Goal: Transaction & Acquisition: Purchase product/service

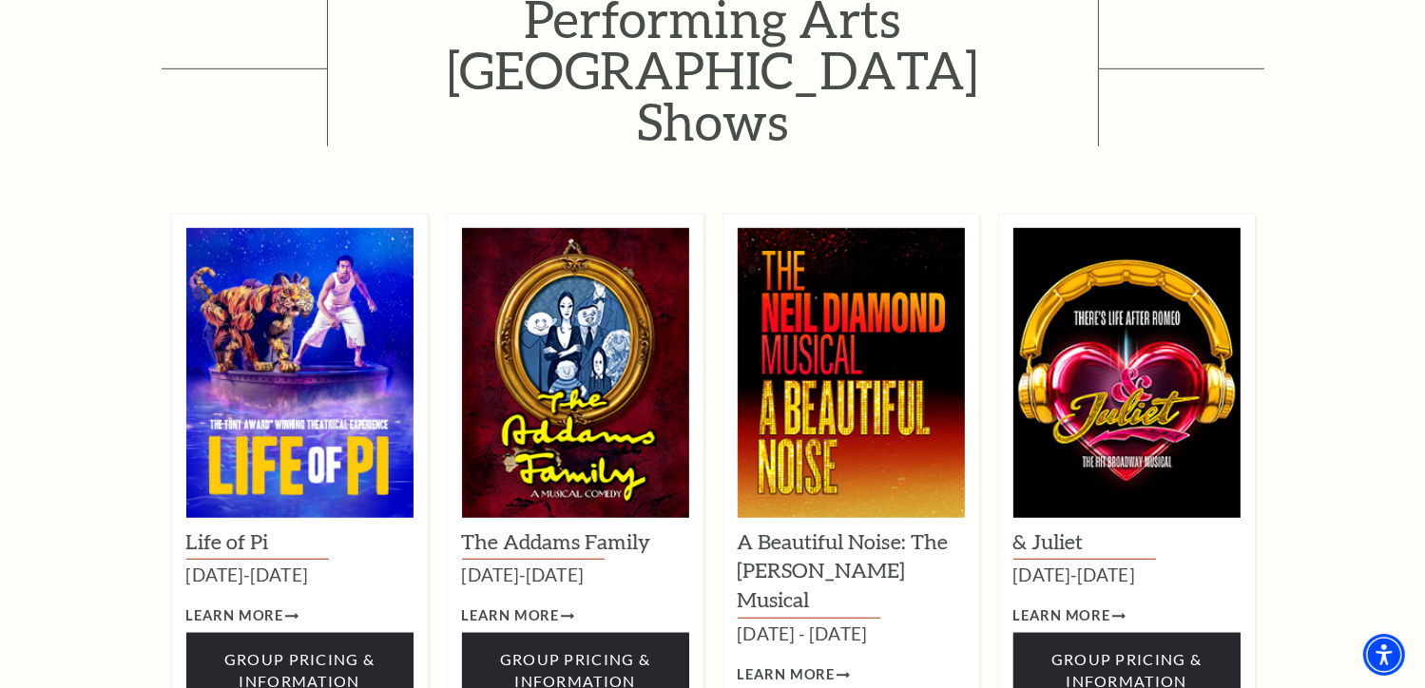
scroll to position [1299, 0]
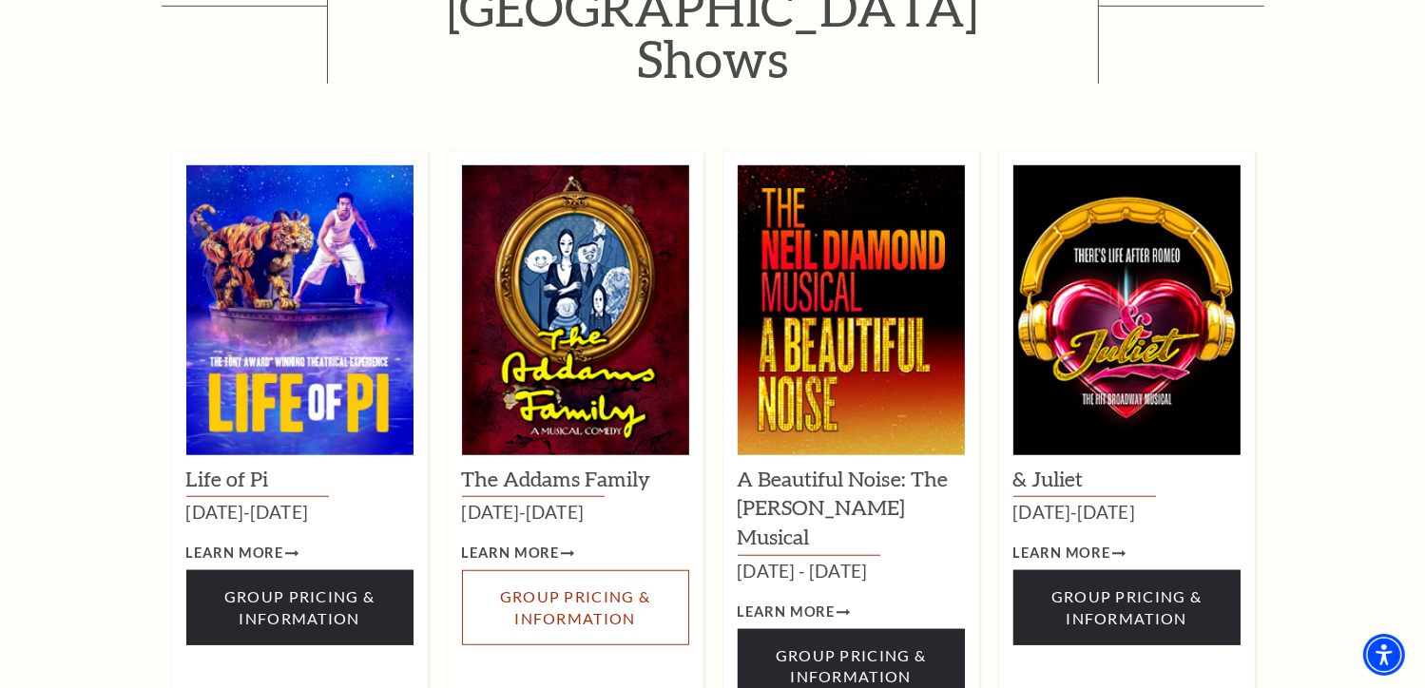
click at [575, 588] on span "Group Pricing & Information" at bounding box center [575, 607] width 150 height 39
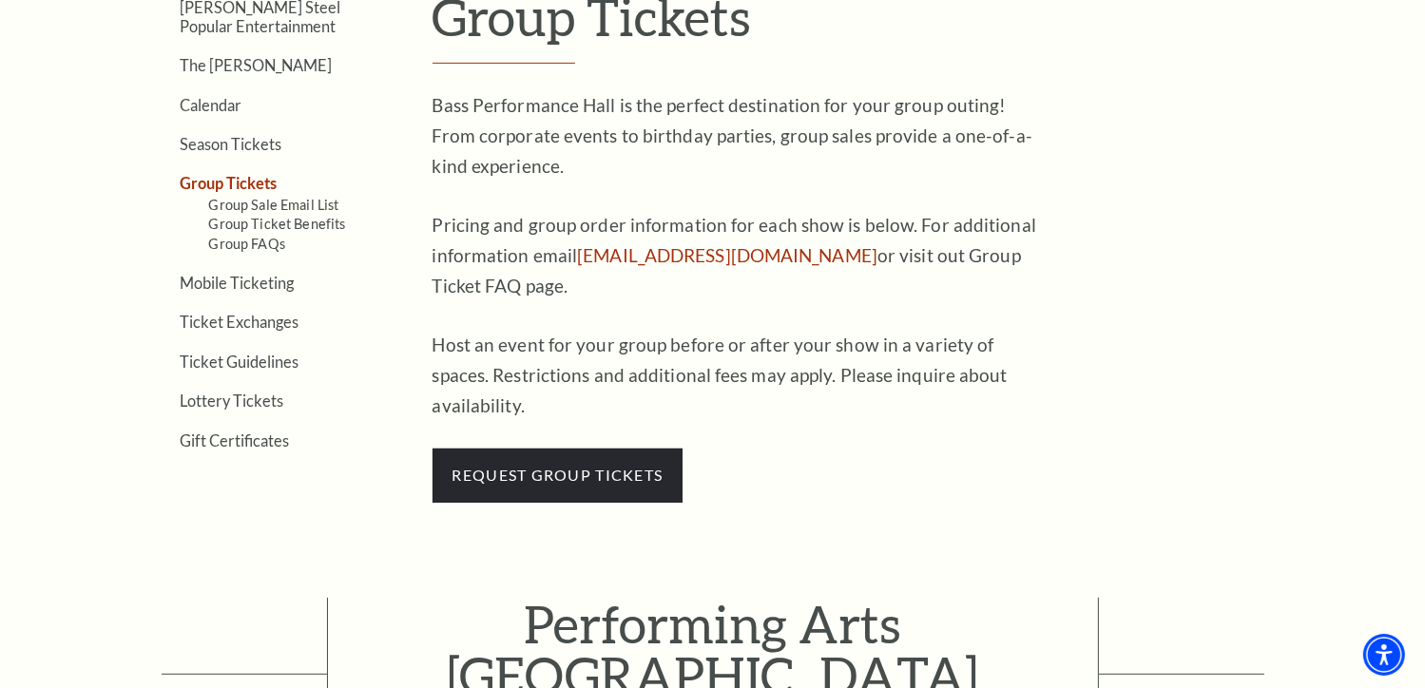
scroll to position [593, 0]
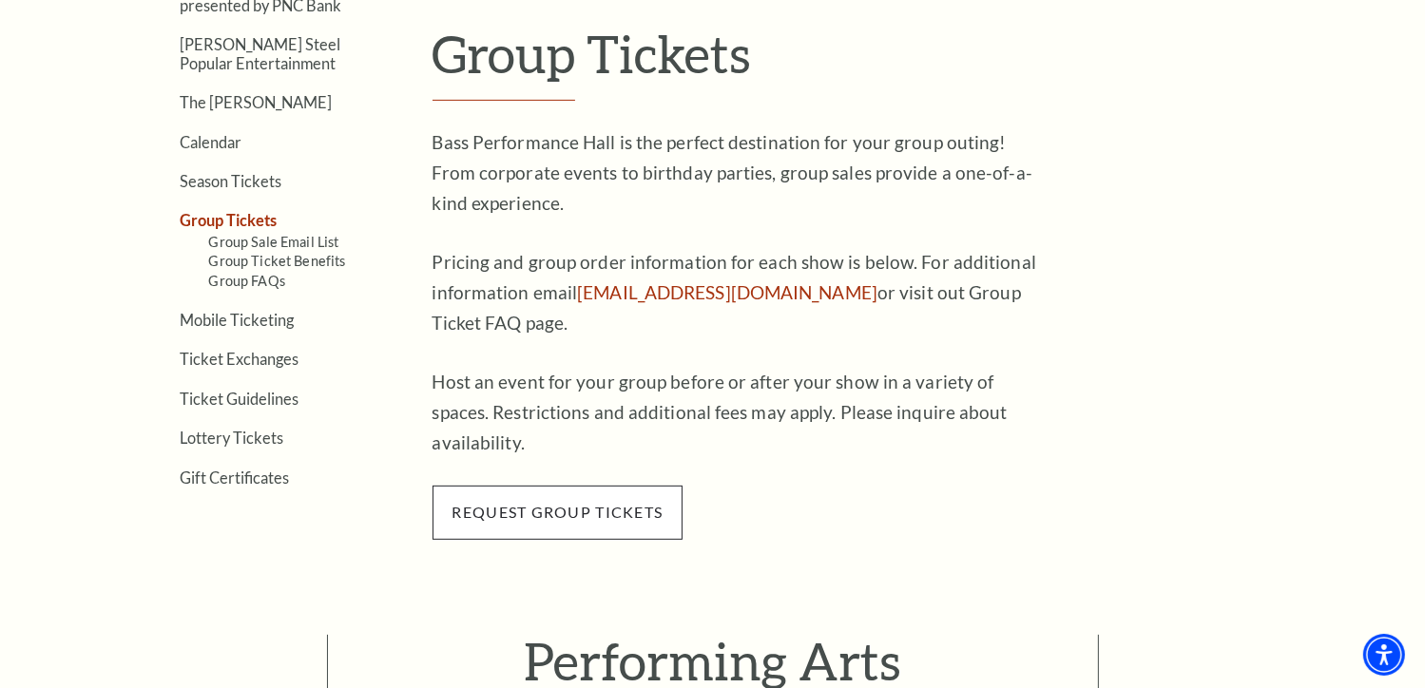
click at [641, 486] on span "request group tickets" at bounding box center [558, 512] width 251 height 53
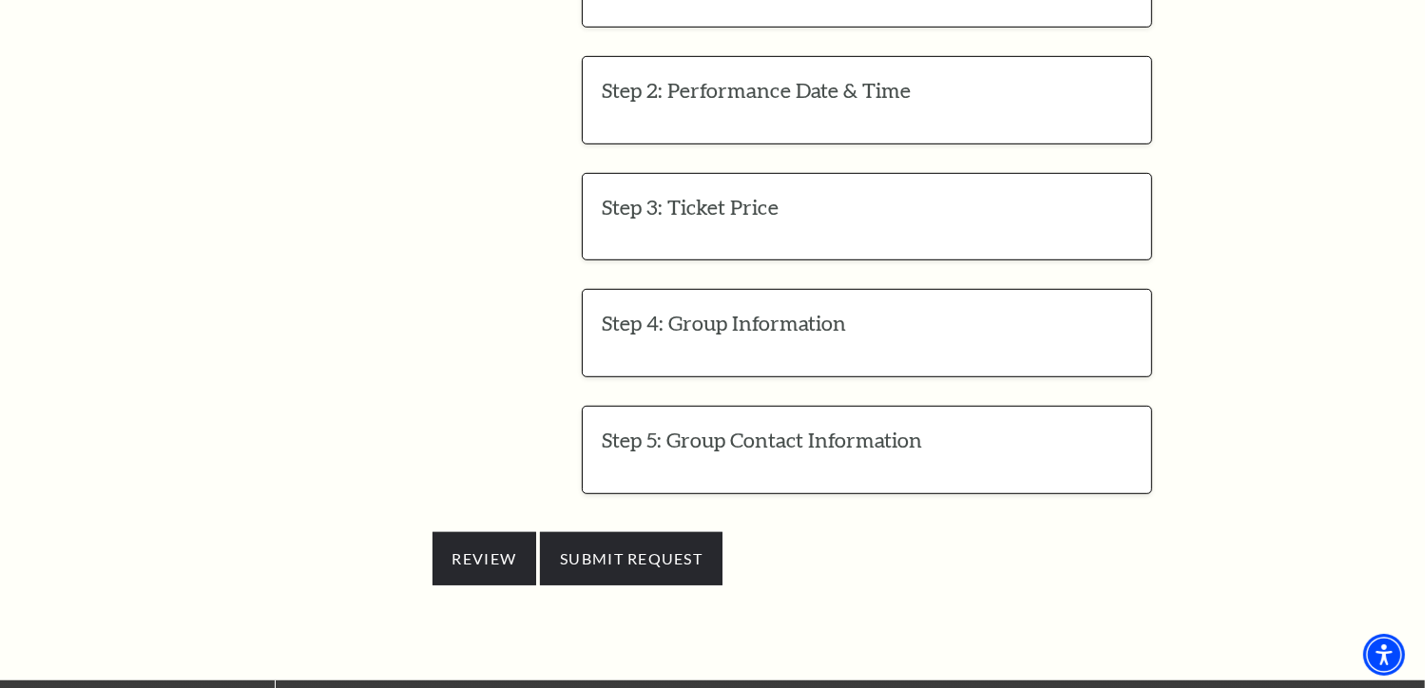
scroll to position [1034, 0]
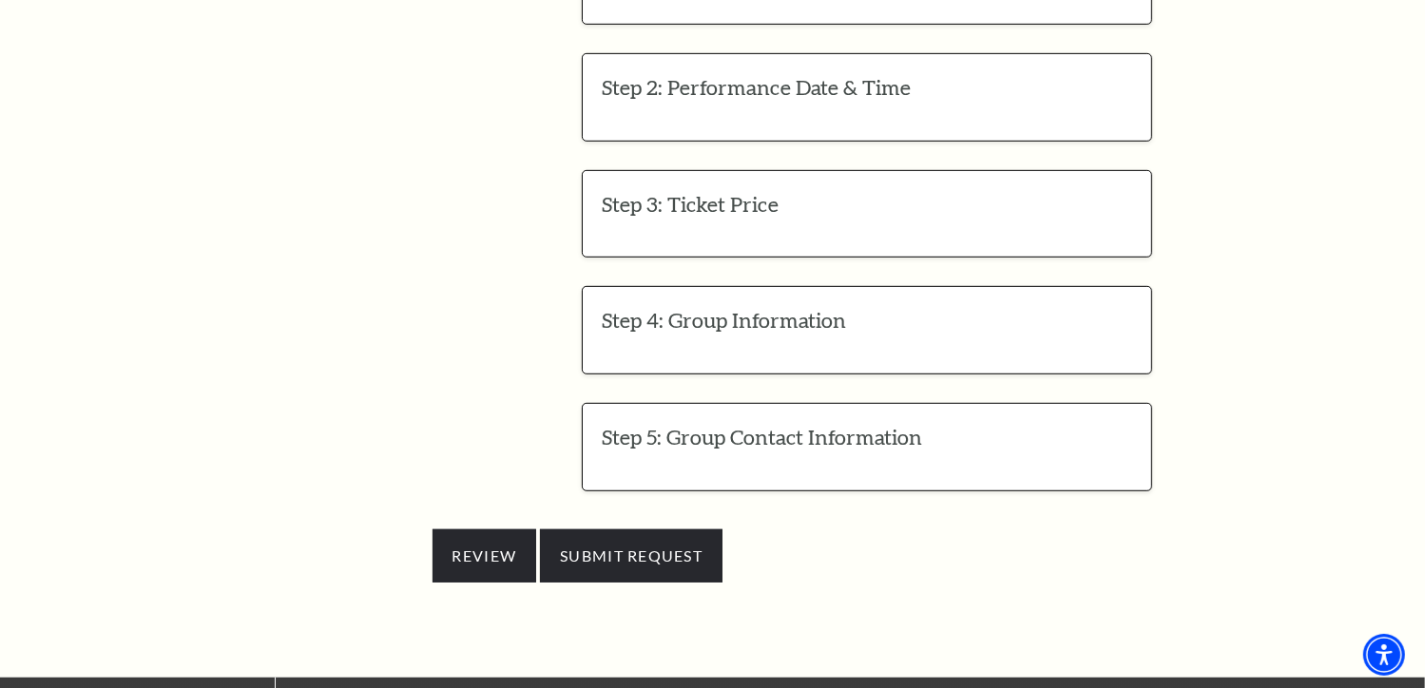
click at [684, 314] on div "Step 4: Group Information EDIT Company or Group Name Group Type* Please select …" at bounding box center [867, 330] width 570 height 88
click at [685, 306] on h3 "Step 4: Group Information" at bounding box center [867, 320] width 531 height 29
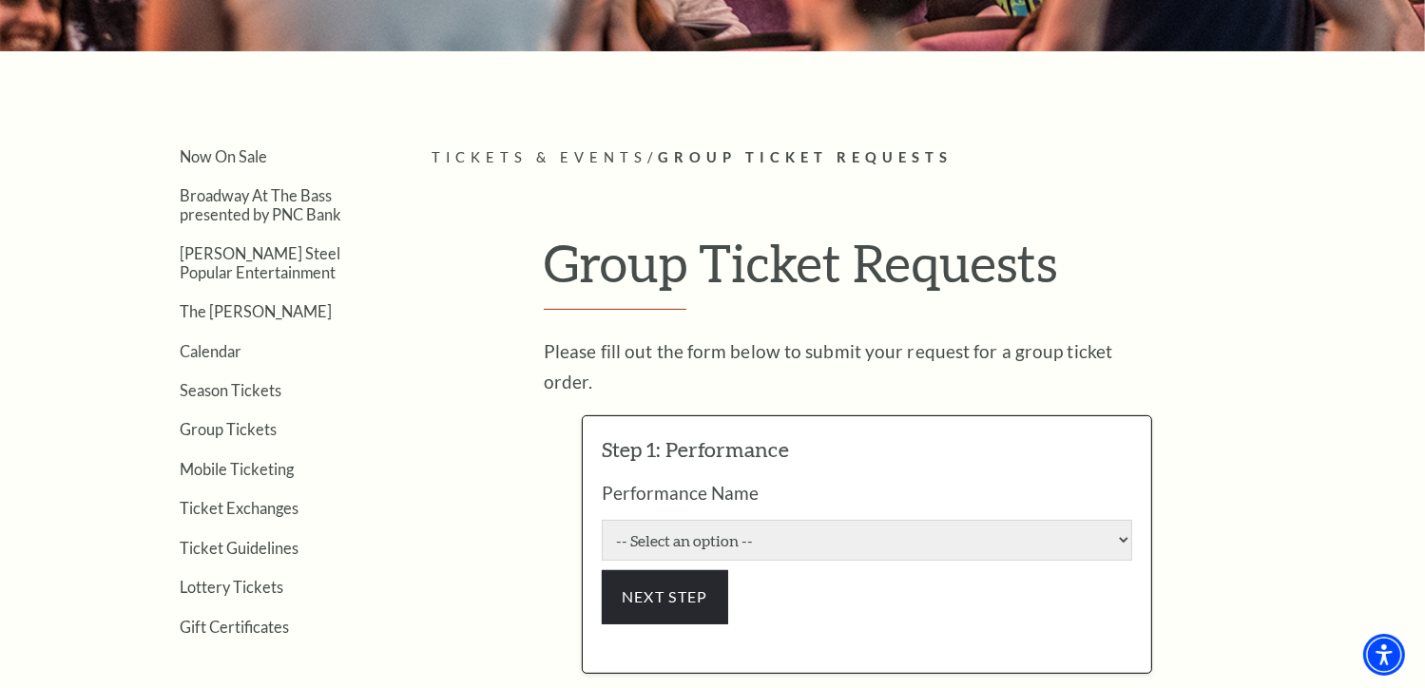
scroll to position [460, 0]
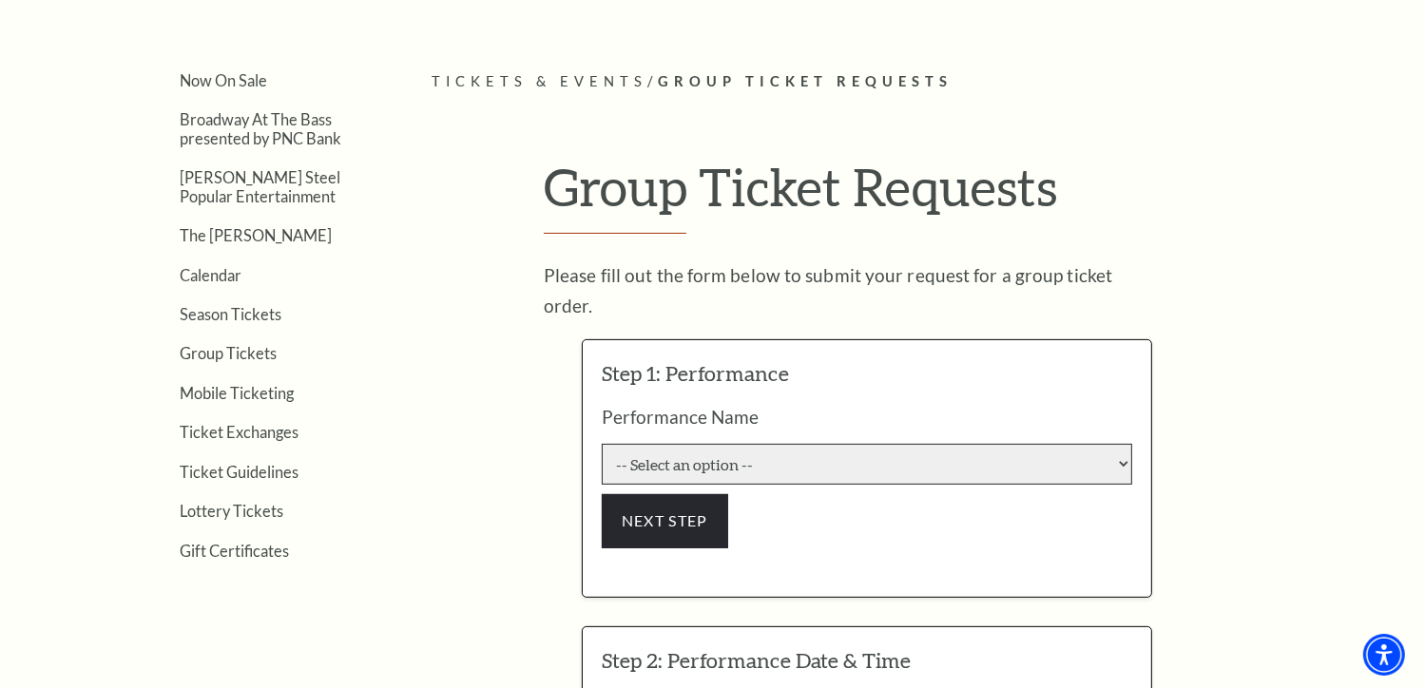
click at [692, 444] on select "-- Select an option -- Life of Pi Lyle Lovett and His Acoustic Group The Addams…" at bounding box center [867, 464] width 531 height 41
select select "6560"
click at [602, 444] on select "-- Select an option -- Life of Pi Lyle Lovett and His Acoustic Group The Addams…" at bounding box center [867, 464] width 531 height 41
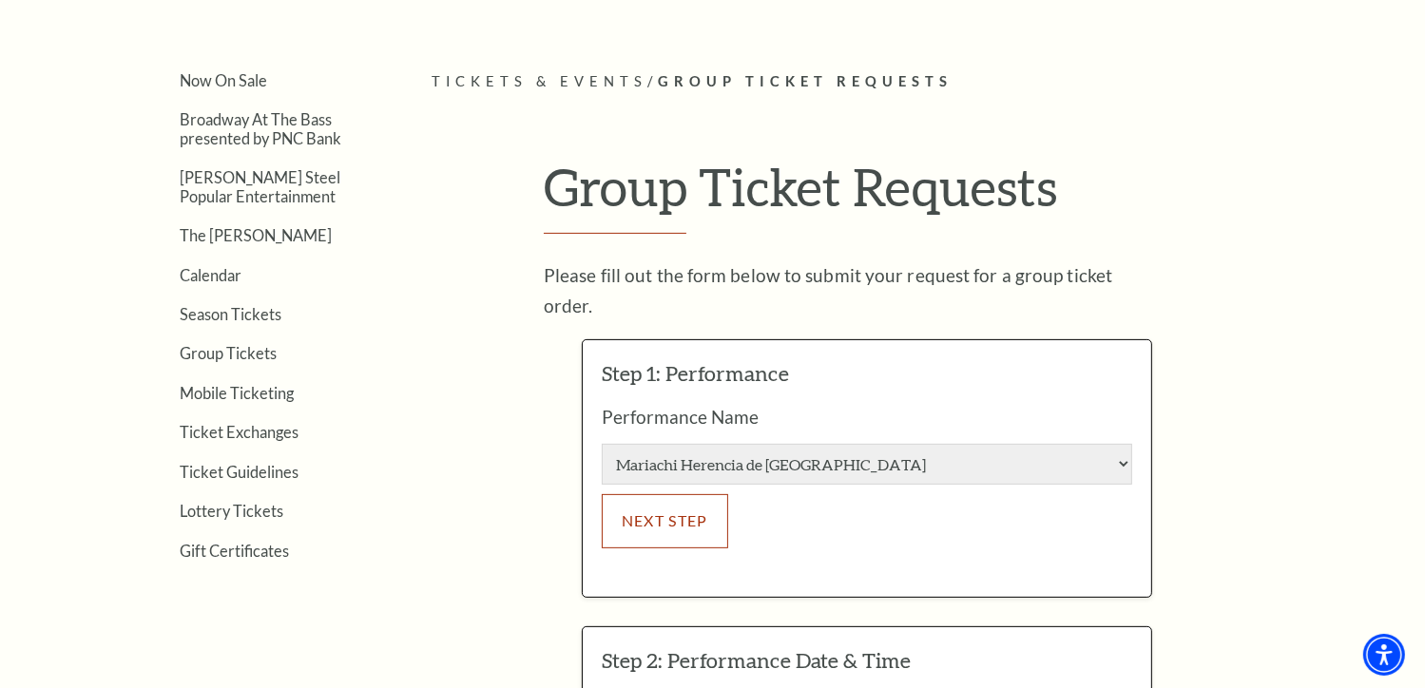
click at [700, 494] on button "NEXT STEP" at bounding box center [665, 520] width 126 height 53
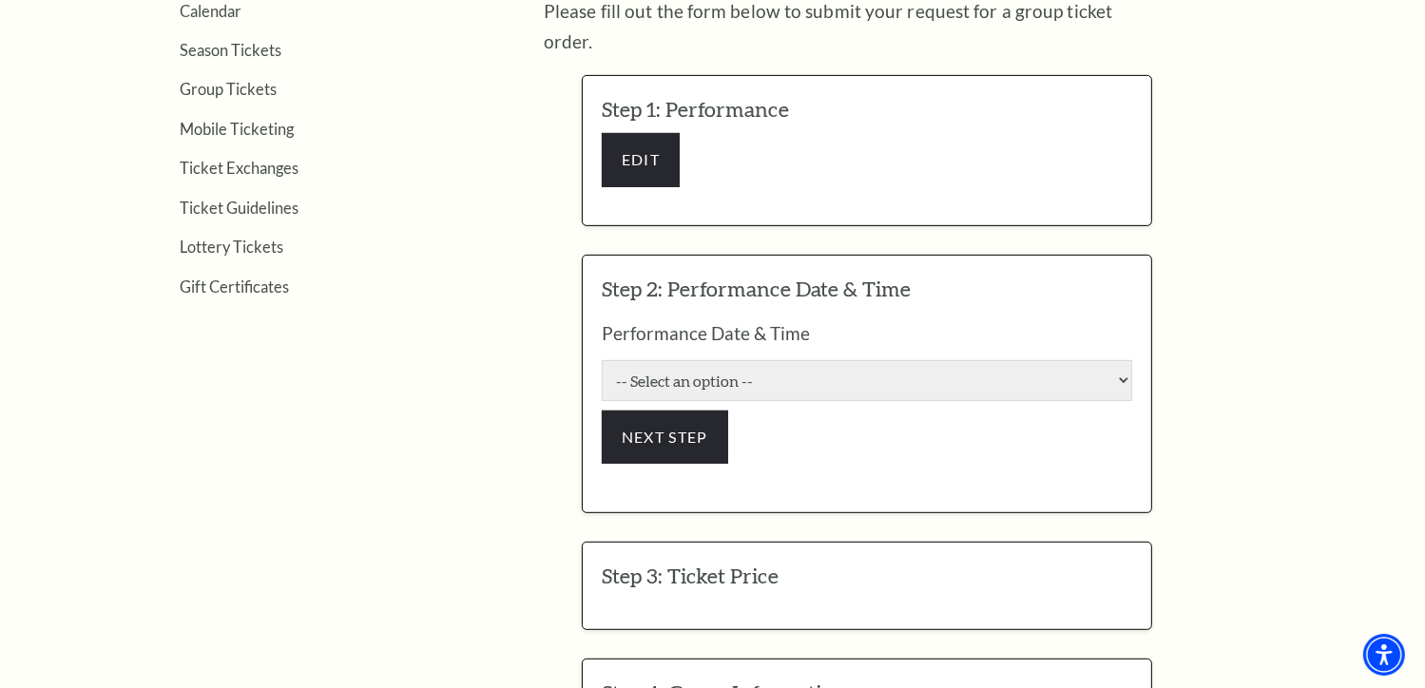
scroll to position [723, 0]
click at [743, 362] on select "-- Select an option -- 9/23/2025 7:30:00 PM 9/24/2025 7:30:00 PM 9/25/2025 7:30…" at bounding box center [867, 382] width 531 height 41
select select "6564"
click input "Pit Premium $64.35" at bounding box center [0, 0] width 0 height 0
click at [602, 362] on select "-- Select an option -- 9/23/2025 7:30:00 PM 9/24/2025 7:30:00 PM 9/25/2025 7:30…" at bounding box center [867, 382] width 531 height 41
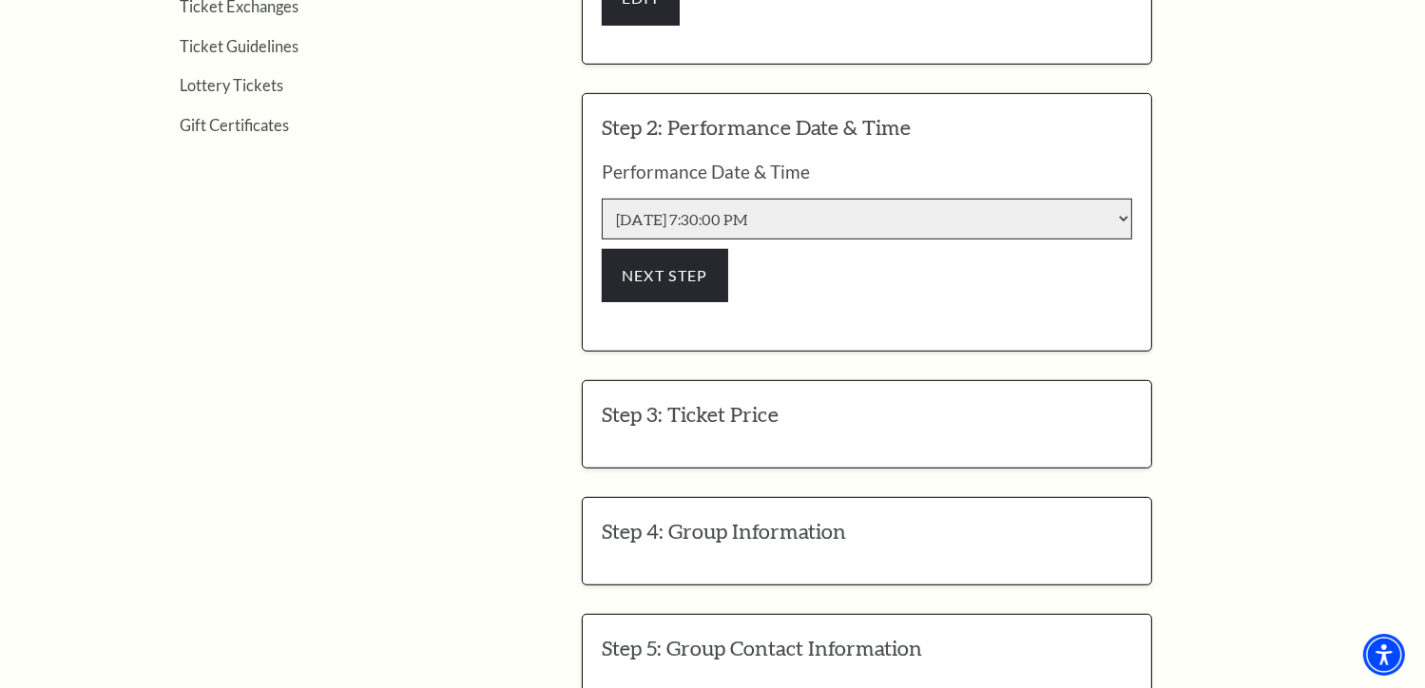
scroll to position [886, 0]
click at [680, 249] on button "NEXT STEP" at bounding box center [665, 275] width 126 height 53
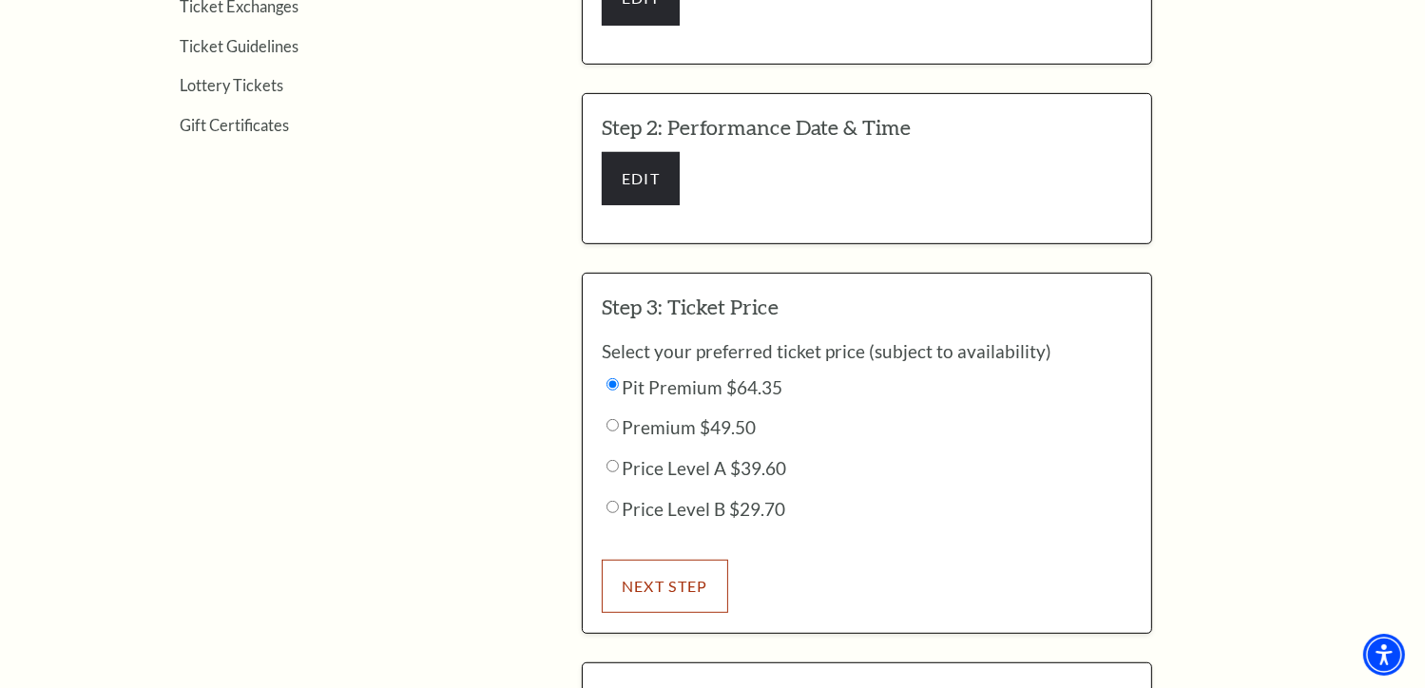
click at [692, 560] on button "NEXT STEP" at bounding box center [665, 586] width 126 height 53
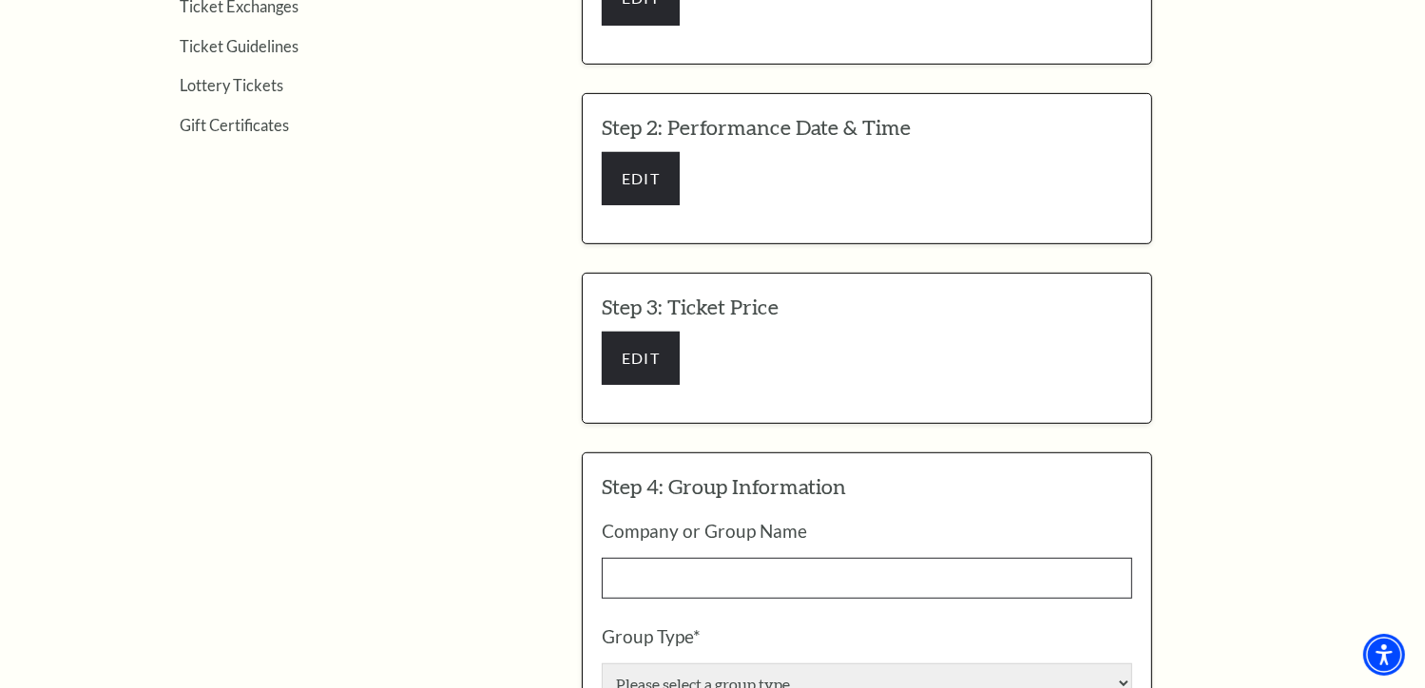
click at [692, 558] on input "Company or Group Name" at bounding box center [867, 578] width 531 height 41
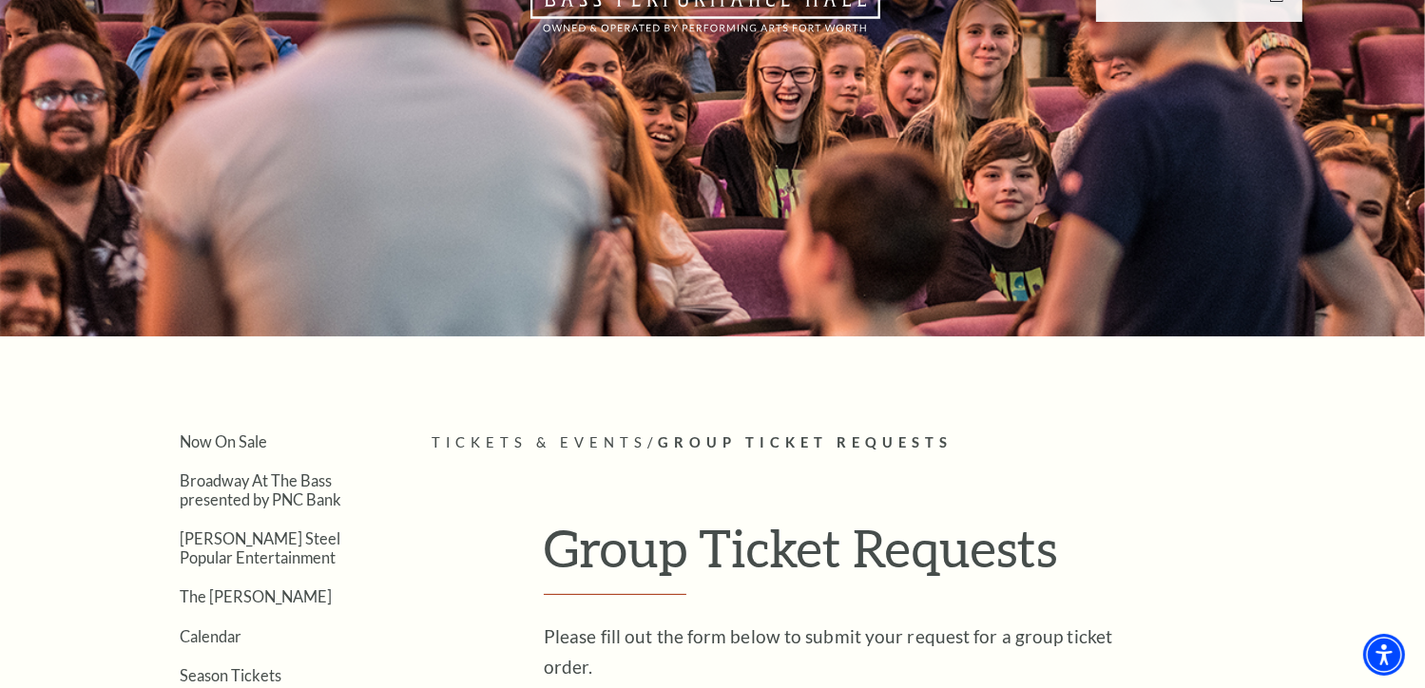
scroll to position [0, 0]
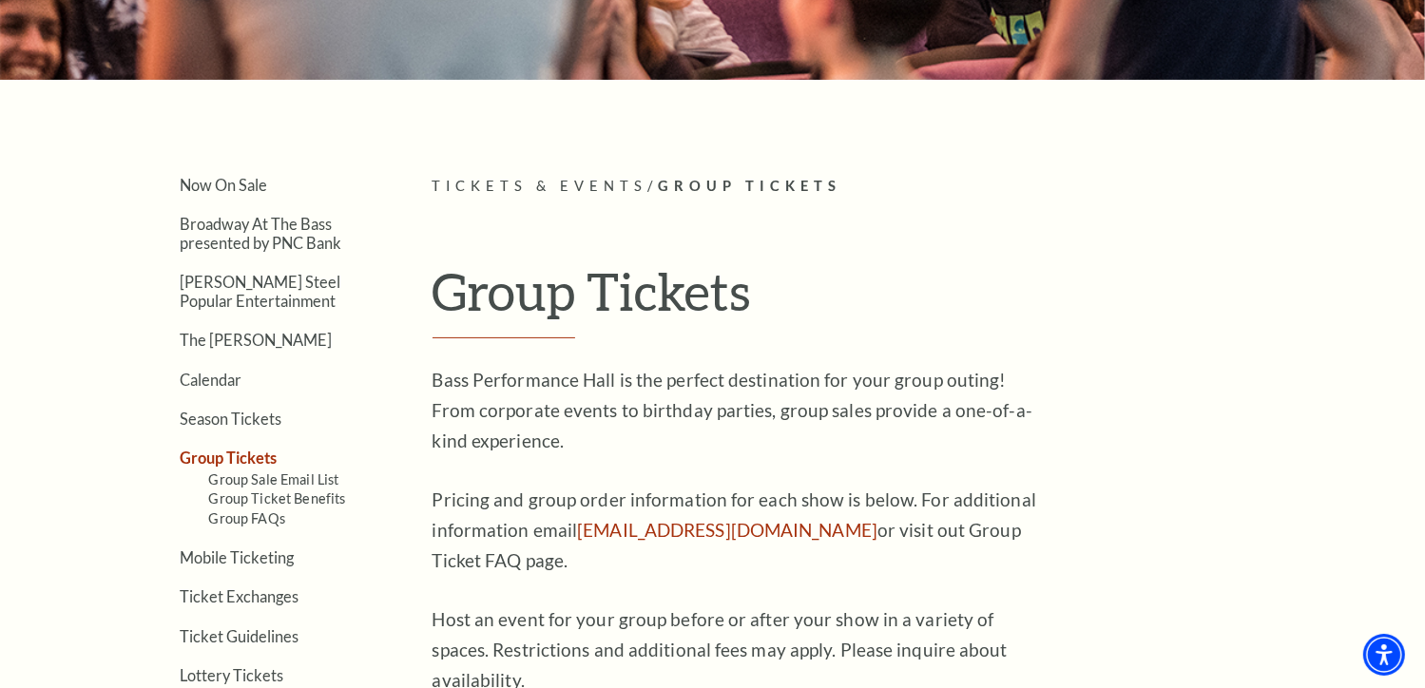
scroll to position [354, 0]
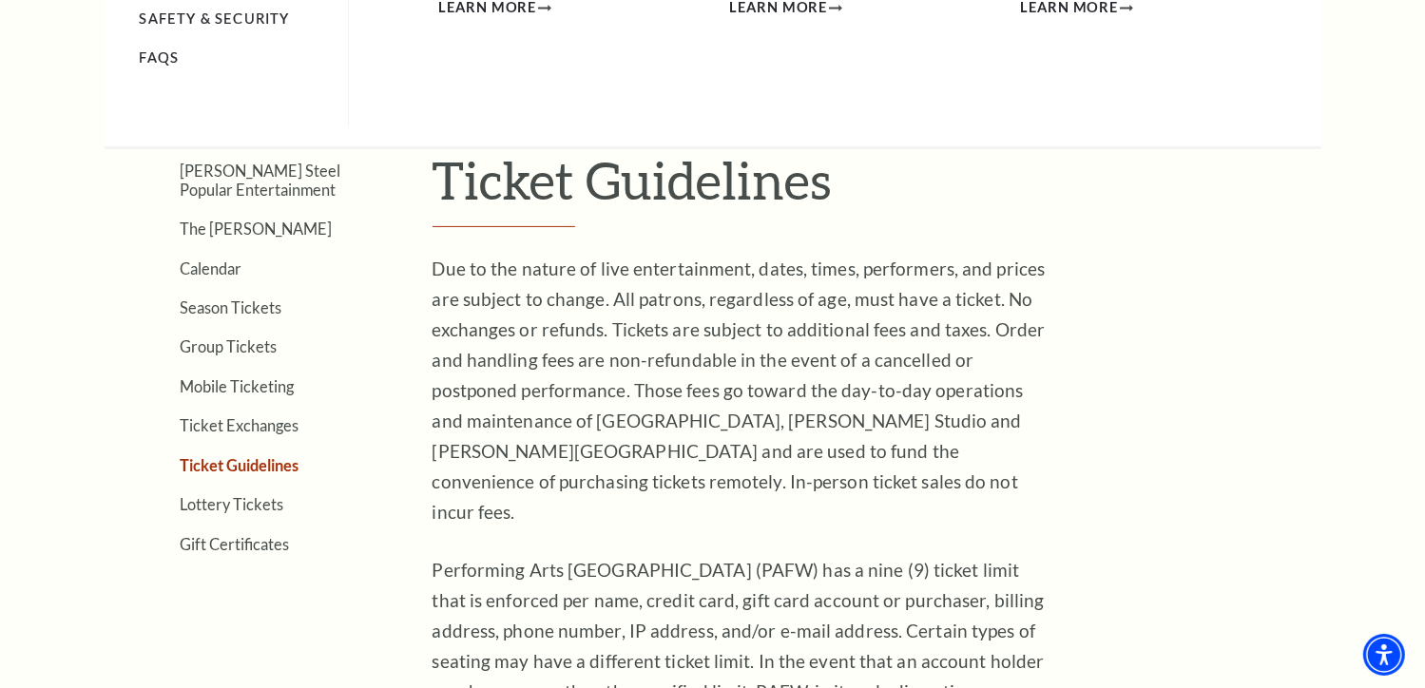
scroll to position [468, 0]
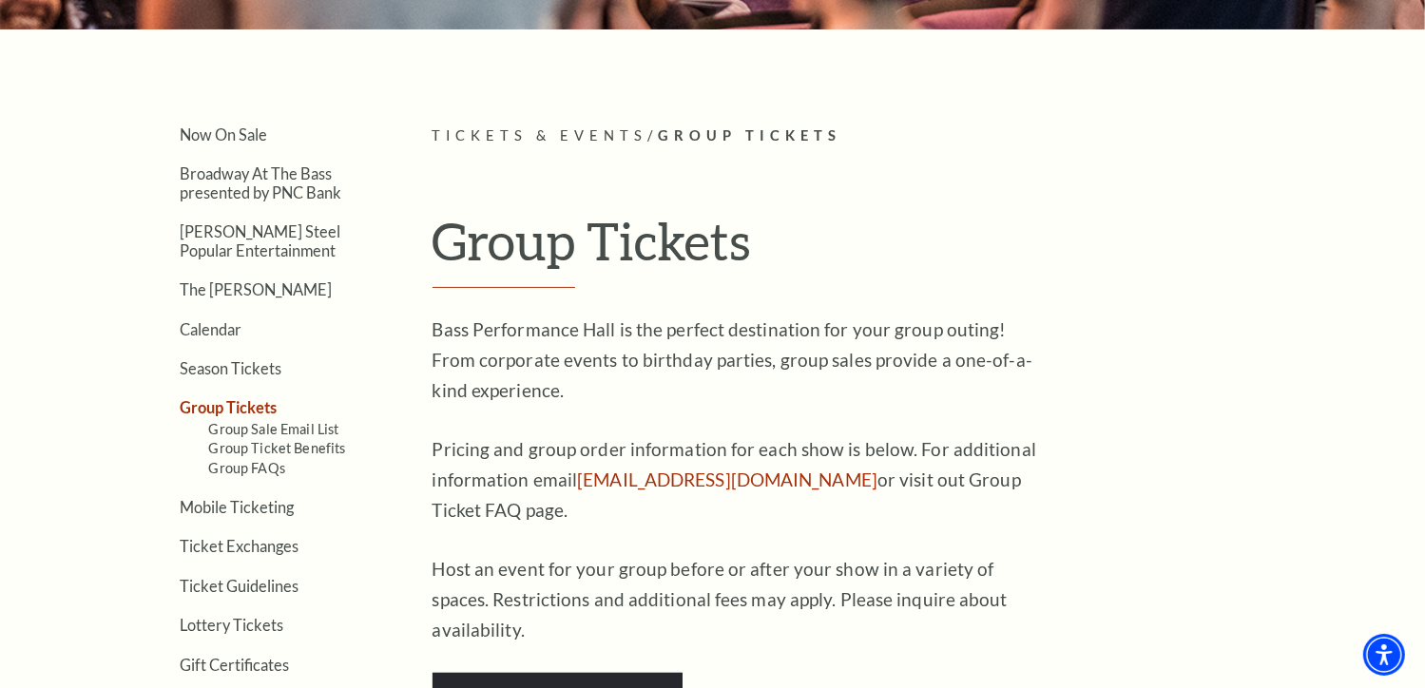
scroll to position [407, 0]
click at [304, 427] on link "Group Sale Email List" at bounding box center [274, 428] width 130 height 16
click at [260, 441] on link "Group Ticket Benefits" at bounding box center [277, 447] width 137 height 16
click at [250, 459] on link "Group FAQs" at bounding box center [247, 467] width 76 height 16
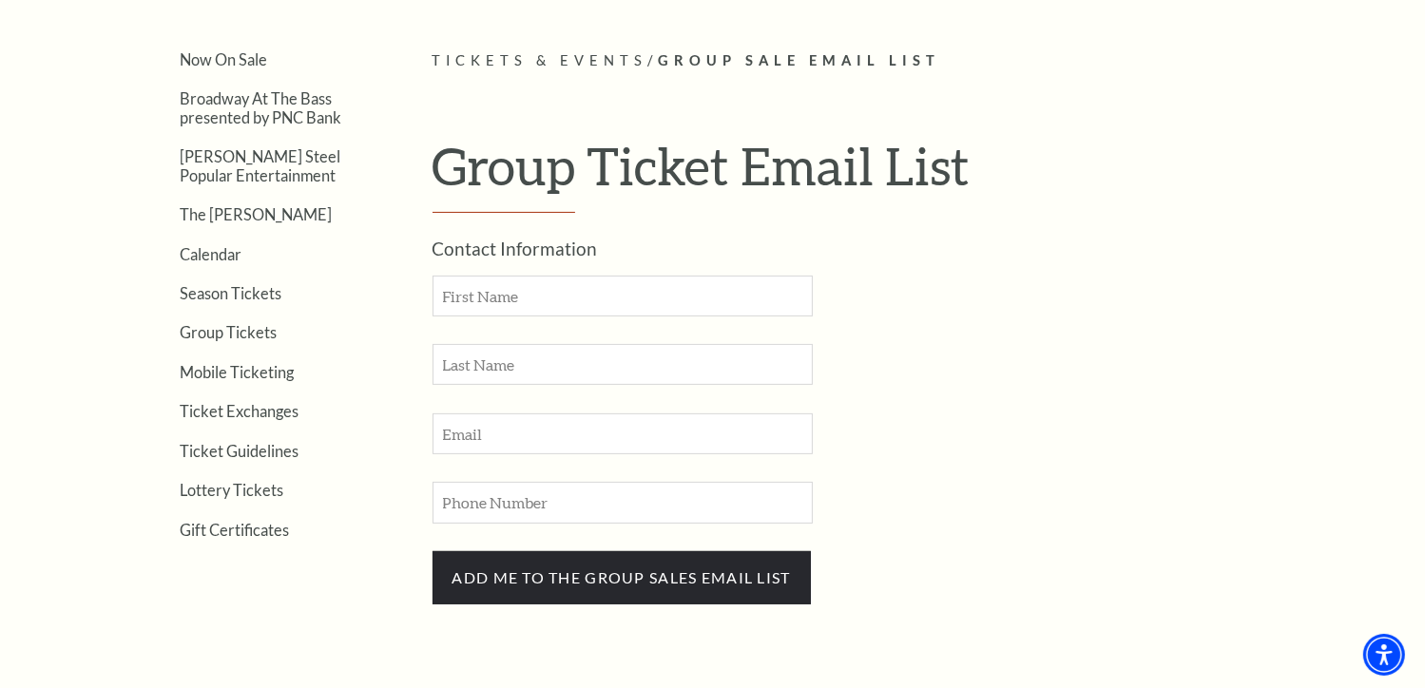
scroll to position [479, 0]
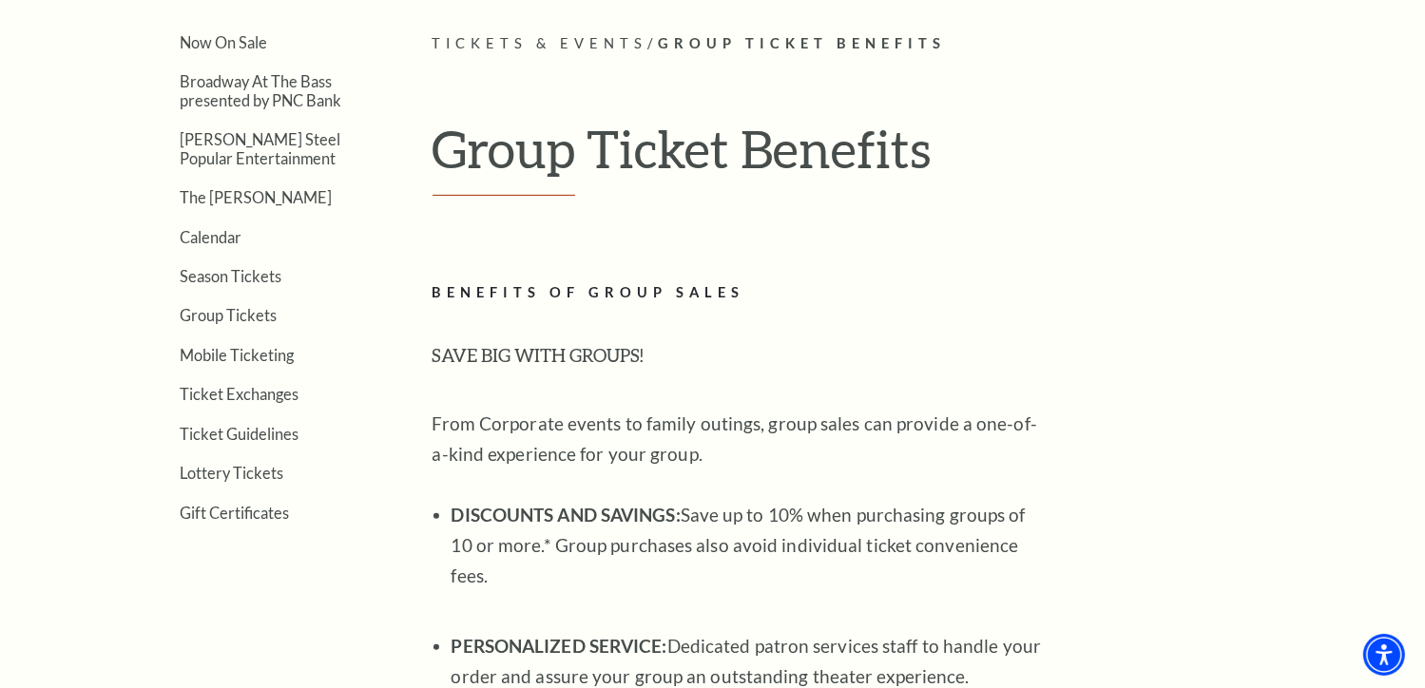
scroll to position [486, 0]
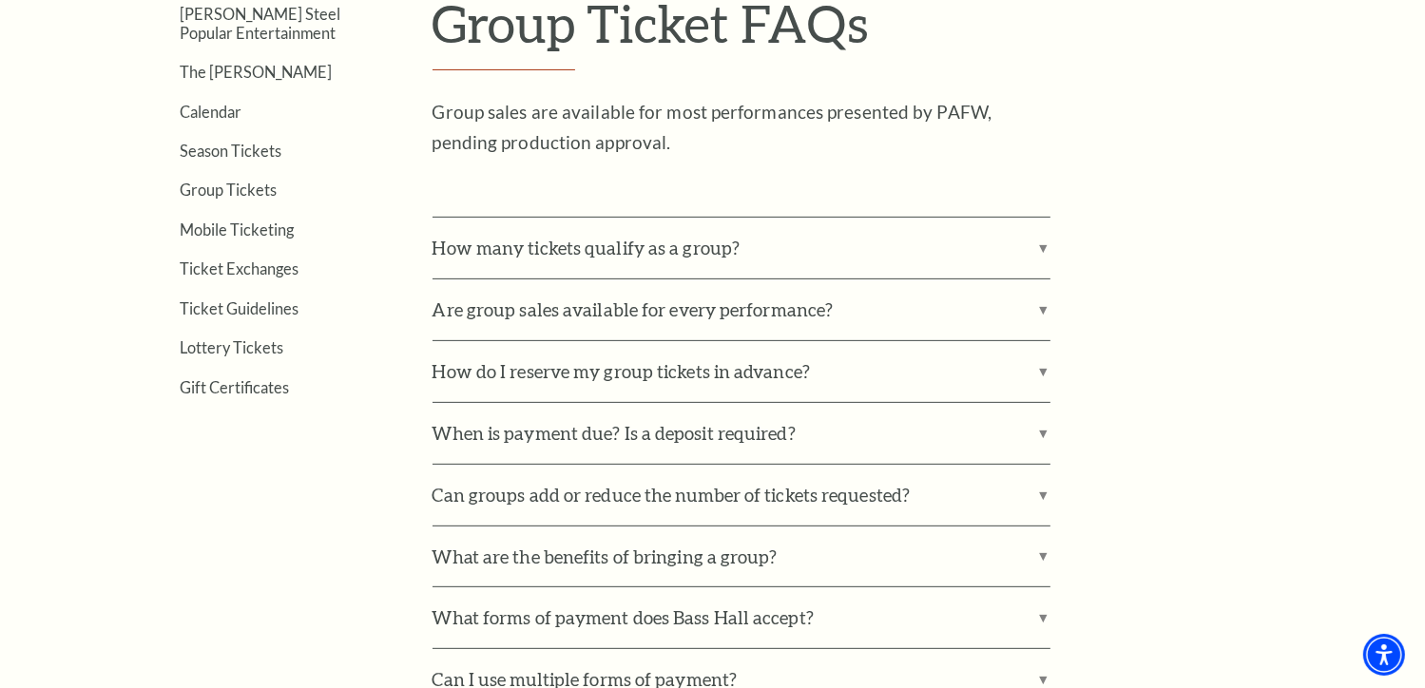
scroll to position [654, 0]
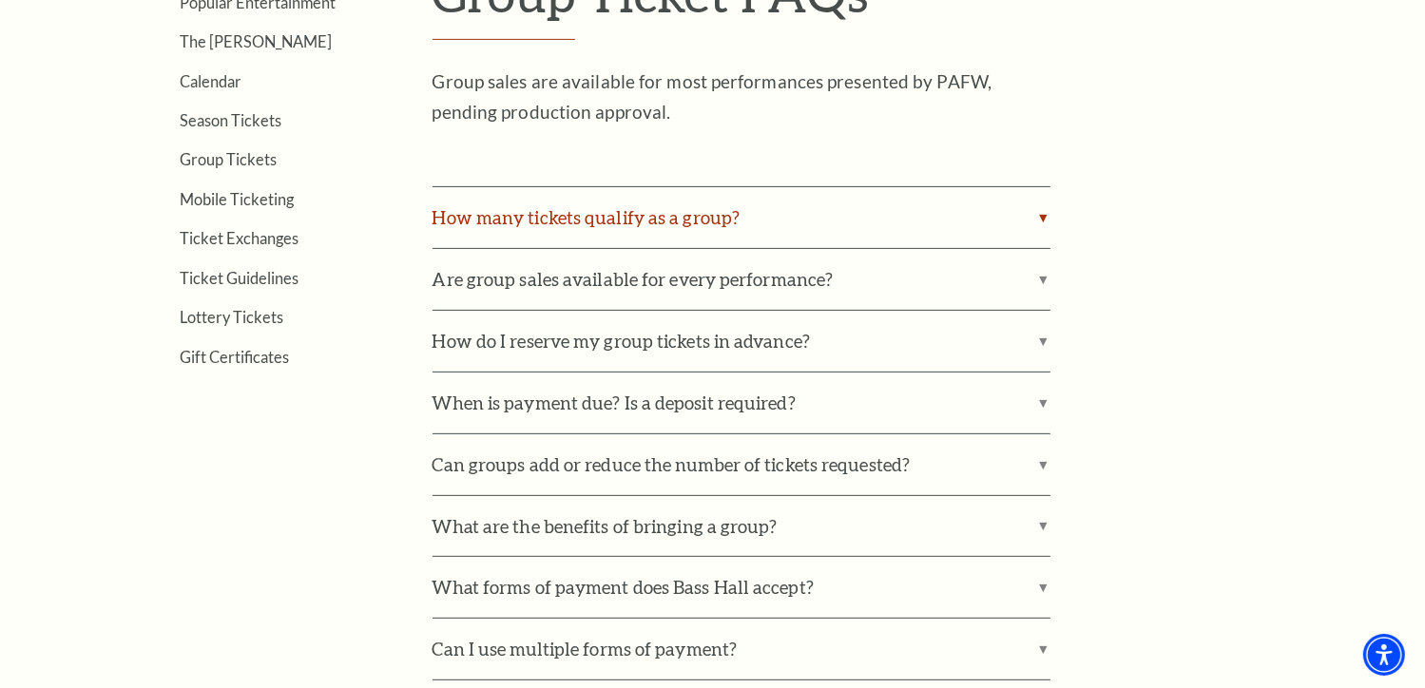
click at [734, 223] on label "How many tickets qualify as a group?" at bounding box center [742, 217] width 618 height 61
click at [0, 0] on input "How many tickets qualify as a group?" at bounding box center [0, 0] width 0 height 0
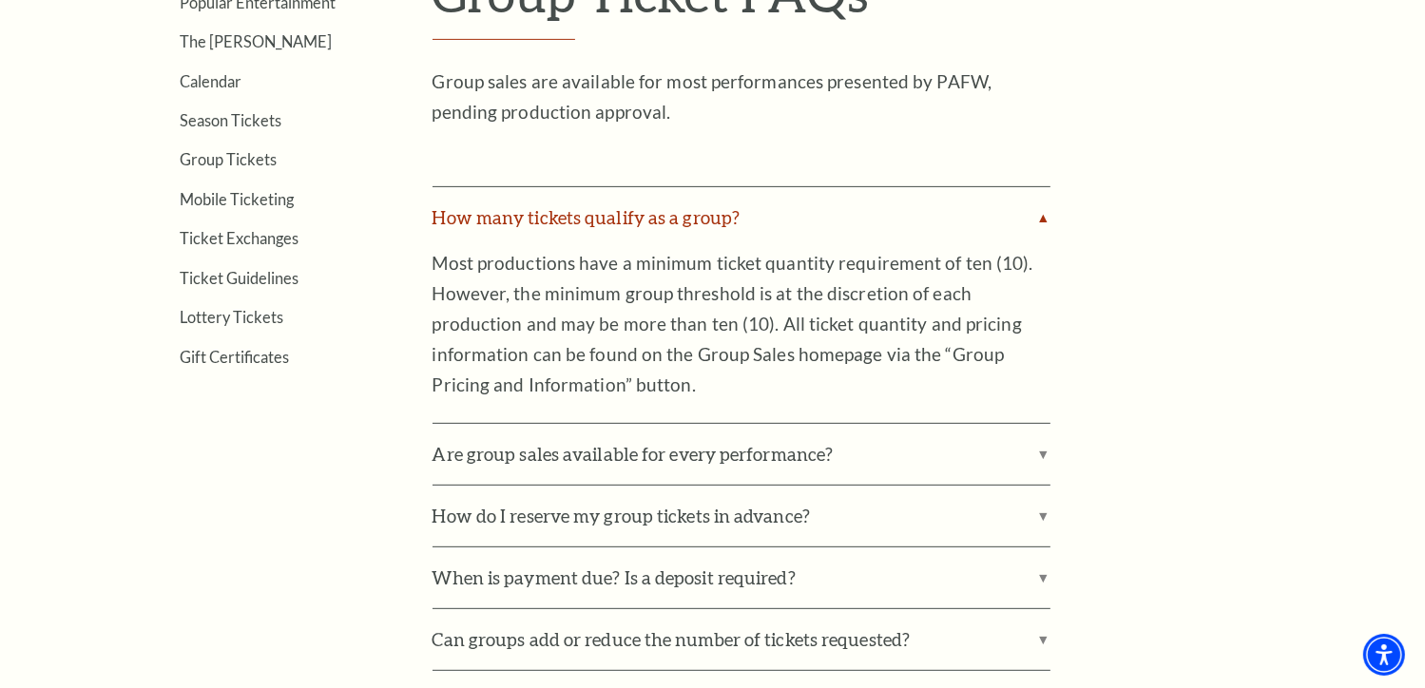
click at [734, 223] on label "How many tickets qualify as a group?" at bounding box center [742, 217] width 618 height 61
click at [0, 0] on input "How many tickets qualify as a group?" at bounding box center [0, 0] width 0 height 0
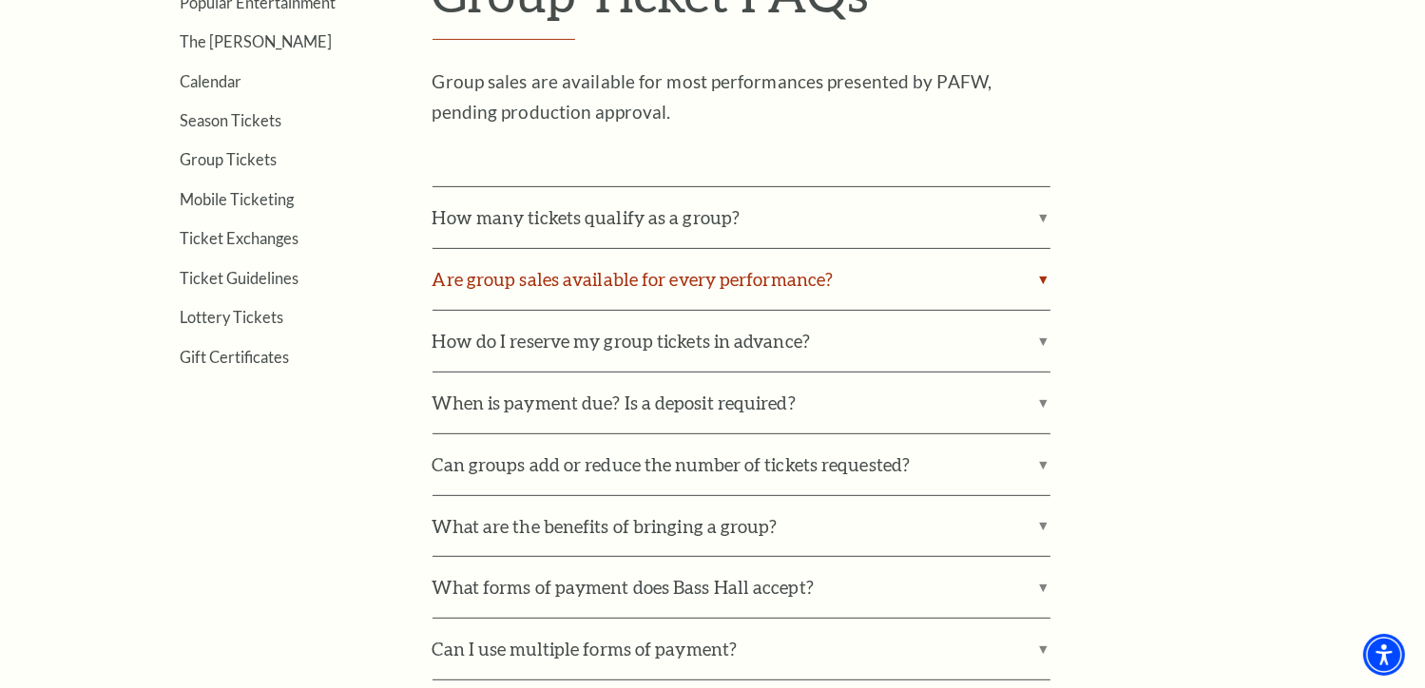
click at [739, 273] on label "Are group sales available for every performance?" at bounding box center [742, 279] width 618 height 61
click at [0, 0] on input "Are group sales available for every performance?" at bounding box center [0, 0] width 0 height 0
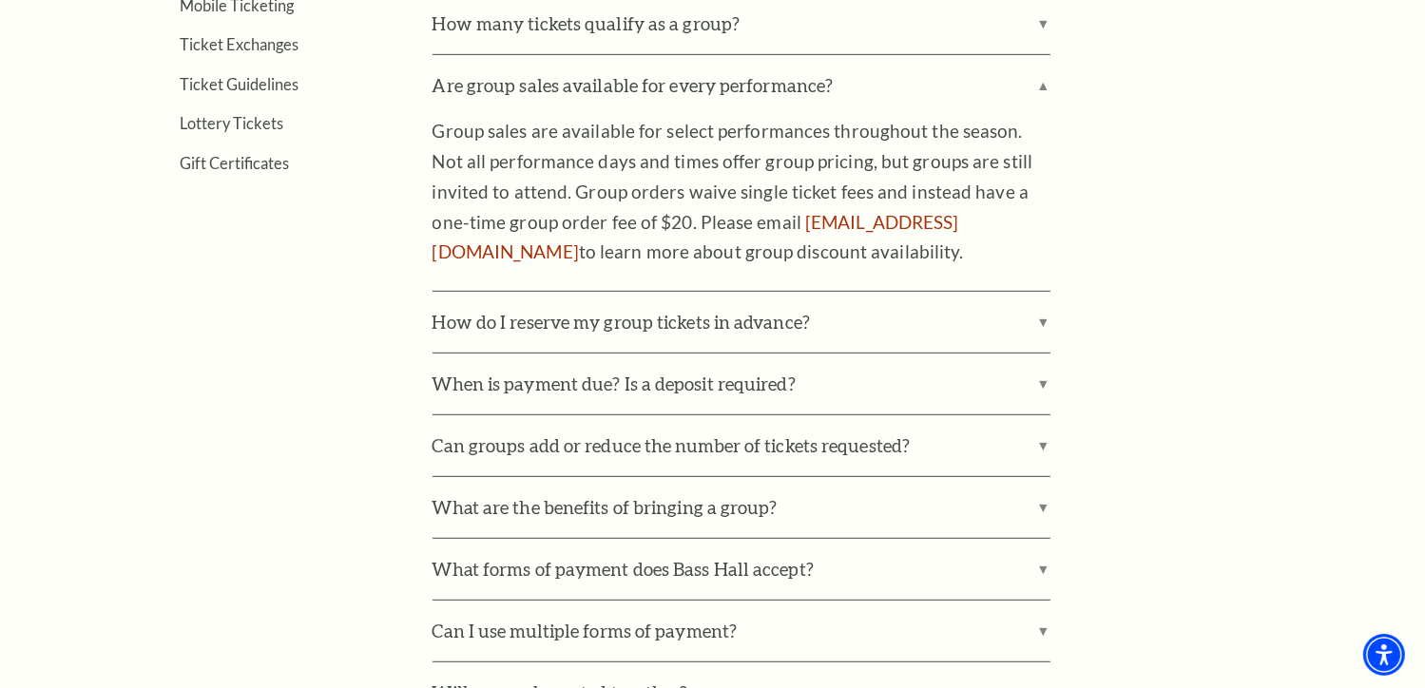
scroll to position [861, 0]
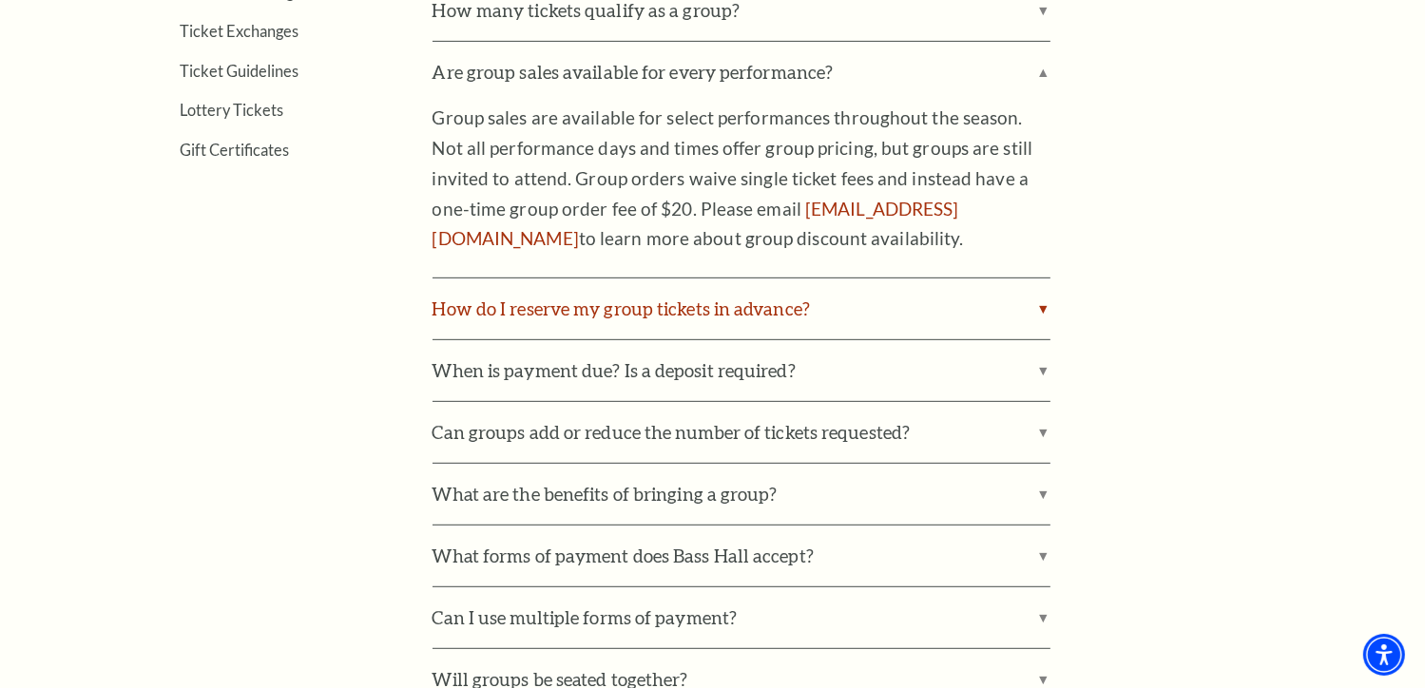
click at [552, 308] on label "How do I reserve my group tickets in advance?" at bounding box center [742, 309] width 618 height 61
click at [0, 0] on input "How do I reserve my group tickets in advance?" at bounding box center [0, 0] width 0 height 0
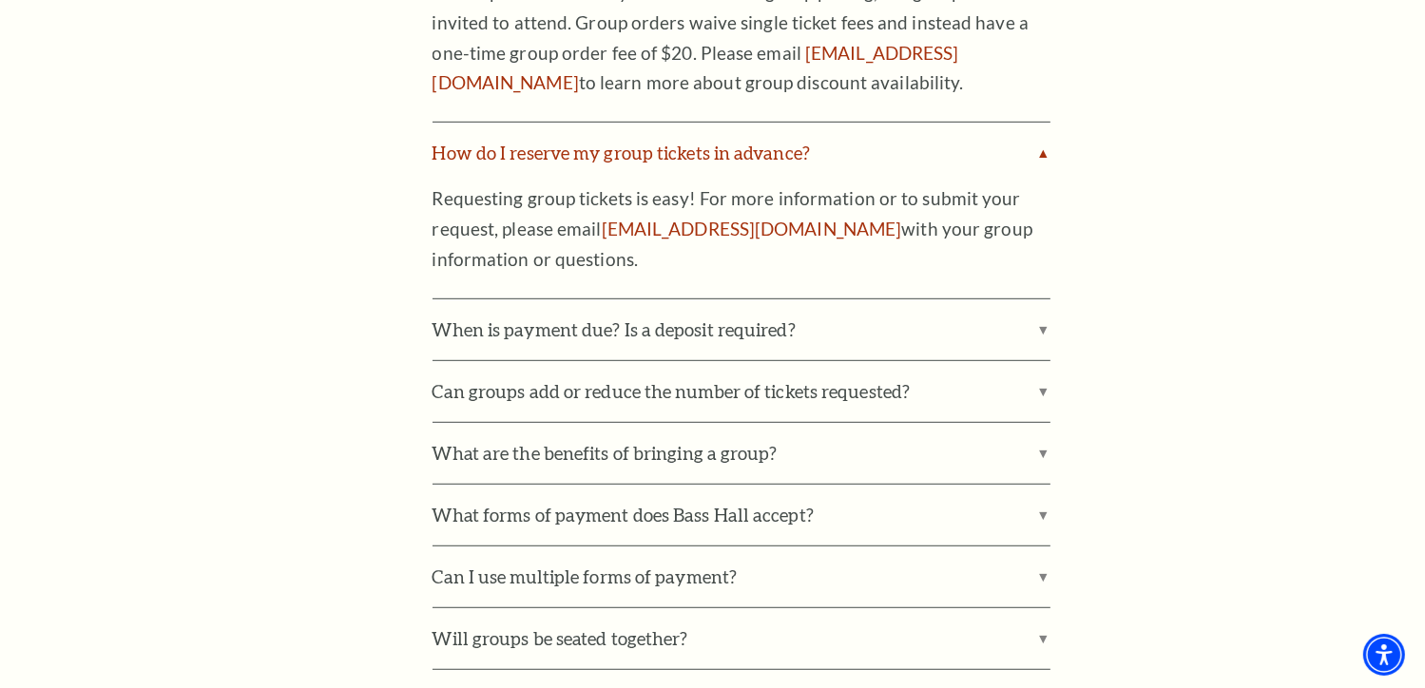
scroll to position [1015, 0]
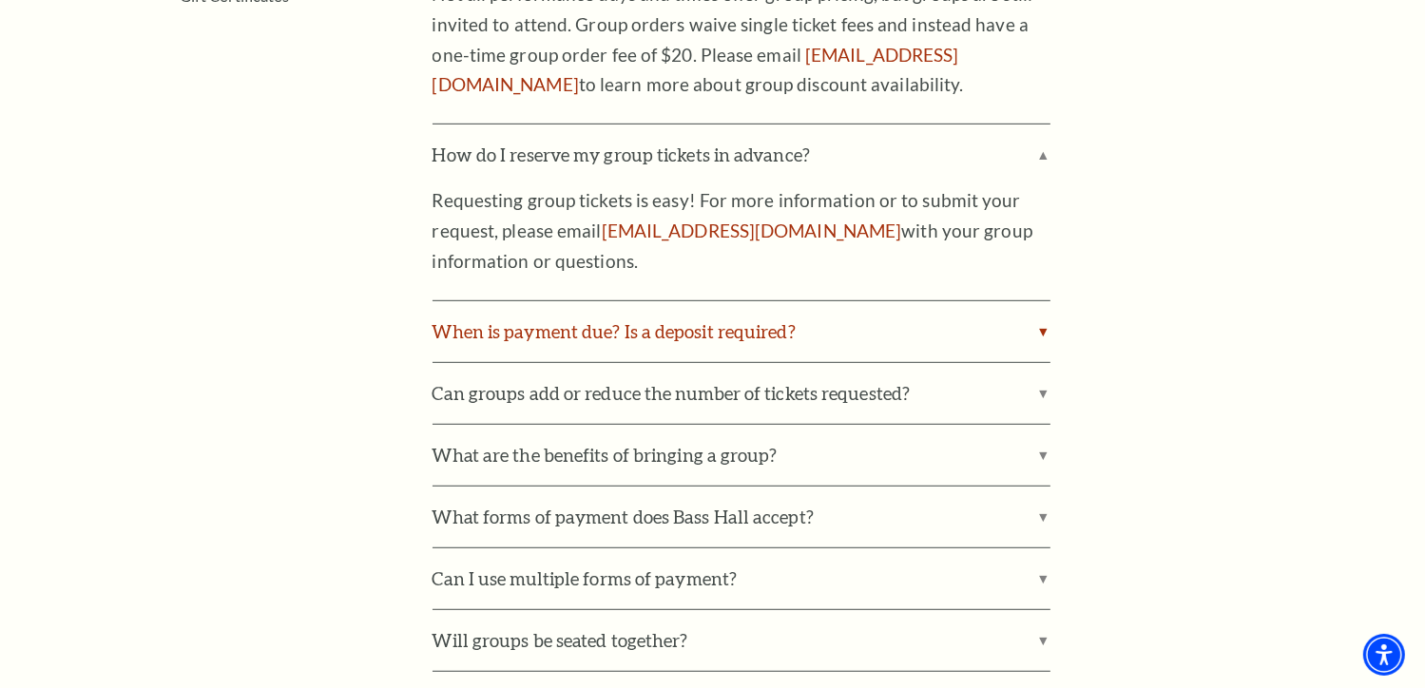
click at [552, 318] on label "When is payment due? Is a deposit required?" at bounding box center [742, 331] width 618 height 61
click at [0, 0] on input "When is payment due? Is a deposit required?" at bounding box center [0, 0] width 0 height 0
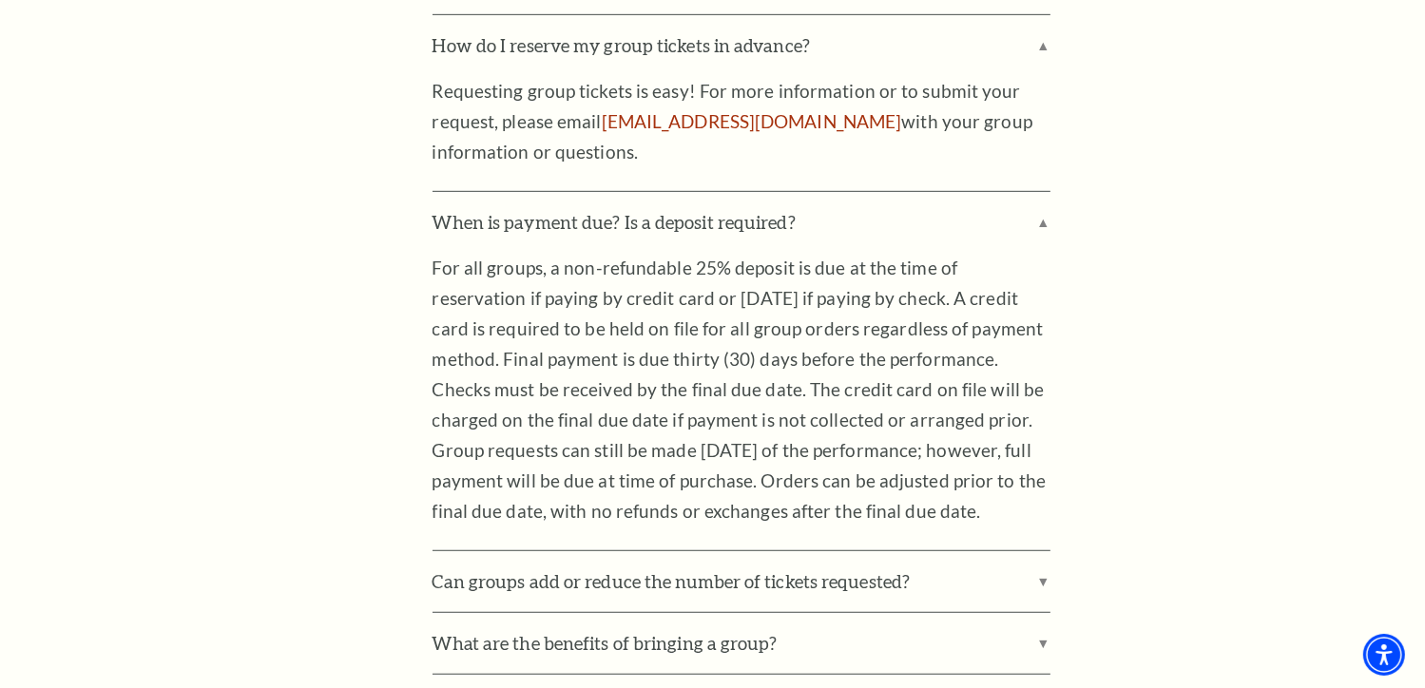
scroll to position [1111, 0]
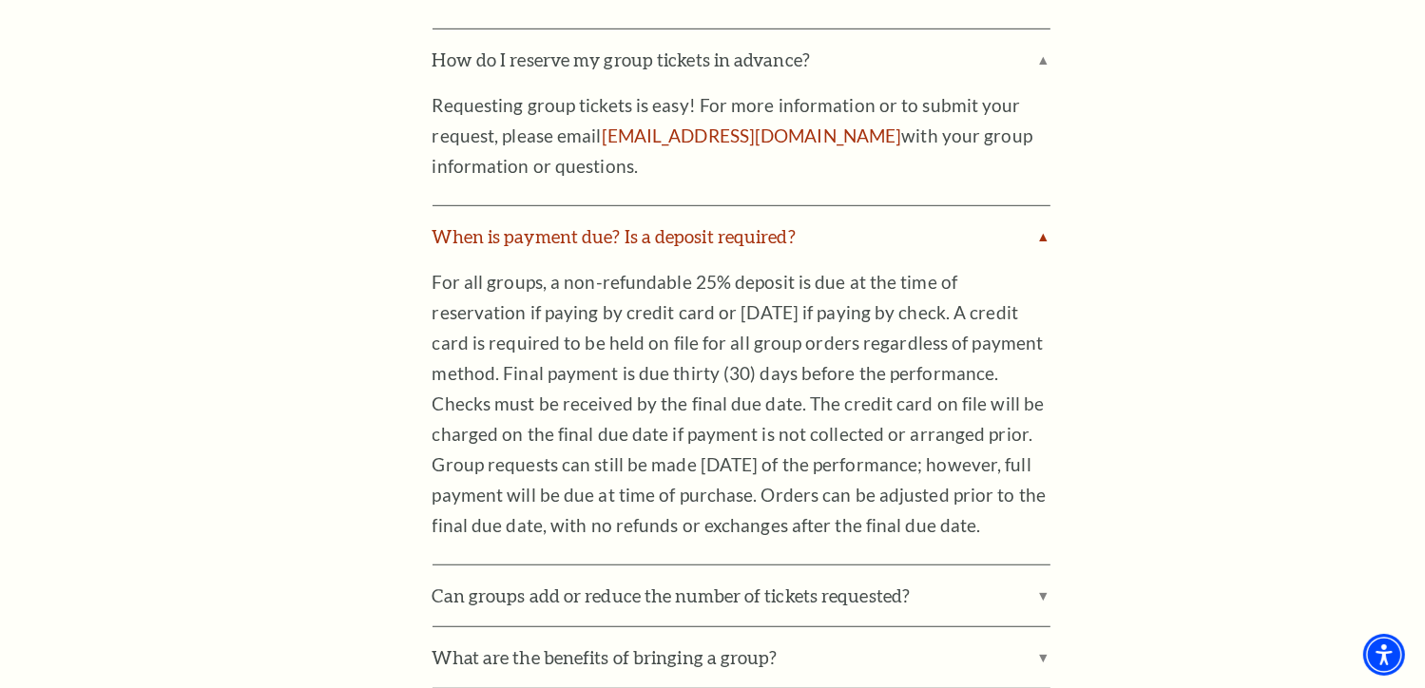
click at [570, 248] on label "When is payment due? Is a deposit required?" at bounding box center [742, 236] width 618 height 61
click at [0, 0] on input "When is payment due? Is a deposit required?" at bounding box center [0, 0] width 0 height 0
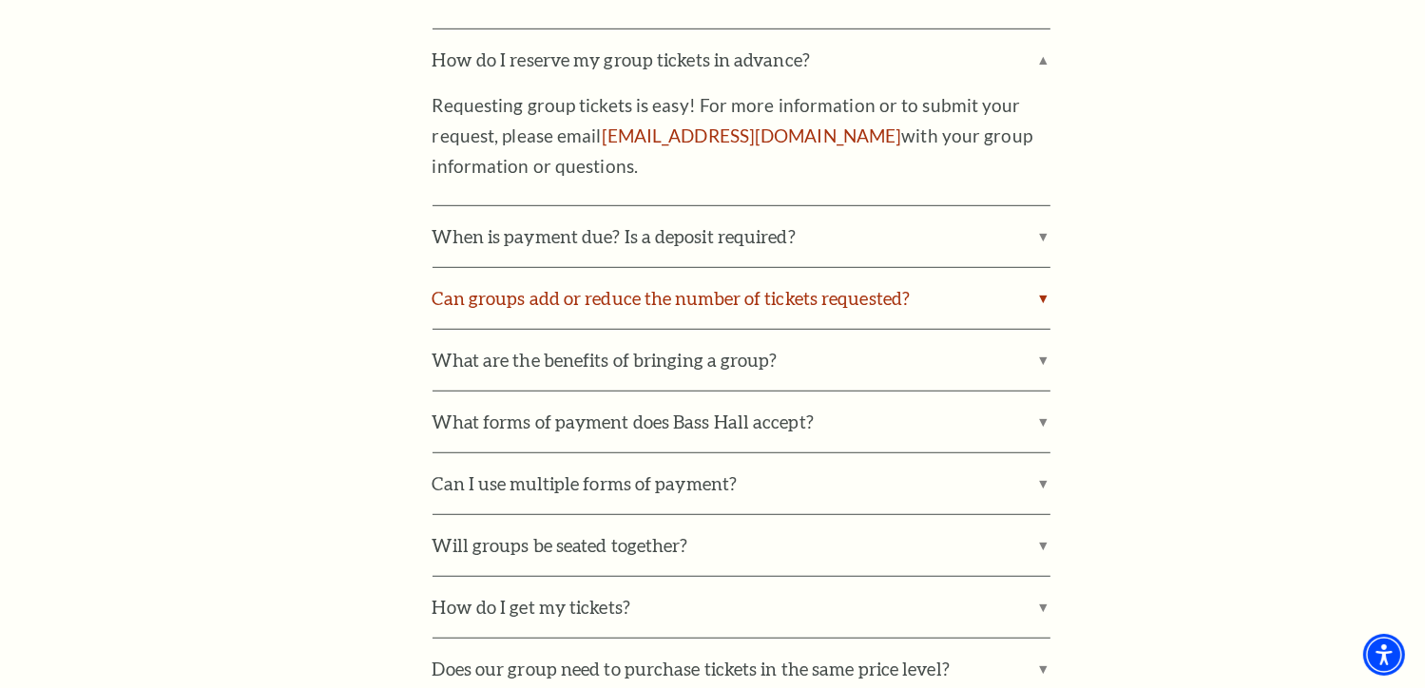
click at [544, 311] on label "Can groups add or reduce the number of tickets requested?" at bounding box center [742, 298] width 618 height 61
click at [0, 0] on input "Can groups add or reduce the number of tickets requested?" at bounding box center [0, 0] width 0 height 0
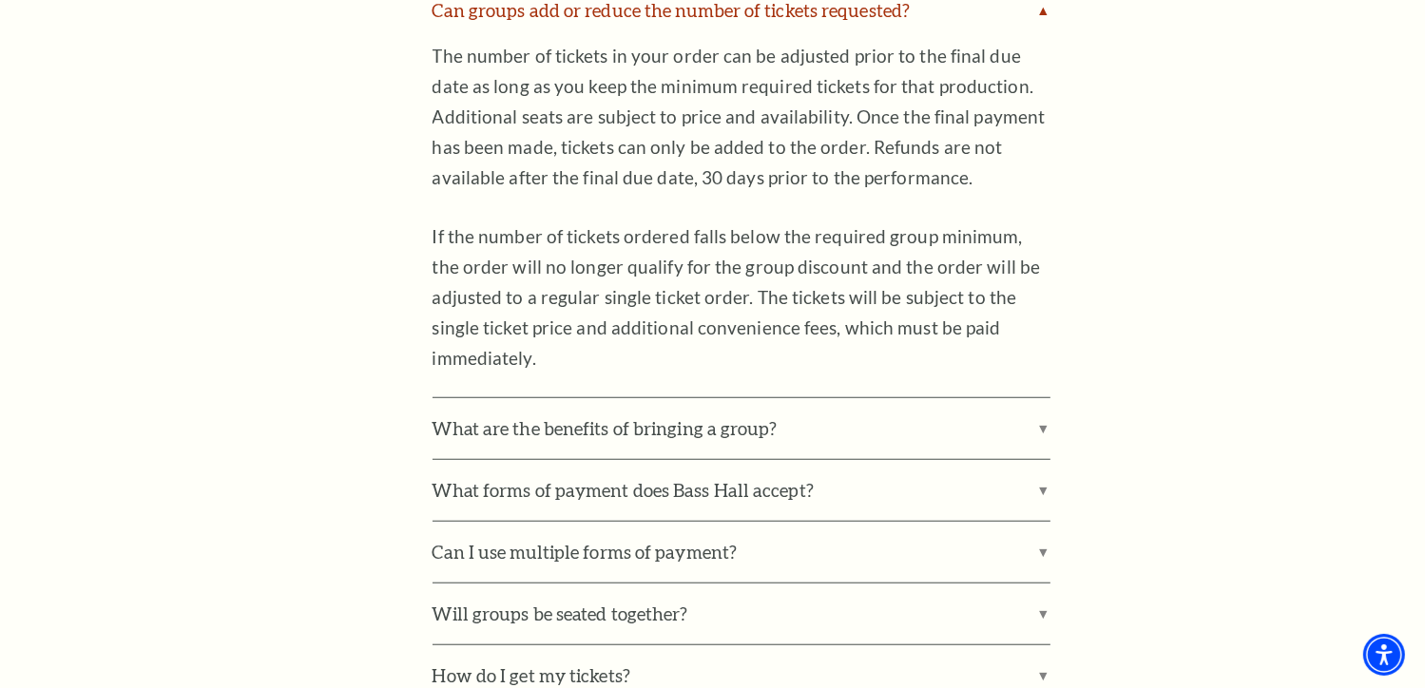
scroll to position [1635, 0]
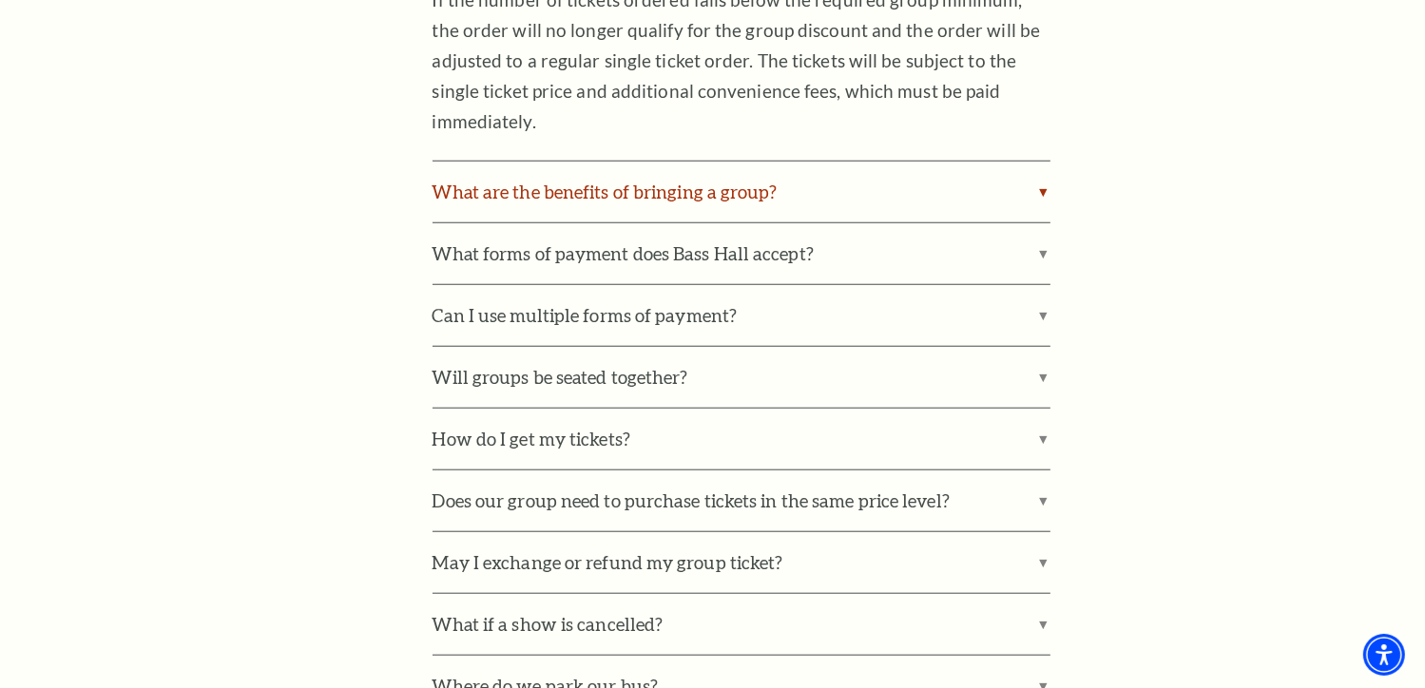
click at [598, 164] on label "What are the benefits of bringing a group?" at bounding box center [742, 192] width 618 height 61
click at [0, 0] on input "What are the benefits of bringing a group?" at bounding box center [0, 0] width 0 height 0
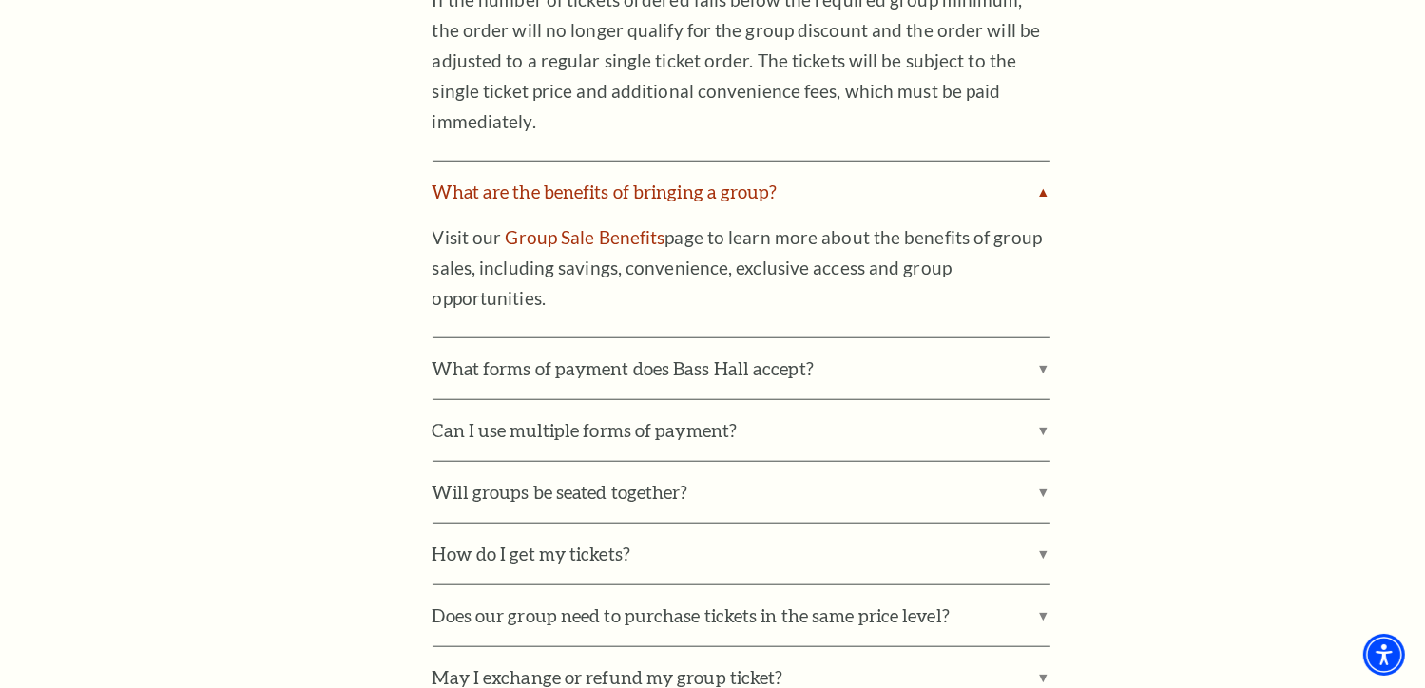
click at [598, 164] on label "What are the benefits of bringing a group?" at bounding box center [742, 192] width 618 height 61
click at [0, 0] on input "What are the benefits of bringing a group?" at bounding box center [0, 0] width 0 height 0
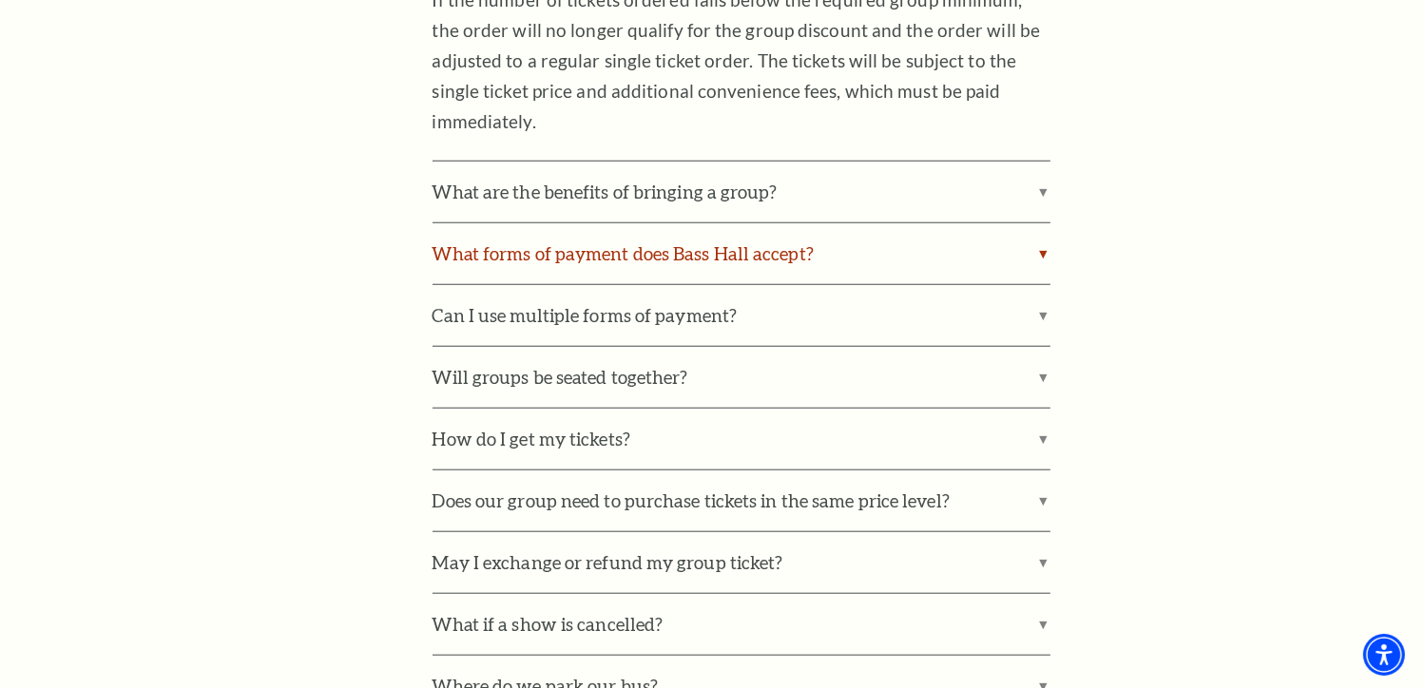
click at [597, 263] on label "What forms of payment does Bass Hall accept?" at bounding box center [742, 253] width 618 height 61
click at [0, 0] on input "What forms of payment does Bass Hall accept?" at bounding box center [0, 0] width 0 height 0
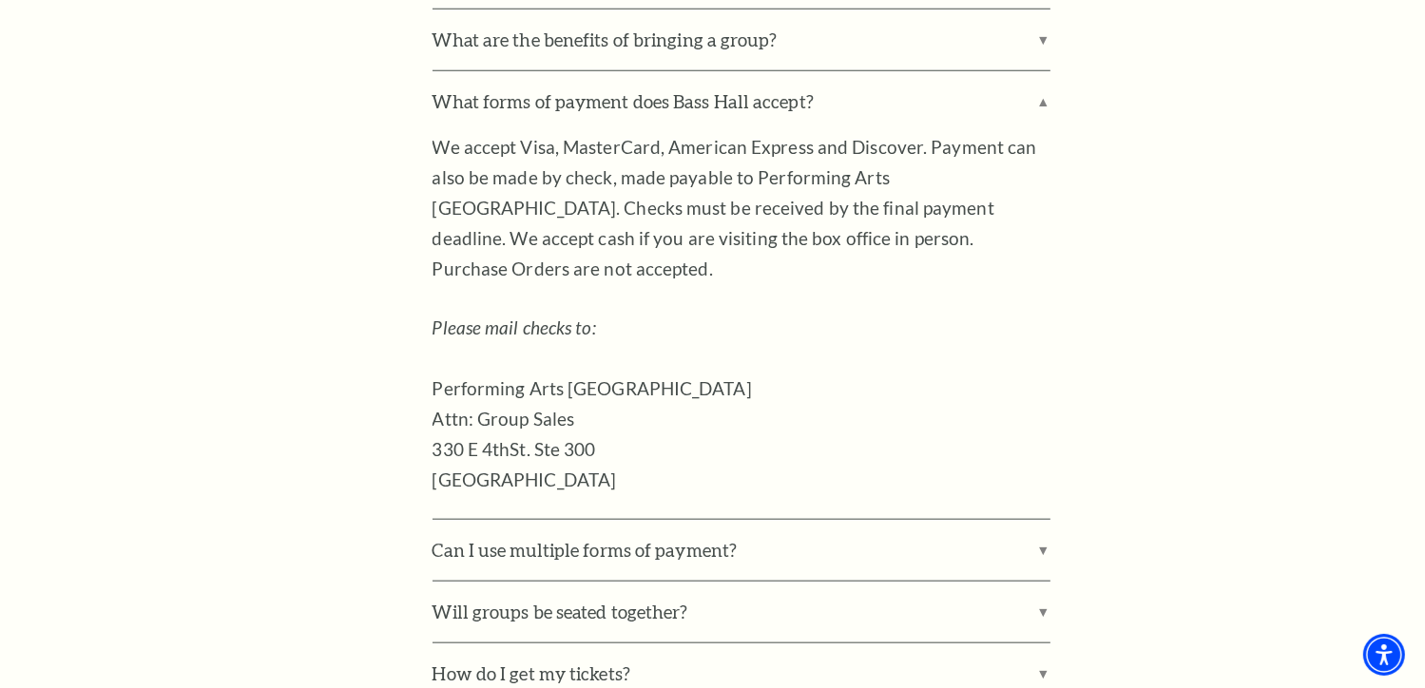
scroll to position [1750, 0]
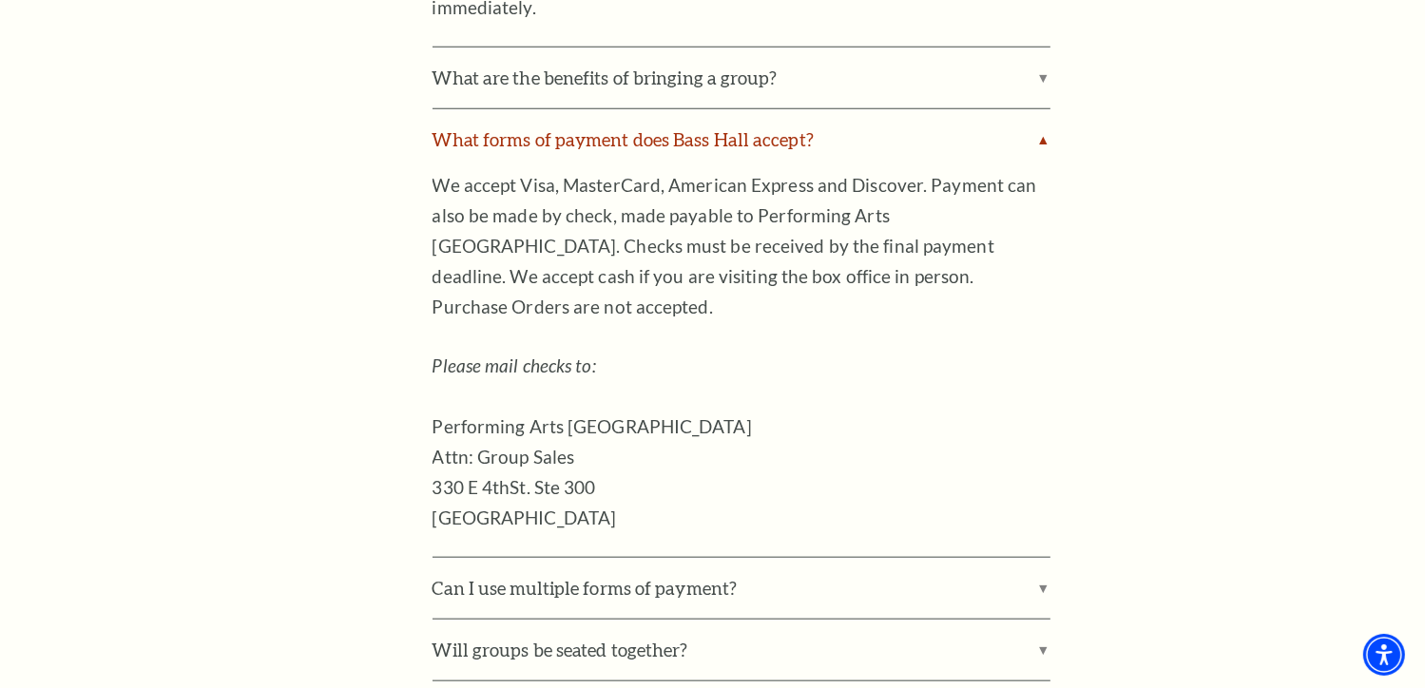
click at [645, 150] on label "What forms of payment does Bass Hall accept?" at bounding box center [742, 139] width 618 height 61
click at [0, 0] on input "What forms of payment does Bass Hall accept?" at bounding box center [0, 0] width 0 height 0
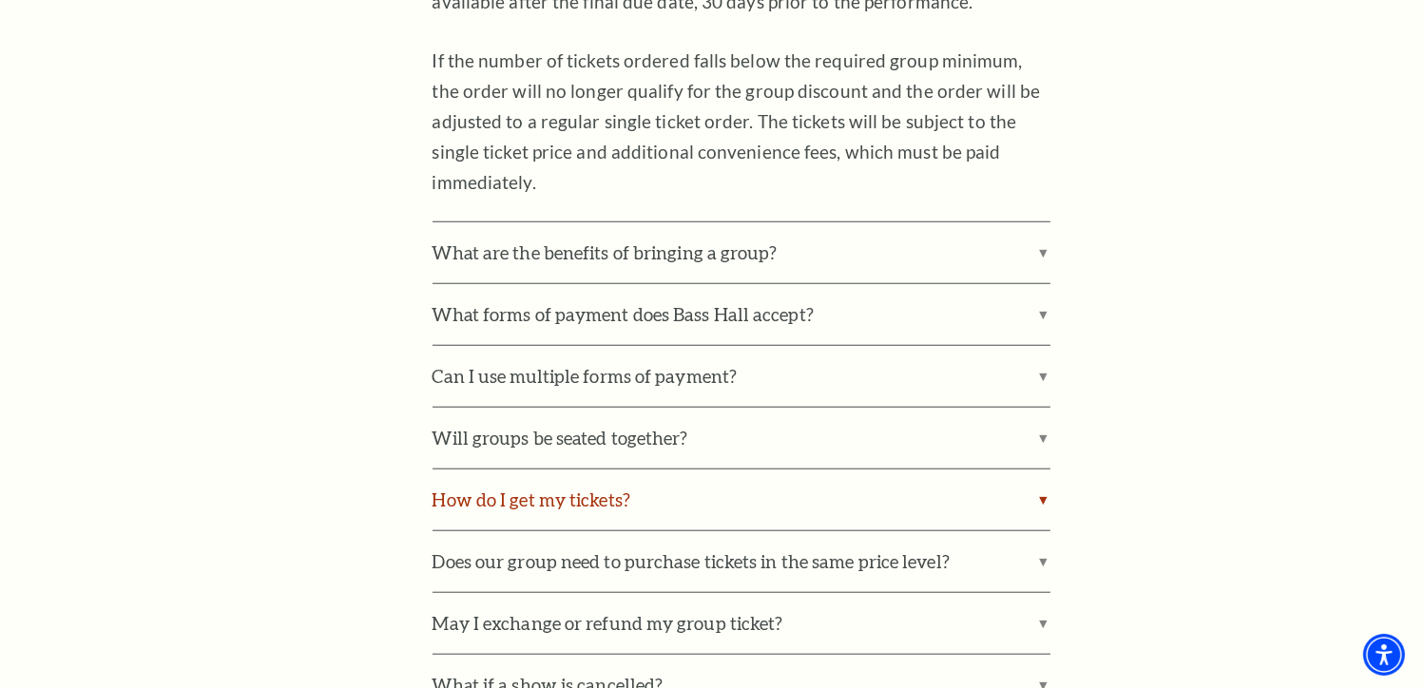
scroll to position [1495, 0]
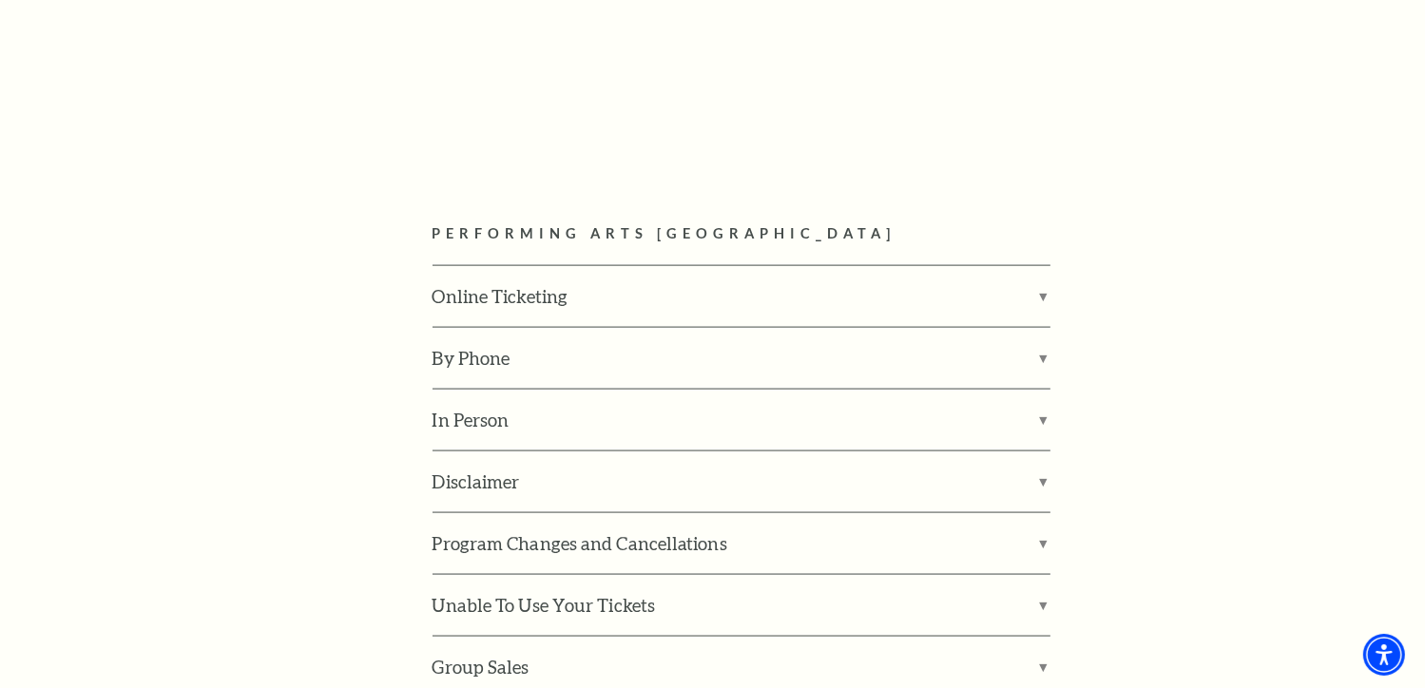
scroll to position [2533, 0]
click at [495, 512] on label "Program Changes and Cancellations" at bounding box center [742, 542] width 618 height 61
click at [0, 0] on input "Program Changes and Cancellations" at bounding box center [0, 0] width 0 height 0
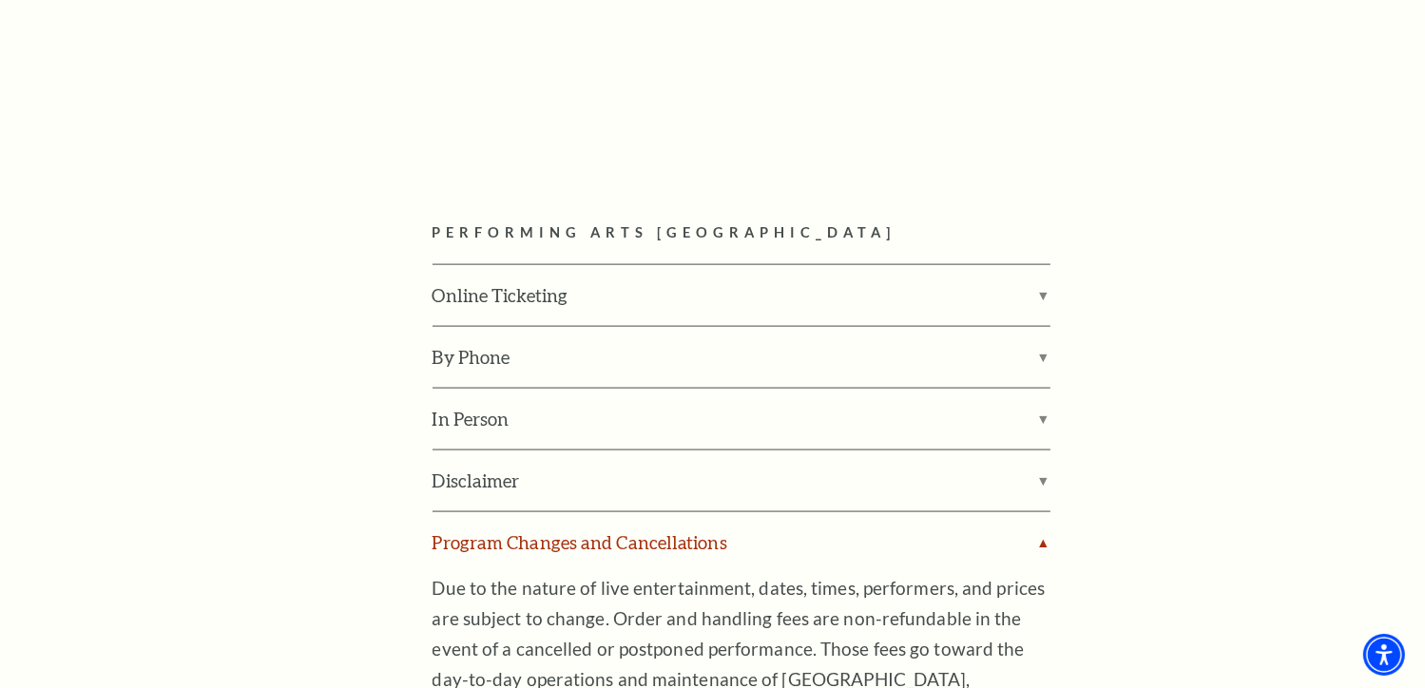
click at [495, 512] on label "Program Changes and Cancellations" at bounding box center [742, 542] width 618 height 61
click at [0, 0] on input "Program Changes and Cancellations" at bounding box center [0, 0] width 0 height 0
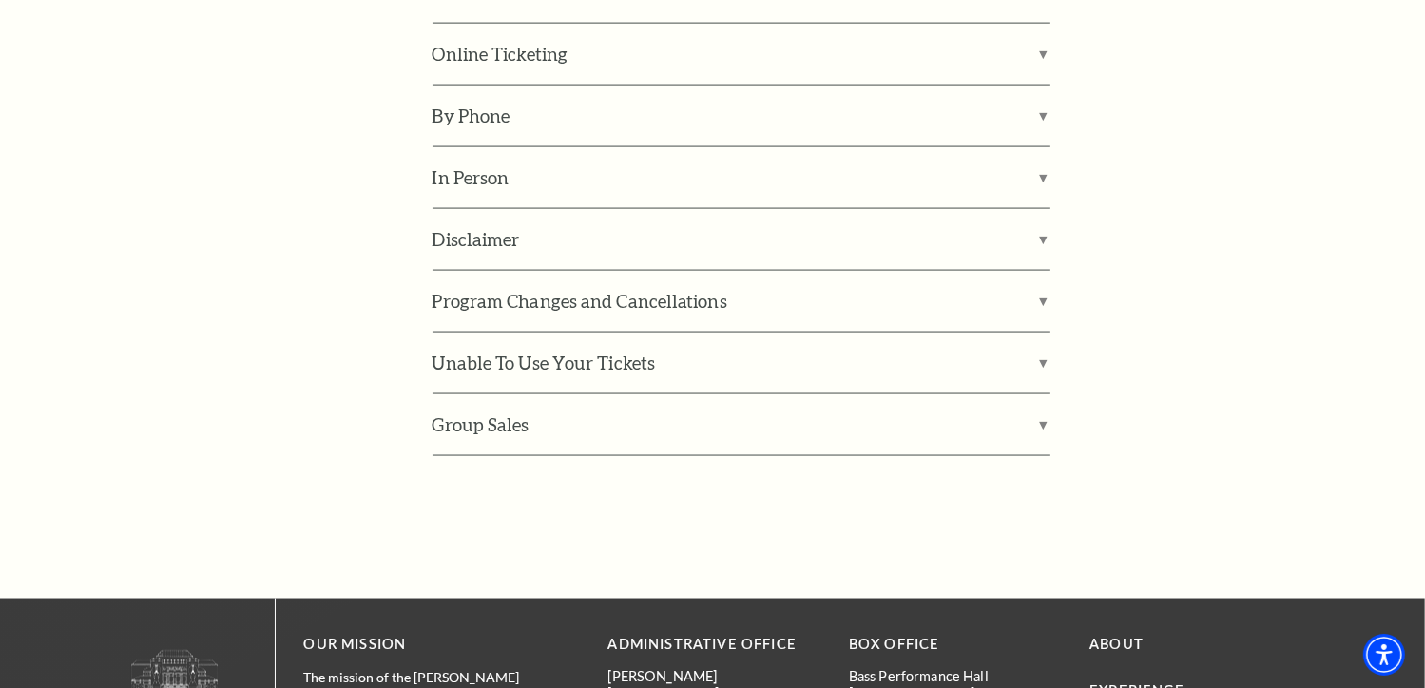
scroll to position [2730, 0]
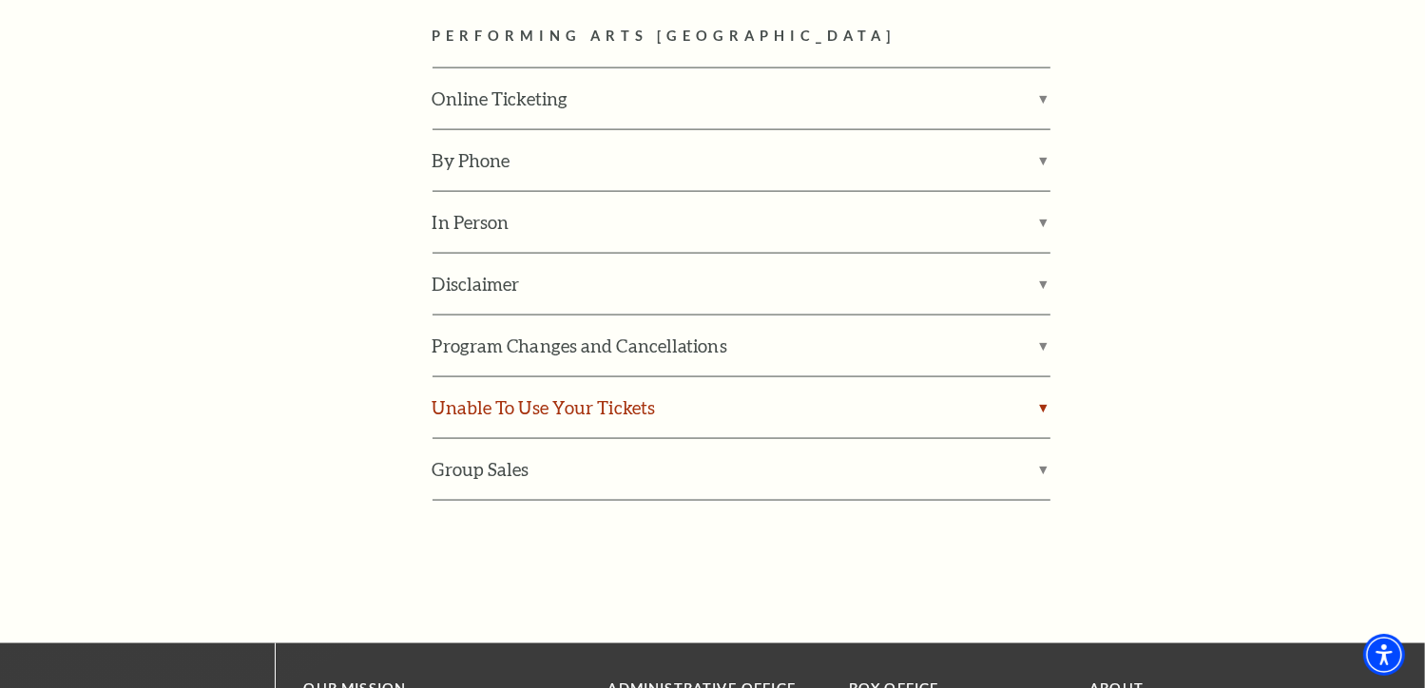
click at [938, 377] on label "Unable To Use Your Tickets" at bounding box center [742, 407] width 618 height 61
click at [0, 0] on input "Unable To Use Your Tickets" at bounding box center [0, 0] width 0 height 0
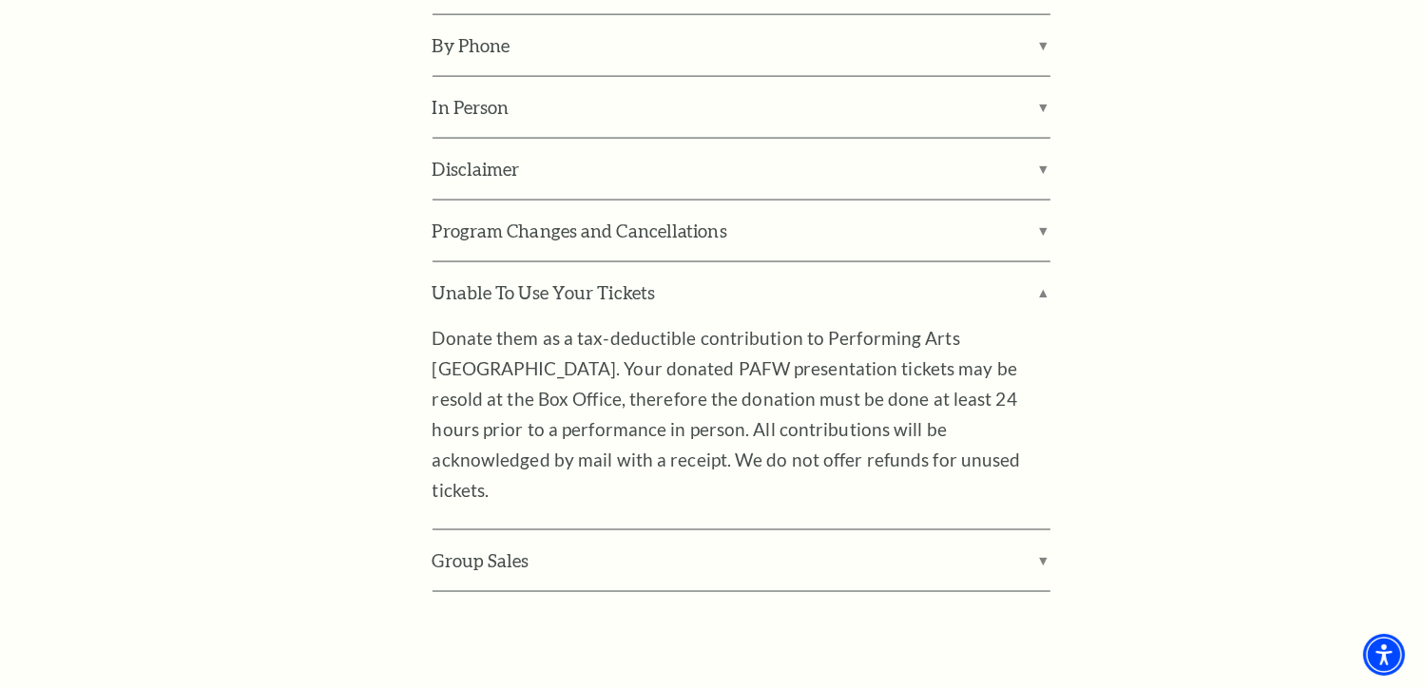
scroll to position [2844, 0]
drag, startPoint x: 608, startPoint y: 182, endPoint x: 621, endPoint y: 194, distance: 18.2
click at [621, 263] on label "Unable To Use Your Tickets" at bounding box center [742, 293] width 618 height 61
drag, startPoint x: 621, startPoint y: 194, endPoint x: 658, endPoint y: 206, distance: 39.1
click at [658, 263] on label "Unable To Use Your Tickets" at bounding box center [742, 293] width 618 height 61
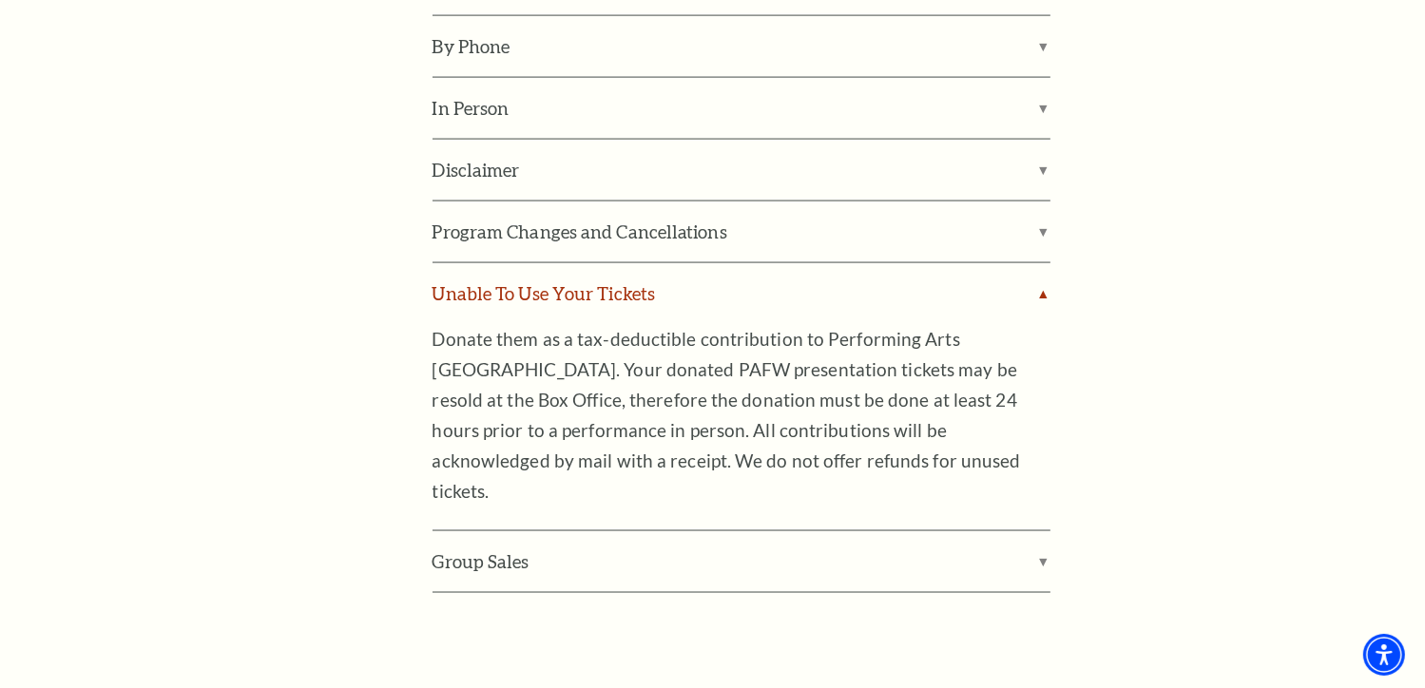
click at [0, 0] on input "Unable To Use Your Tickets" at bounding box center [0, 0] width 0 height 0
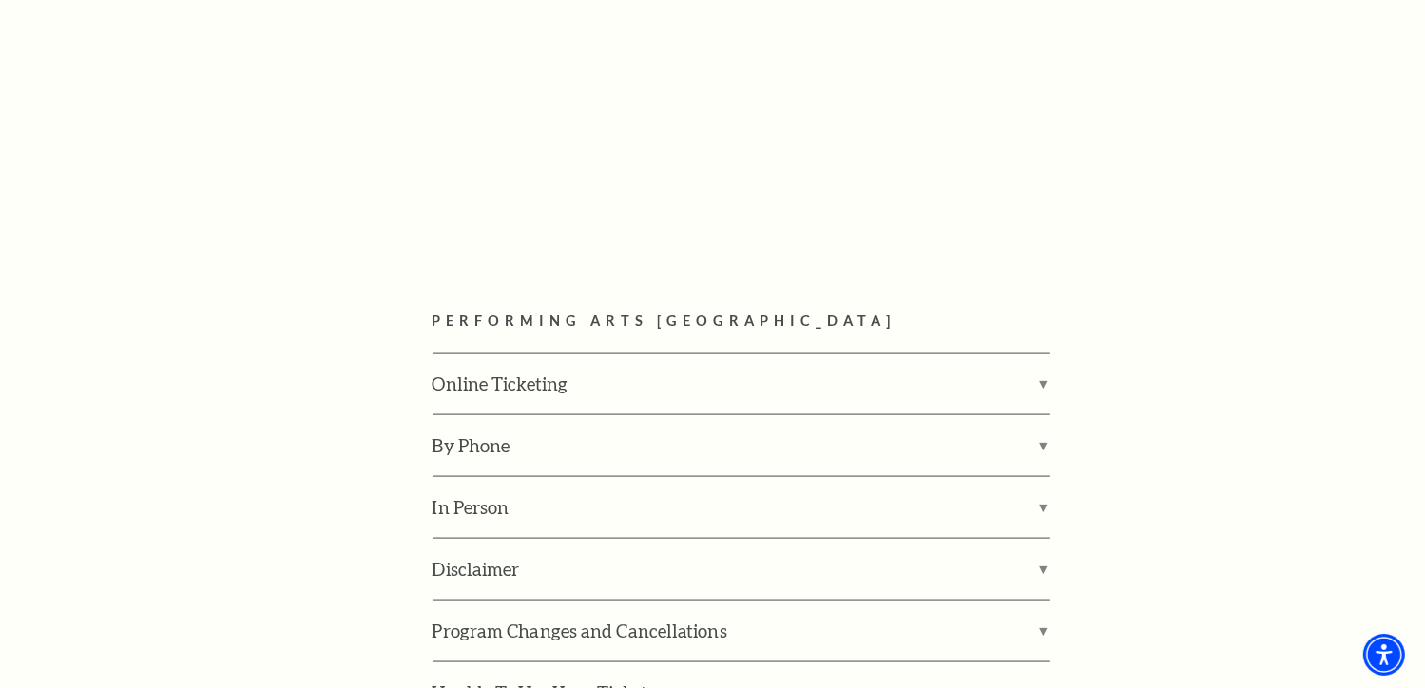
scroll to position [2449, 0]
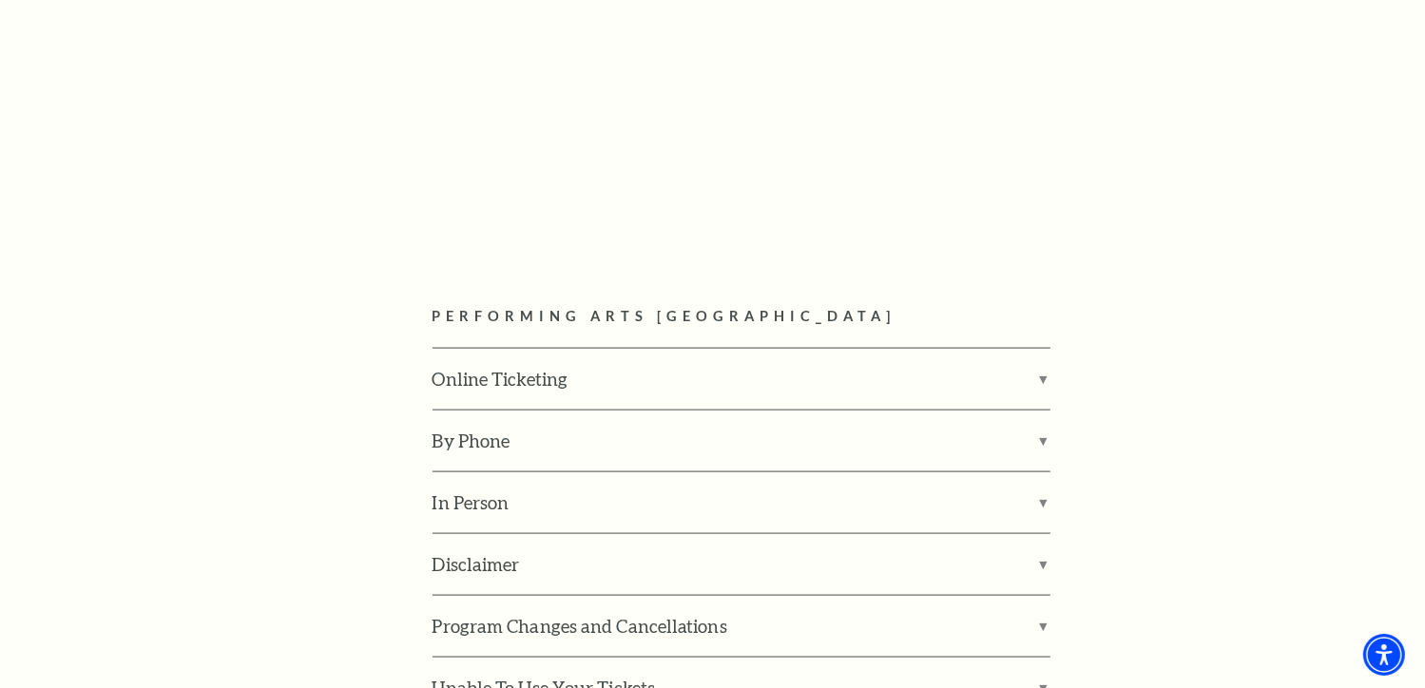
click at [441, 349] on label "Online Ticketing" at bounding box center [742, 379] width 618 height 61
click at [0, 0] on input "Online Ticketing" at bounding box center [0, 0] width 0 height 0
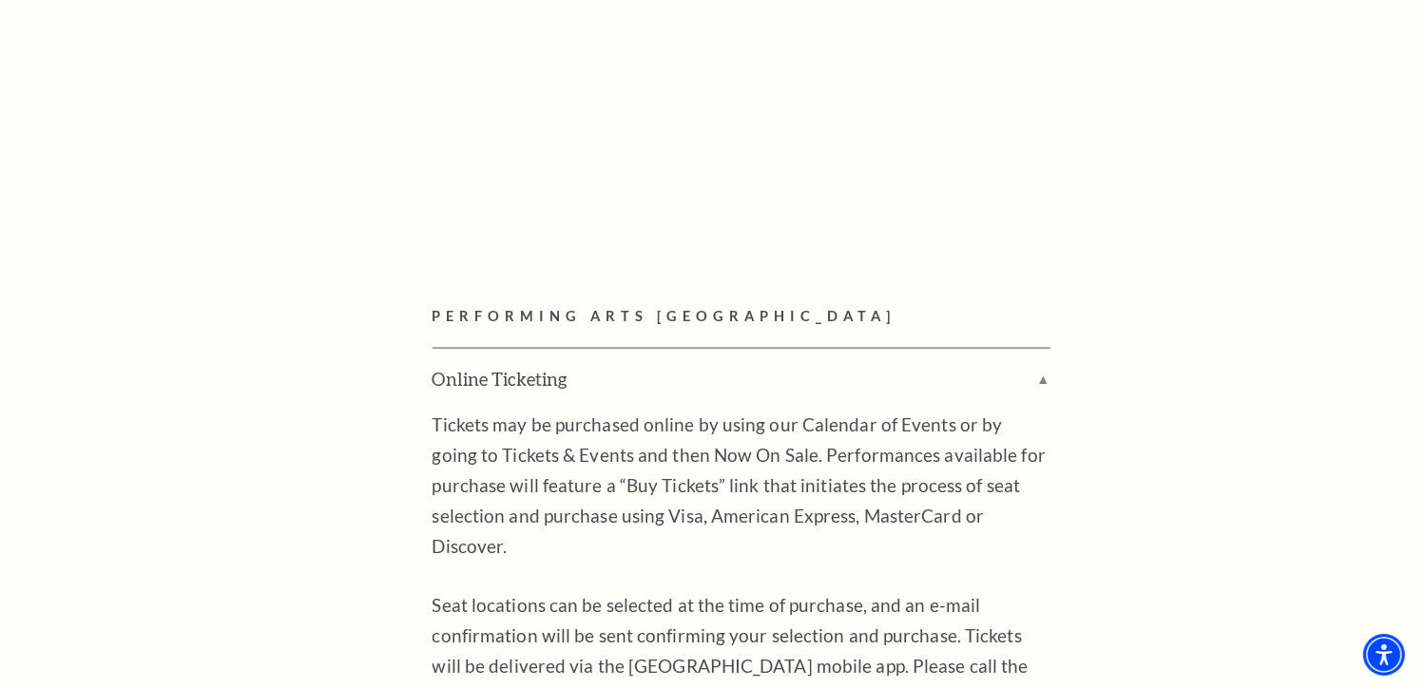
click at [441, 349] on label "Online Ticketing" at bounding box center [742, 379] width 618 height 61
click at [0, 0] on input "Online Ticketing" at bounding box center [0, 0] width 0 height 0
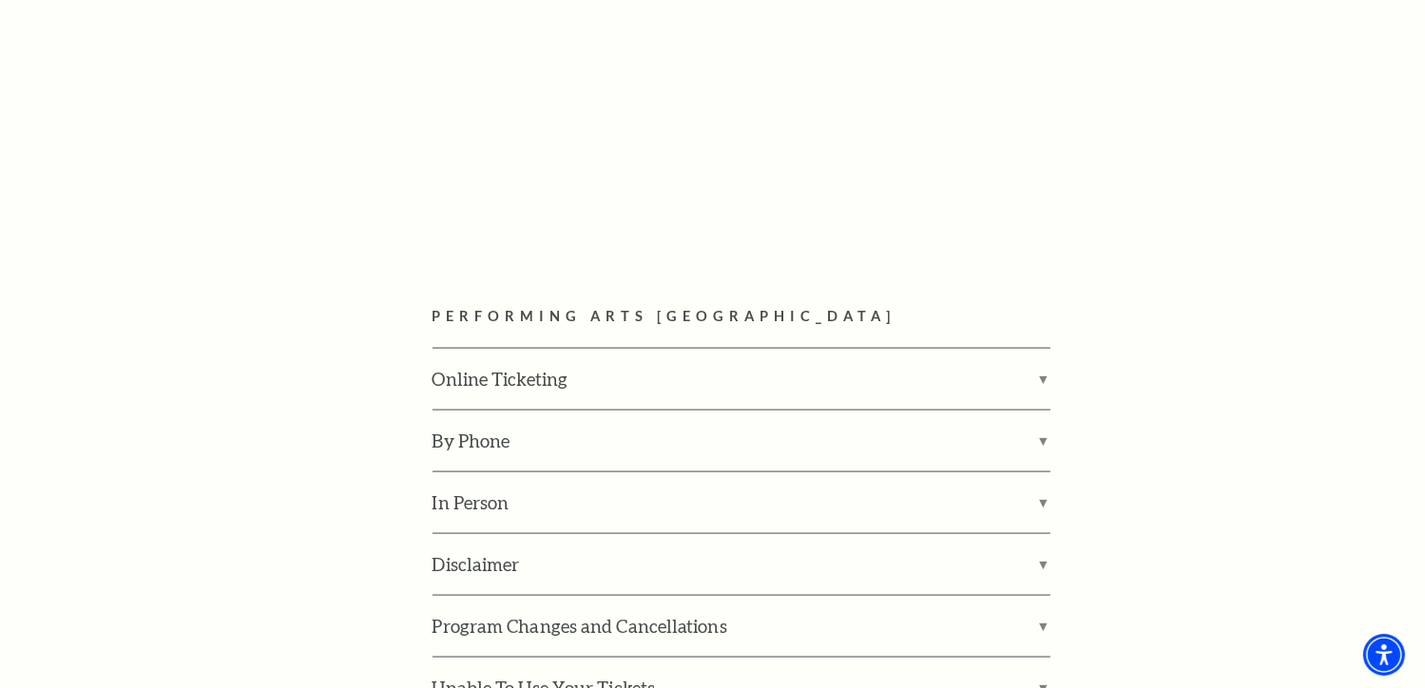
click at [441, 349] on label "Online Ticketing" at bounding box center [742, 379] width 618 height 61
click at [0, 0] on input "Online Ticketing" at bounding box center [0, 0] width 0 height 0
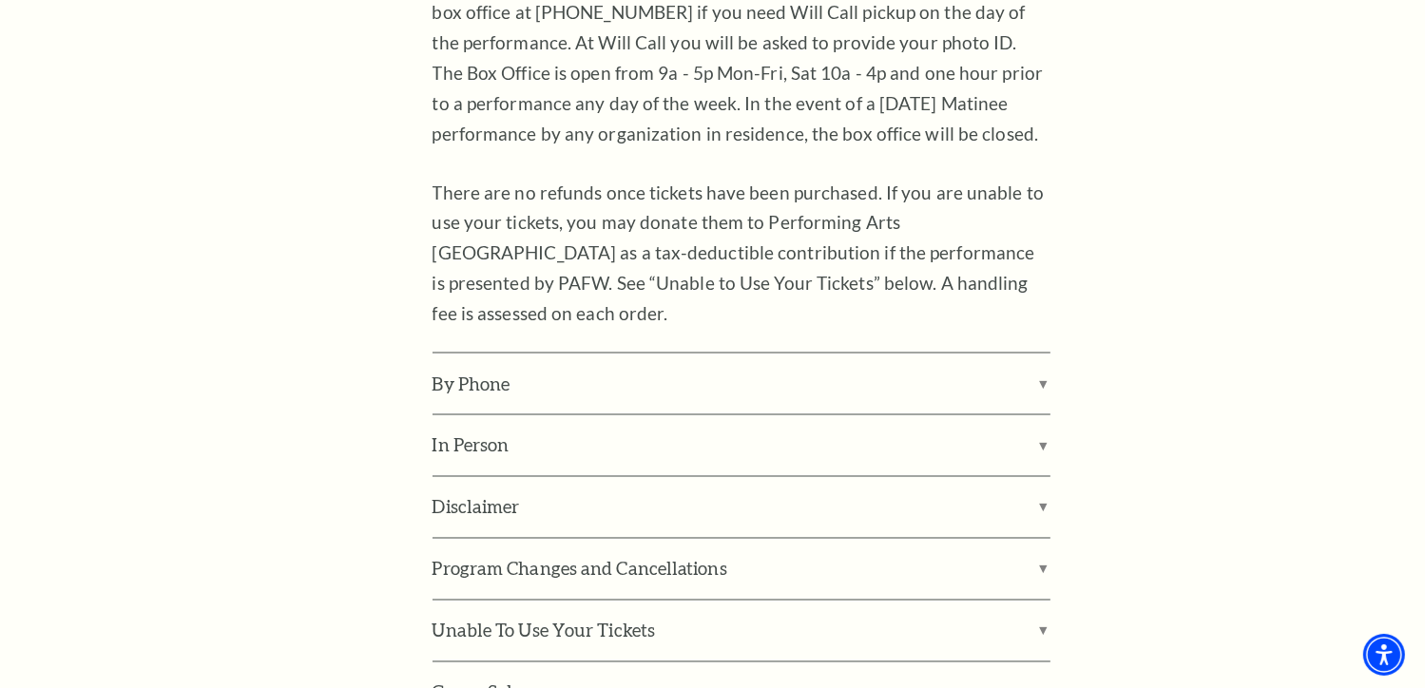
scroll to position [3141, 0]
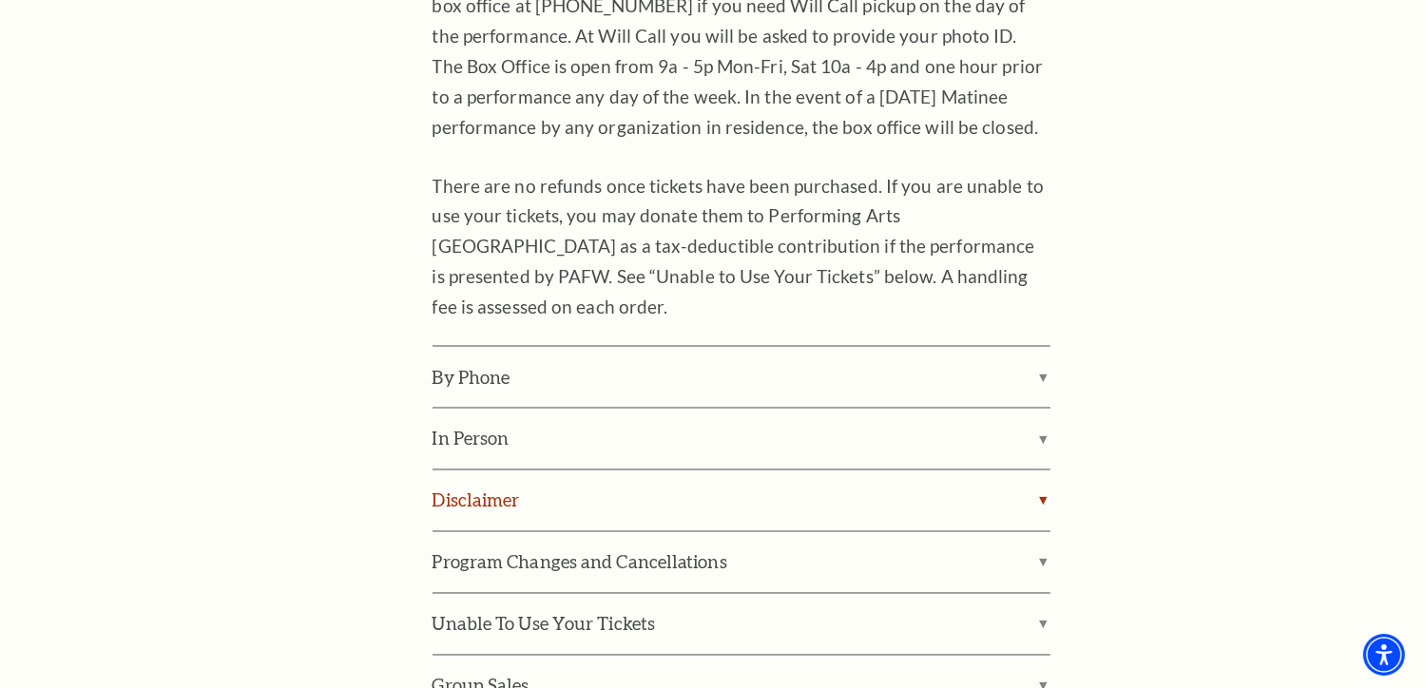
click at [454, 471] on label "Disclaimer" at bounding box center [742, 501] width 618 height 61
click at [0, 0] on input "Disclaimer" at bounding box center [0, 0] width 0 height 0
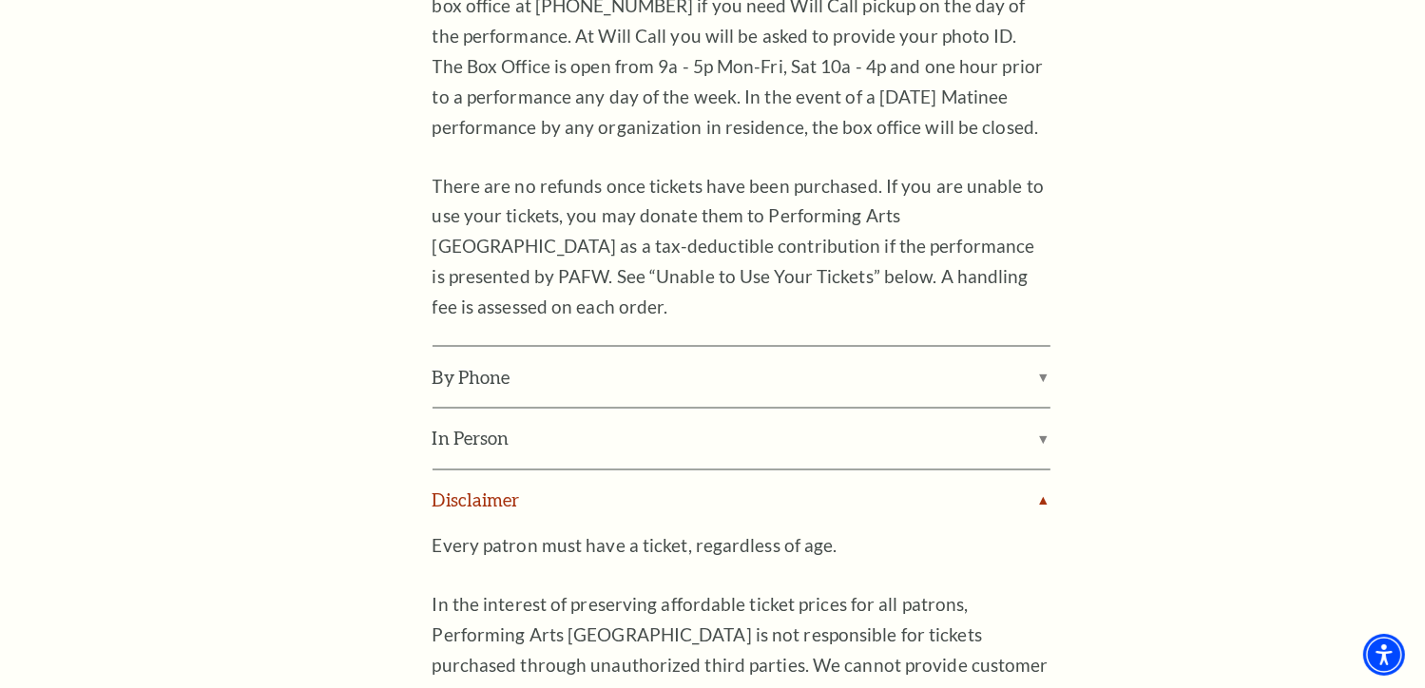
click at [454, 471] on label "Disclaimer" at bounding box center [742, 501] width 618 height 61
click at [0, 0] on input "Disclaimer" at bounding box center [0, 0] width 0 height 0
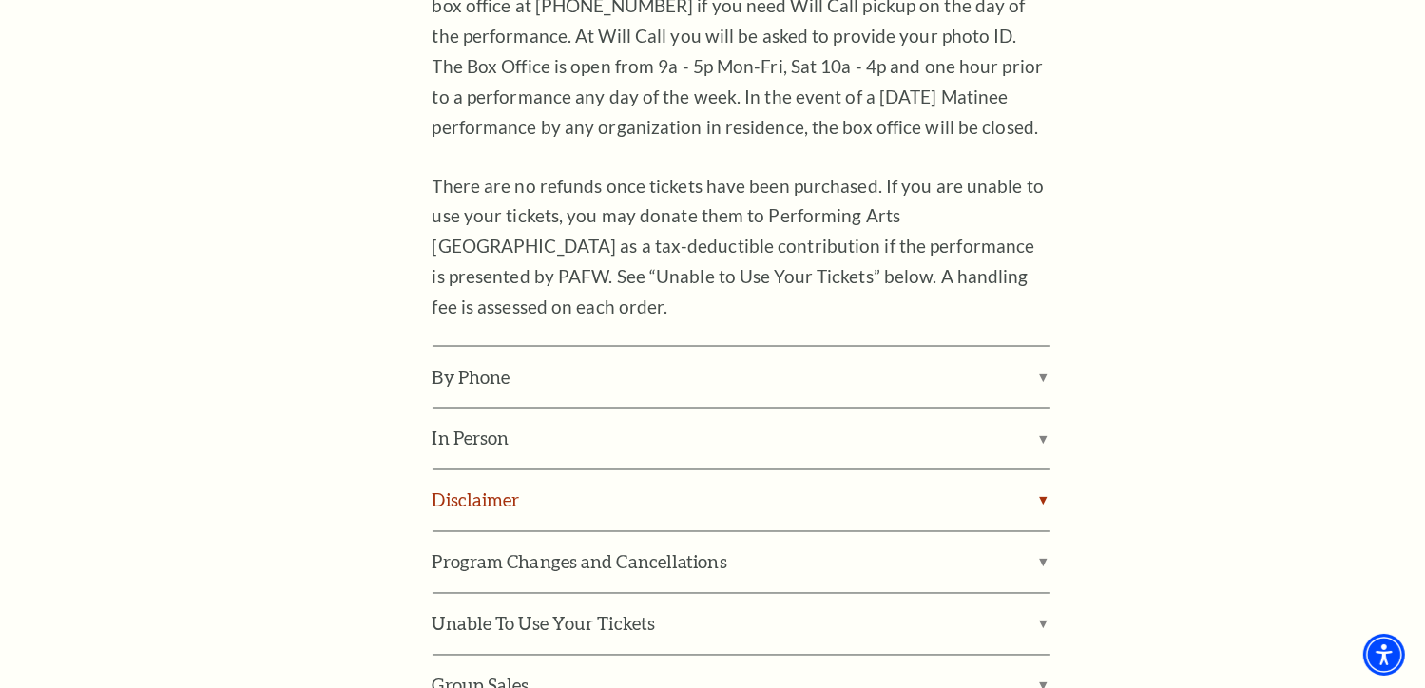
click at [454, 471] on label "Disclaimer" at bounding box center [742, 501] width 618 height 61
click at [0, 0] on input "Disclaimer" at bounding box center [0, 0] width 0 height 0
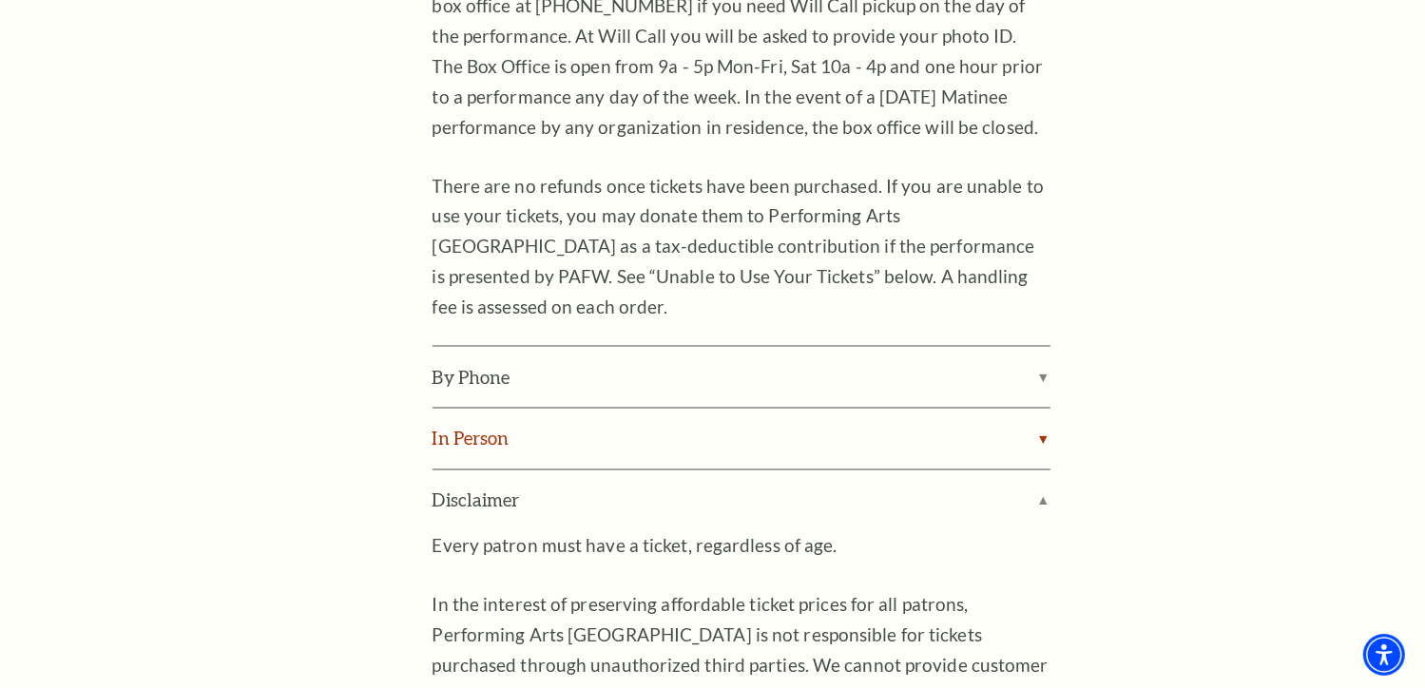
click at [471, 409] on label "In Person" at bounding box center [742, 439] width 618 height 61
click at [0, 0] on input "In Person" at bounding box center [0, 0] width 0 height 0
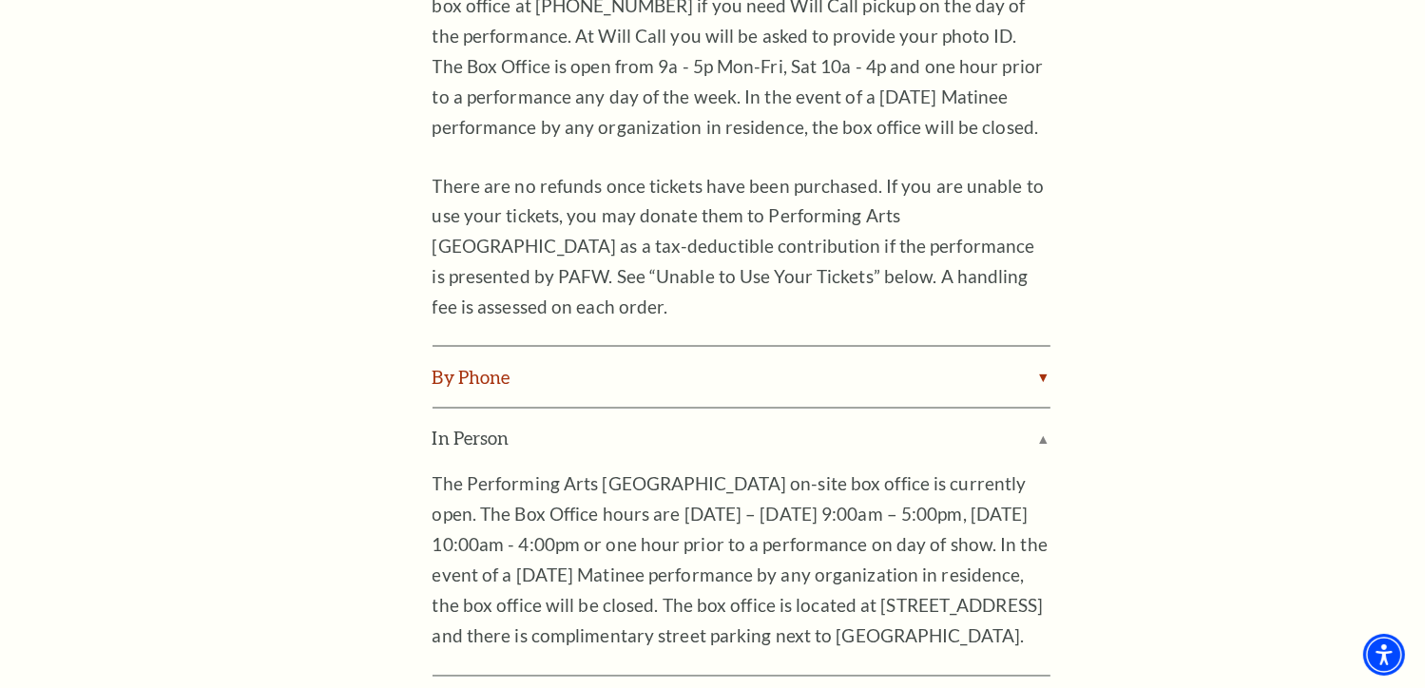
click at [488, 347] on label "By Phone" at bounding box center [742, 377] width 618 height 61
click at [0, 0] on input "By Phone" at bounding box center [0, 0] width 0 height 0
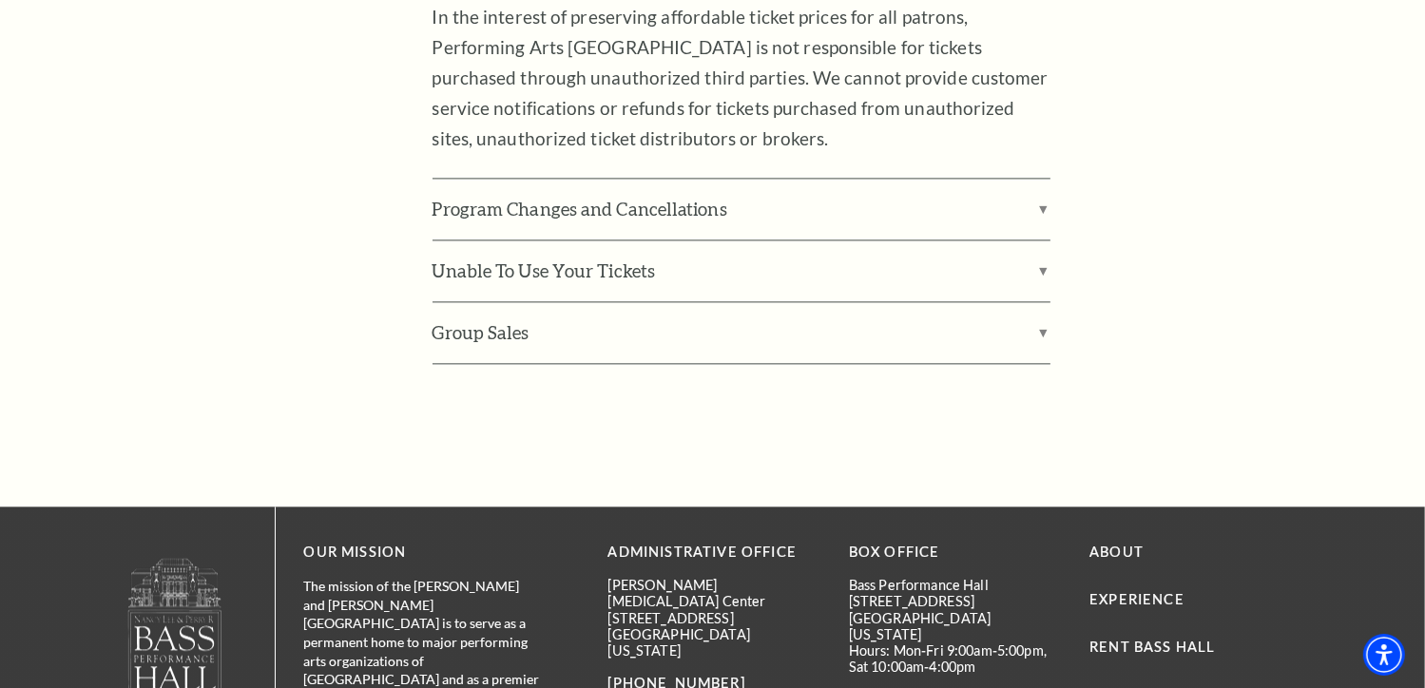
scroll to position [4123, 0]
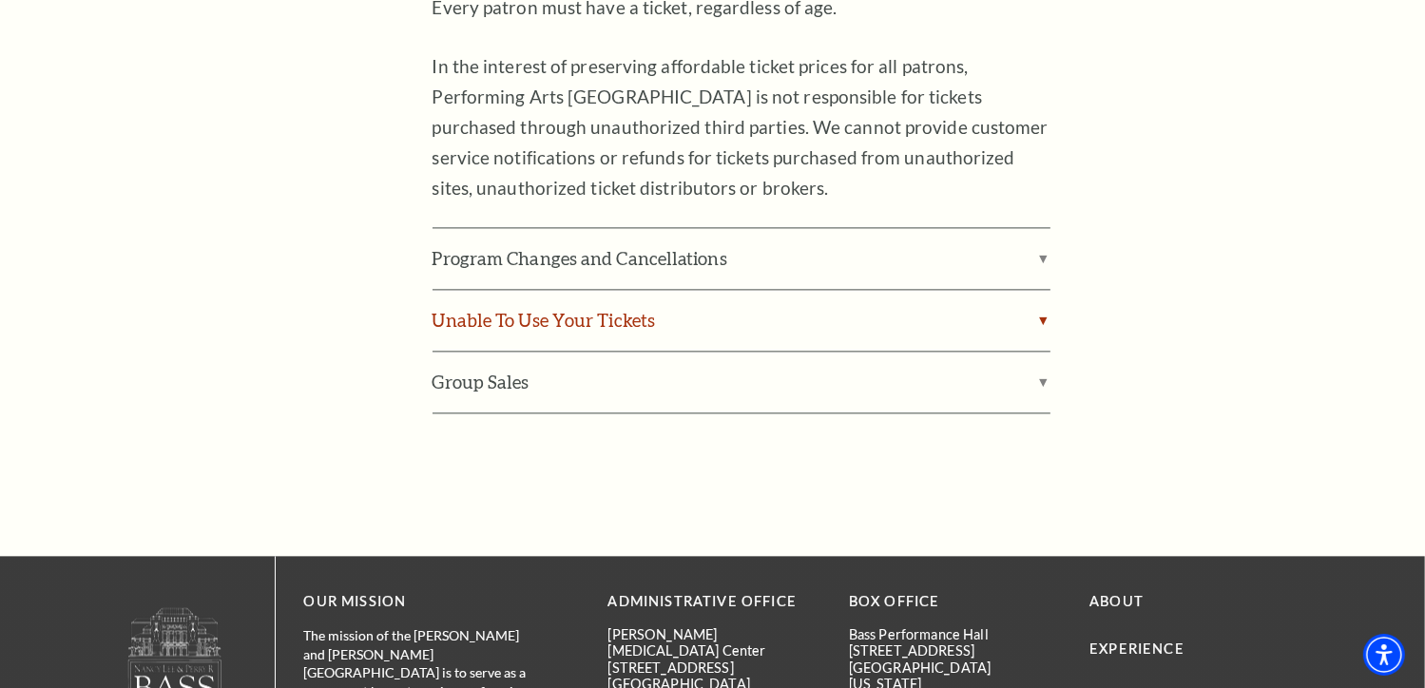
click at [496, 290] on label "Unable To Use Your Tickets" at bounding box center [742, 320] width 618 height 61
click at [0, 0] on input "Unable To Use Your Tickets" at bounding box center [0, 0] width 0 height 0
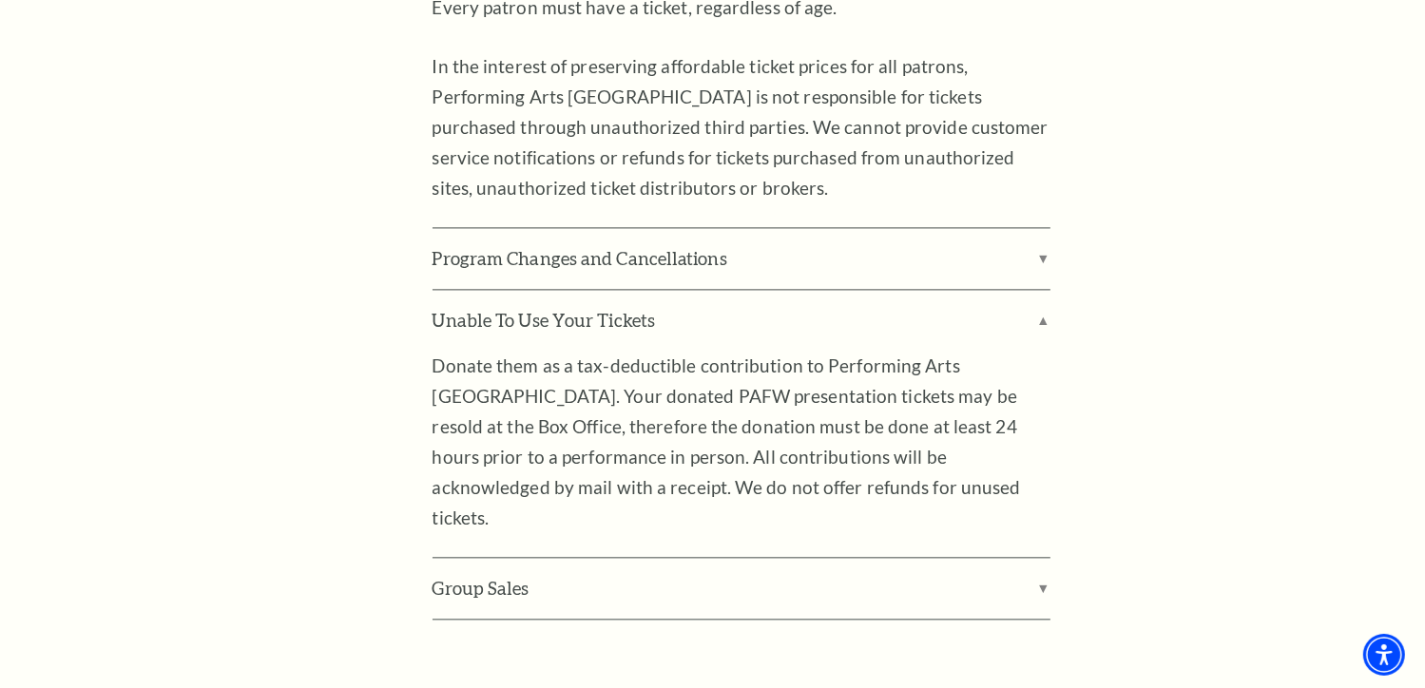
scroll to position [4187, 0]
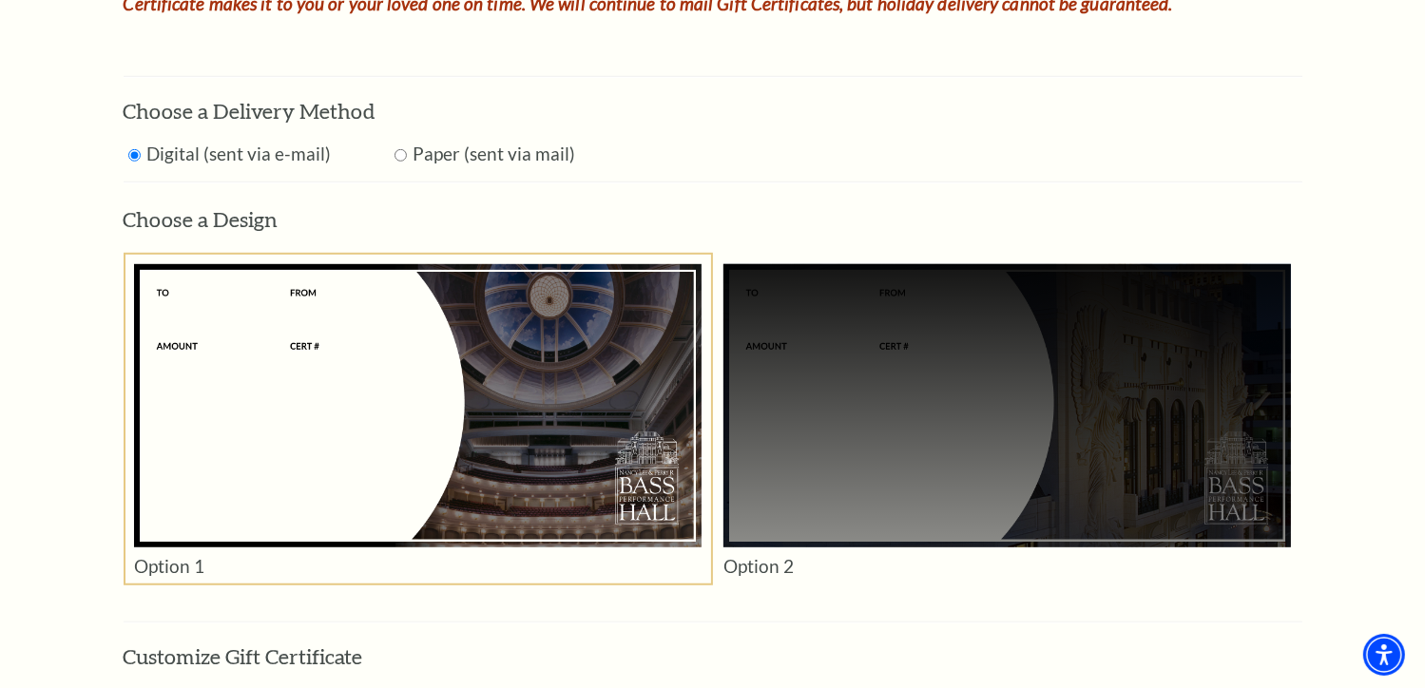
scroll to position [1117, 0]
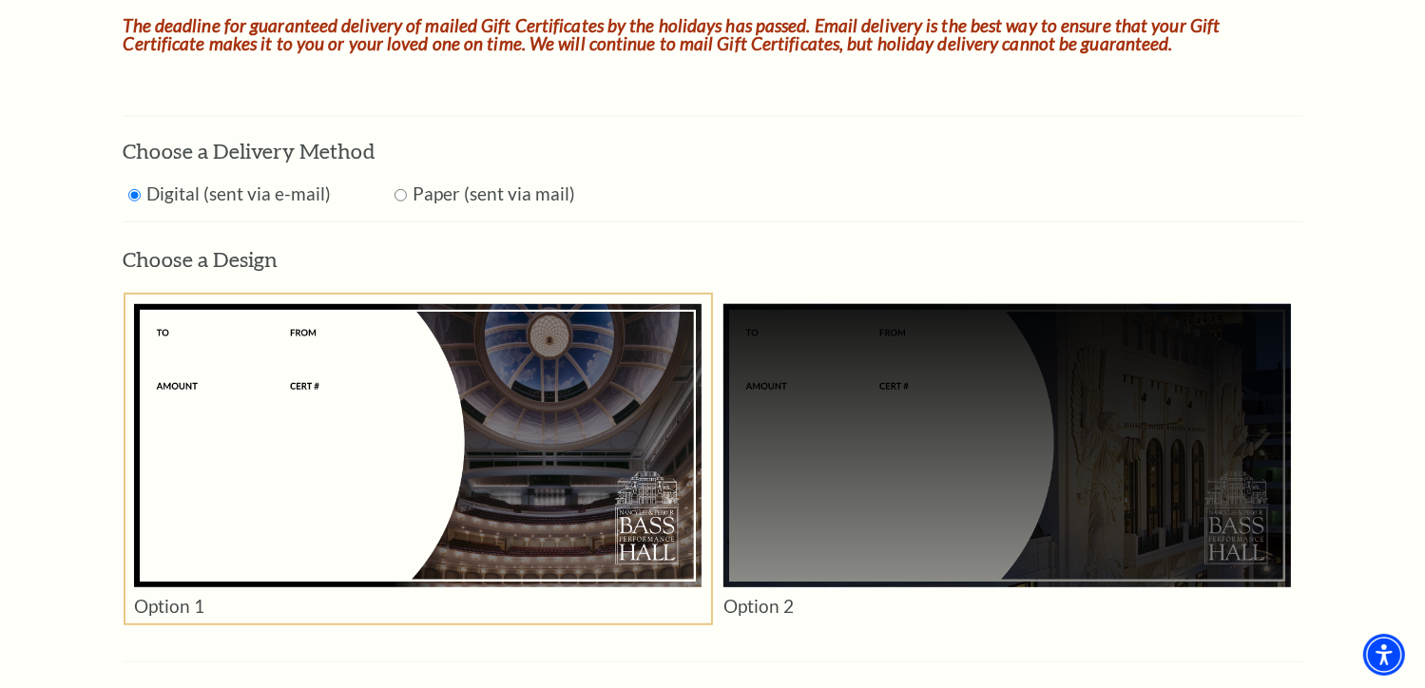
click at [765, 387] on div at bounding box center [1008, 446] width 568 height 284
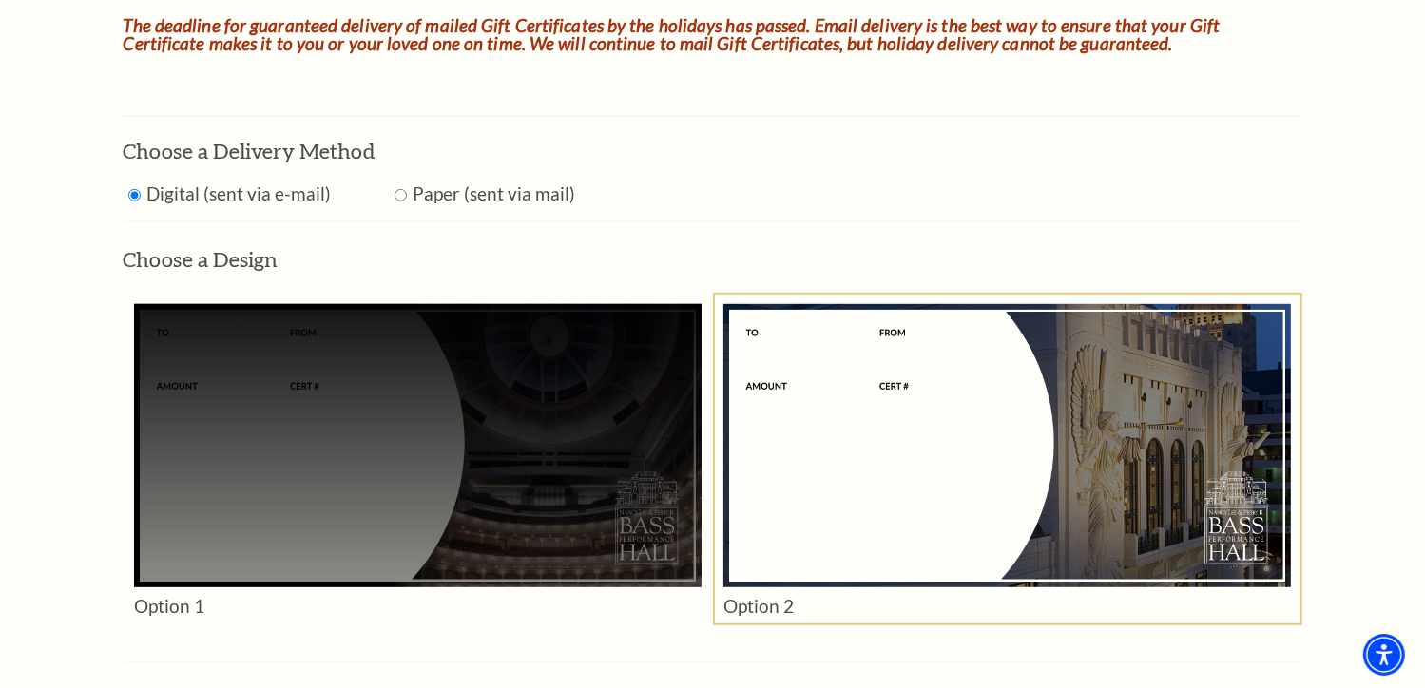
click at [623, 385] on div at bounding box center [418, 446] width 568 height 284
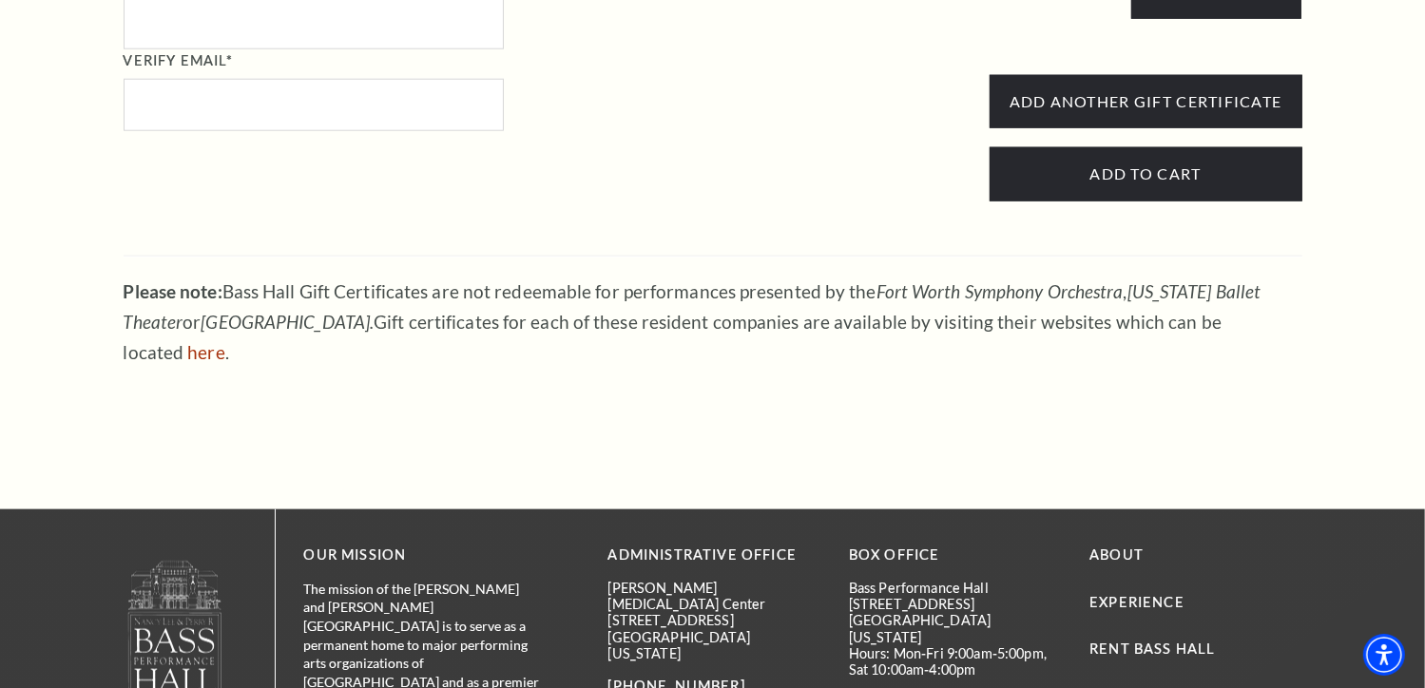
scroll to position [2400, 0]
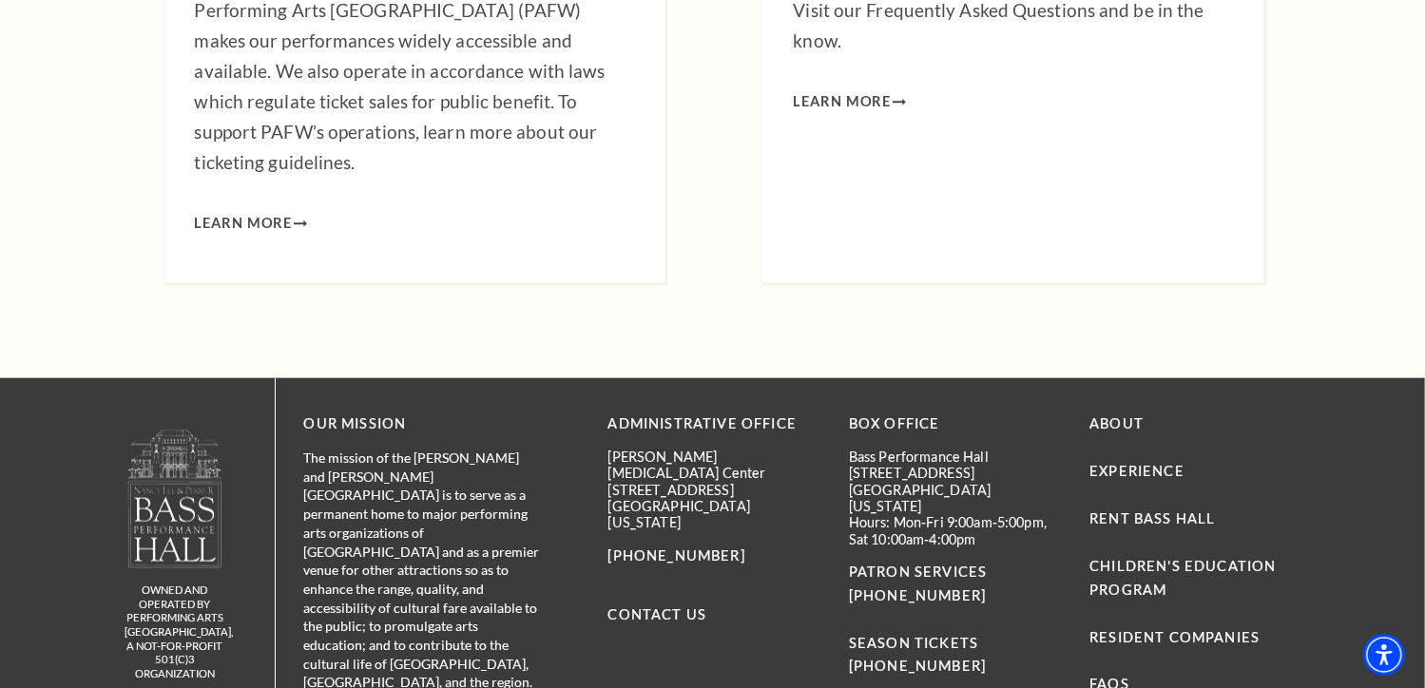
scroll to position [2295, 0]
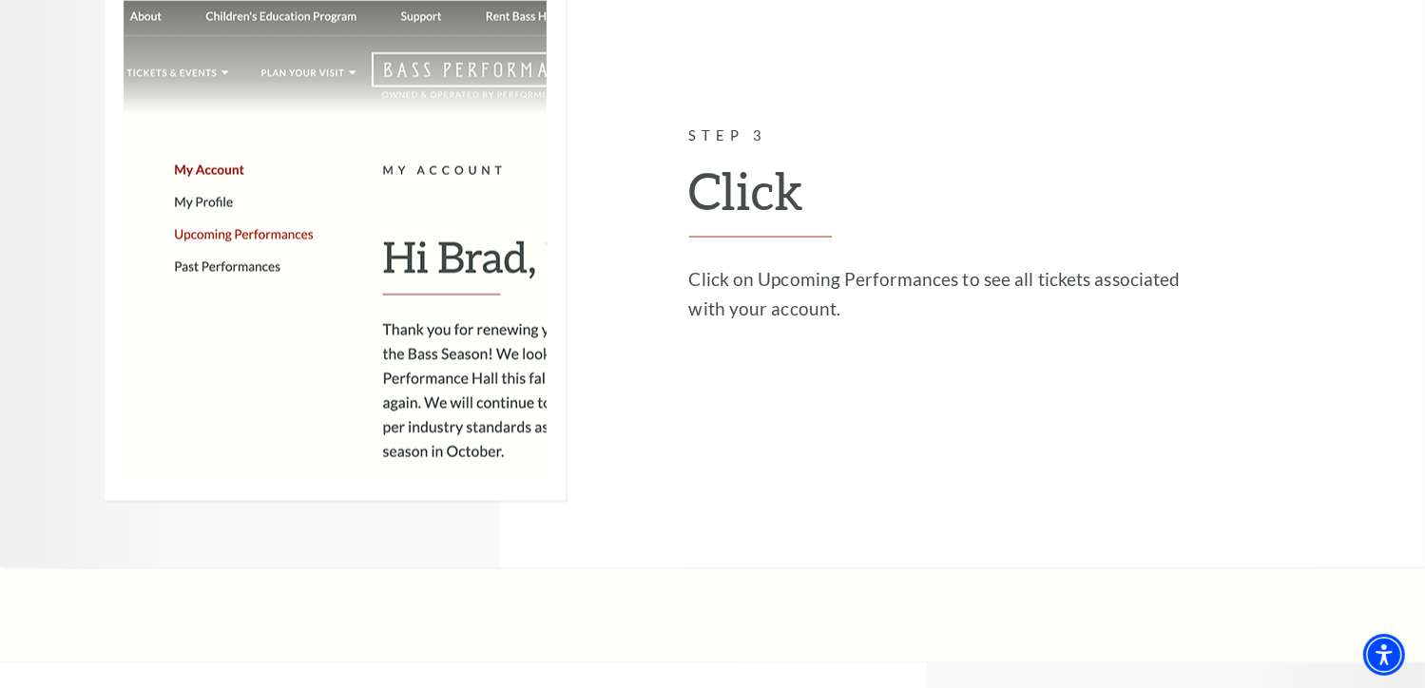
scroll to position [3147, 0]
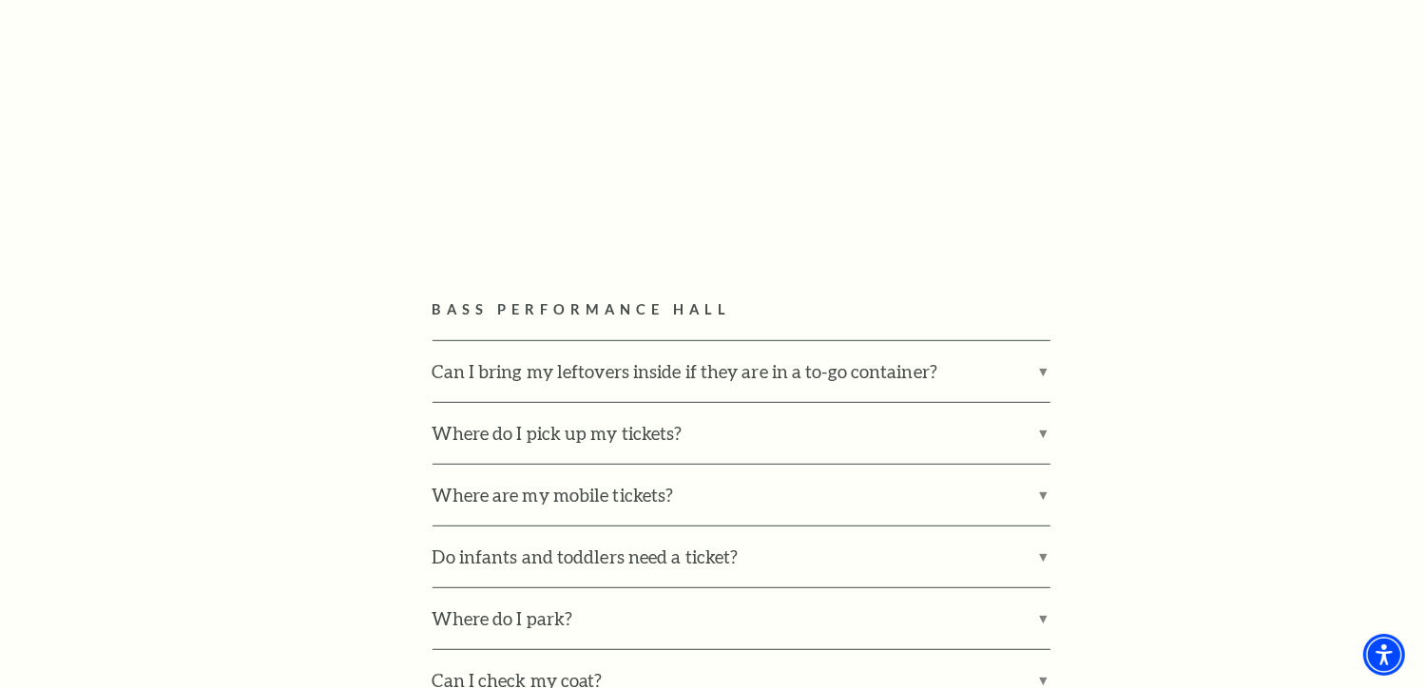
scroll to position [961, 0]
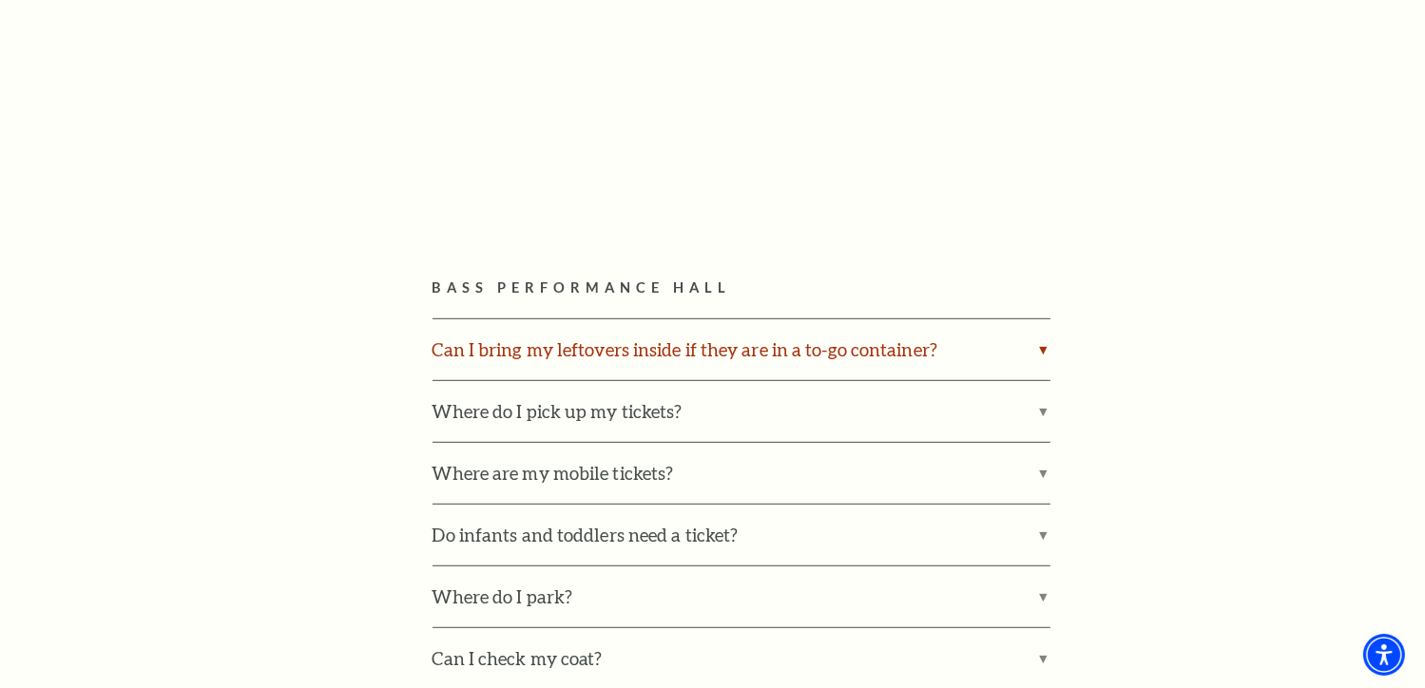
click at [1027, 337] on label "Can I bring my leftovers inside if they are in a to-go container?" at bounding box center [742, 349] width 618 height 61
click at [0, 0] on input "Can I bring my leftovers inside if they are in a to-go container?" at bounding box center [0, 0] width 0 height 0
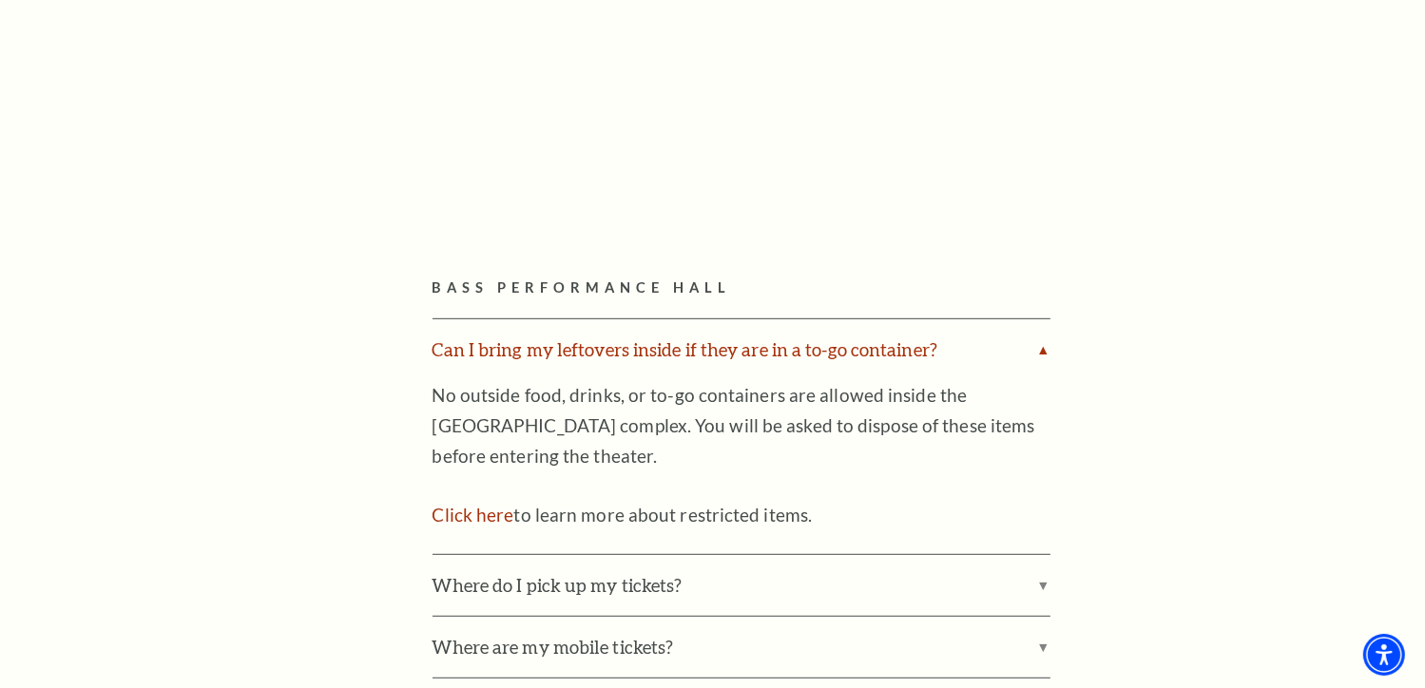
click at [1027, 337] on label "Can I bring my leftovers inside if they are in a to-go container?" at bounding box center [742, 349] width 618 height 61
click at [0, 0] on input "Can I bring my leftovers inside if they are in a to-go container?" at bounding box center [0, 0] width 0 height 0
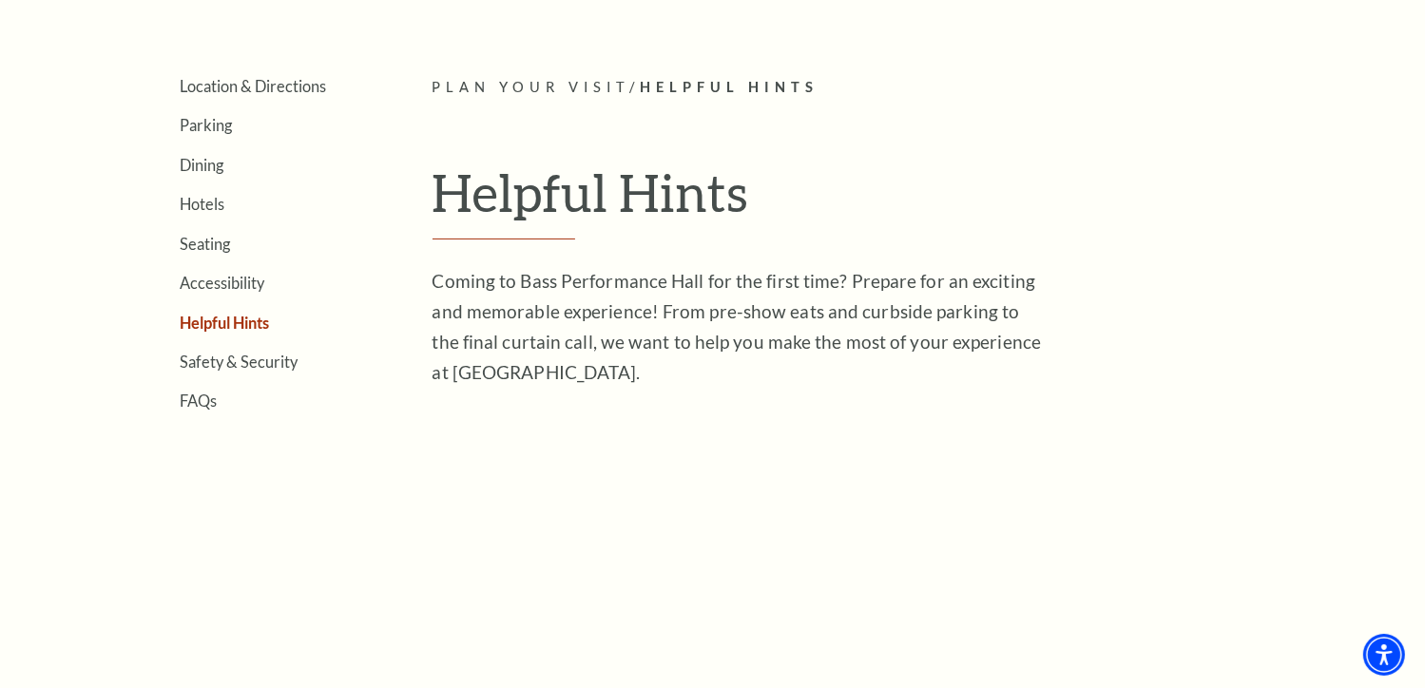
scroll to position [460, 0]
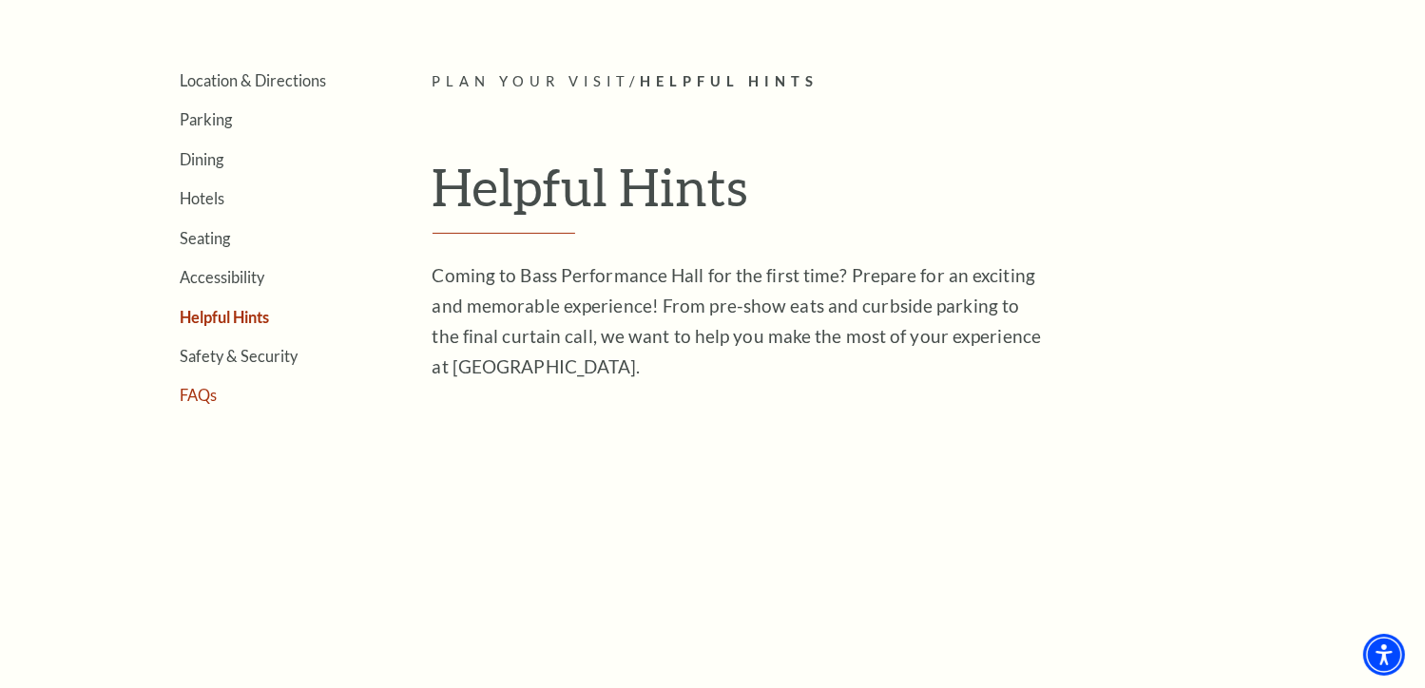
click at [206, 386] on link "FAQs" at bounding box center [199, 395] width 37 height 18
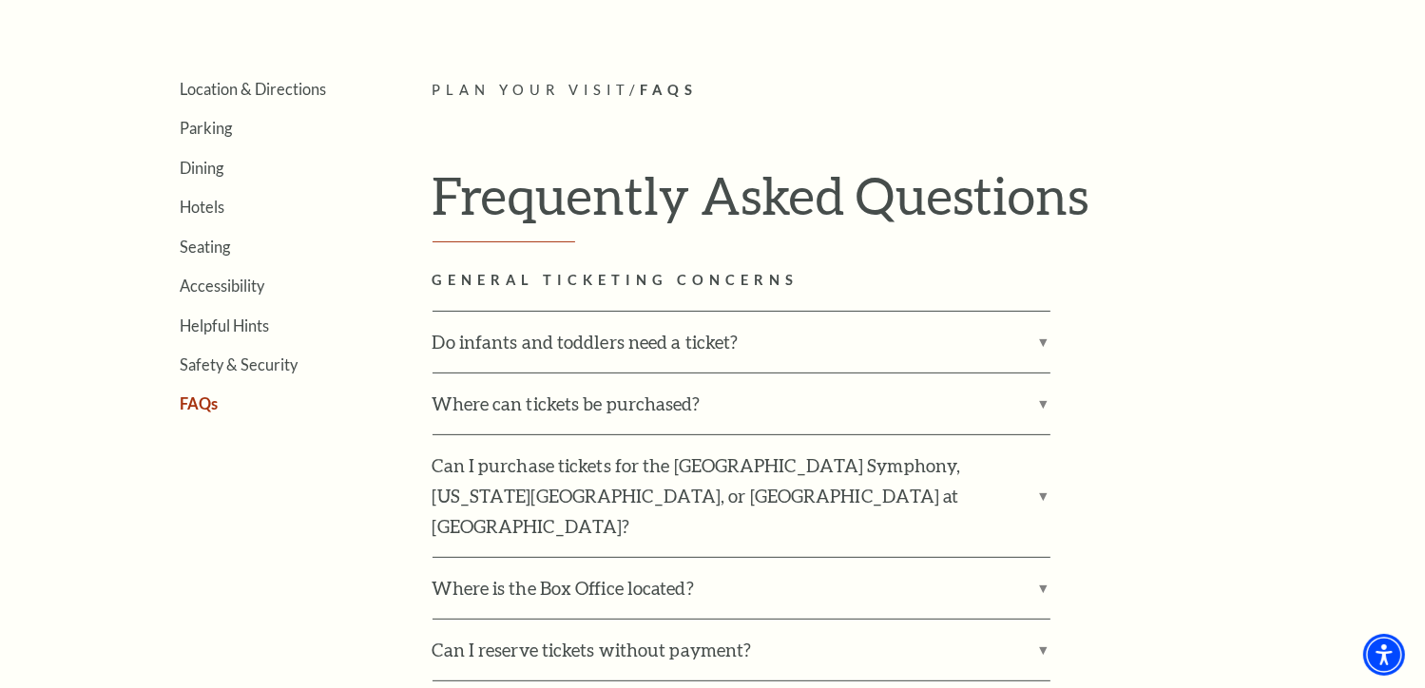
scroll to position [453, 0]
click at [240, 326] on link "Helpful Hints" at bounding box center [225, 325] width 89 height 18
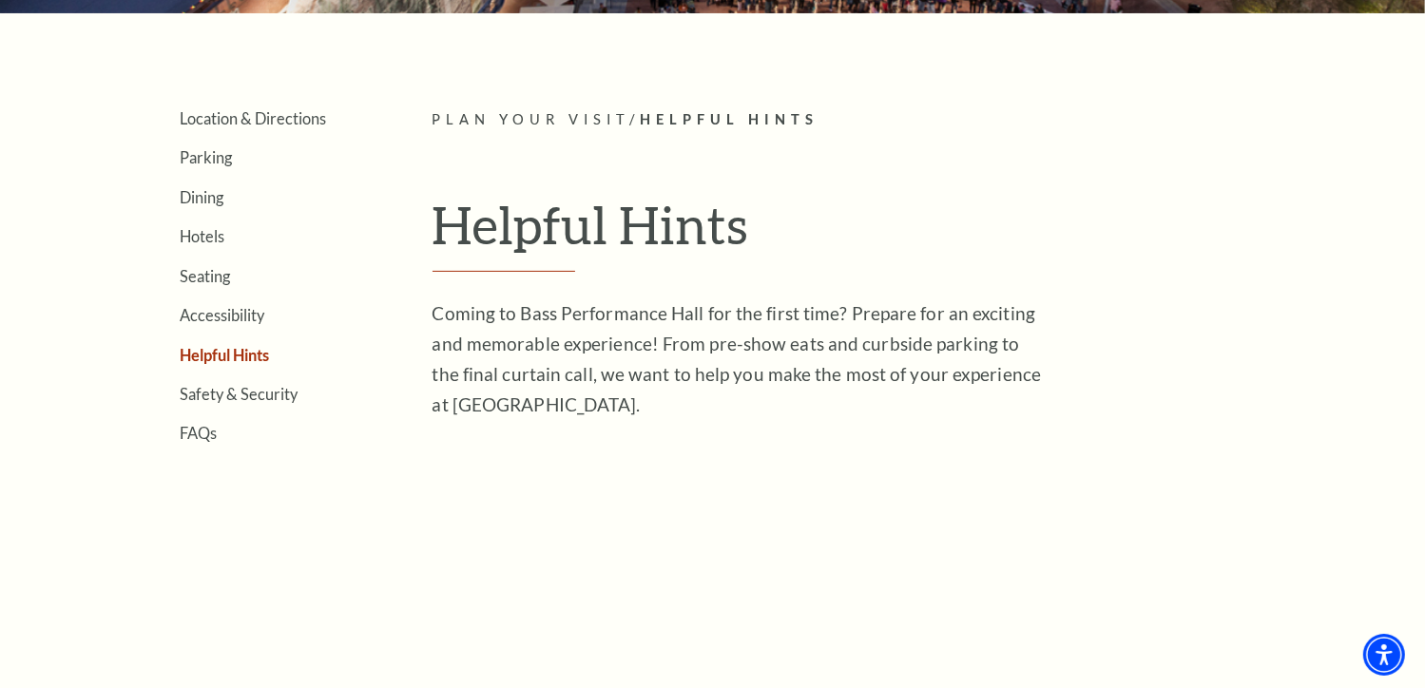
scroll to position [422, 0]
click at [220, 426] on li "FAQs" at bounding box center [278, 432] width 195 height 18
click at [213, 426] on link "FAQs" at bounding box center [199, 433] width 37 height 18
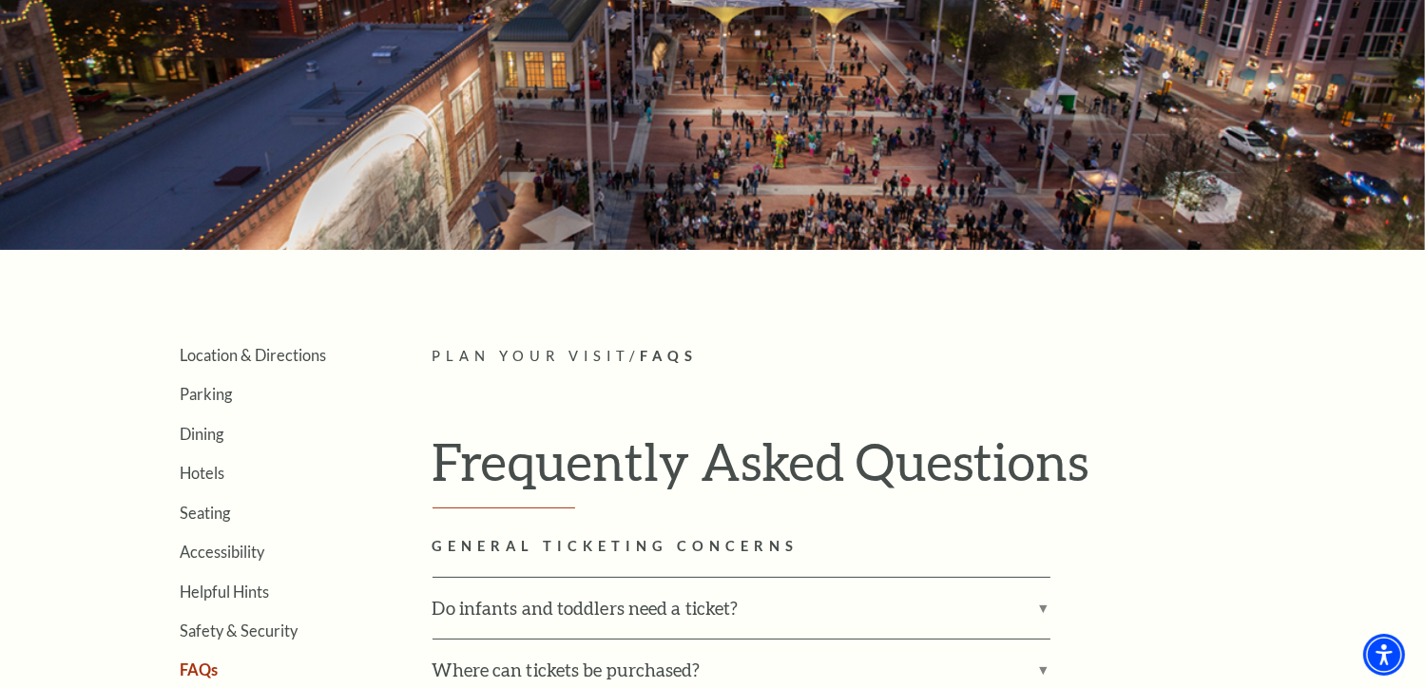
scroll to position [364, 0]
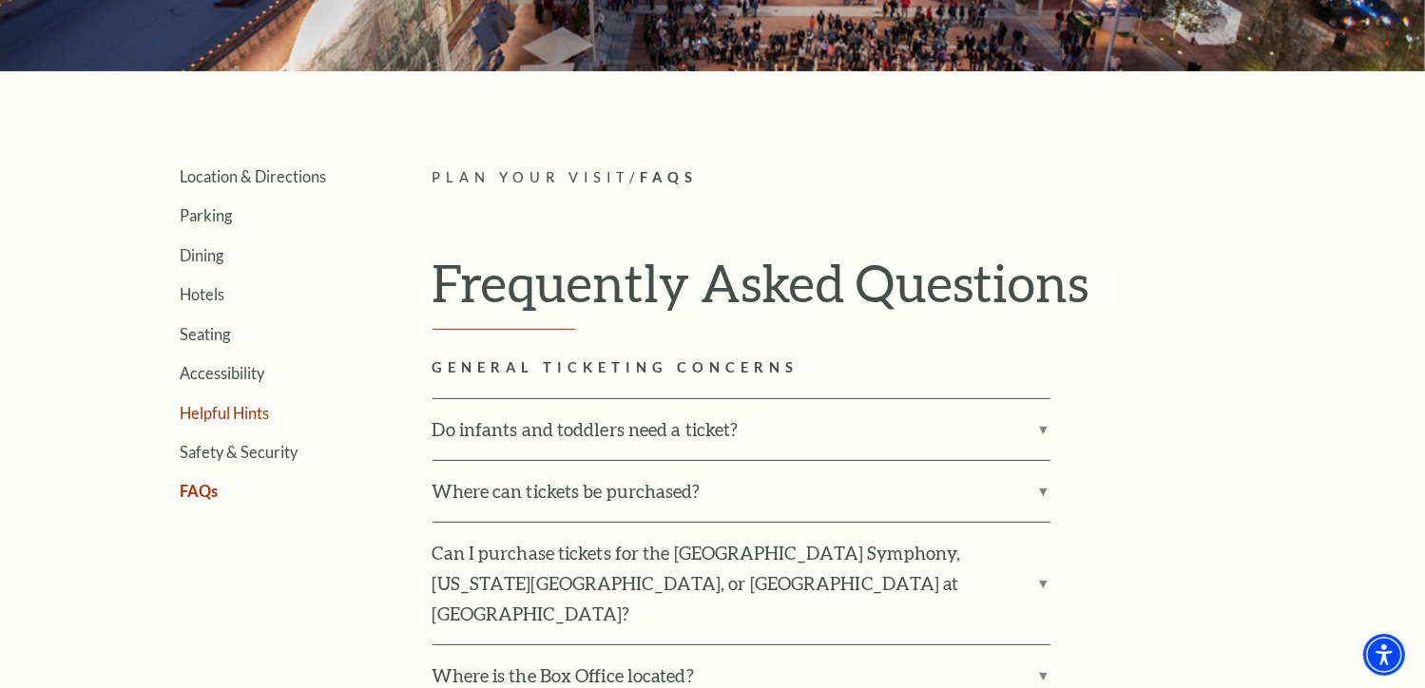
click at [226, 404] on link "Helpful Hints" at bounding box center [225, 413] width 89 height 18
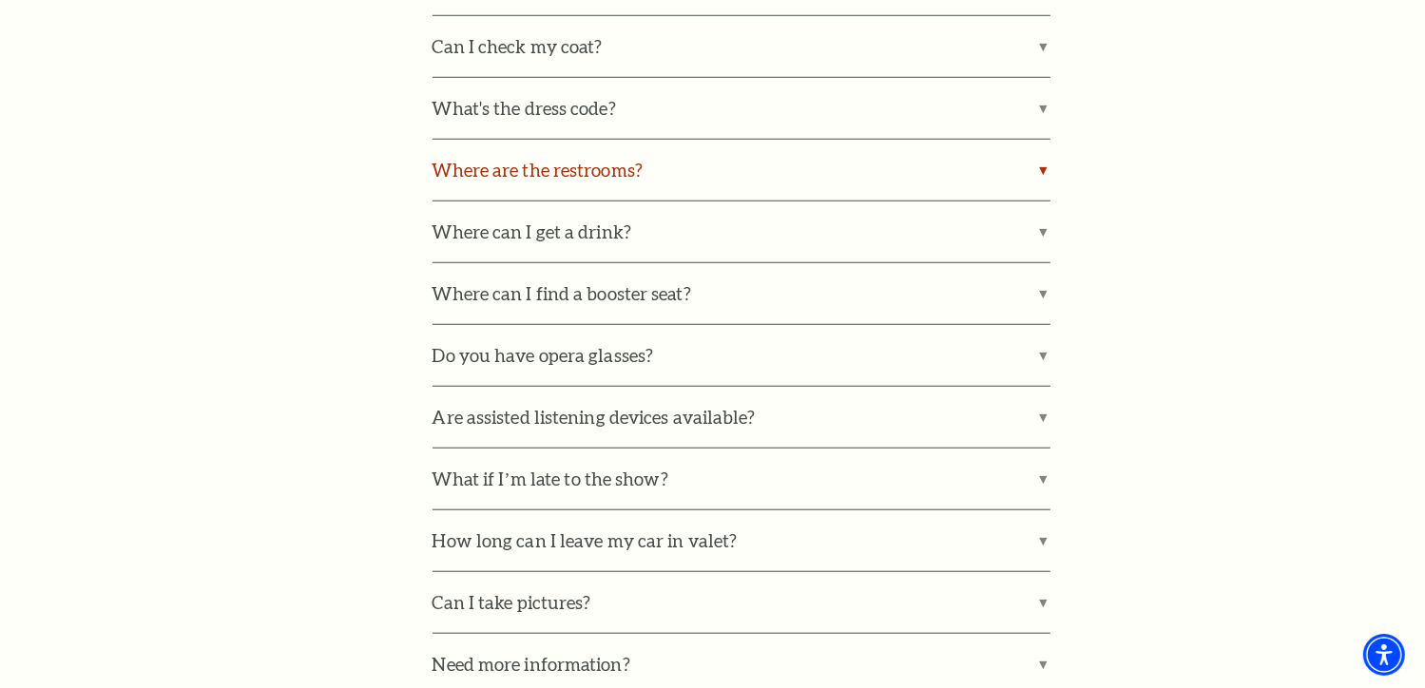
scroll to position [1744, 0]
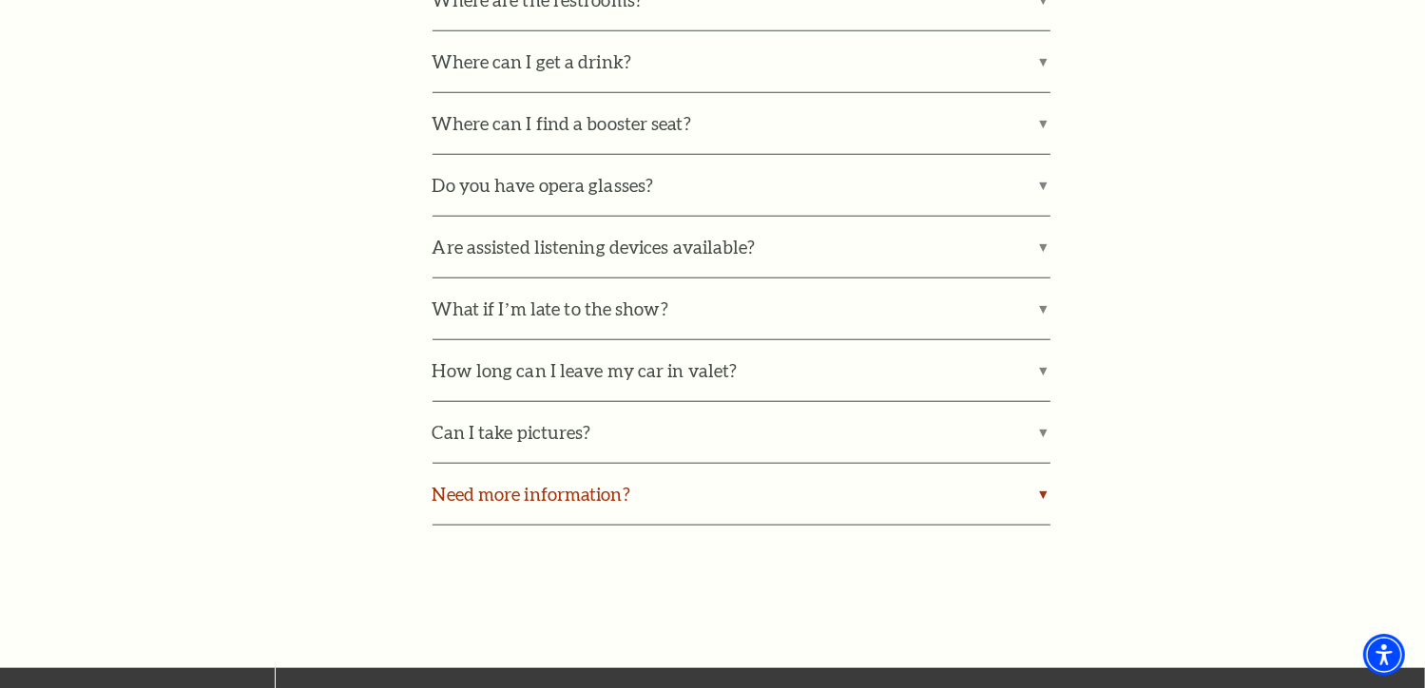
click at [526, 489] on label "Need more information?" at bounding box center [742, 494] width 618 height 61
click at [0, 0] on input "Need more information?" at bounding box center [0, 0] width 0 height 0
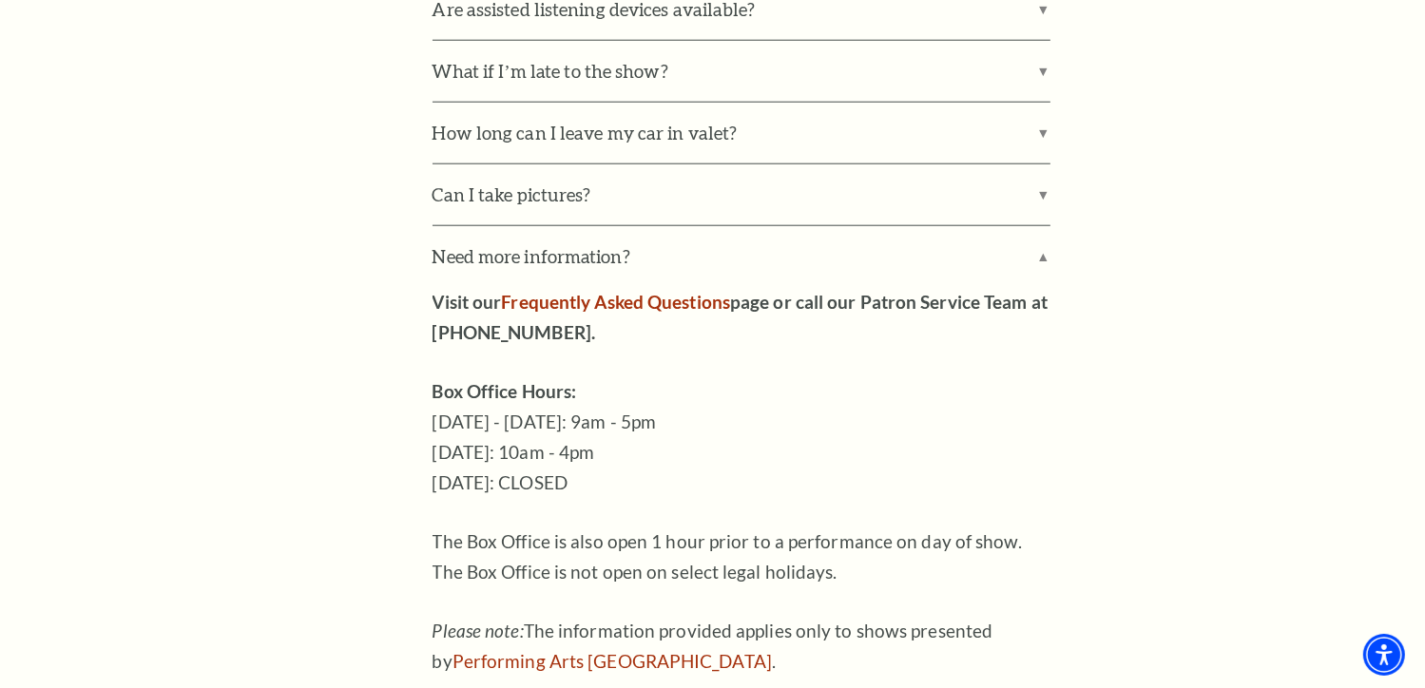
scroll to position [1924, 0]
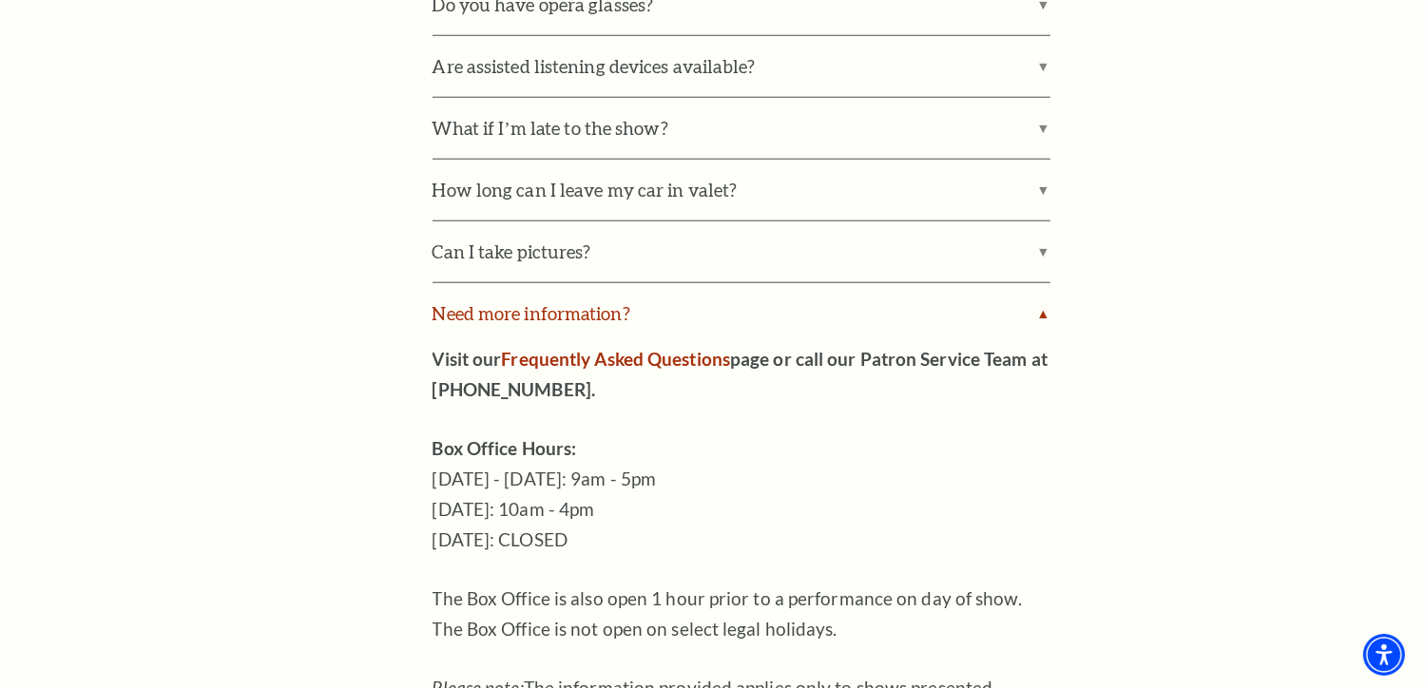
click at [472, 293] on label "Need more information?" at bounding box center [742, 313] width 618 height 61
click at [0, 0] on input "Need more information?" at bounding box center [0, 0] width 0 height 0
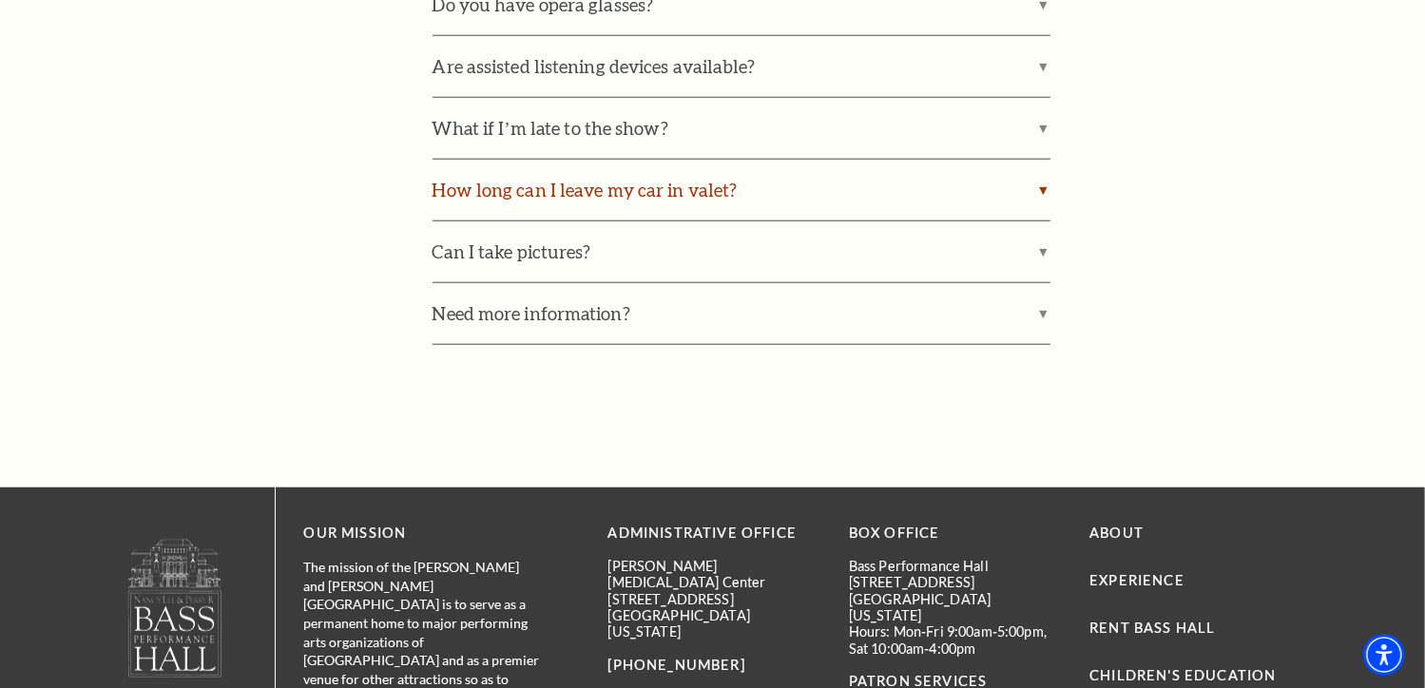
click at [474, 215] on label "How long can I leave my car in valet?" at bounding box center [742, 190] width 618 height 61
click at [0, 0] on input "How long can I leave my car in valet?" at bounding box center [0, 0] width 0 height 0
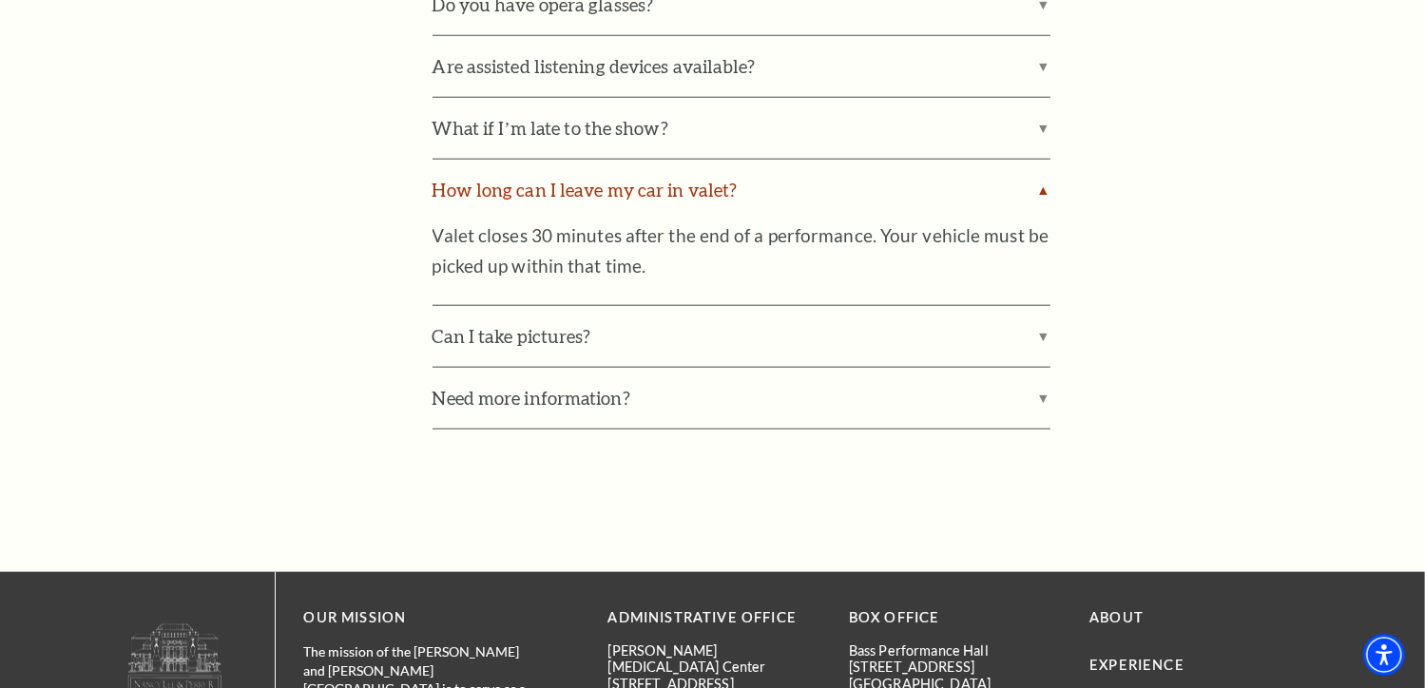
click at [474, 215] on label "How long can I leave my car in valet?" at bounding box center [742, 190] width 618 height 61
click at [0, 0] on input "How long can I leave my car in valet?" at bounding box center [0, 0] width 0 height 0
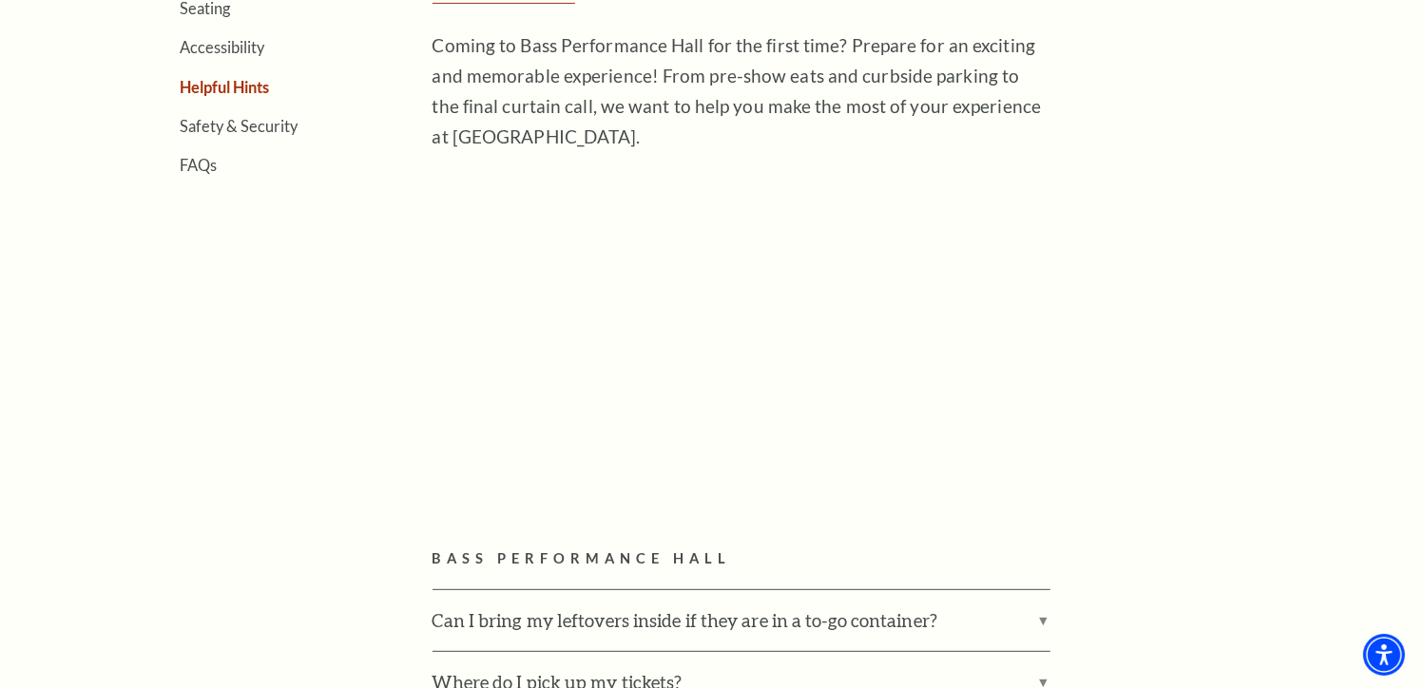
scroll to position [677, 0]
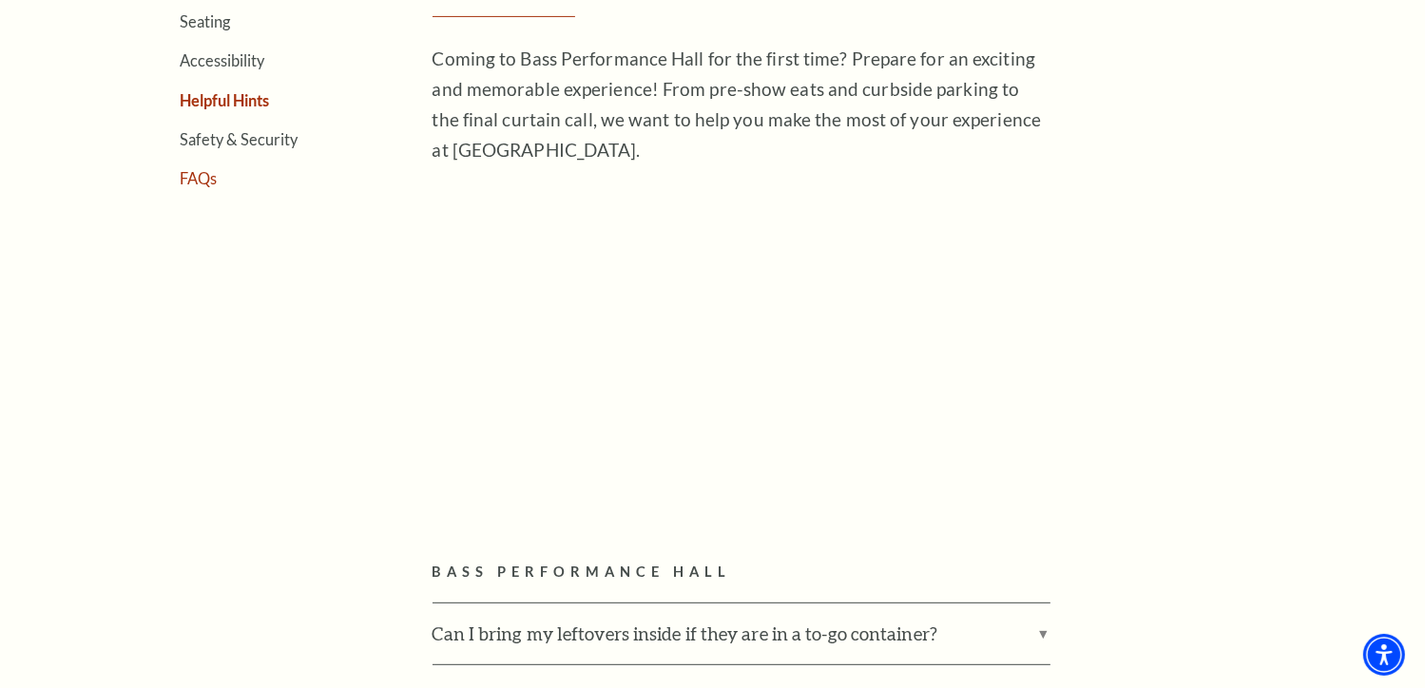
click at [207, 178] on link "FAQs" at bounding box center [199, 178] width 37 height 18
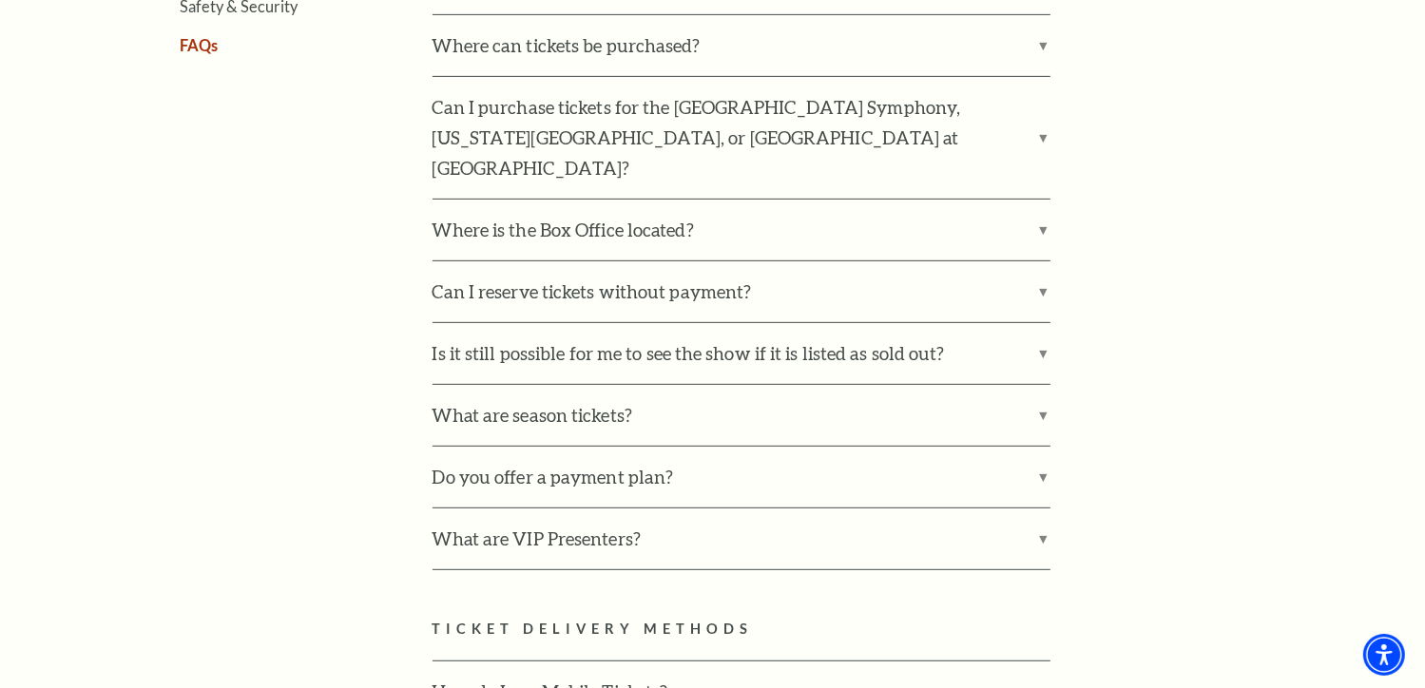
scroll to position [810, 0]
click at [476, 447] on label "Do you offer a payment plan?" at bounding box center [742, 477] width 618 height 61
click at [0, 0] on input "Do you offer a payment plan?" at bounding box center [0, 0] width 0 height 0
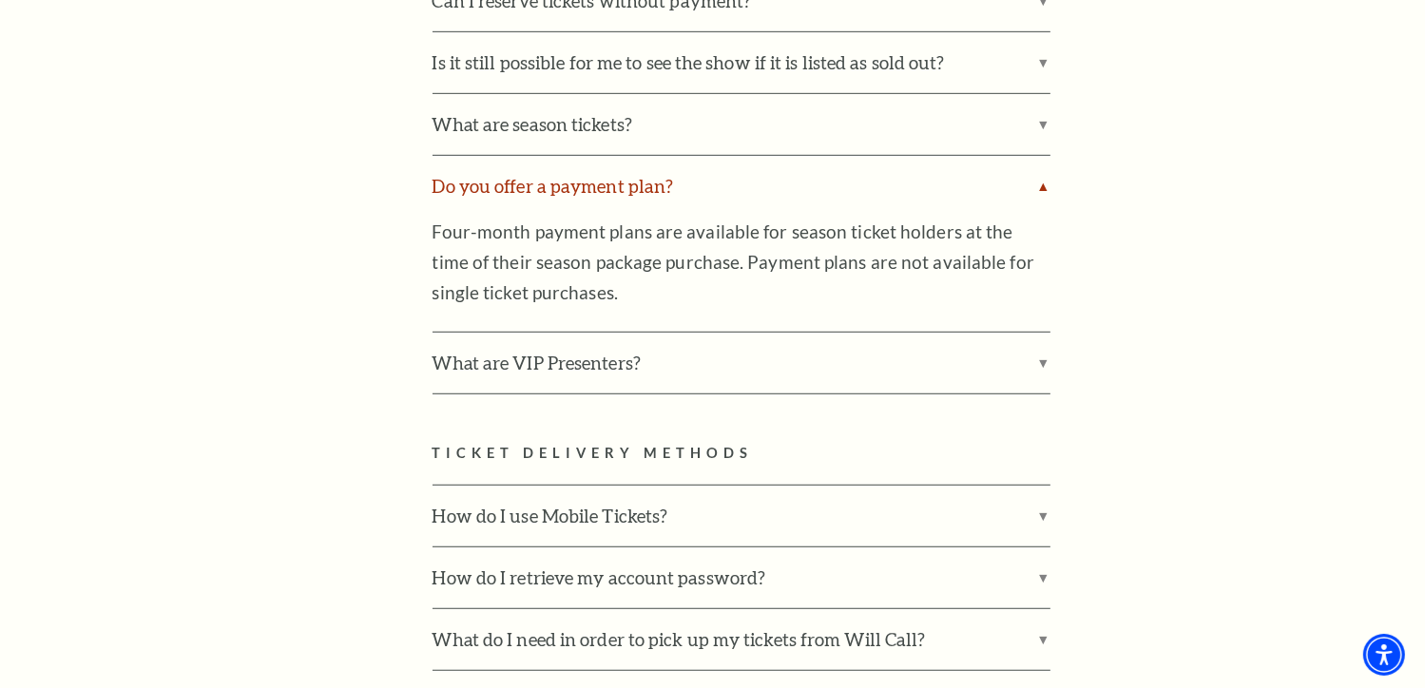
scroll to position [1147, 0]
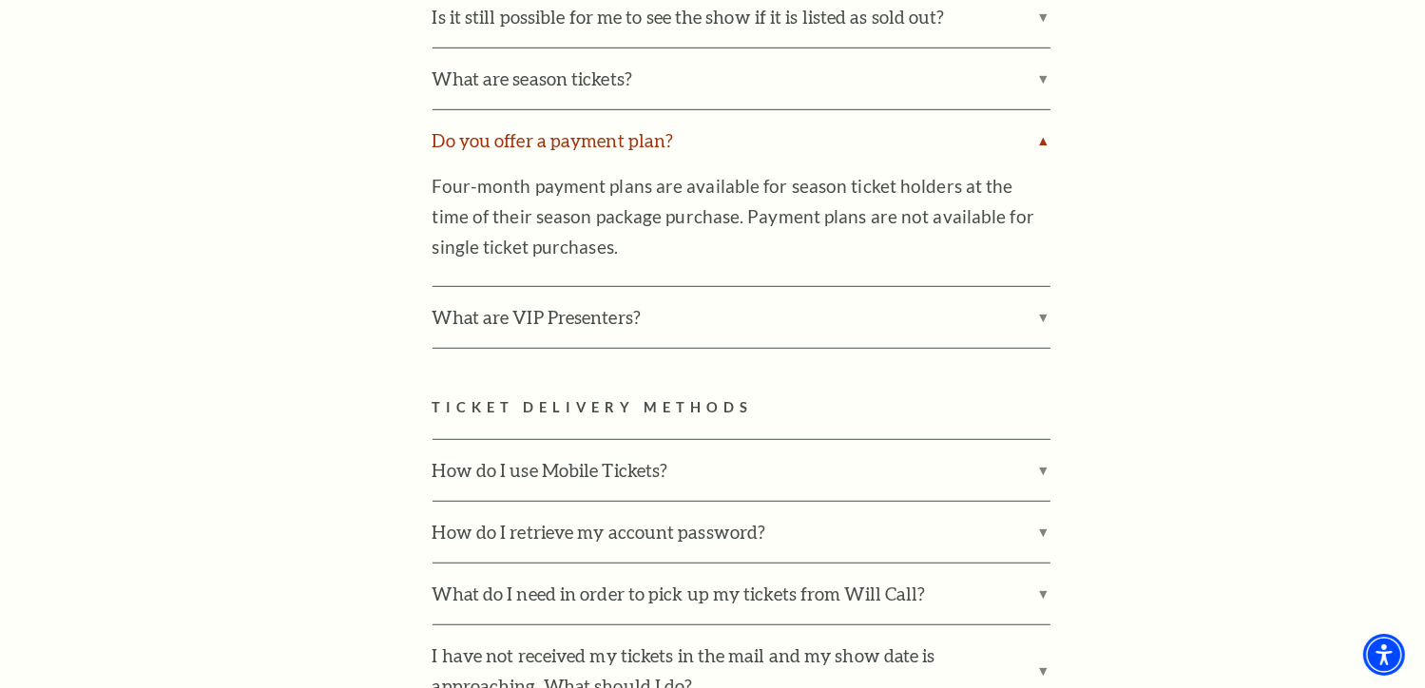
click at [572, 128] on label "Do you offer a payment plan?" at bounding box center [742, 140] width 618 height 61
click at [0, 0] on input "Do you offer a payment plan?" at bounding box center [0, 0] width 0 height 0
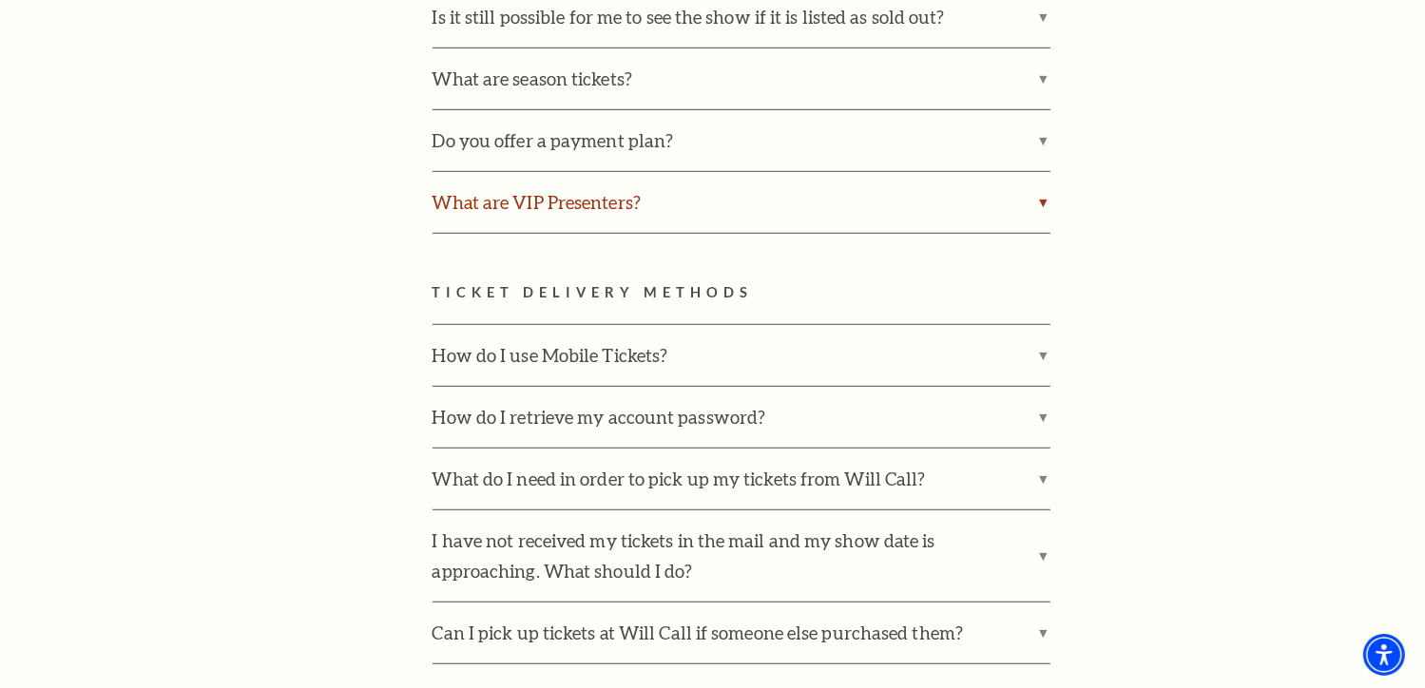
click at [570, 172] on label "What are VIP Presenters?" at bounding box center [742, 202] width 618 height 61
click at [0, 0] on input "What are VIP Presenters?" at bounding box center [0, 0] width 0 height 0
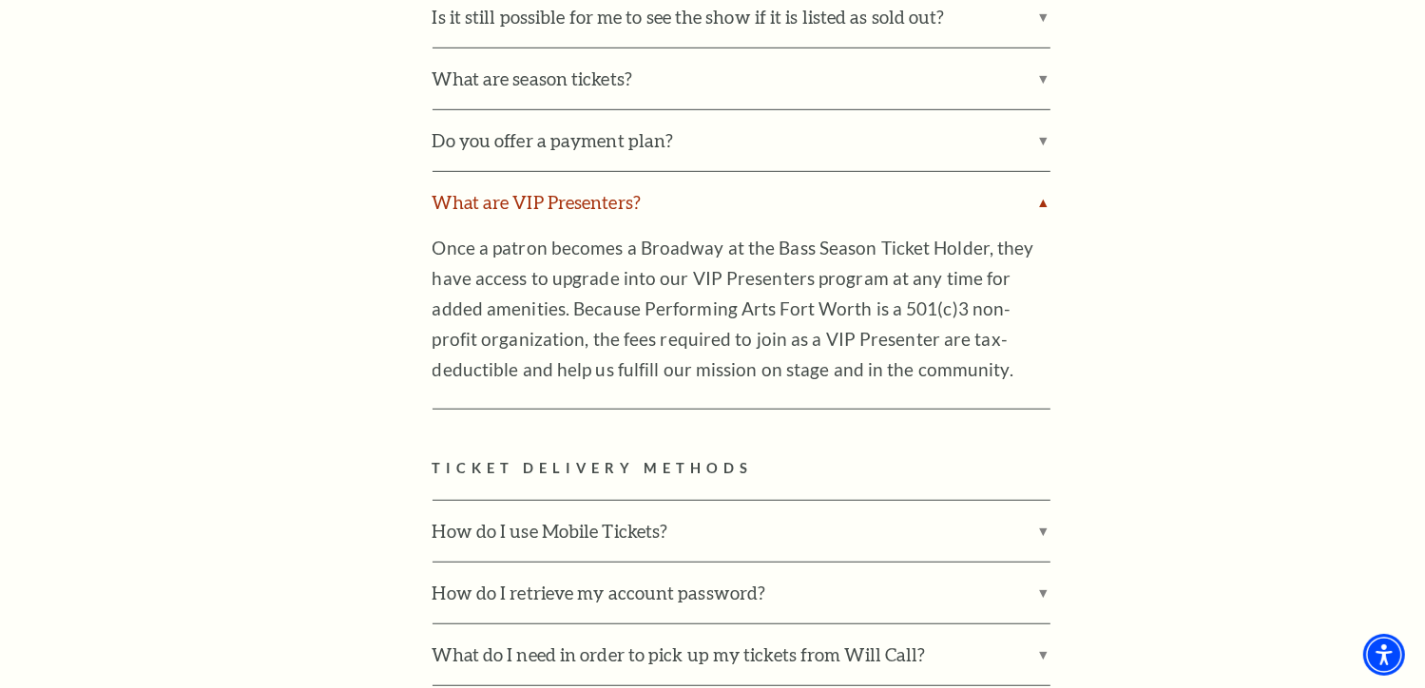
click at [573, 172] on label "What are VIP Presenters?" at bounding box center [742, 202] width 618 height 61
click at [0, 0] on input "What are VIP Presenters?" at bounding box center [0, 0] width 0 height 0
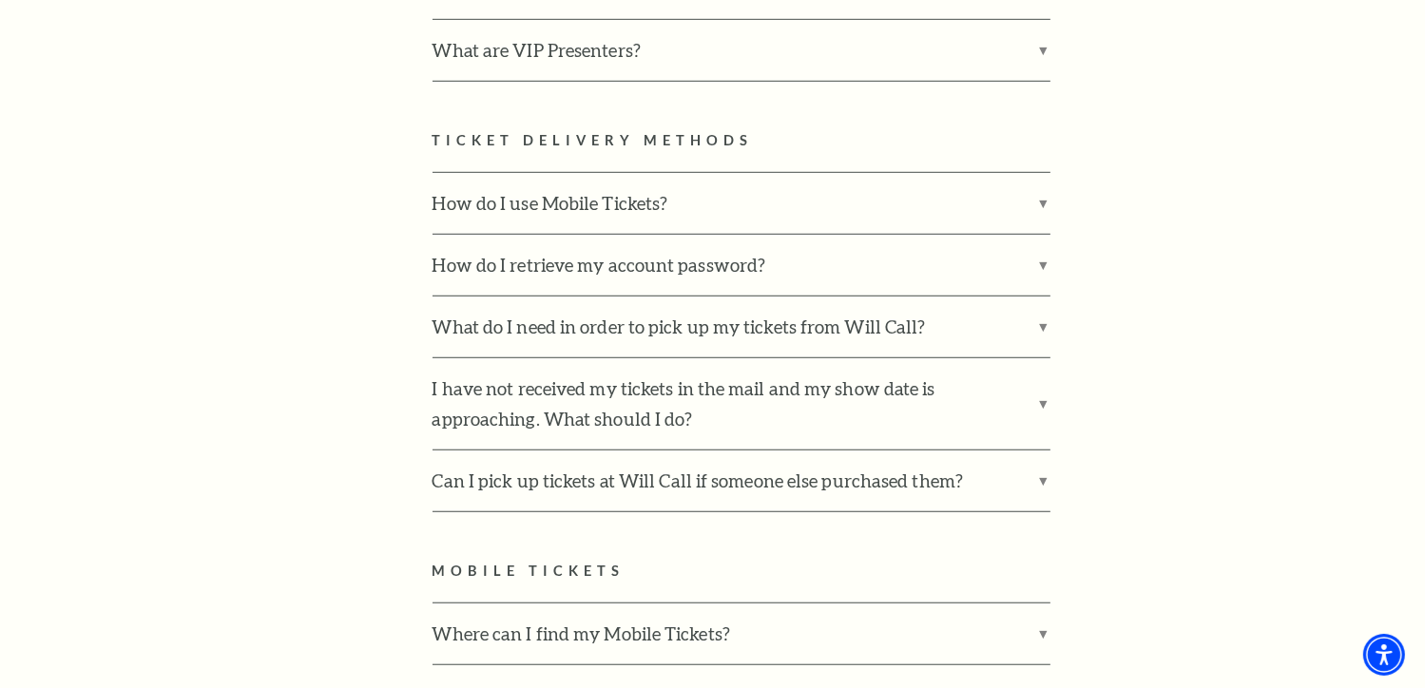
scroll to position [1301, 0]
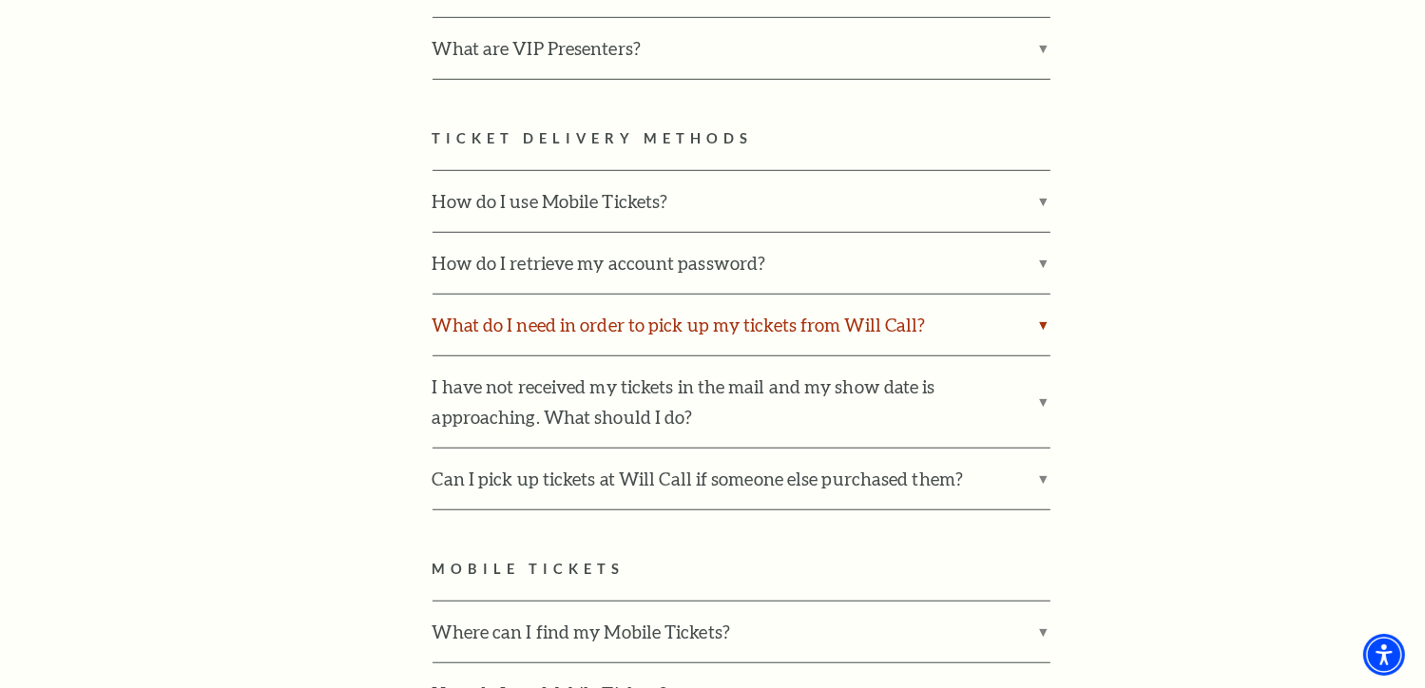
click at [494, 295] on label "What do I need in order to pick up my tickets from Will Call?" at bounding box center [742, 325] width 618 height 61
click at [0, 0] on input "What do I need in order to pick up my tickets from Will Call?" at bounding box center [0, 0] width 0 height 0
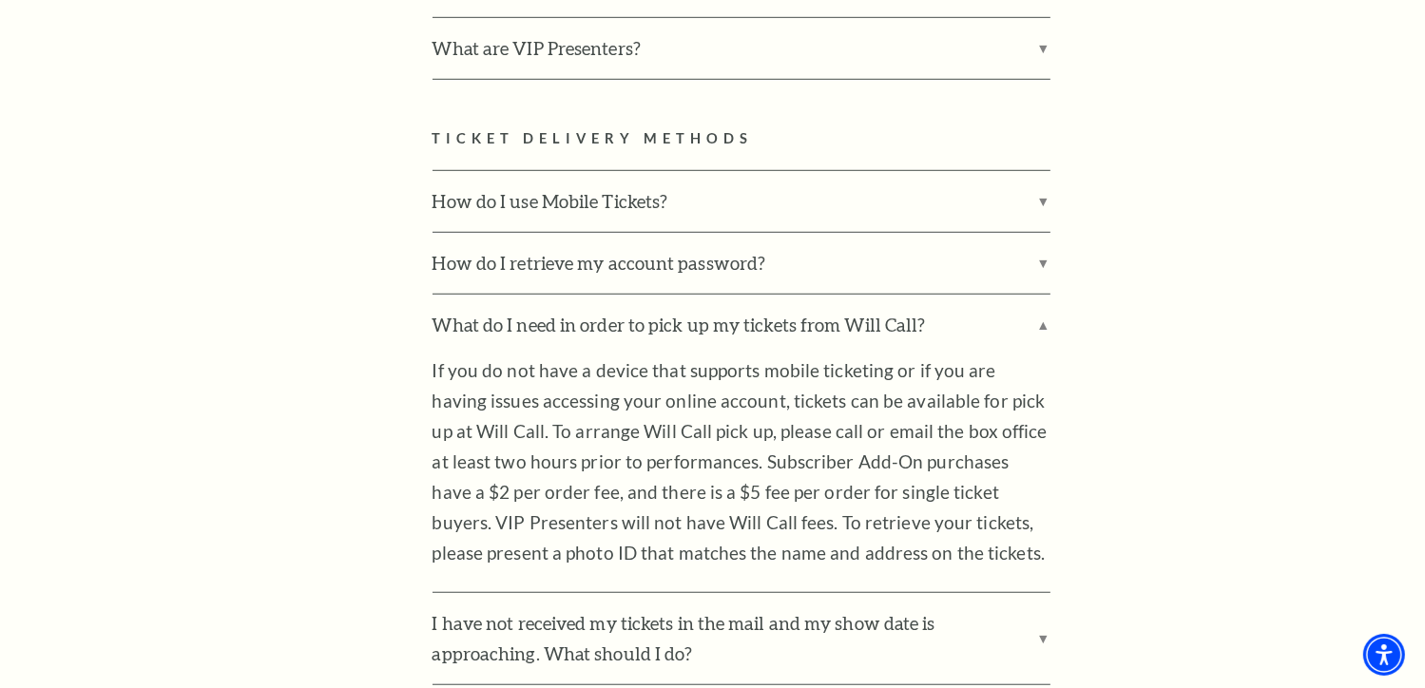
drag, startPoint x: 494, startPoint y: 273, endPoint x: 335, endPoint y: 304, distance: 162.8
click at [438, 295] on label "What do I need in order to pick up my tickets from Will Call?" at bounding box center [742, 325] width 618 height 61
click at [0, 0] on input "What do I need in order to pick up my tickets from Will Call?" at bounding box center [0, 0] width 0 height 0
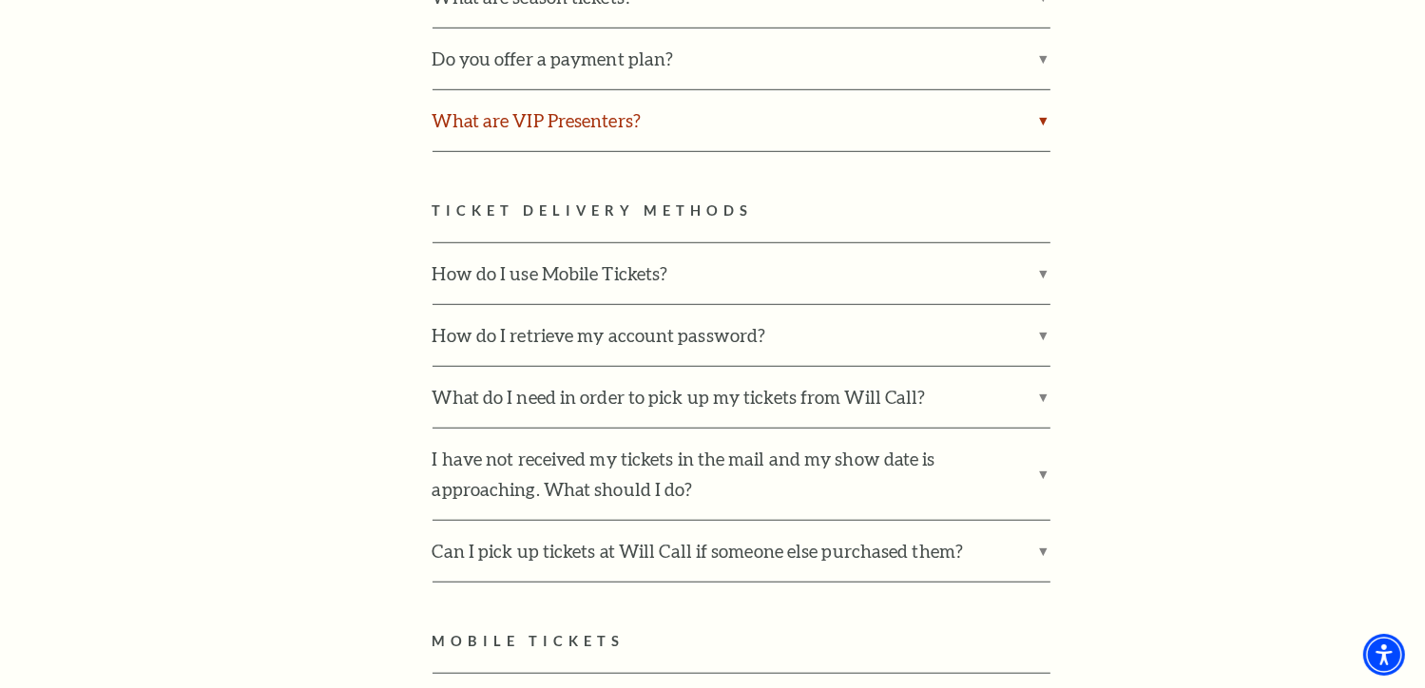
scroll to position [1230, 0]
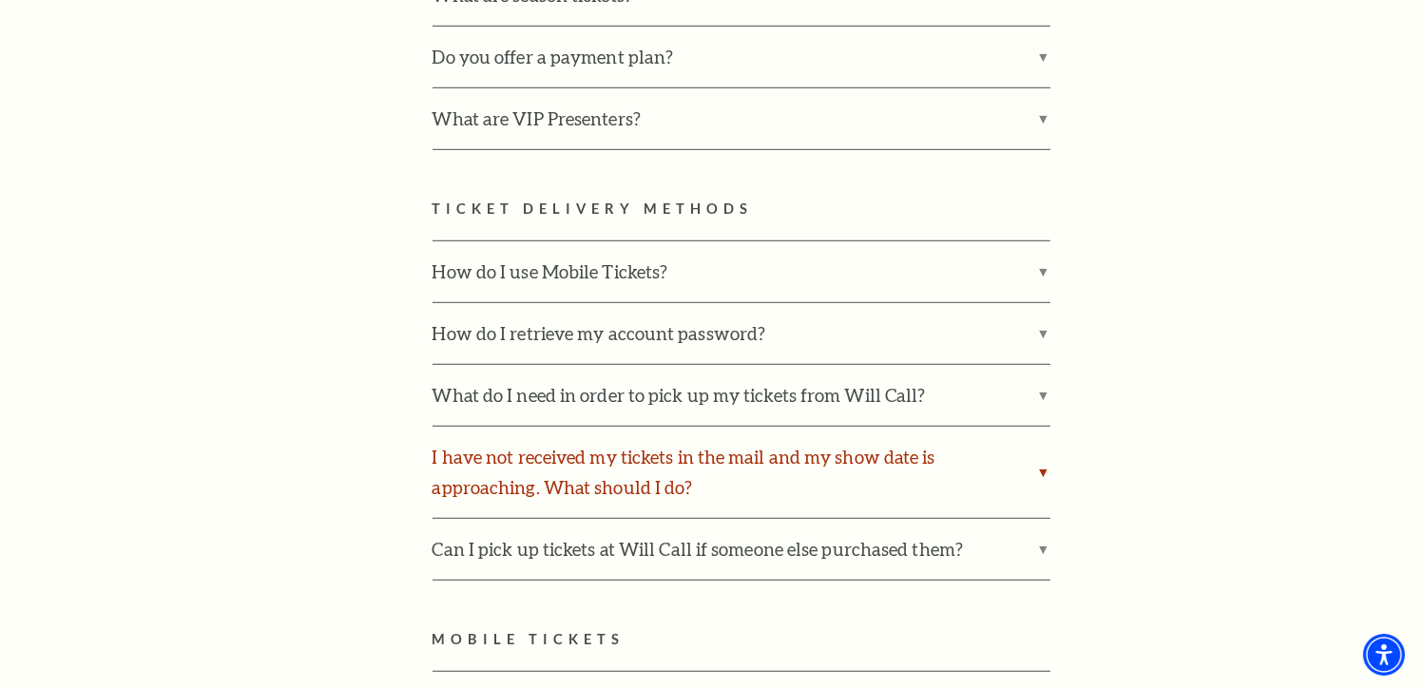
click at [612, 459] on label "I have not received my tickets in the mail and my show date is approaching. Wha…" at bounding box center [742, 472] width 618 height 91
click at [0, 0] on input "I have not received my tickets in the mail and my show date is approaching. Wha…" at bounding box center [0, 0] width 0 height 0
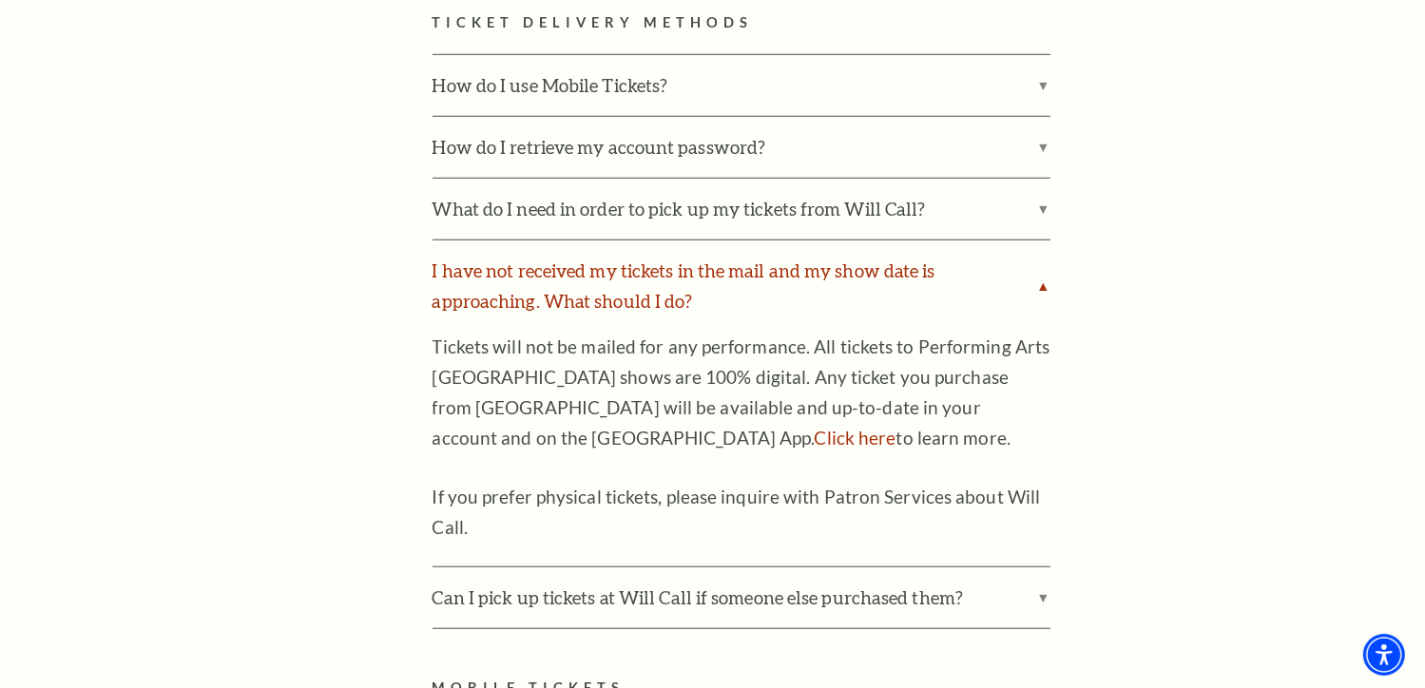
scroll to position [1504, 0]
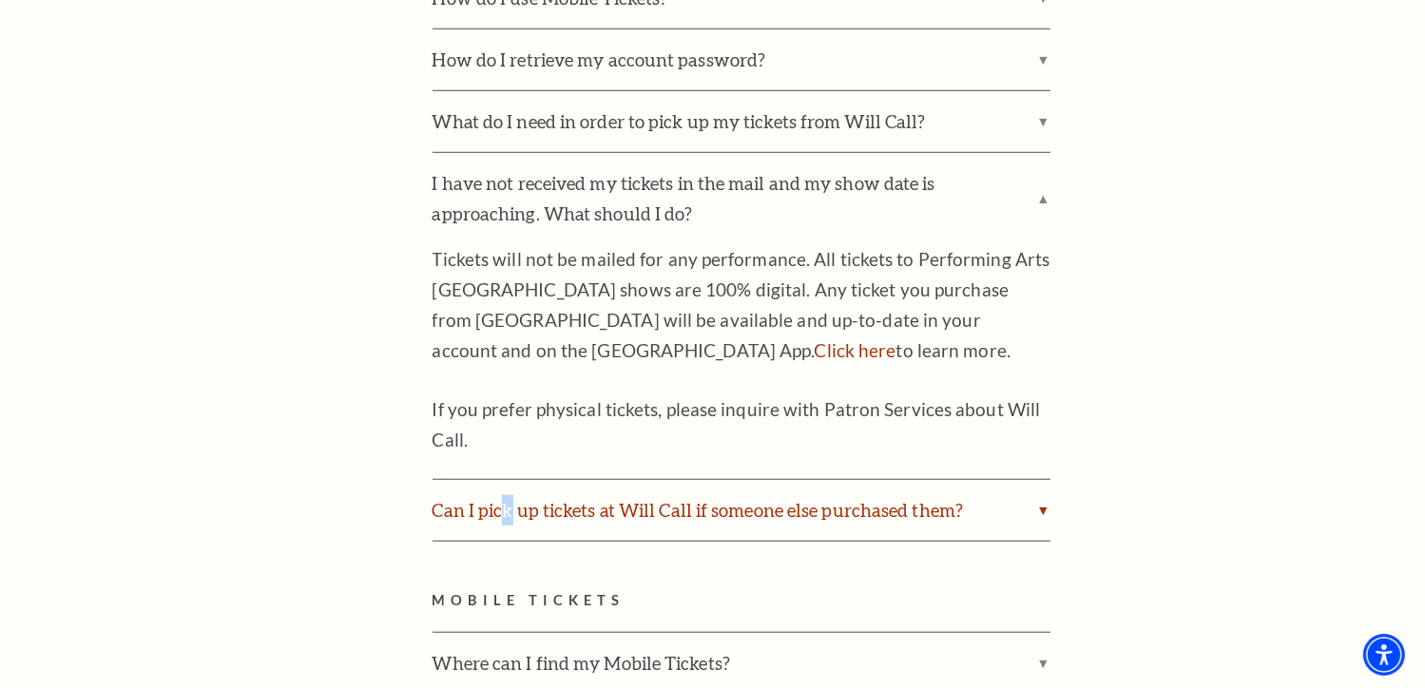
drag, startPoint x: 612, startPoint y: 459, endPoint x: 509, endPoint y: 461, distance: 103.7
click at [509, 480] on label "Can I pick up tickets at Will Call if someone else purchased them?" at bounding box center [742, 510] width 618 height 61
drag, startPoint x: 509, startPoint y: 461, endPoint x: 683, endPoint y: 467, distance: 174.1
click at [683, 480] on label "Can I pick up tickets at Will Call if someone else purchased them?" at bounding box center [742, 510] width 618 height 61
click at [0, 0] on input "Can I pick up tickets at Will Call if someone else purchased them?" at bounding box center [0, 0] width 0 height 0
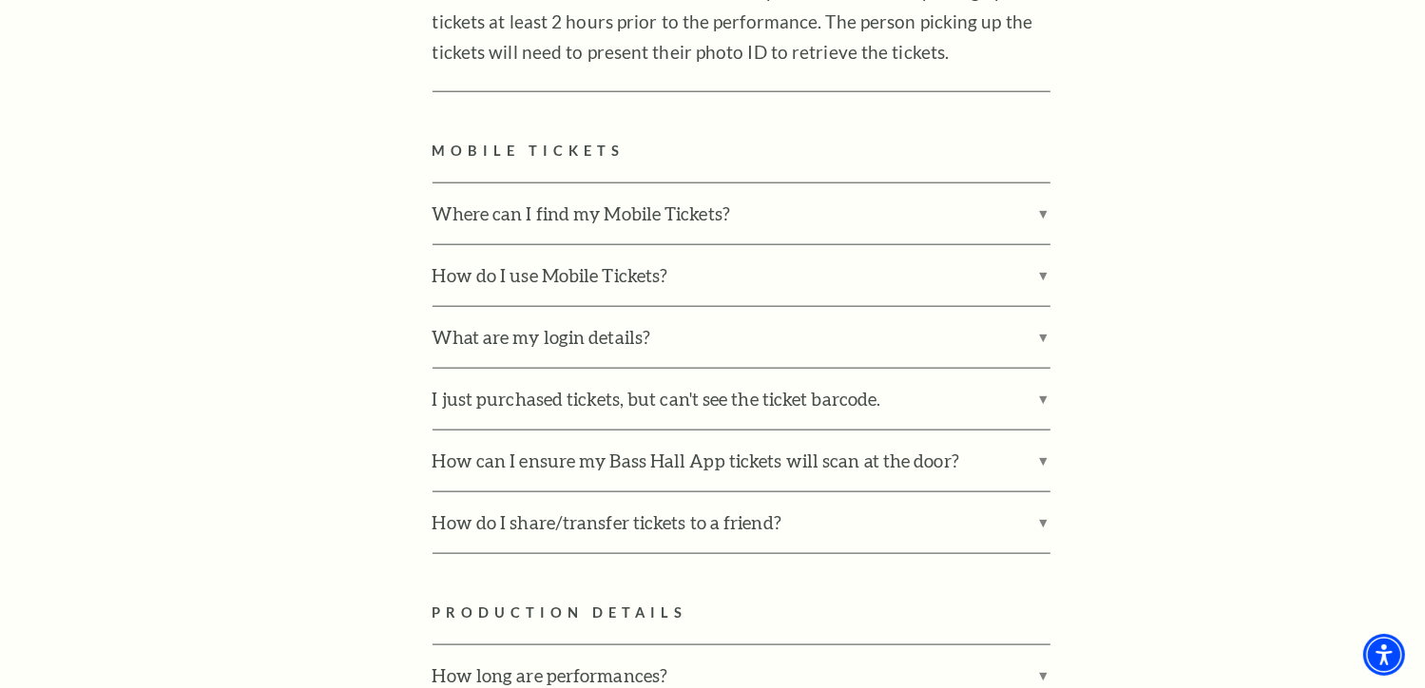
scroll to position [2134, 0]
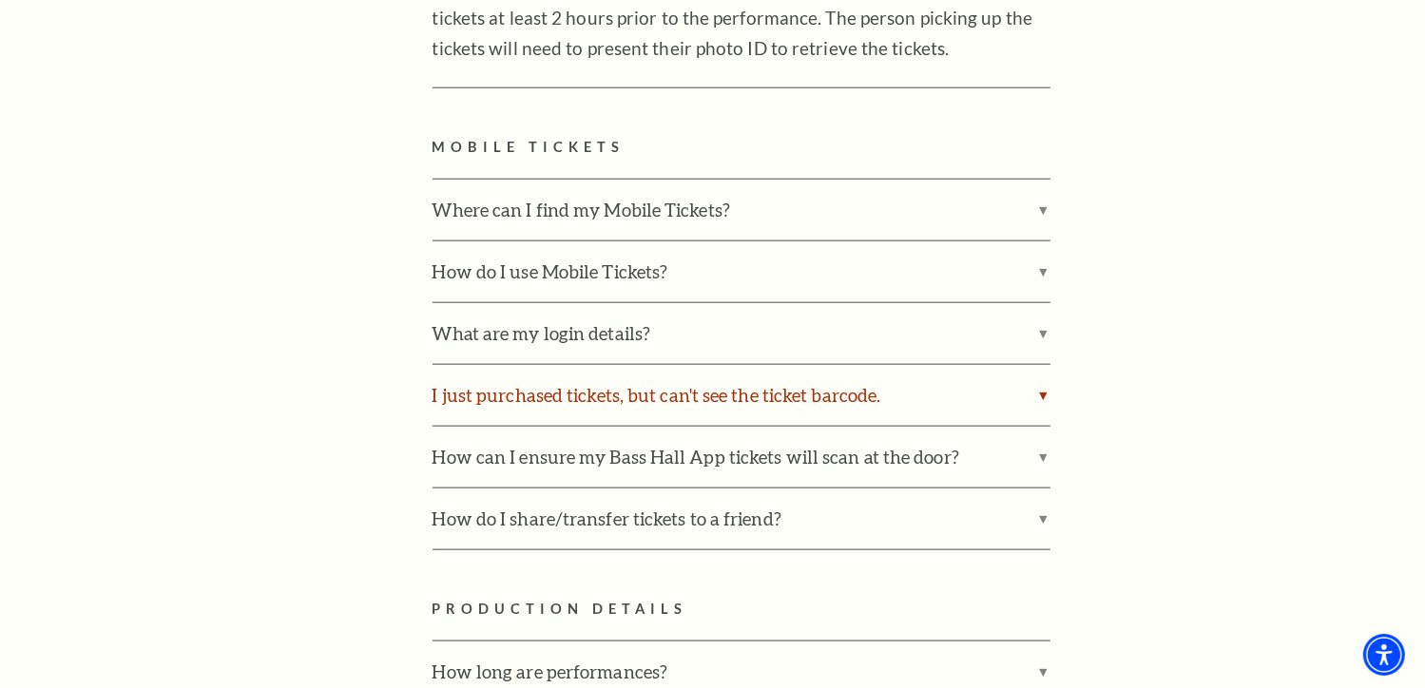
click at [683, 374] on label "I just purchased tickets, but can't see the ticket barcode." at bounding box center [742, 395] width 618 height 61
click at [0, 0] on input "I just purchased tickets, but can't see the ticket barcode." at bounding box center [0, 0] width 0 height 0
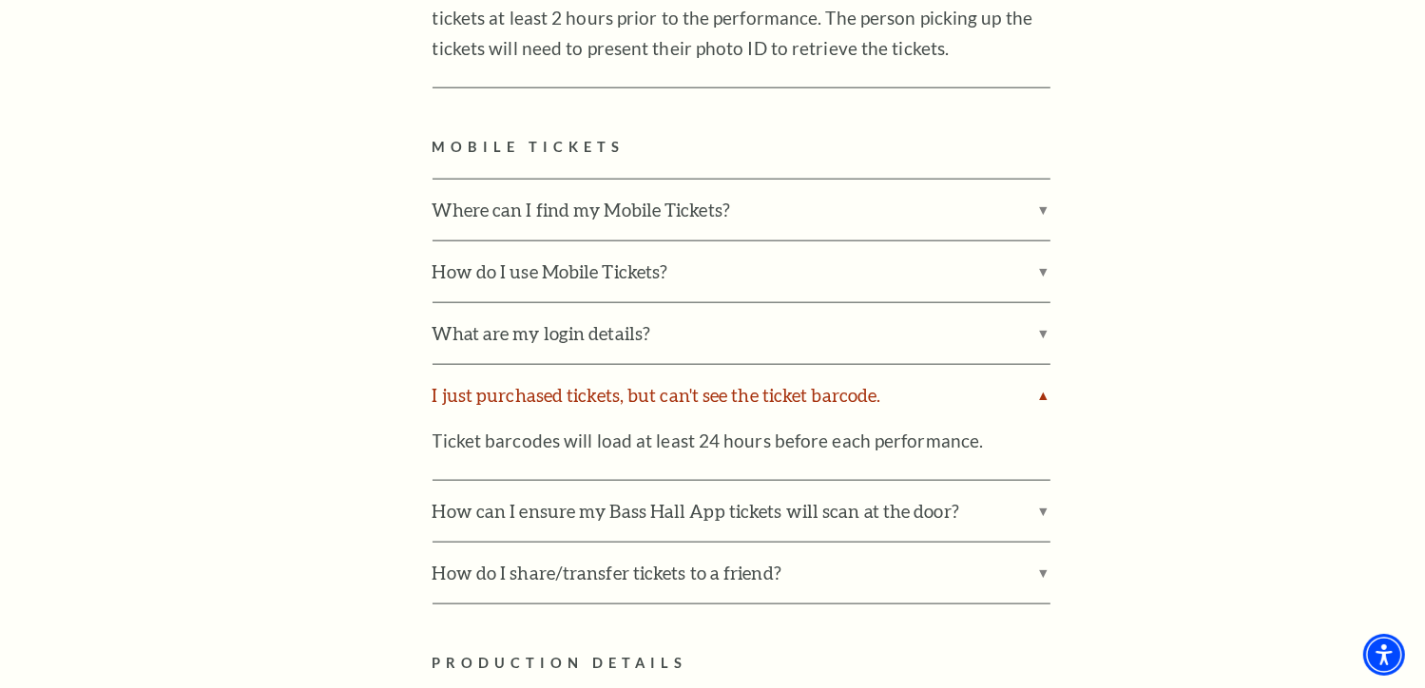
drag, startPoint x: 683, startPoint y: 374, endPoint x: 564, endPoint y: 357, distance: 120.1
click at [564, 365] on label "I just purchased tickets, but can't see the ticket barcode." at bounding box center [742, 395] width 618 height 61
click at [0, 0] on input "I just purchased tickets, but can't see the ticket barcode." at bounding box center [0, 0] width 0 height 0
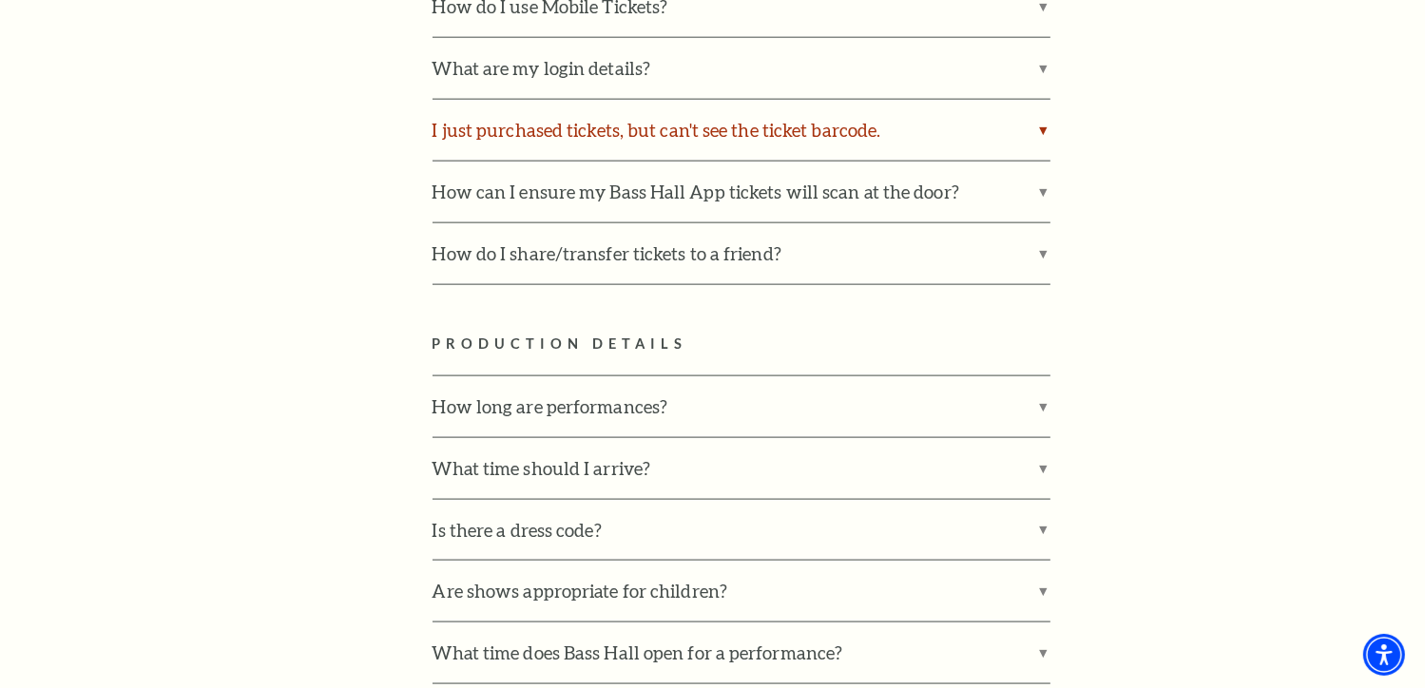
scroll to position [2385, 0]
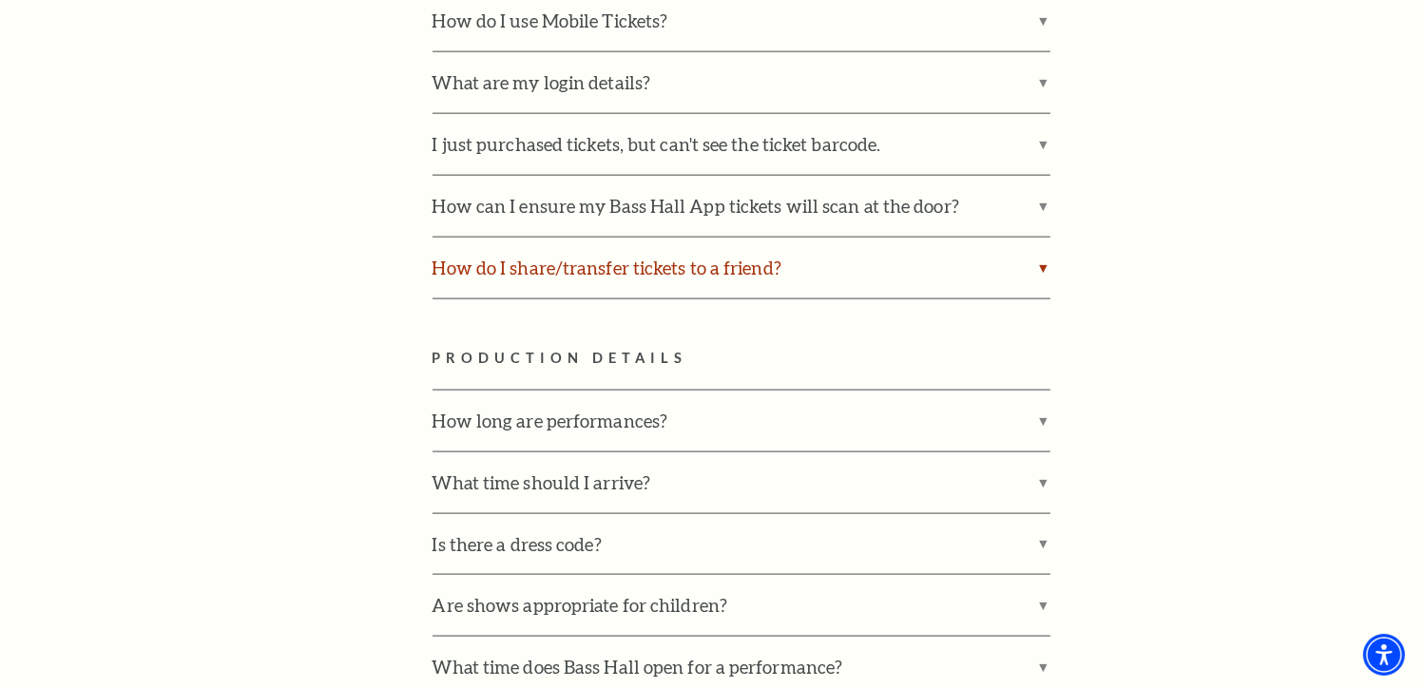
click at [642, 238] on label "How do I share/transfer tickets to a friend?" at bounding box center [742, 268] width 618 height 61
click at [0, 0] on input "How do I share/transfer tickets to a friend?" at bounding box center [0, 0] width 0 height 0
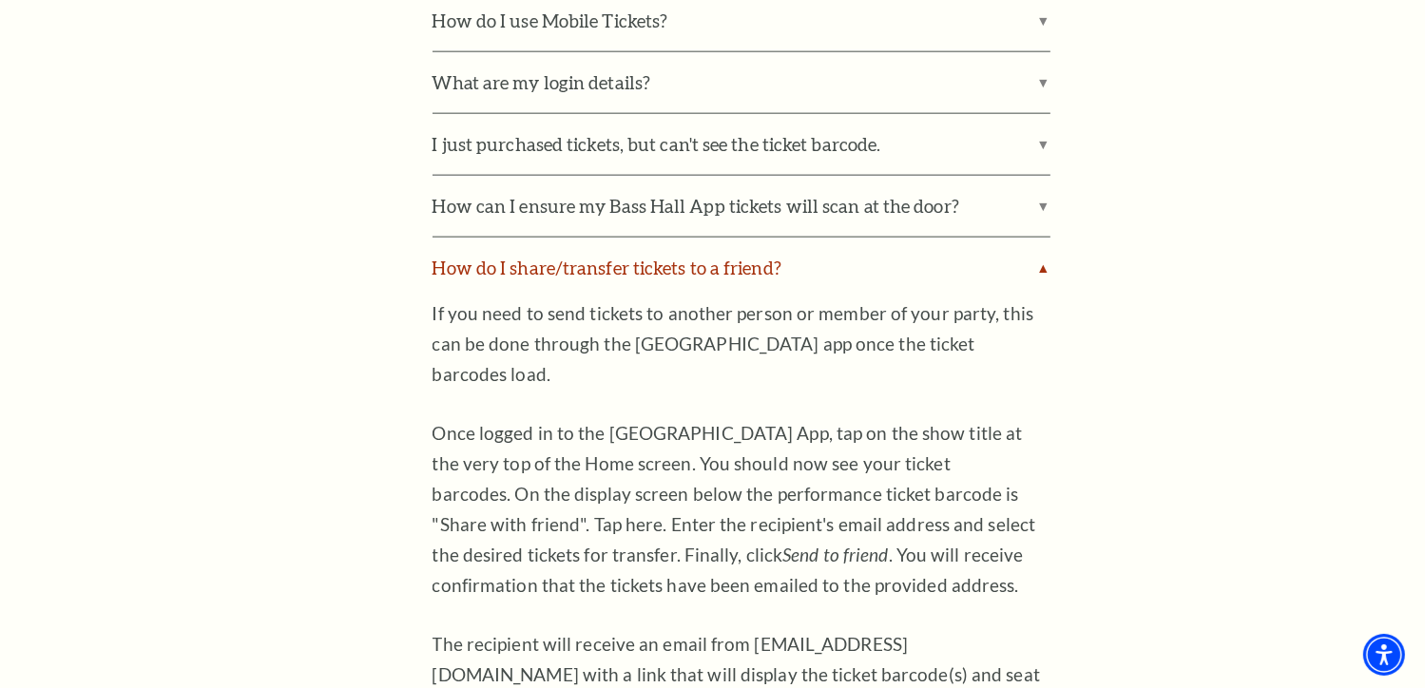
click at [642, 238] on label "How do I share/transfer tickets to a friend?" at bounding box center [742, 268] width 618 height 61
click at [0, 0] on input "How do I share/transfer tickets to a friend?" at bounding box center [0, 0] width 0 height 0
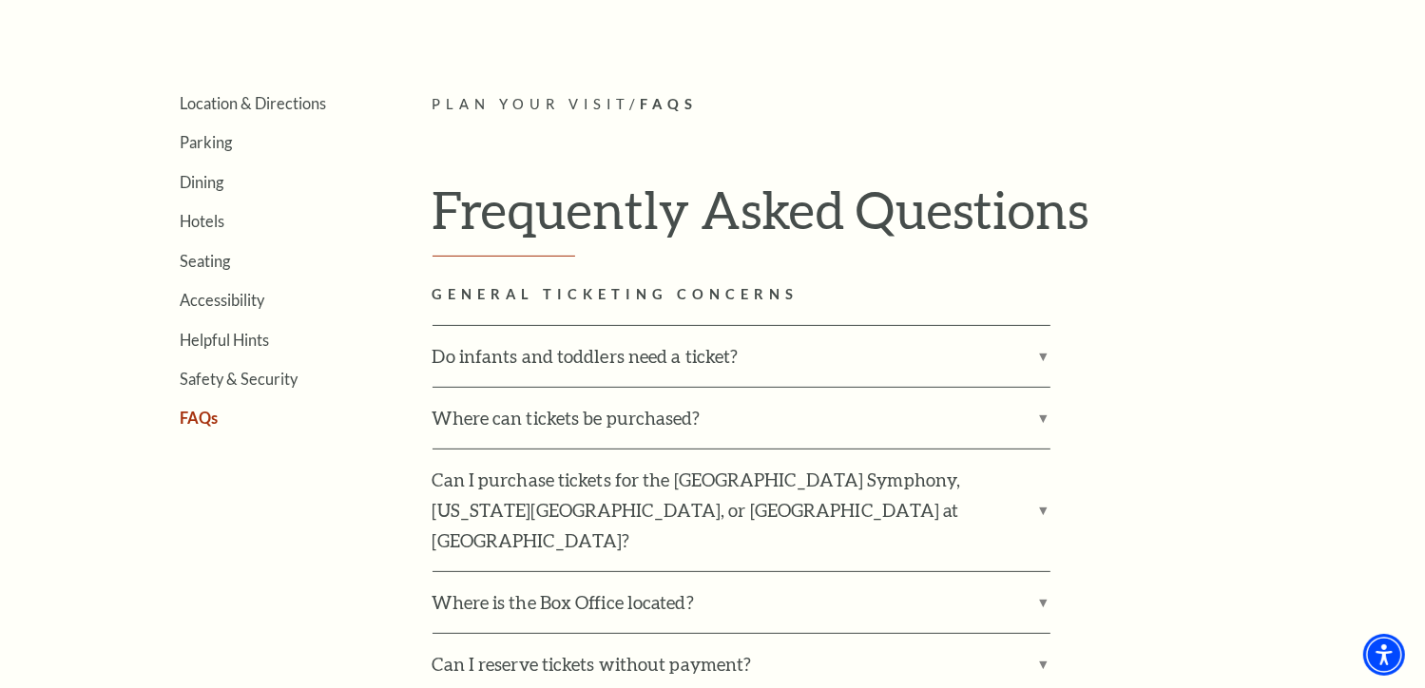
scroll to position [426, 0]
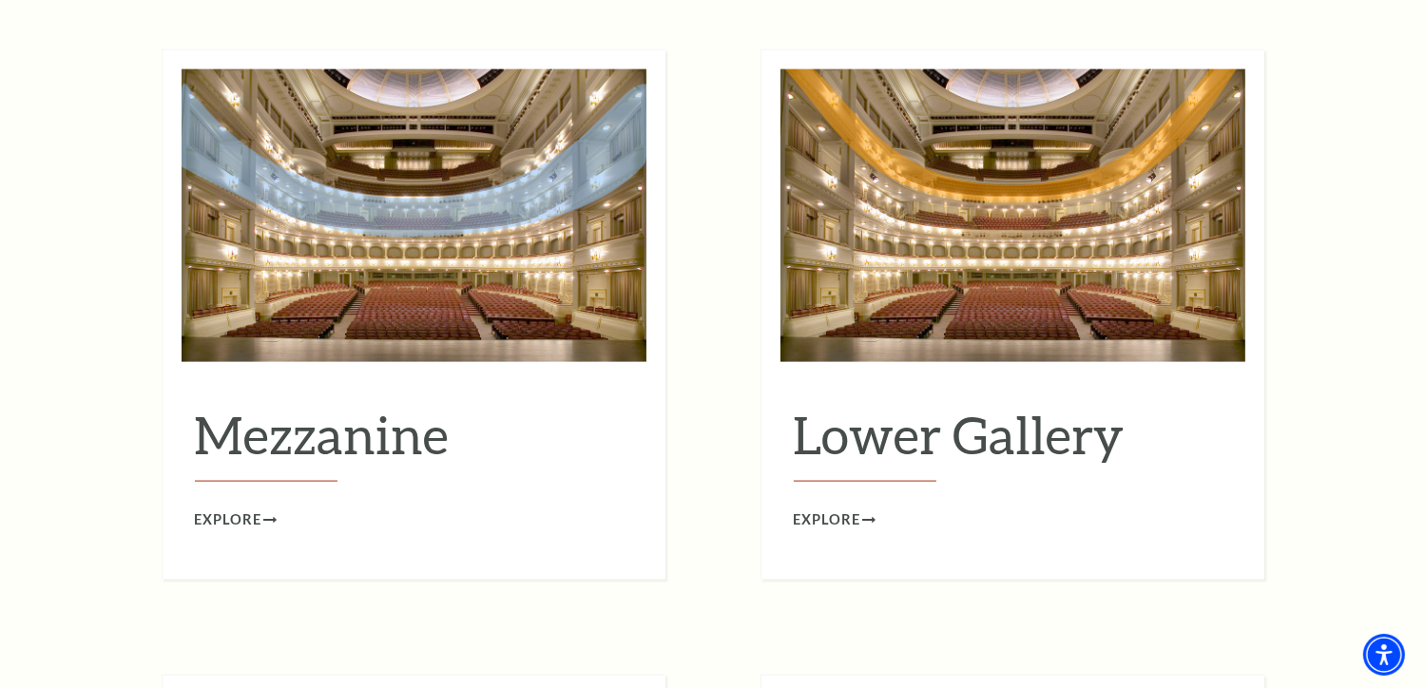
scroll to position [2422, 0]
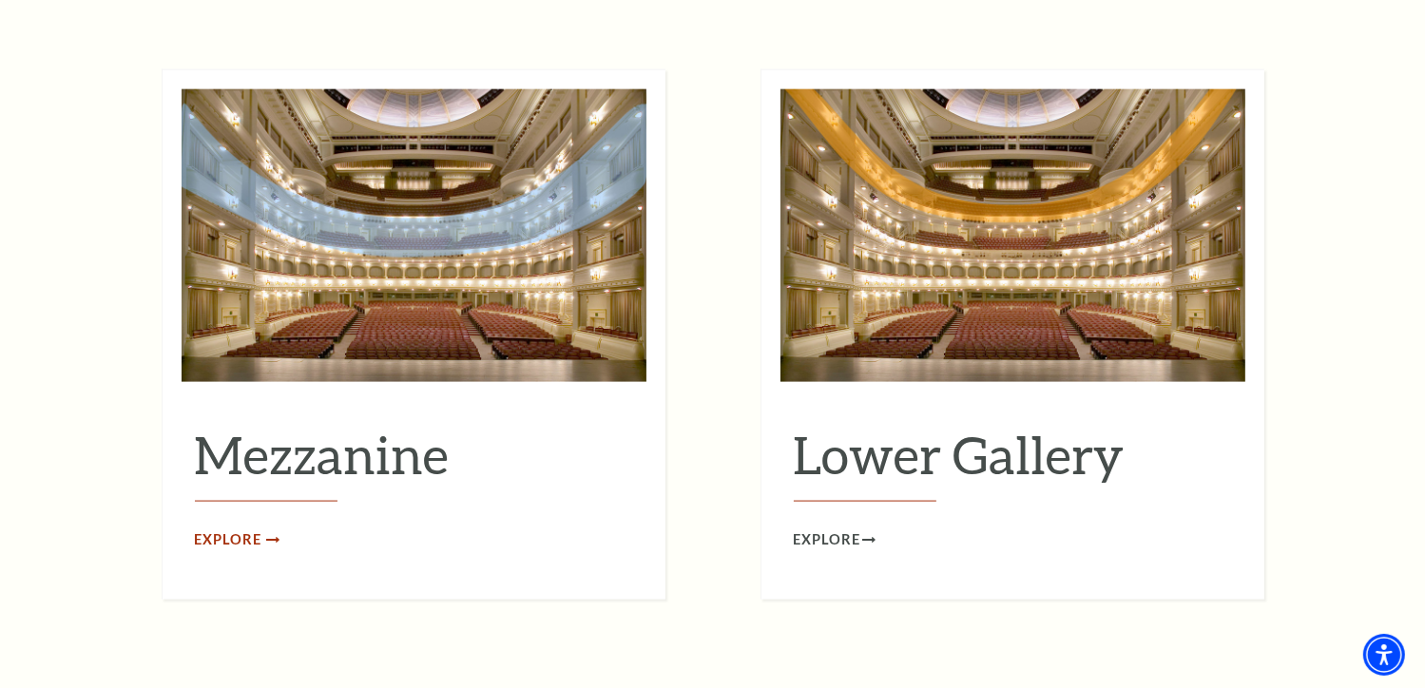
click at [243, 529] on span "Explore" at bounding box center [228, 541] width 67 height 24
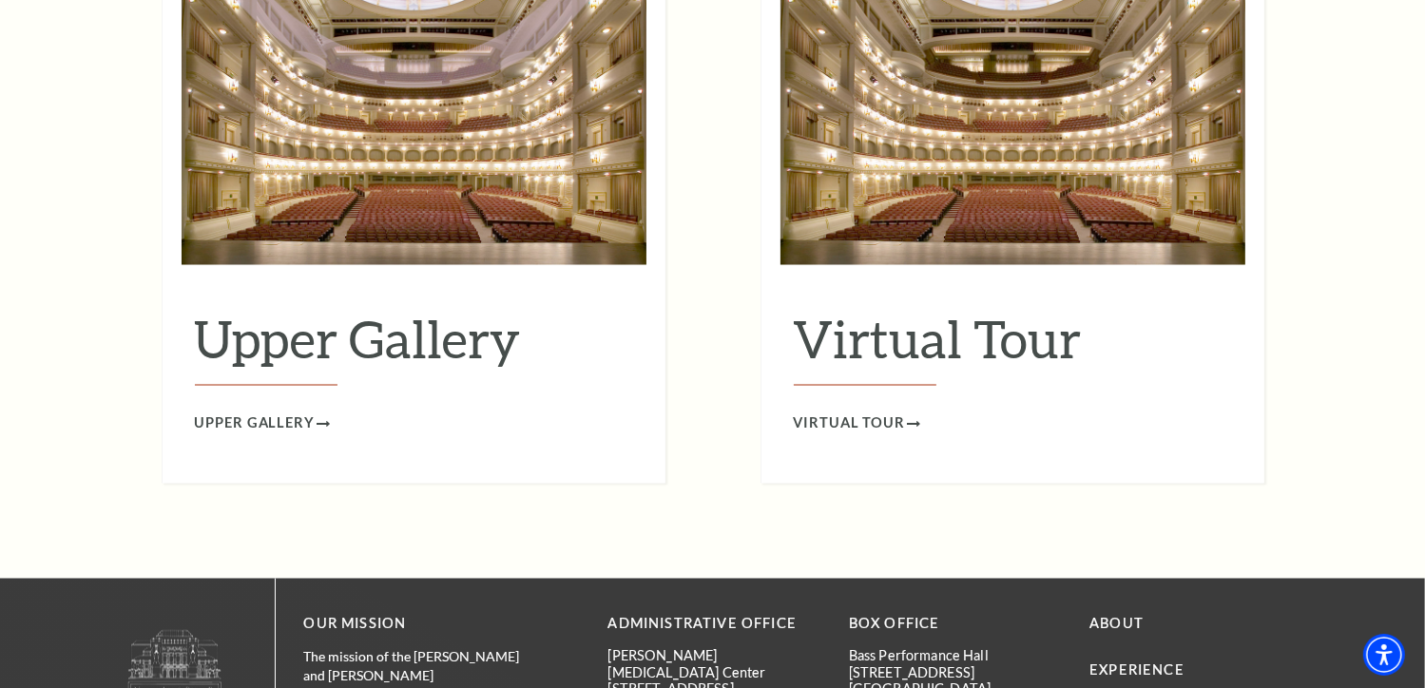
scroll to position [3091, 0]
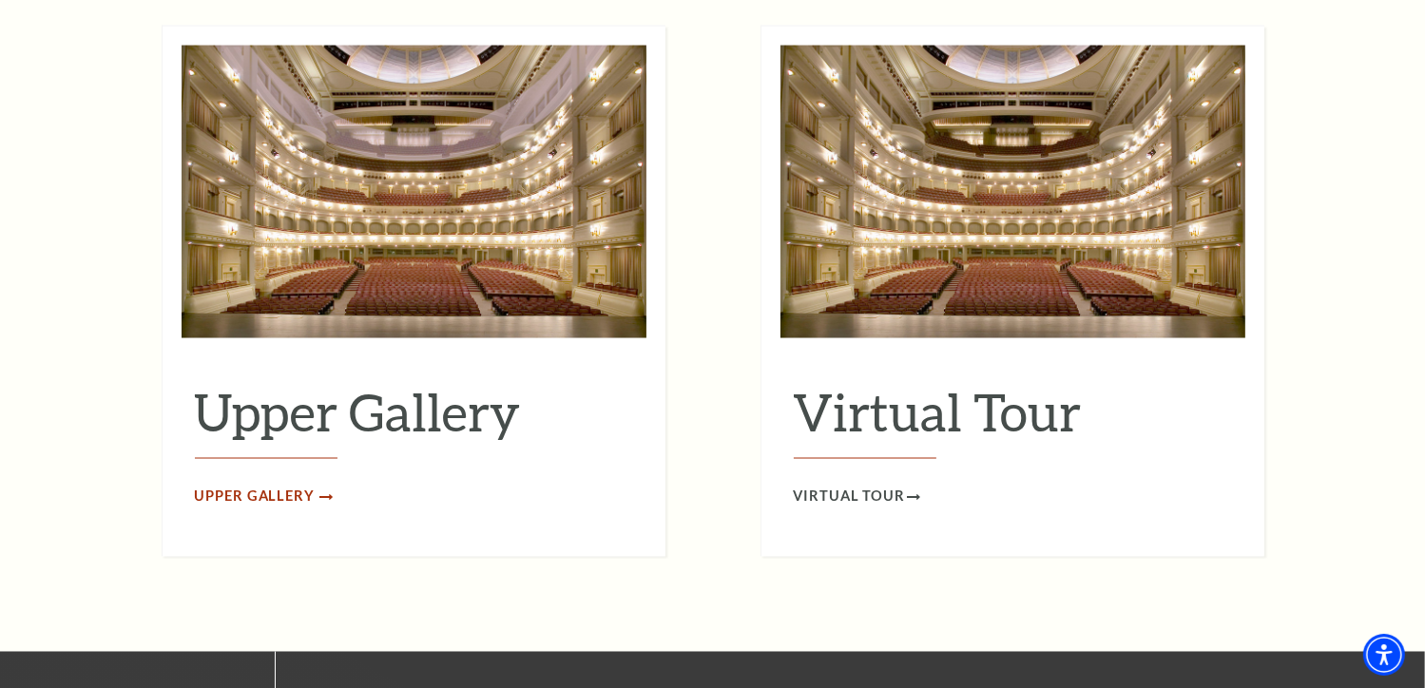
click at [300, 486] on span "Upper Gallery" at bounding box center [255, 498] width 120 height 24
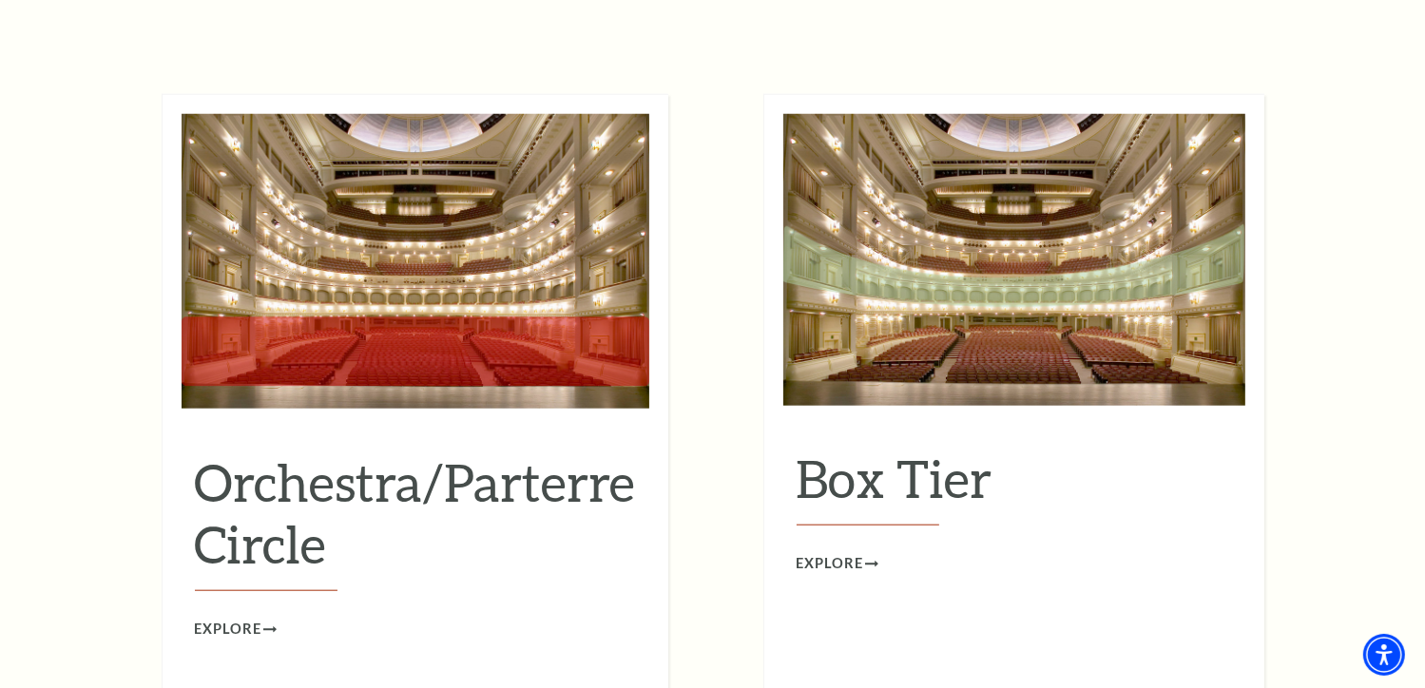
scroll to position [1710, 0]
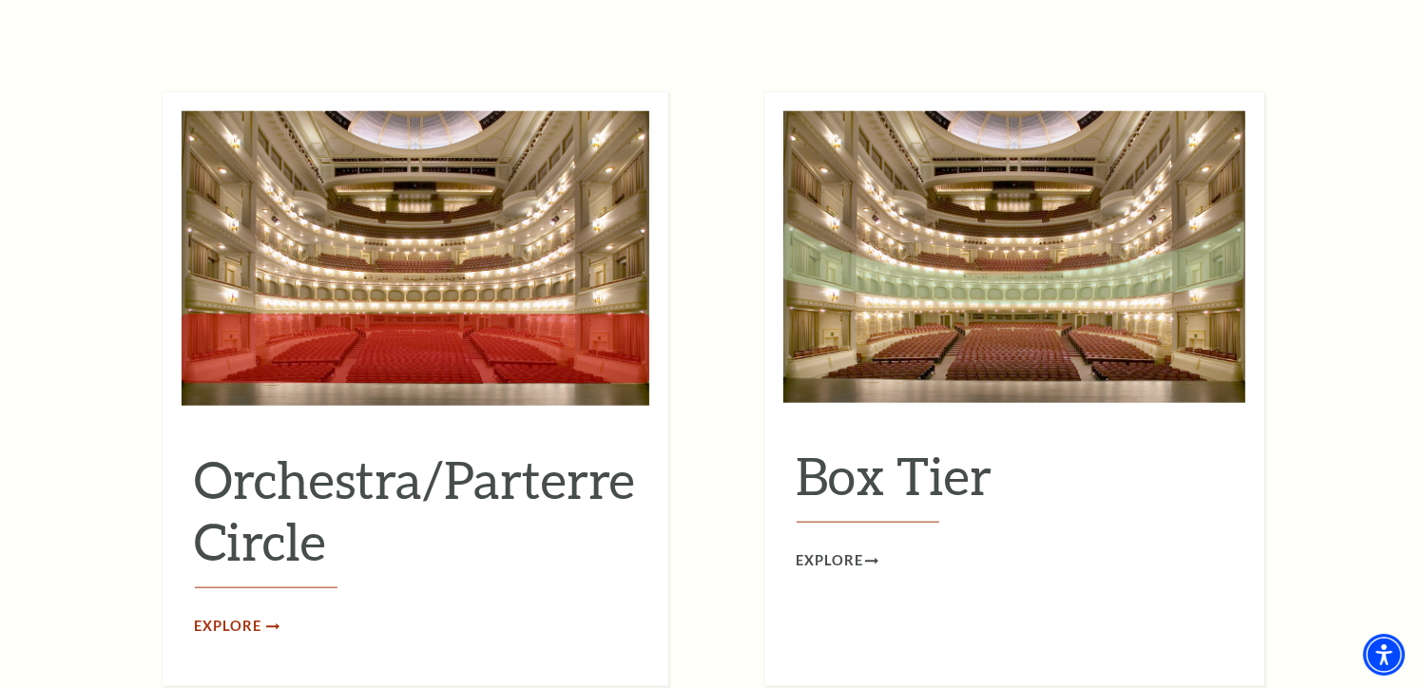
click at [275, 615] on link "Explore" at bounding box center [236, 627] width 82 height 24
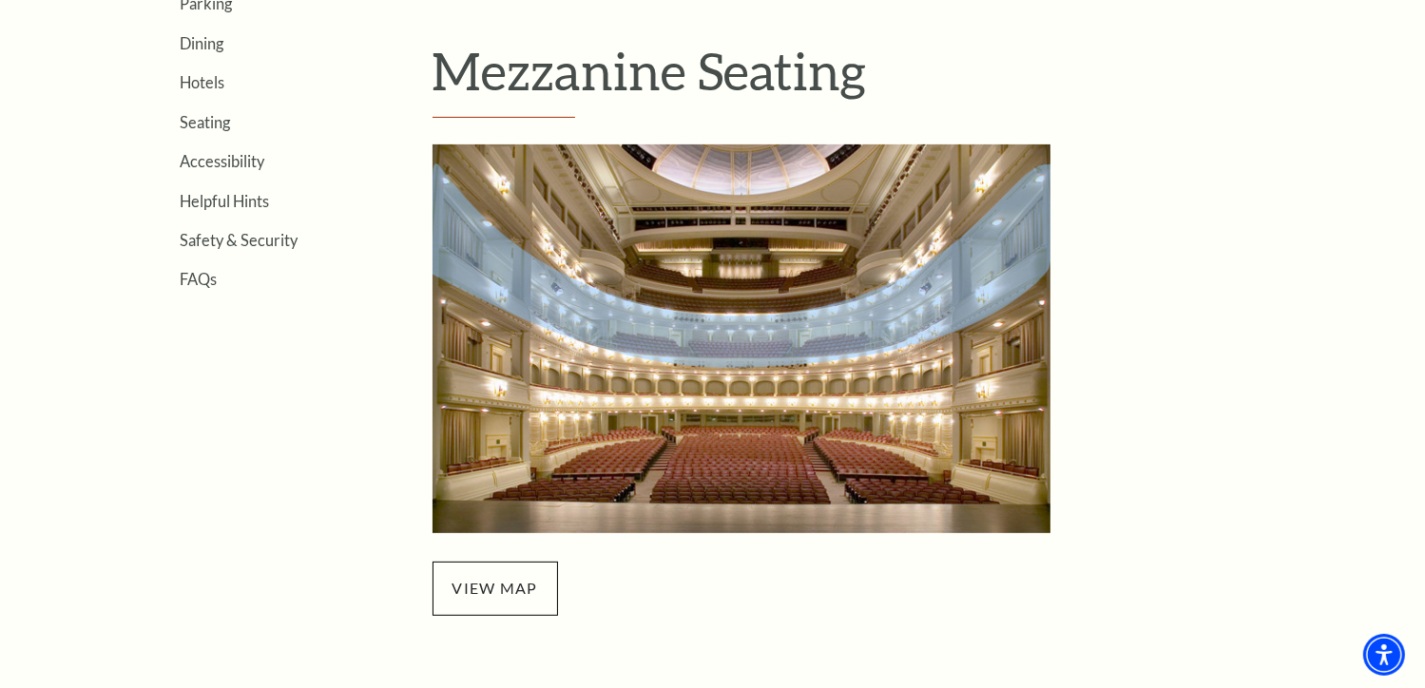
scroll to position [957, 0]
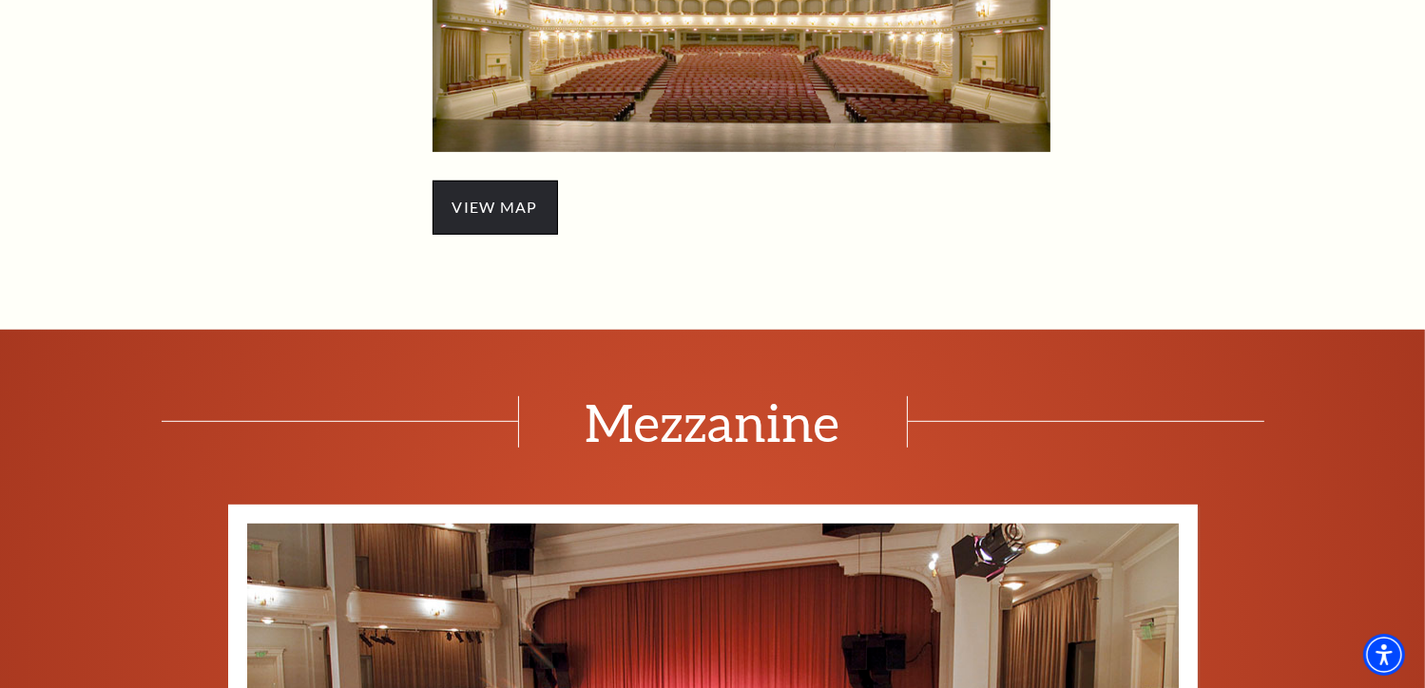
click at [501, 207] on span "view map" at bounding box center [496, 207] width 126 height 53
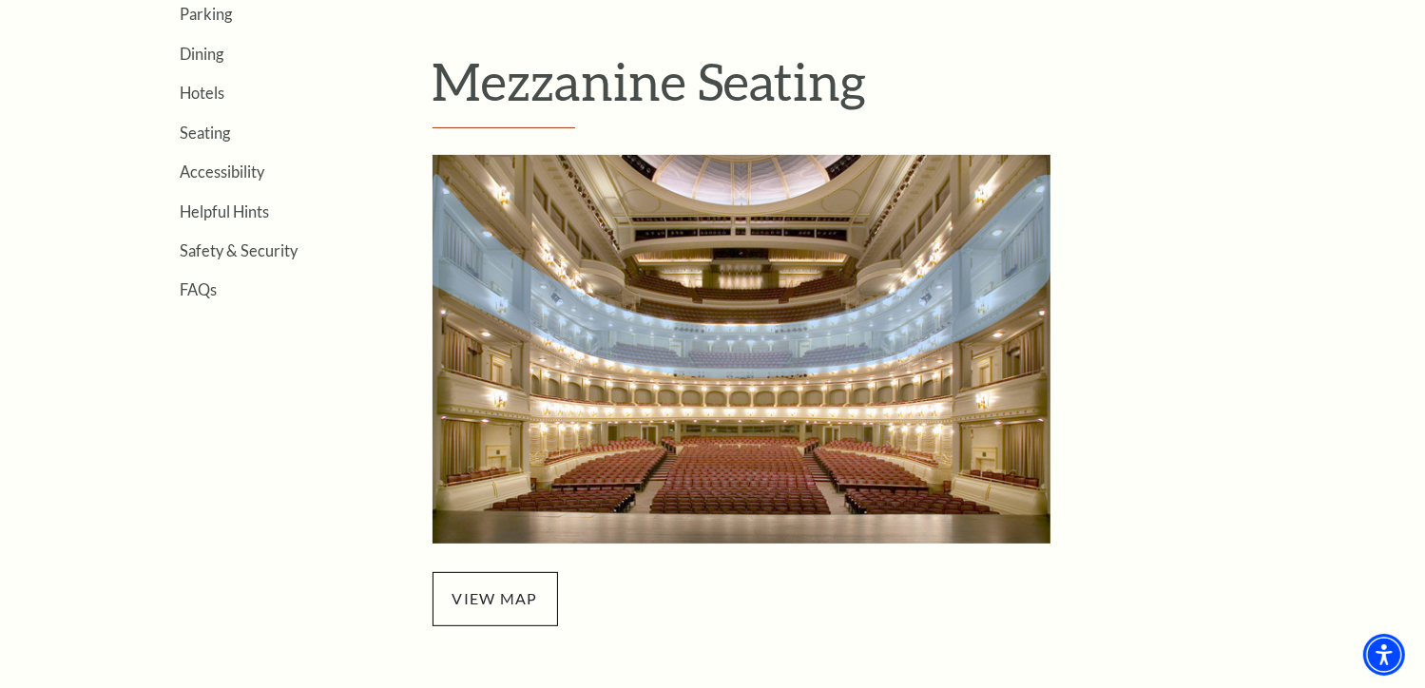
scroll to position [562, 0]
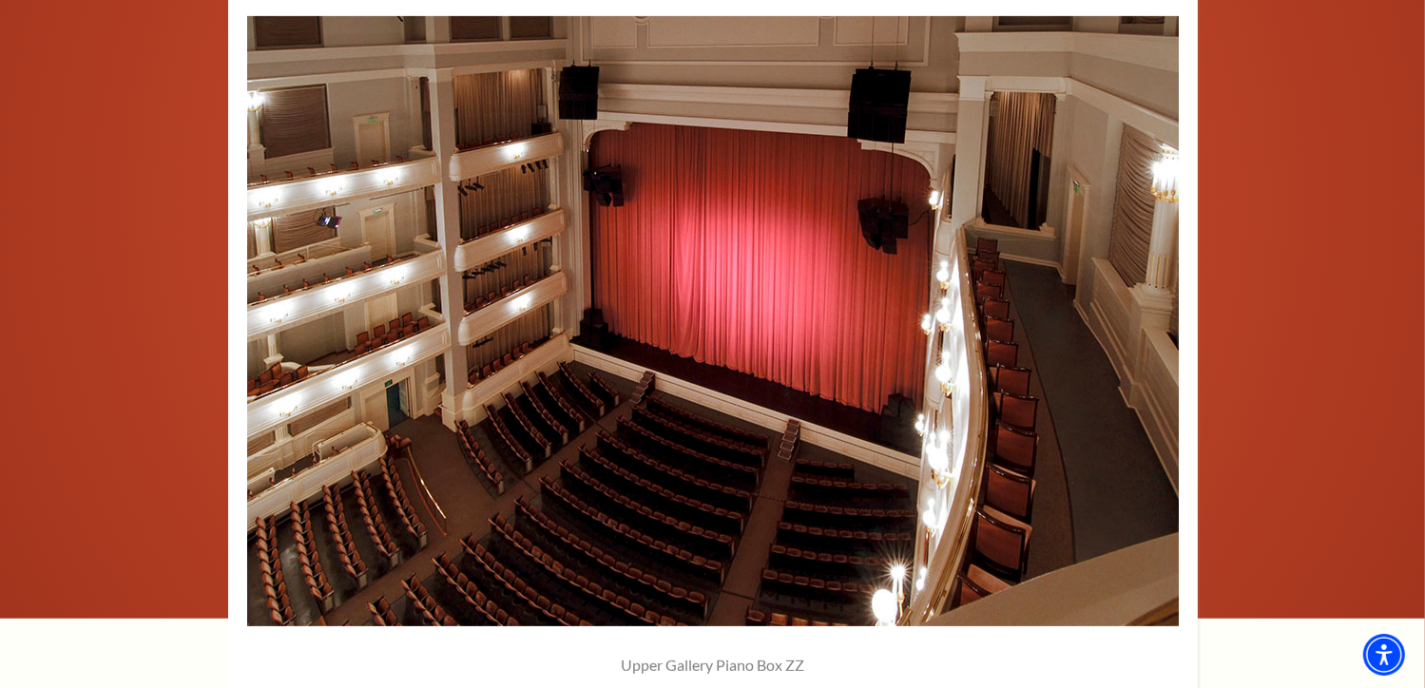
scroll to position [1296, 0]
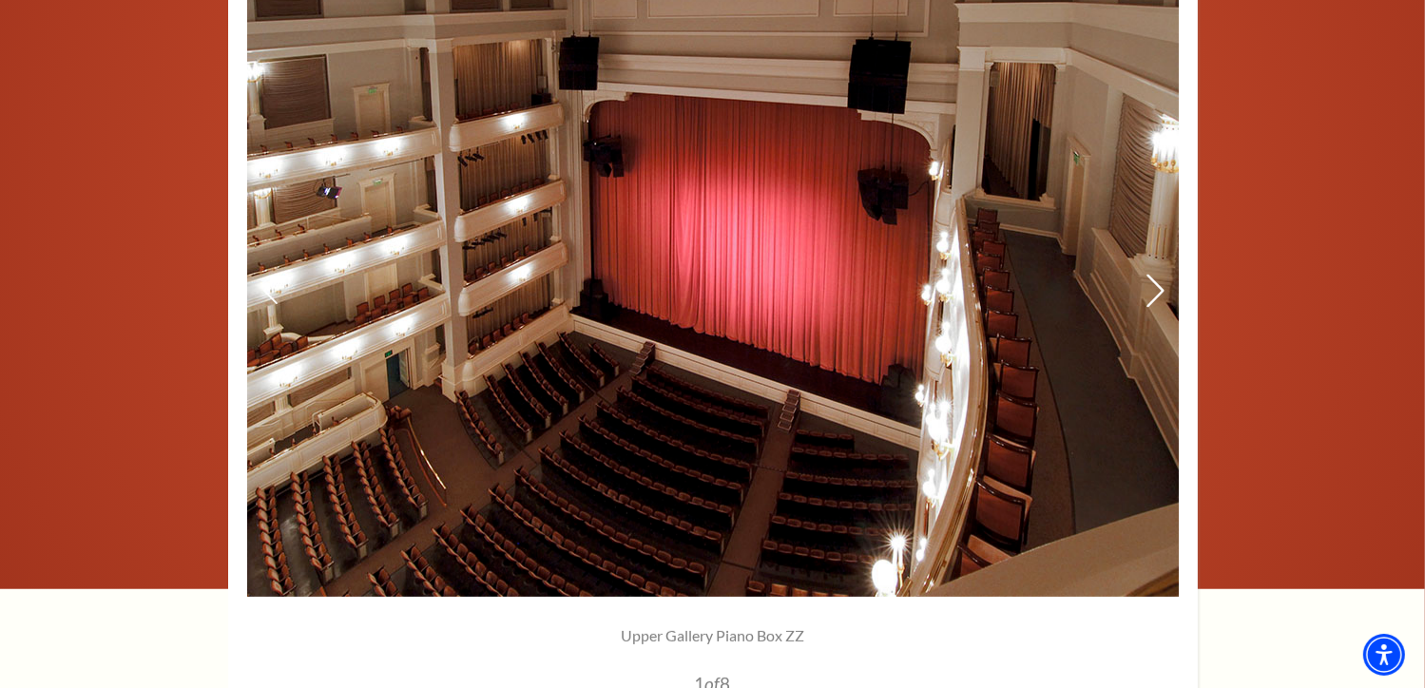
click at [1156, 288] on icon at bounding box center [1155, 291] width 20 height 33
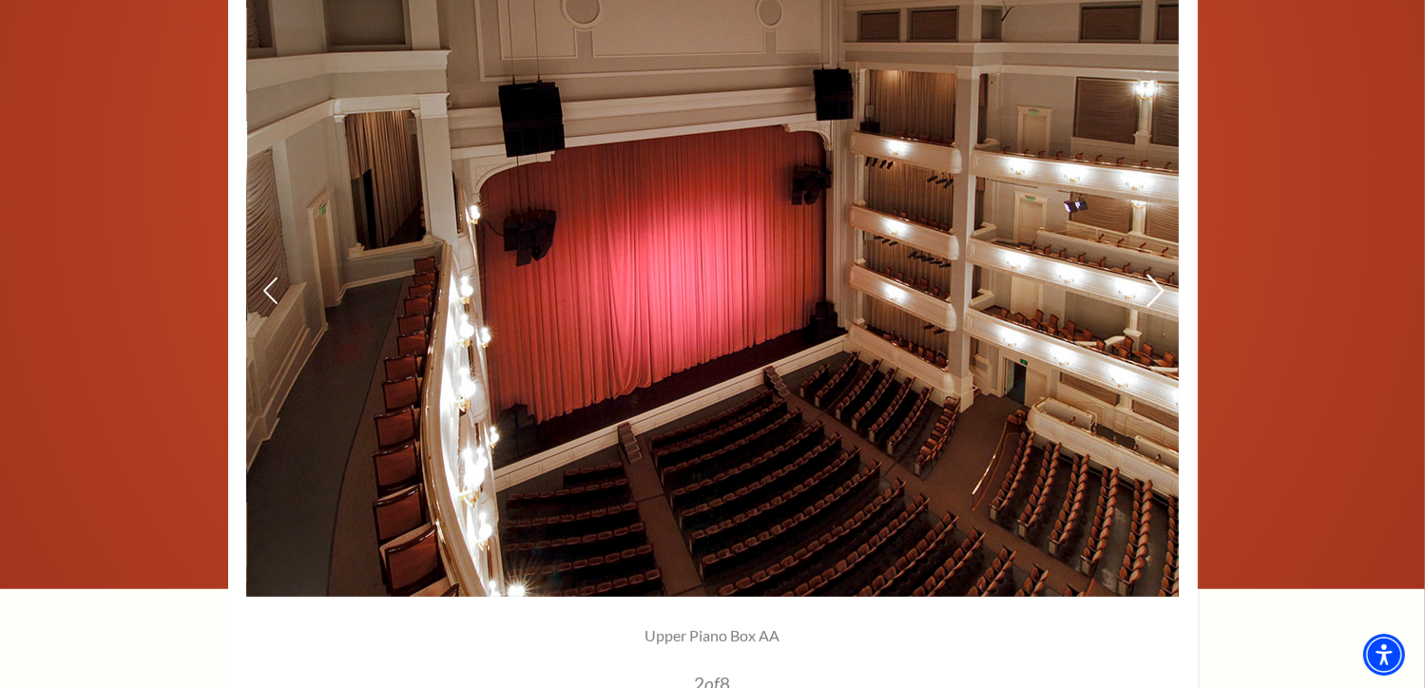
click at [1156, 288] on icon at bounding box center [1155, 291] width 20 height 33
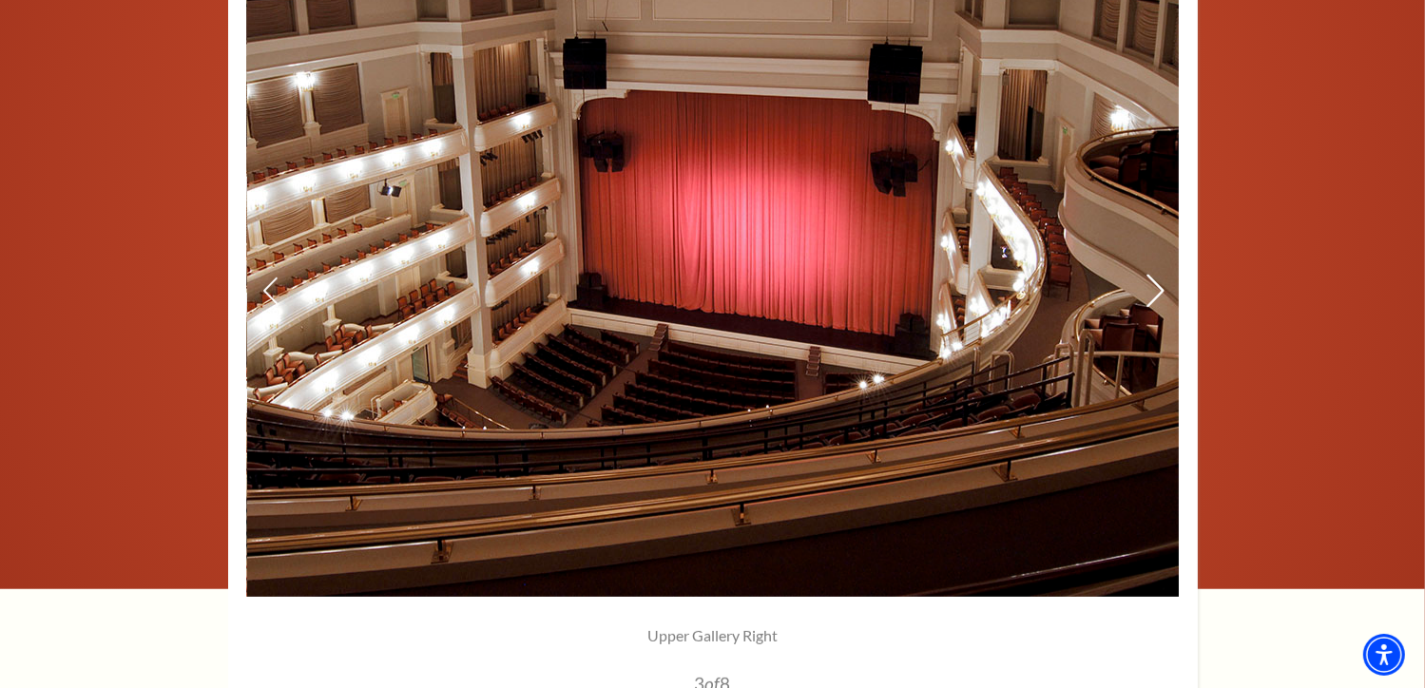
click at [1156, 288] on icon at bounding box center [1155, 291] width 20 height 33
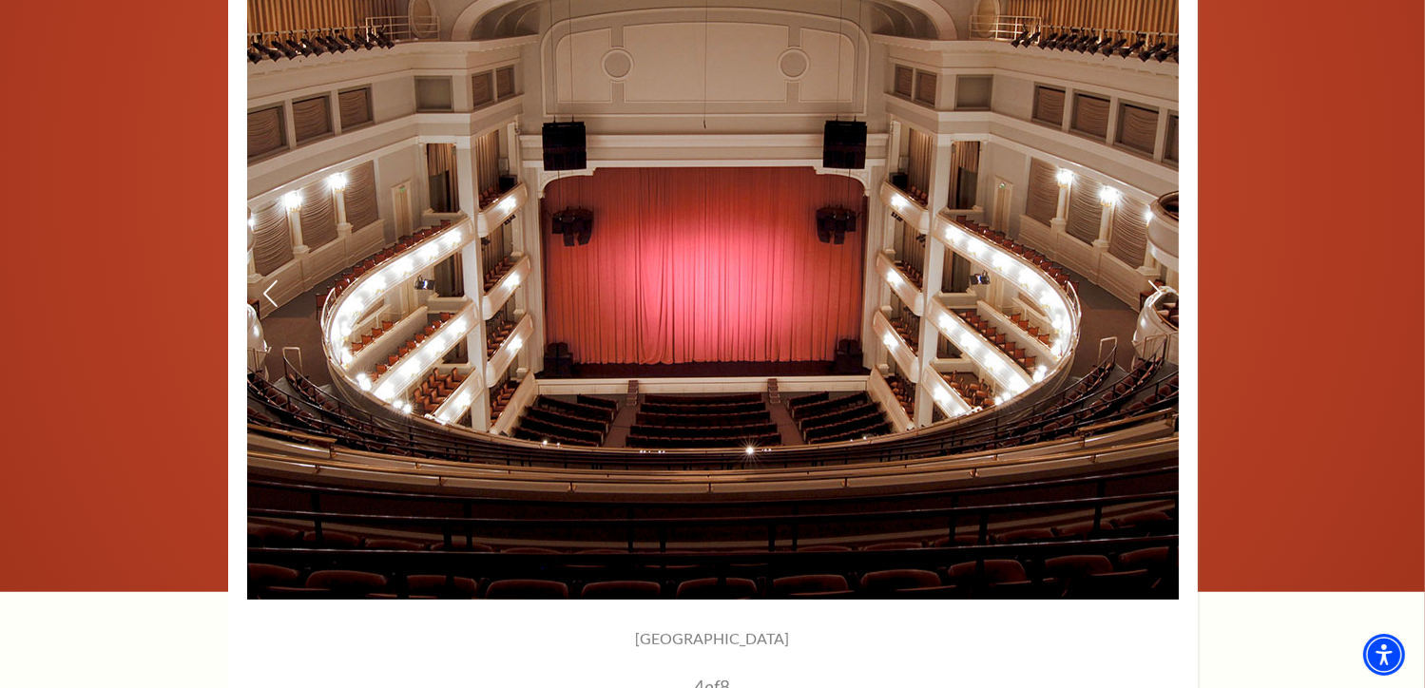
scroll to position [1288, 0]
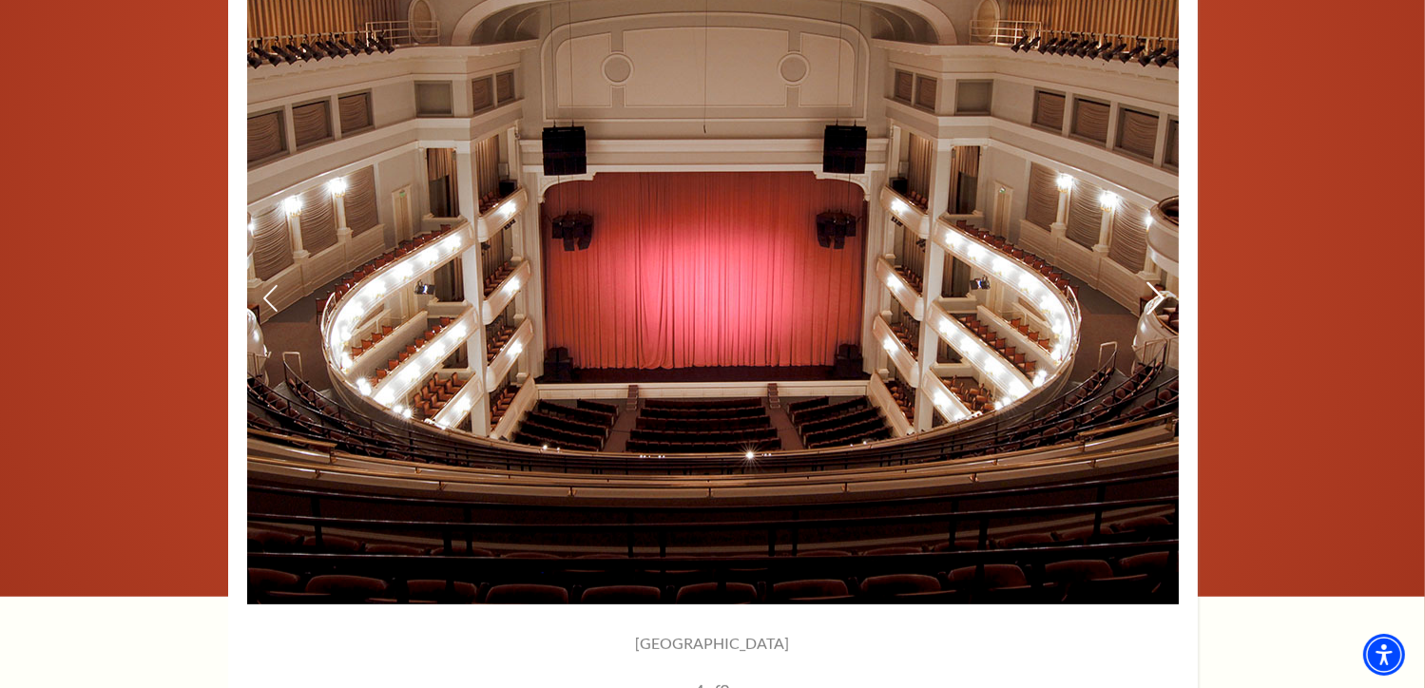
click at [1164, 293] on icon at bounding box center [1155, 298] width 20 height 33
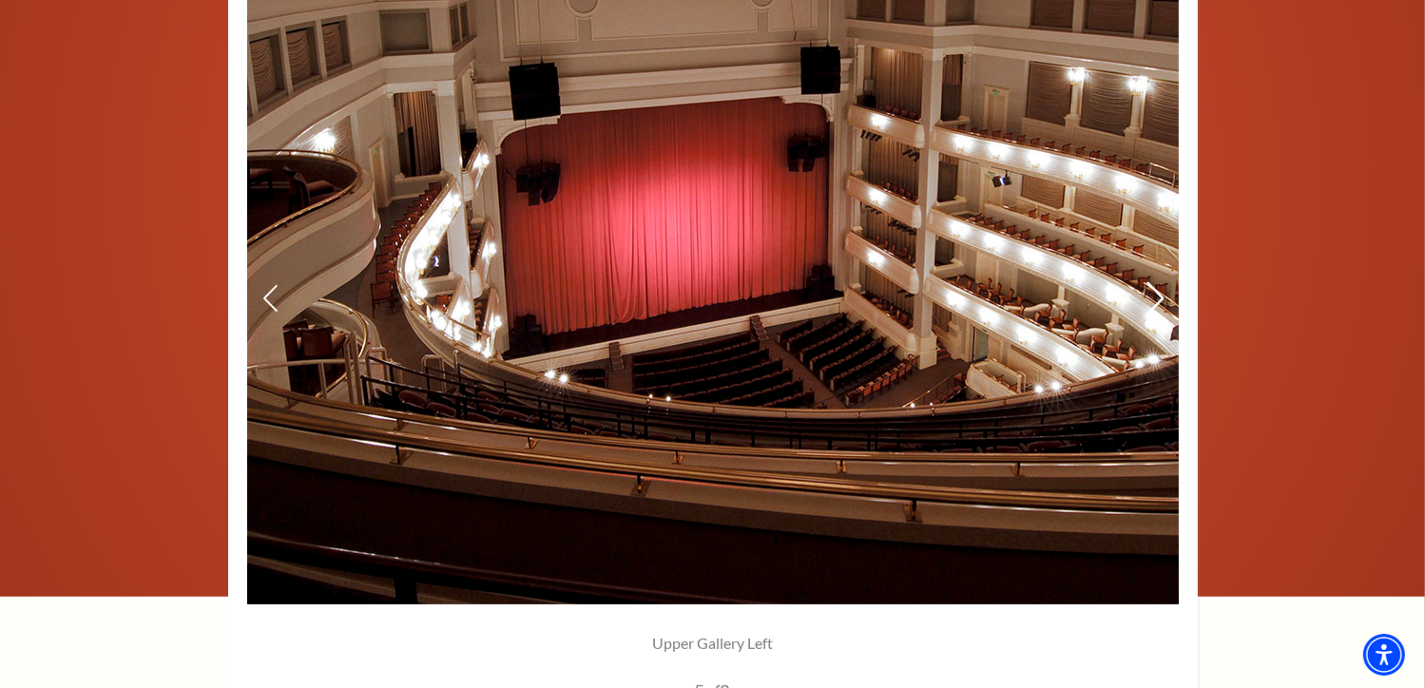
click at [1156, 298] on icon at bounding box center [1155, 298] width 20 height 33
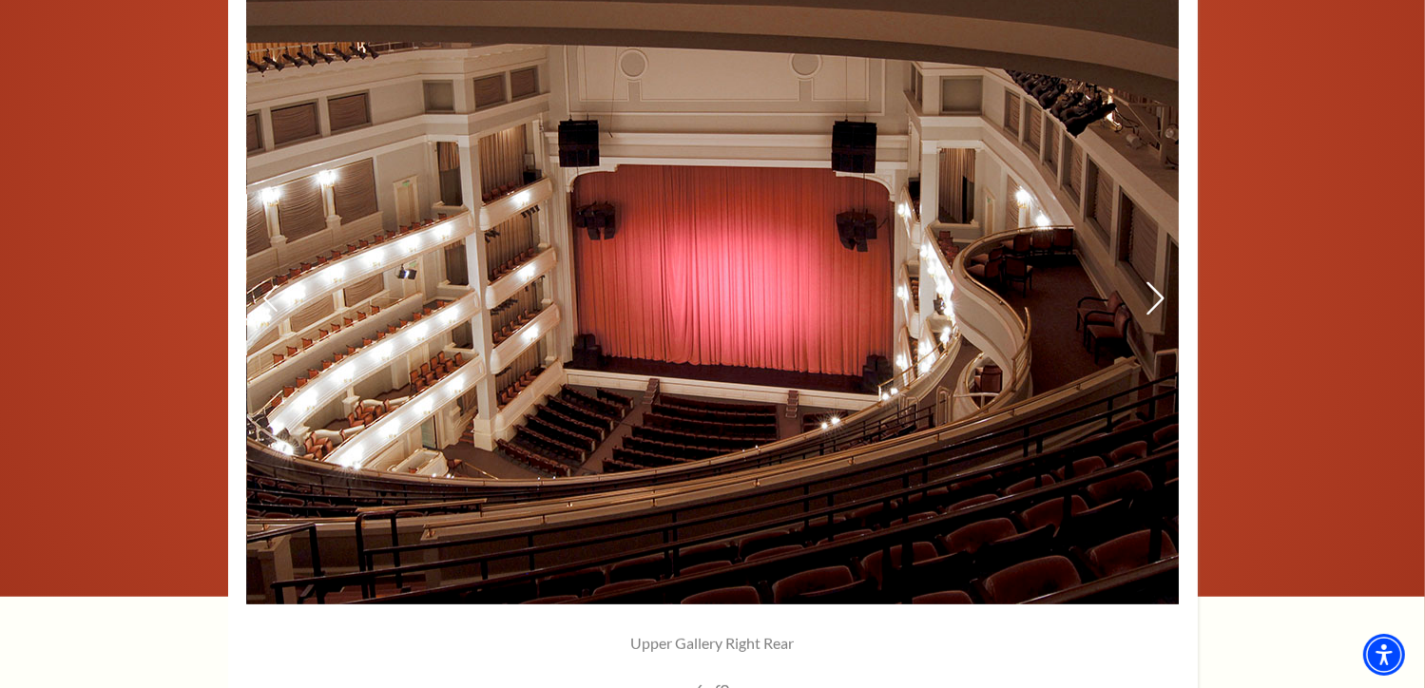
click at [1156, 298] on icon at bounding box center [1155, 298] width 20 height 33
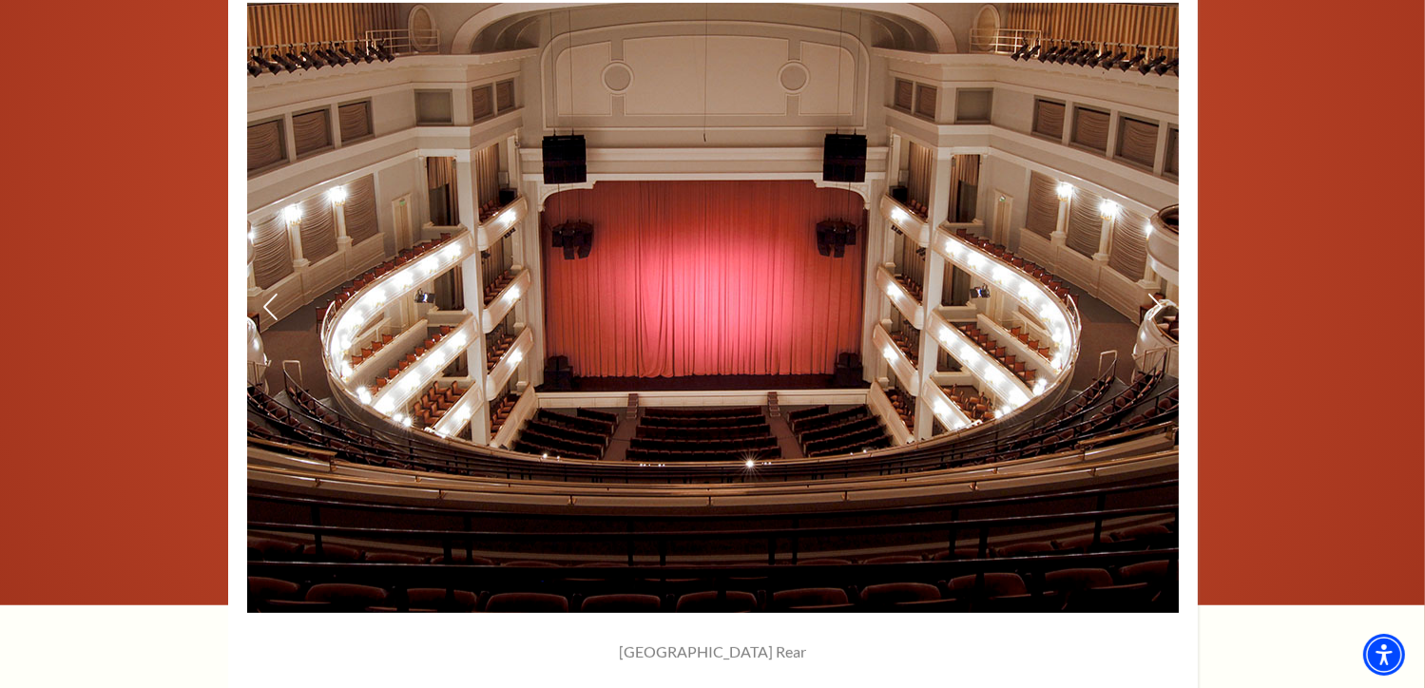
scroll to position [1285, 0]
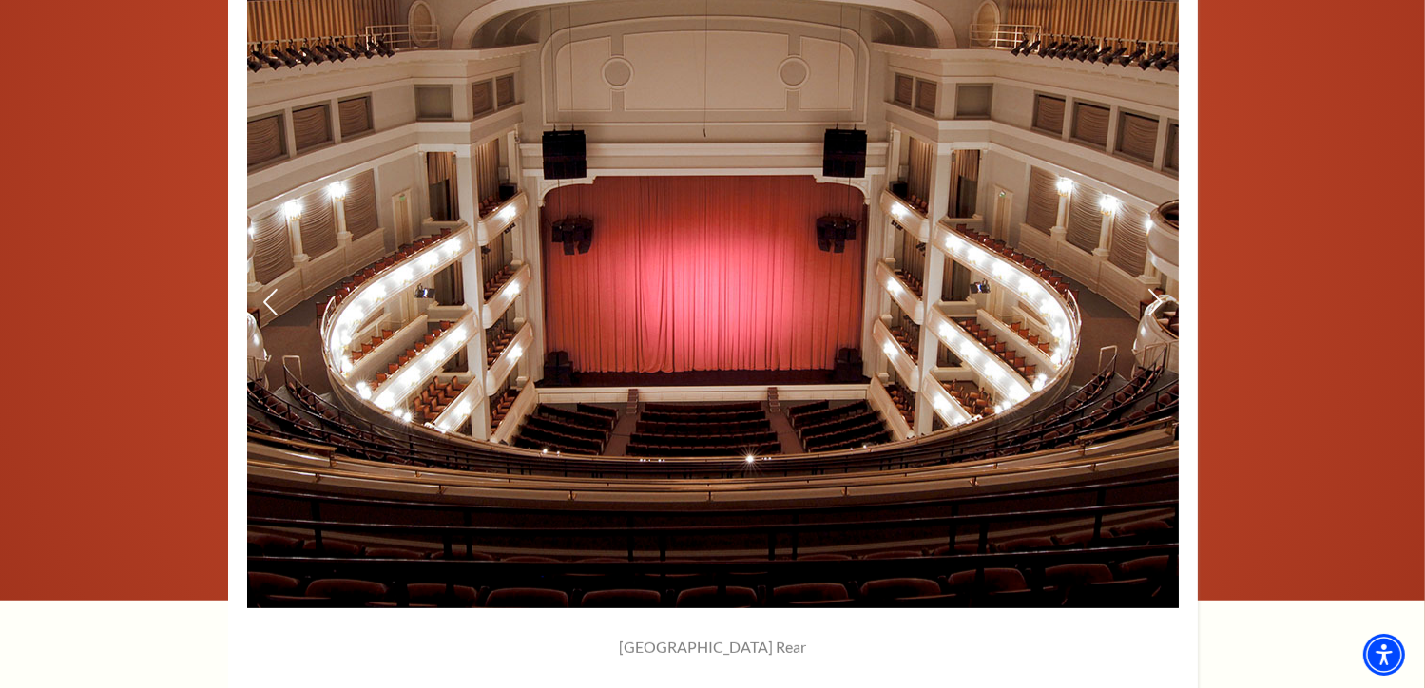
click at [1145, 298] on img at bounding box center [713, 303] width 932 height 610
click at [1159, 296] on use at bounding box center [1155, 302] width 17 height 33
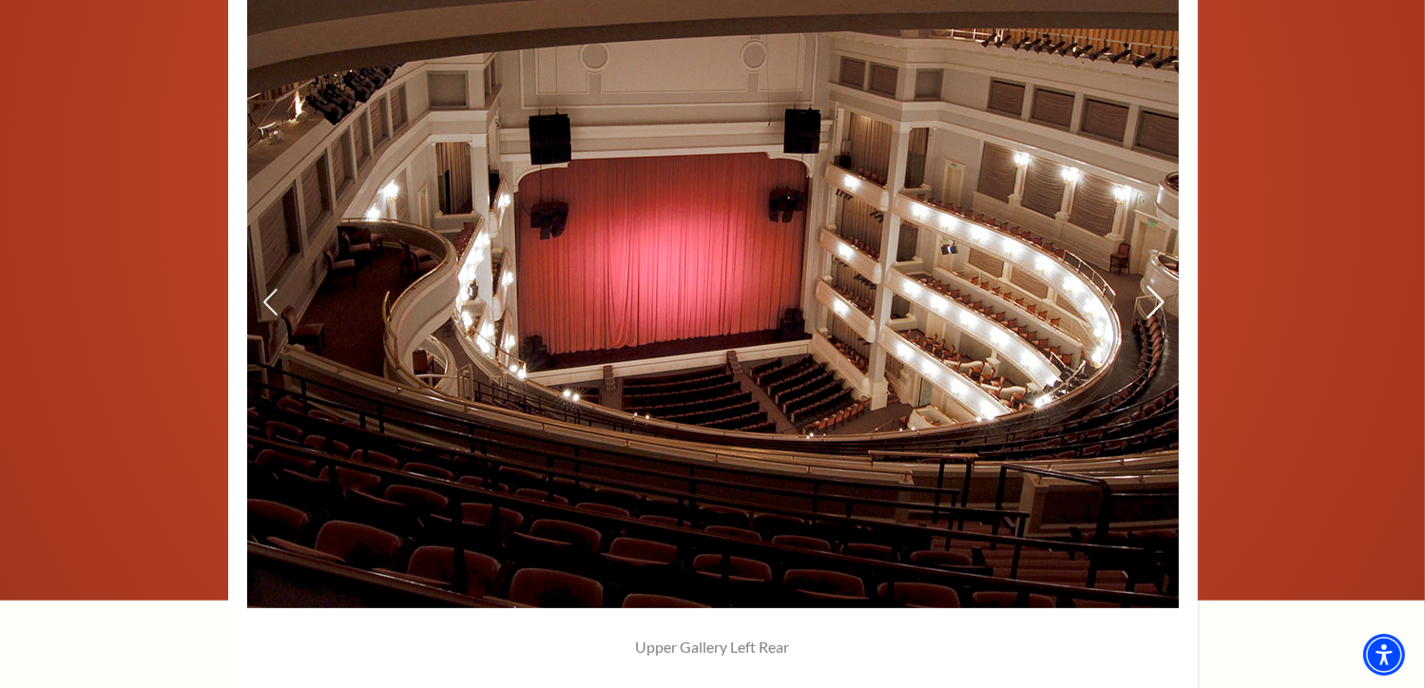
click at [1156, 298] on icon at bounding box center [1155, 302] width 20 height 33
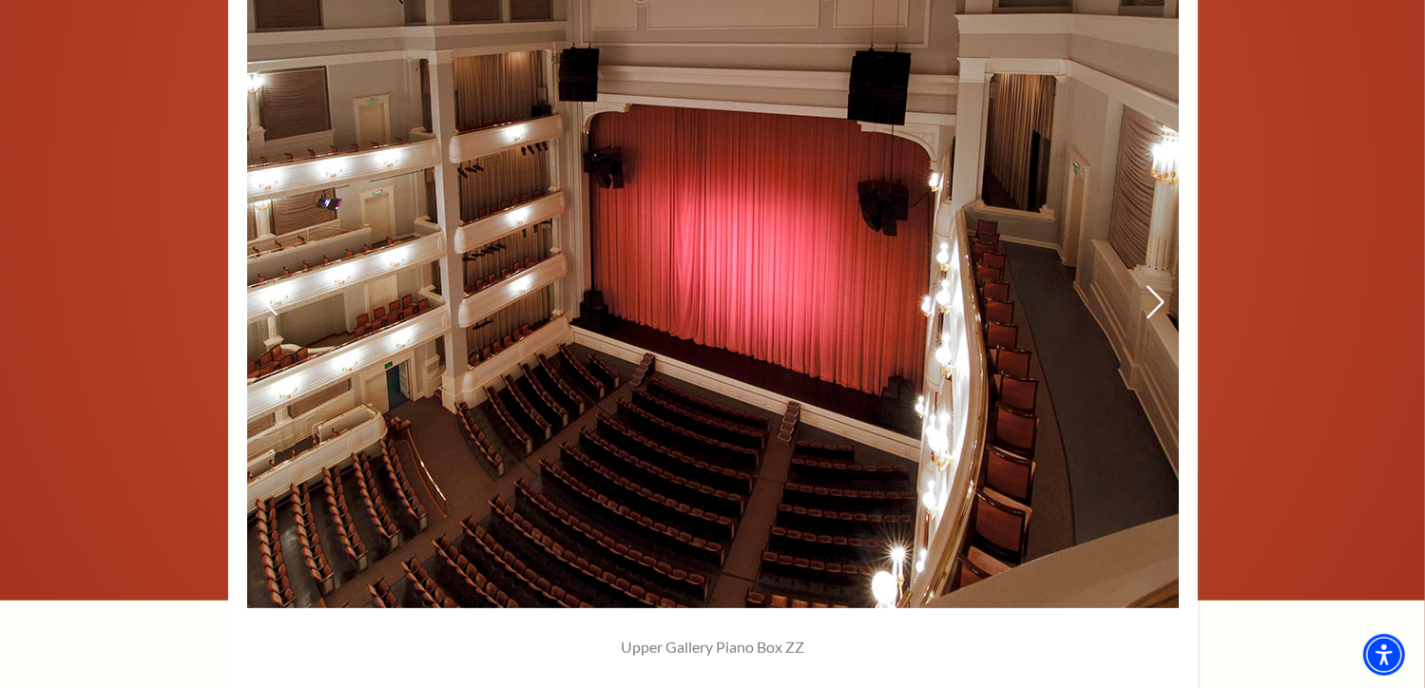
click at [1156, 298] on icon at bounding box center [1155, 302] width 20 height 33
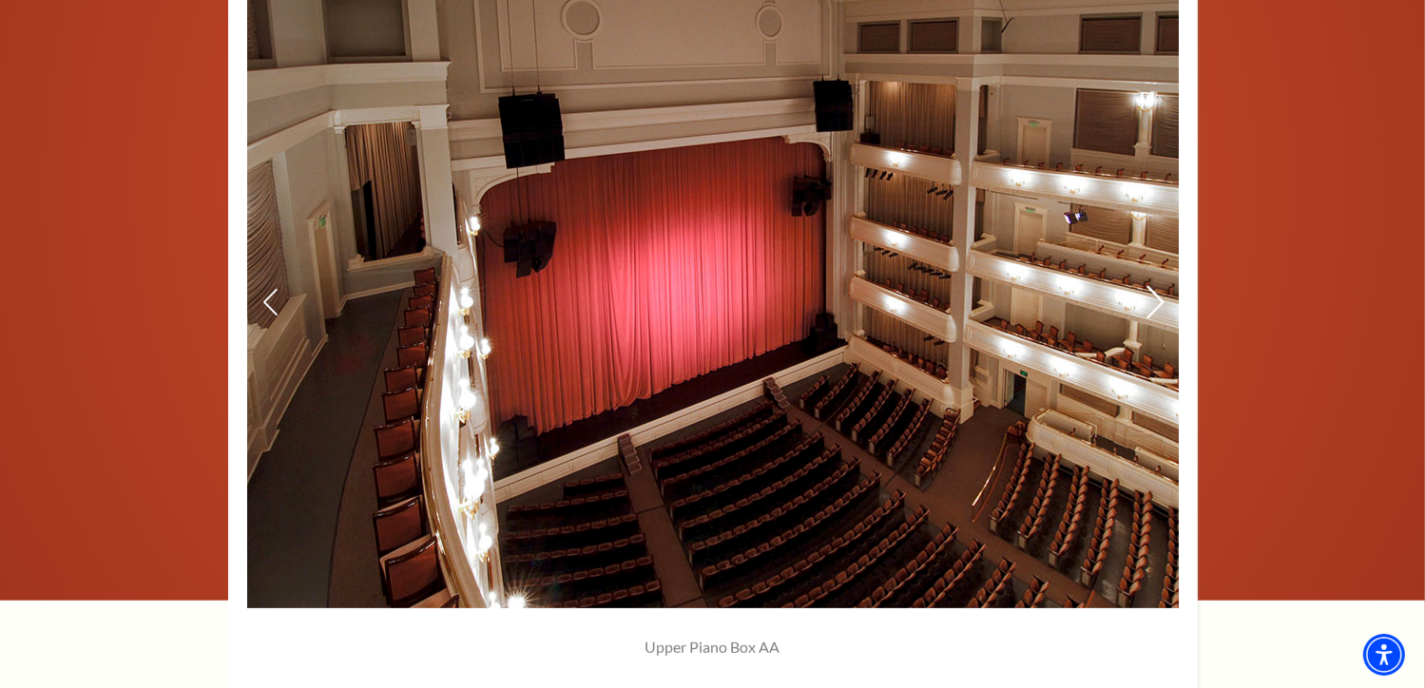
click at [1156, 298] on icon at bounding box center [1155, 302] width 20 height 33
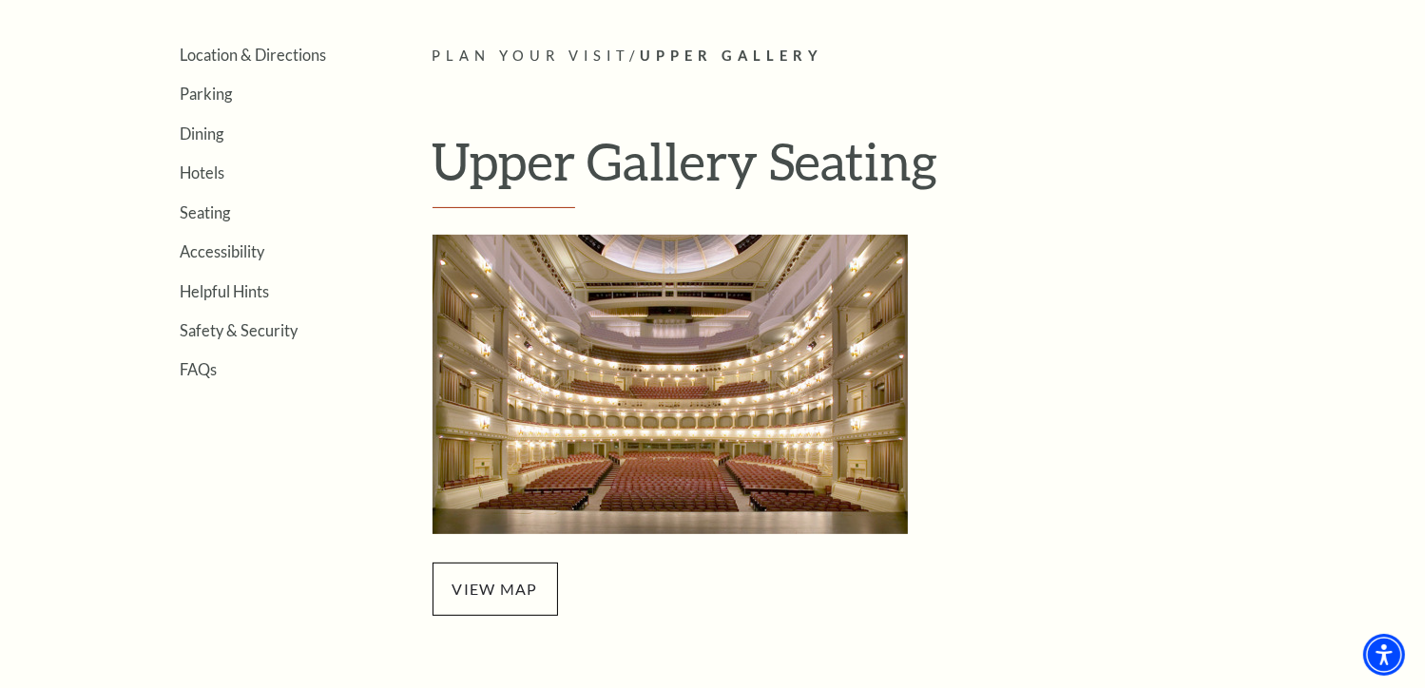
scroll to position [485, 0]
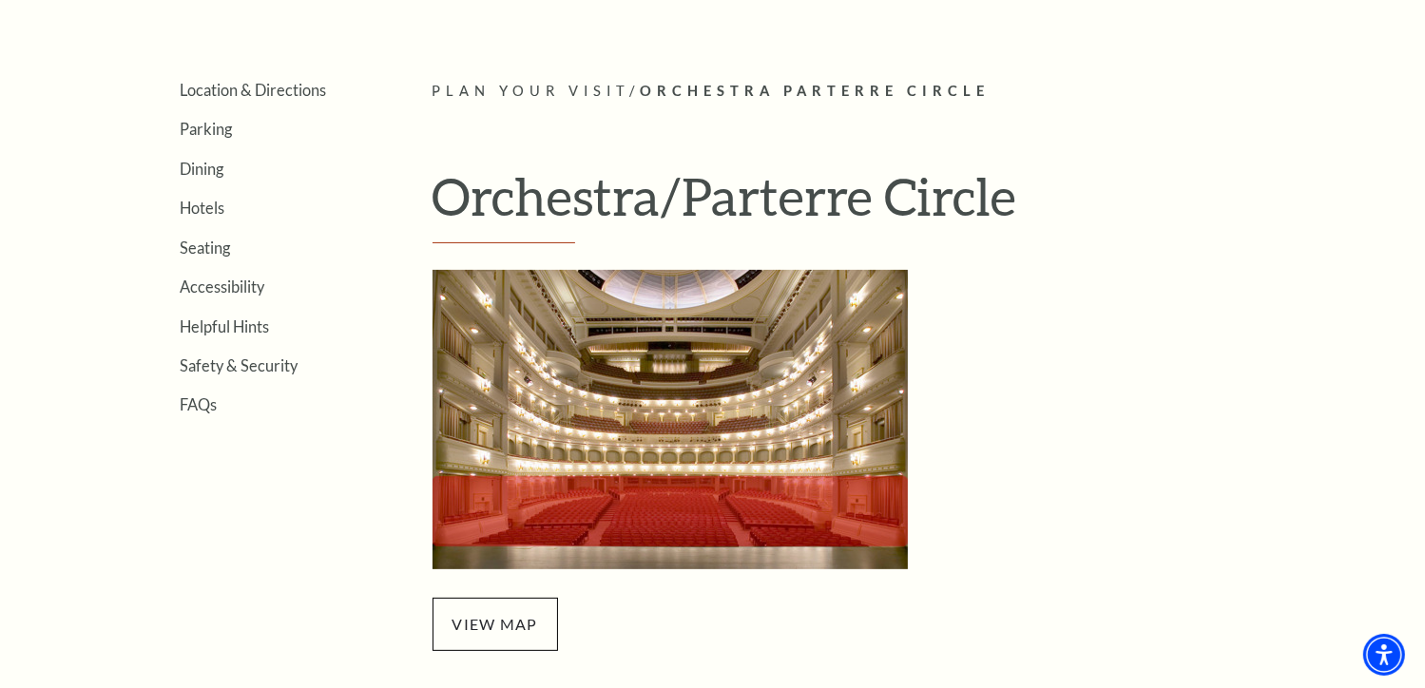
scroll to position [529, 0]
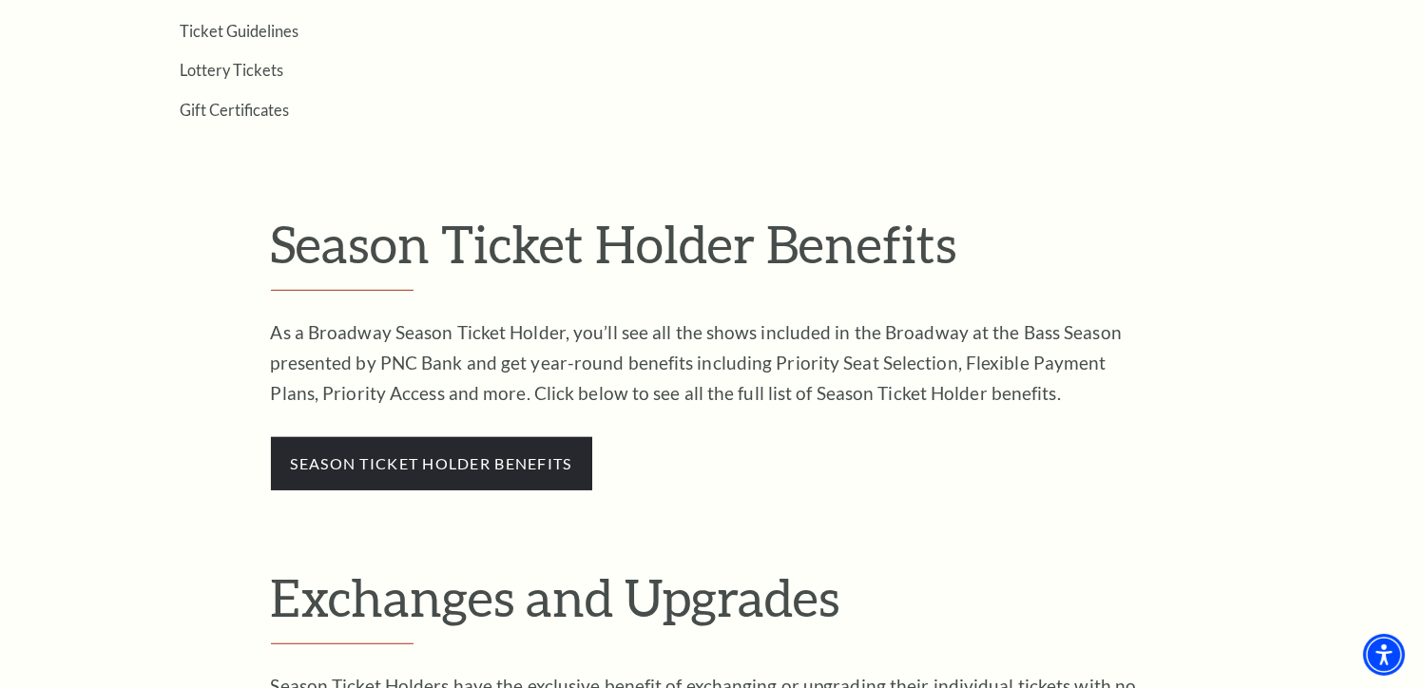
scroll to position [903, 0]
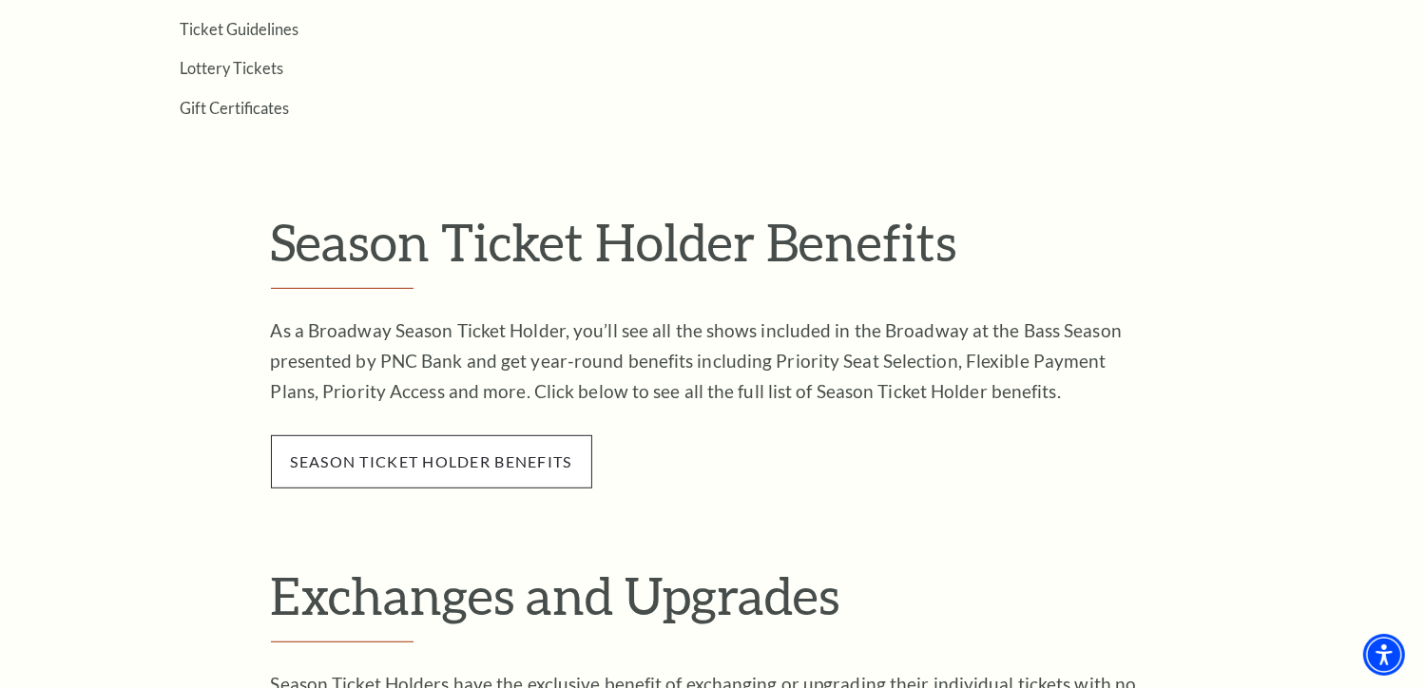
click at [525, 473] on span "season ticket holder benefits" at bounding box center [431, 461] width 321 height 53
click at [532, 459] on link "season ticket holder benefits" at bounding box center [431, 462] width 281 height 18
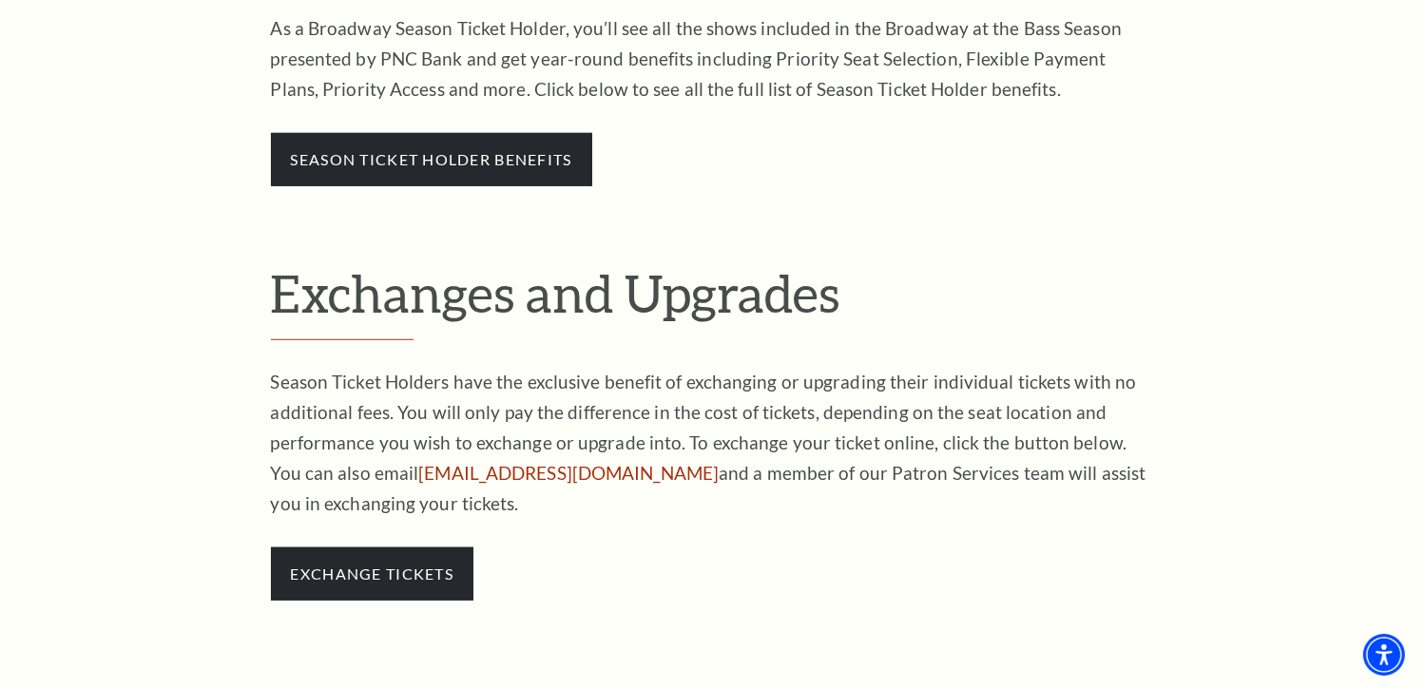
scroll to position [1206, 0]
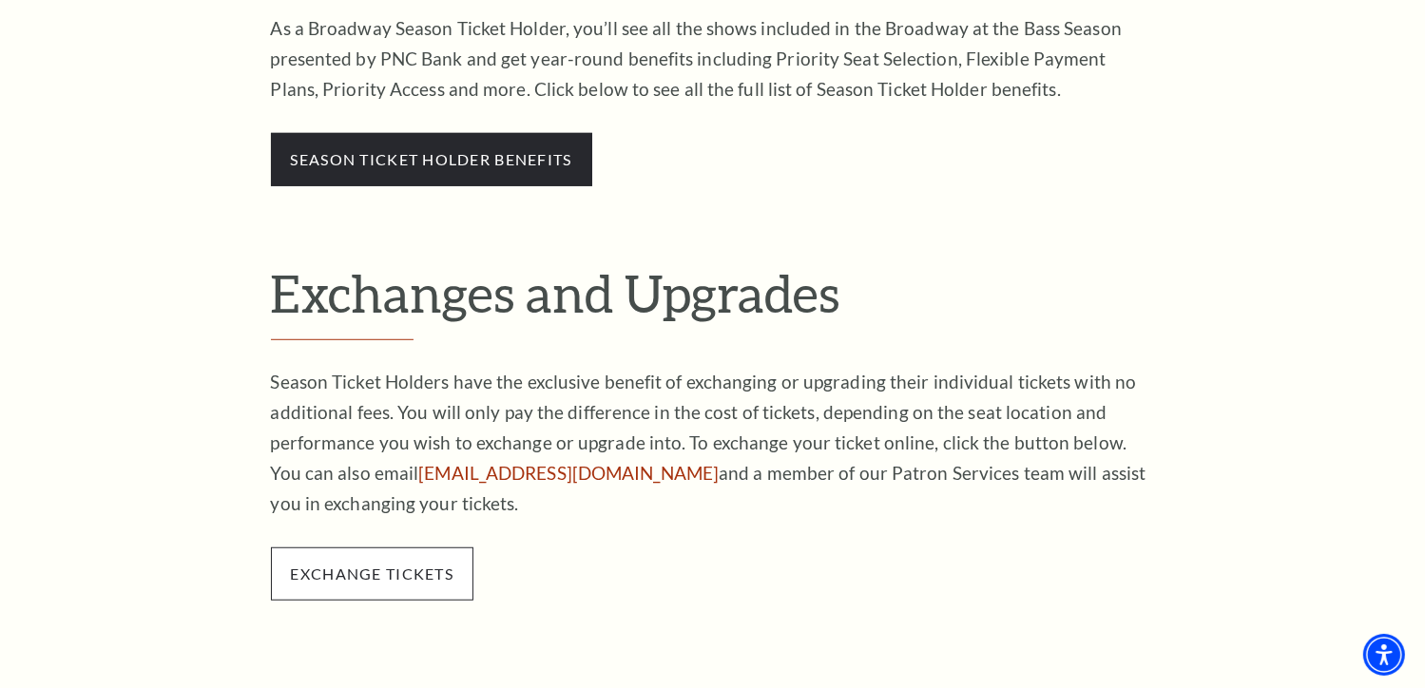
click at [365, 548] on span "exchange tickets" at bounding box center [372, 574] width 203 height 53
click at [367, 565] on link "exchange tickets" at bounding box center [372, 574] width 163 height 18
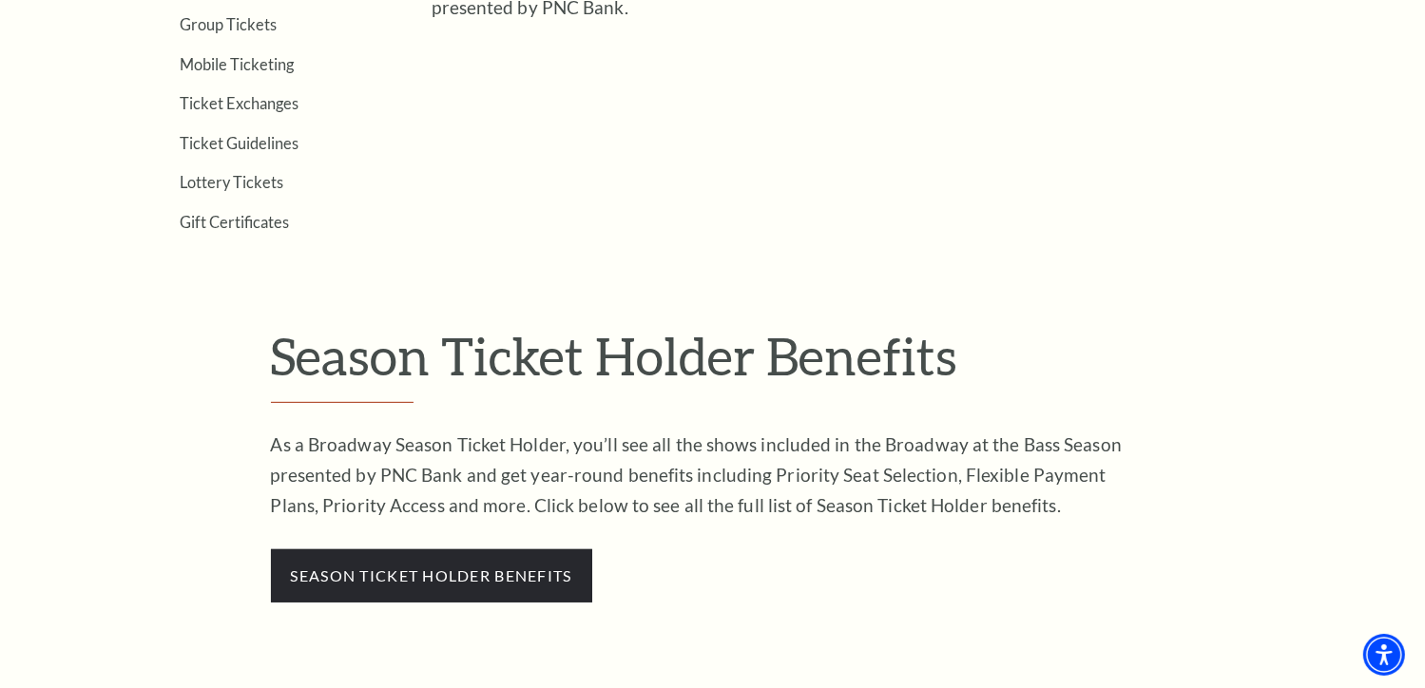
scroll to position [850, 0]
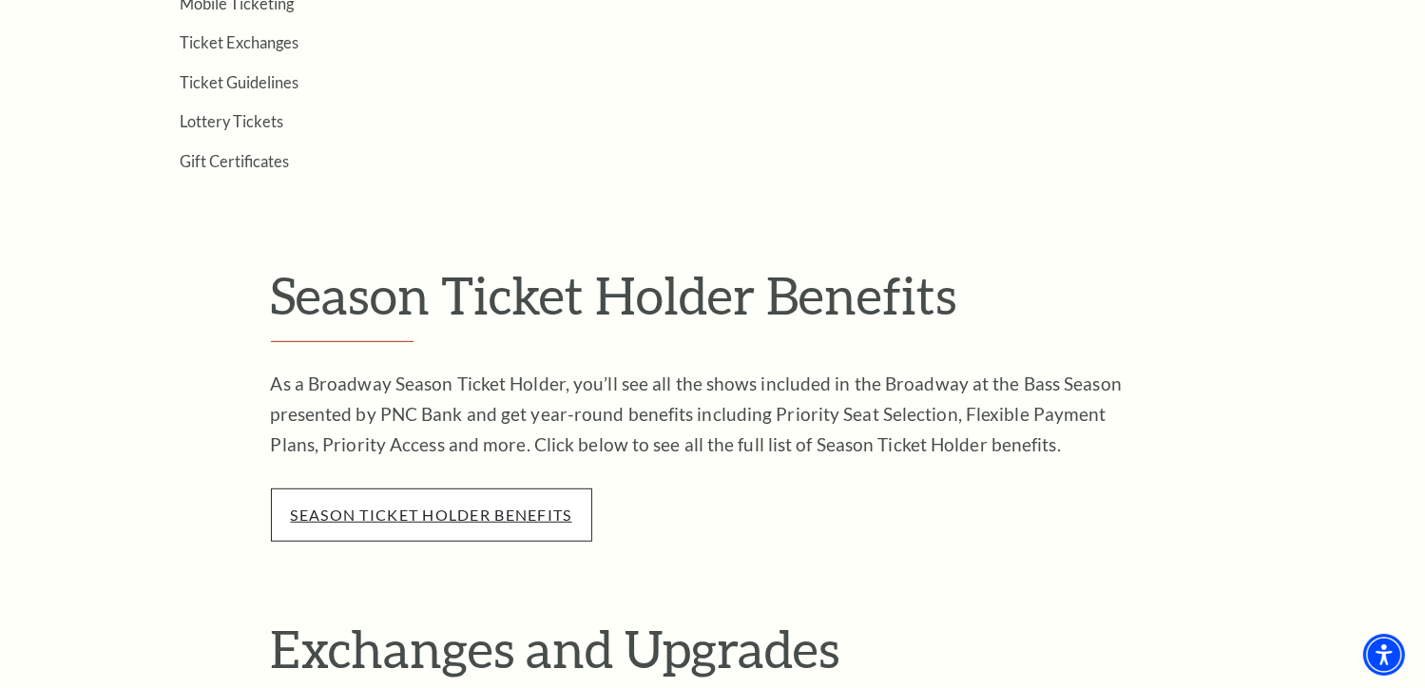
click at [438, 506] on link "season ticket holder benefits" at bounding box center [431, 515] width 281 height 18
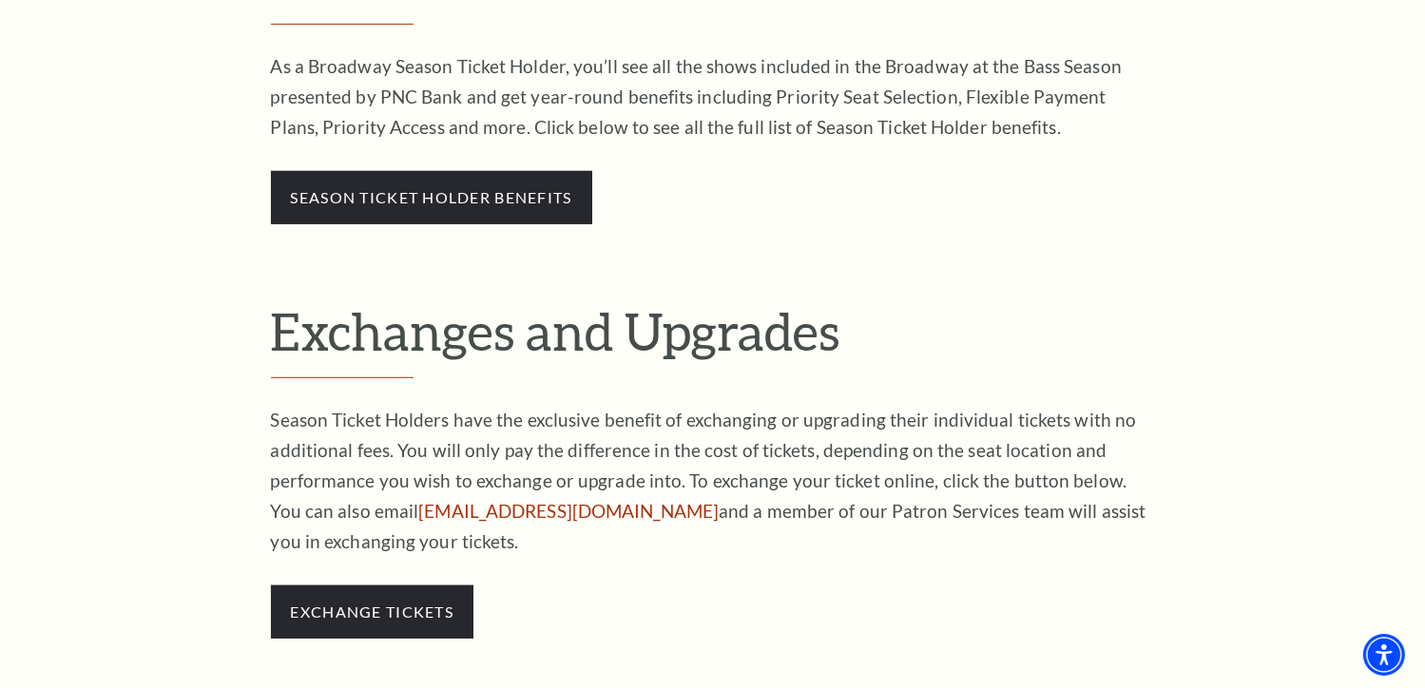
scroll to position [1173, 0]
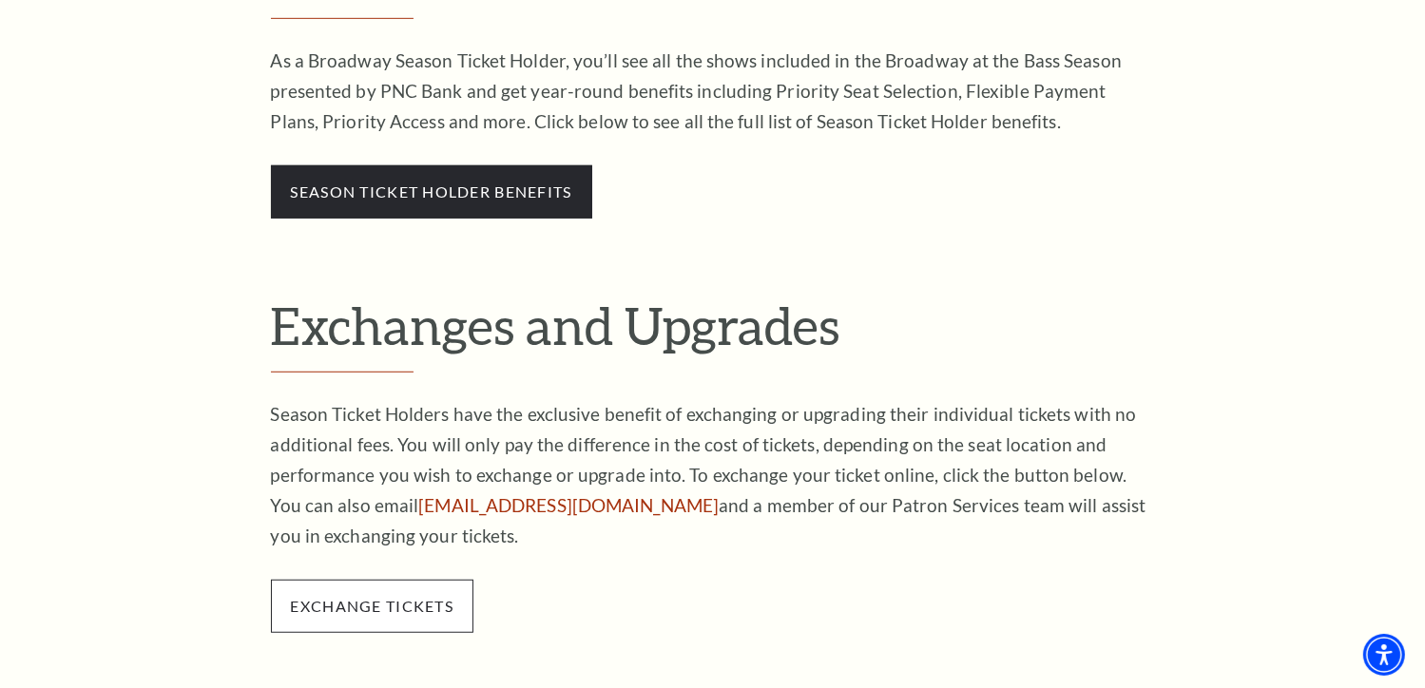
click at [387, 625] on span "exchange tickets" at bounding box center [372, 606] width 203 height 53
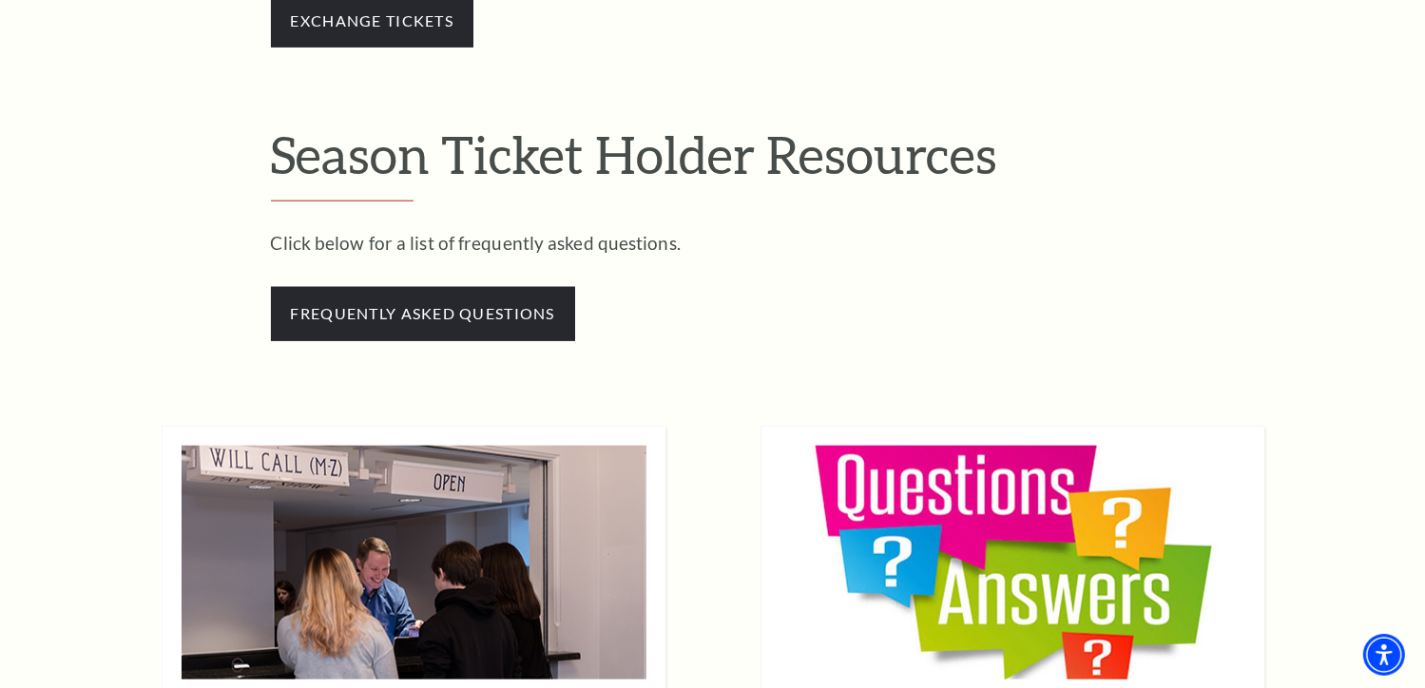
scroll to position [1757, 0]
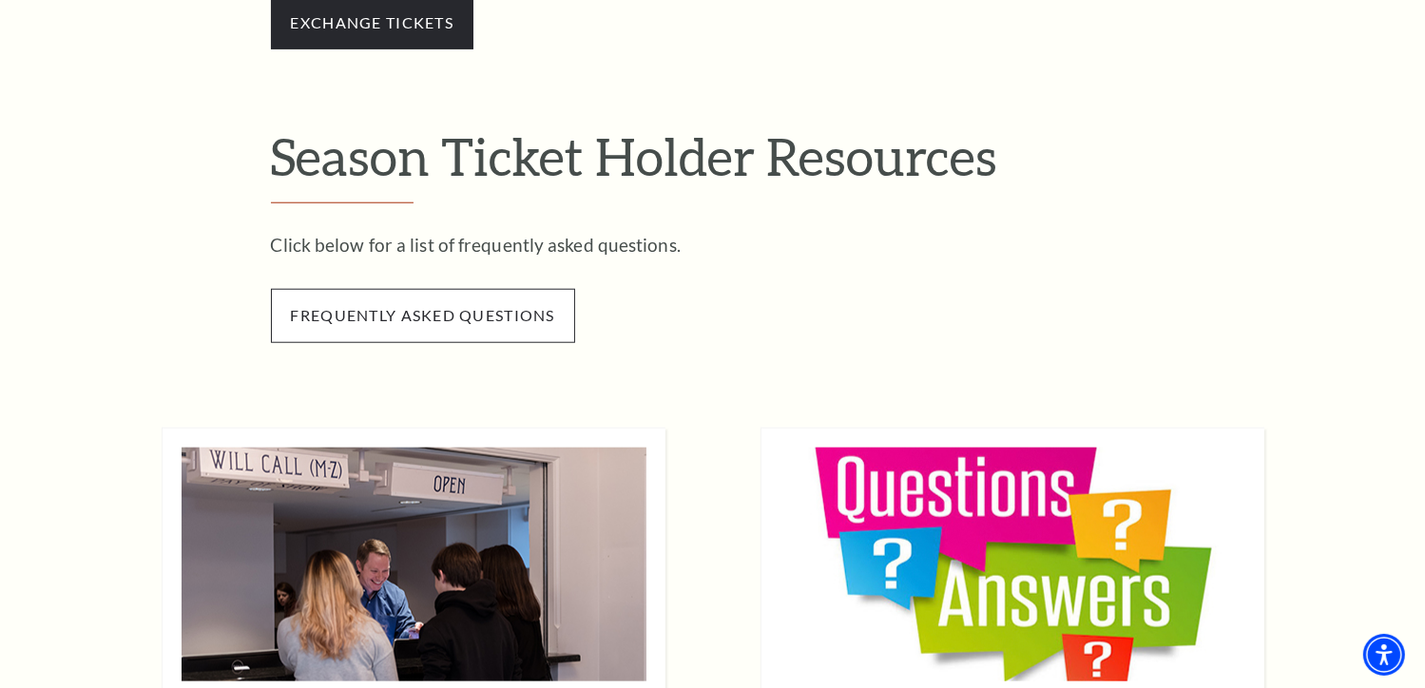
click at [522, 322] on span "frequently asked questions" at bounding box center [423, 315] width 304 height 53
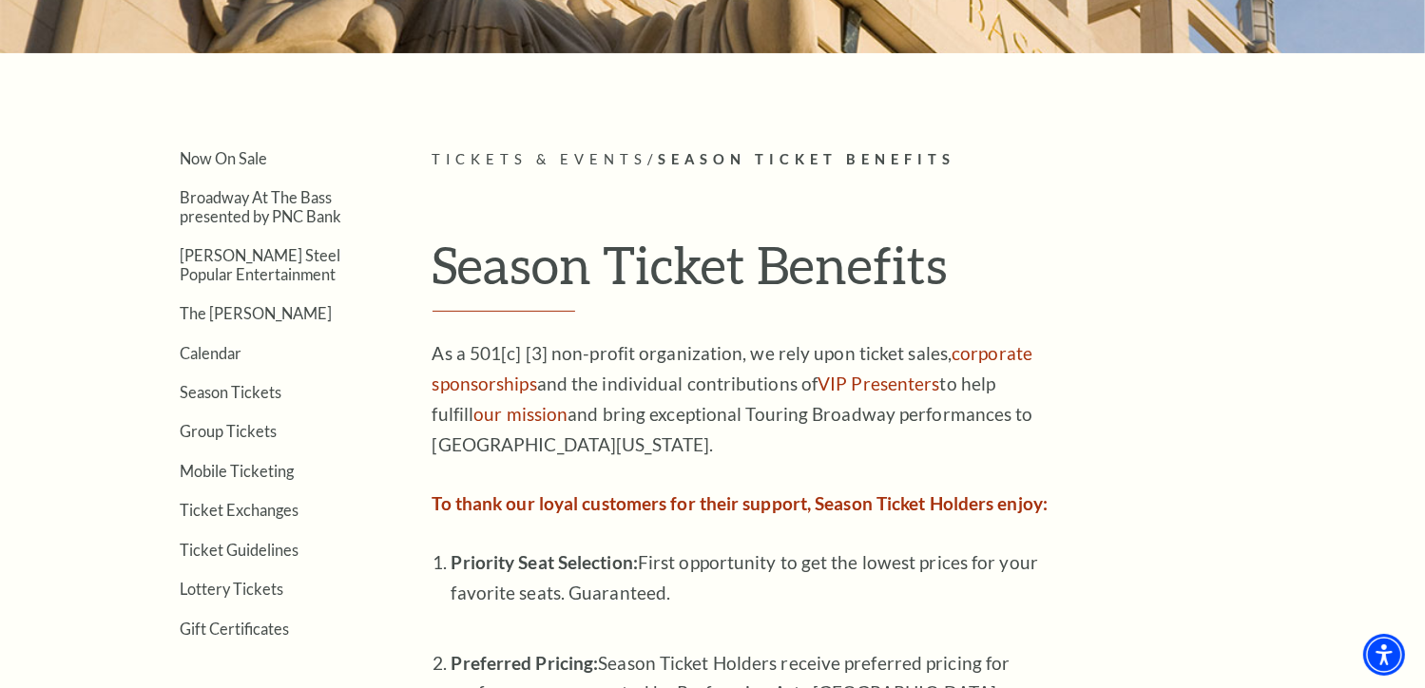
scroll to position [342, 0]
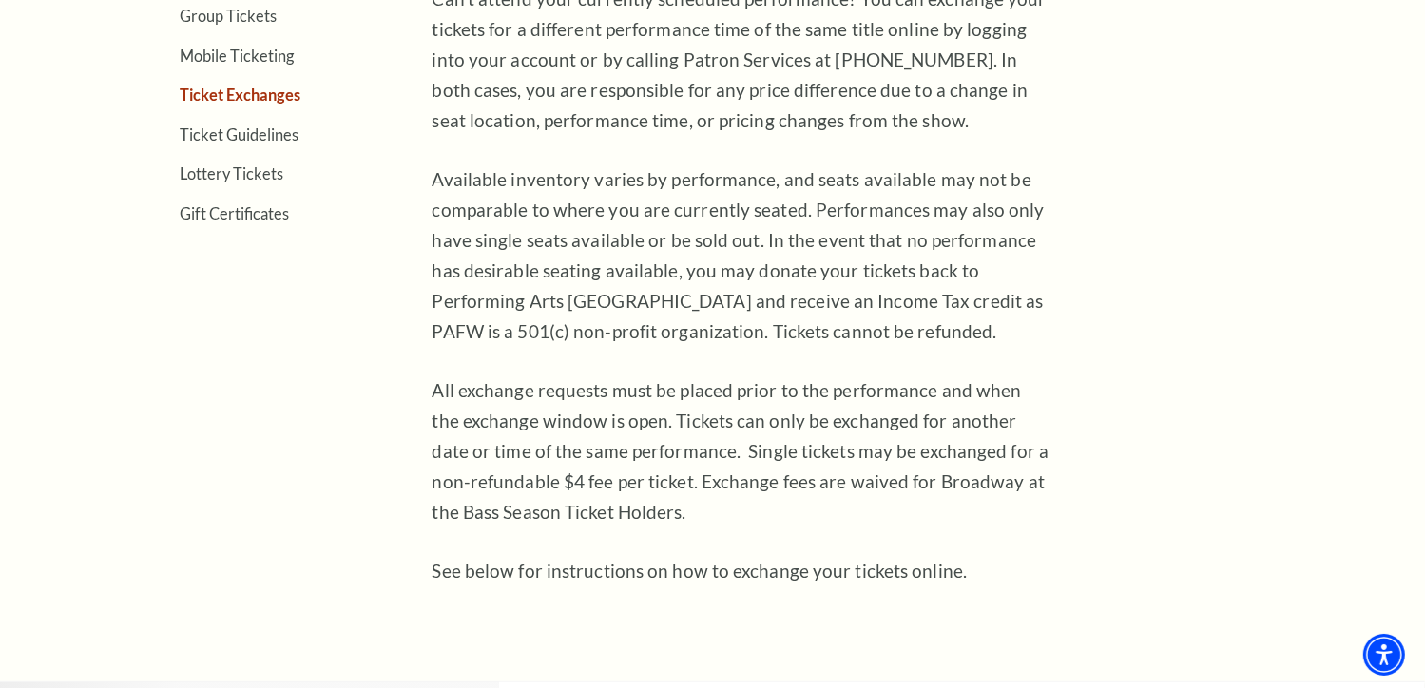
scroll to position [962, 0]
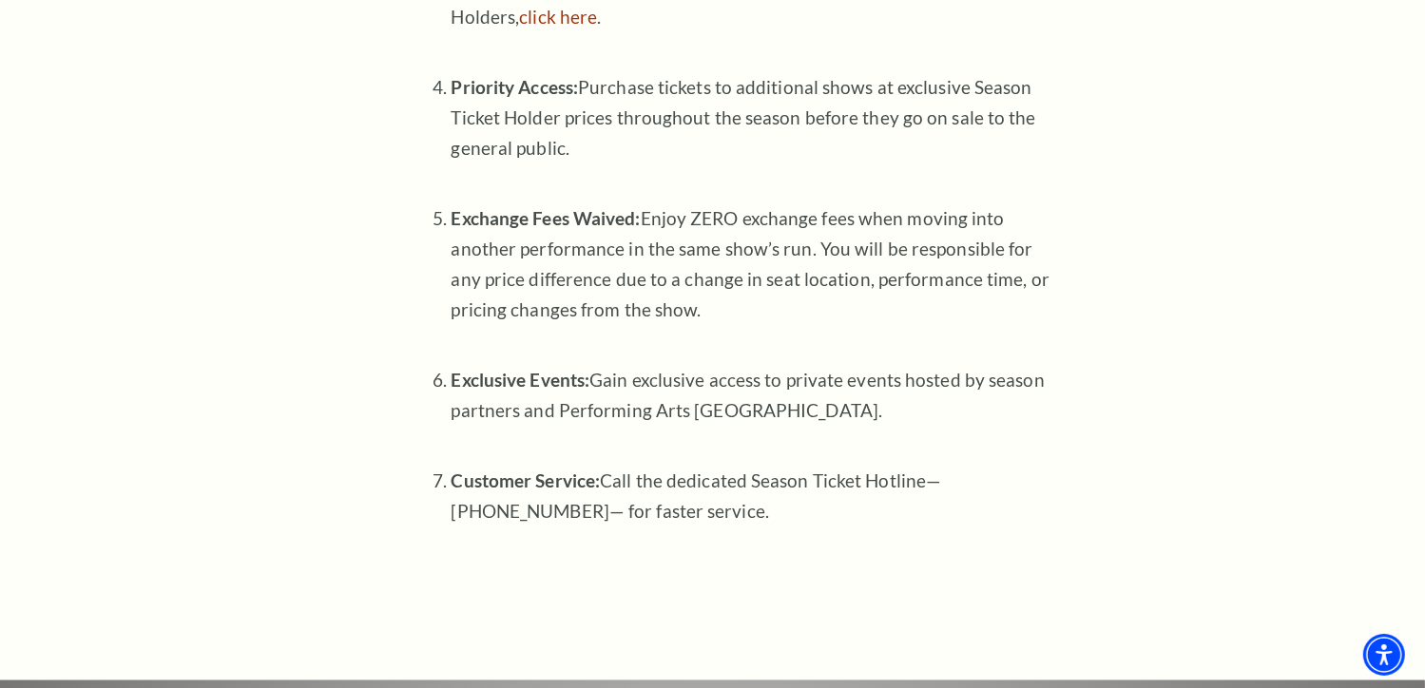
scroll to position [1371, 0]
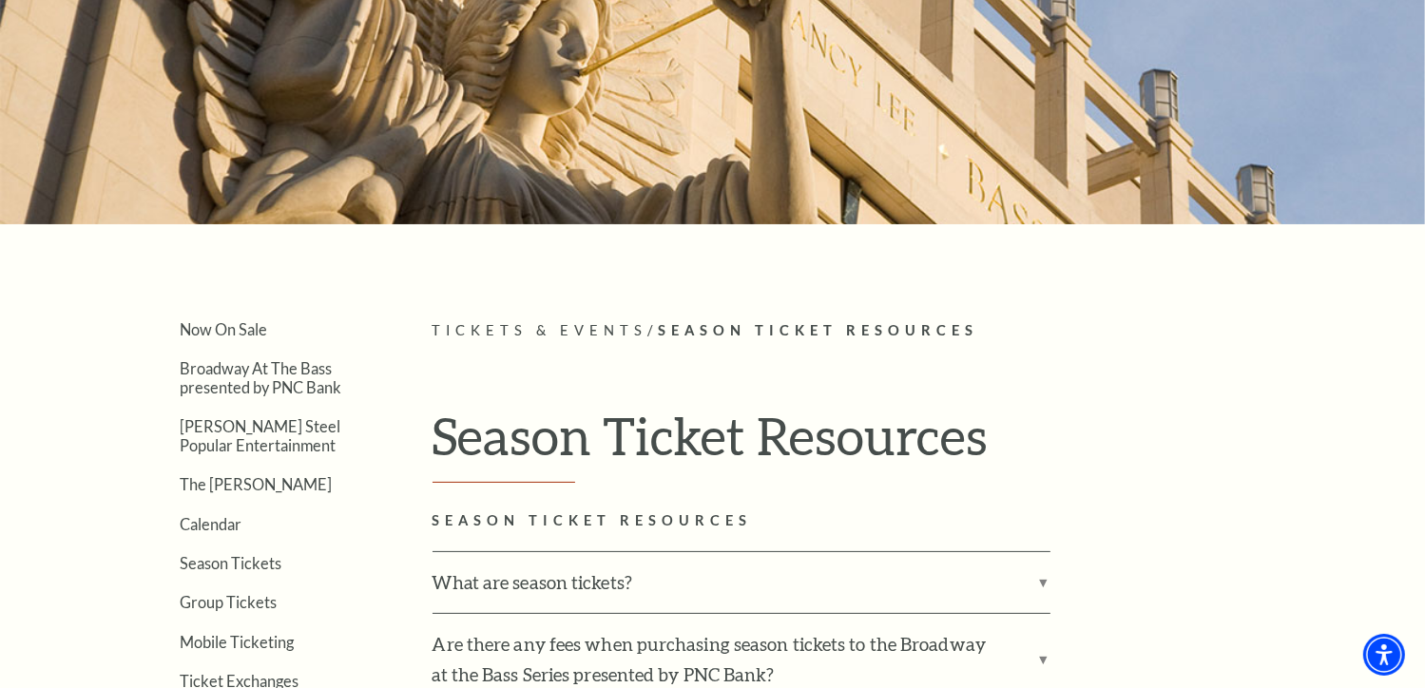
scroll to position [217, 0]
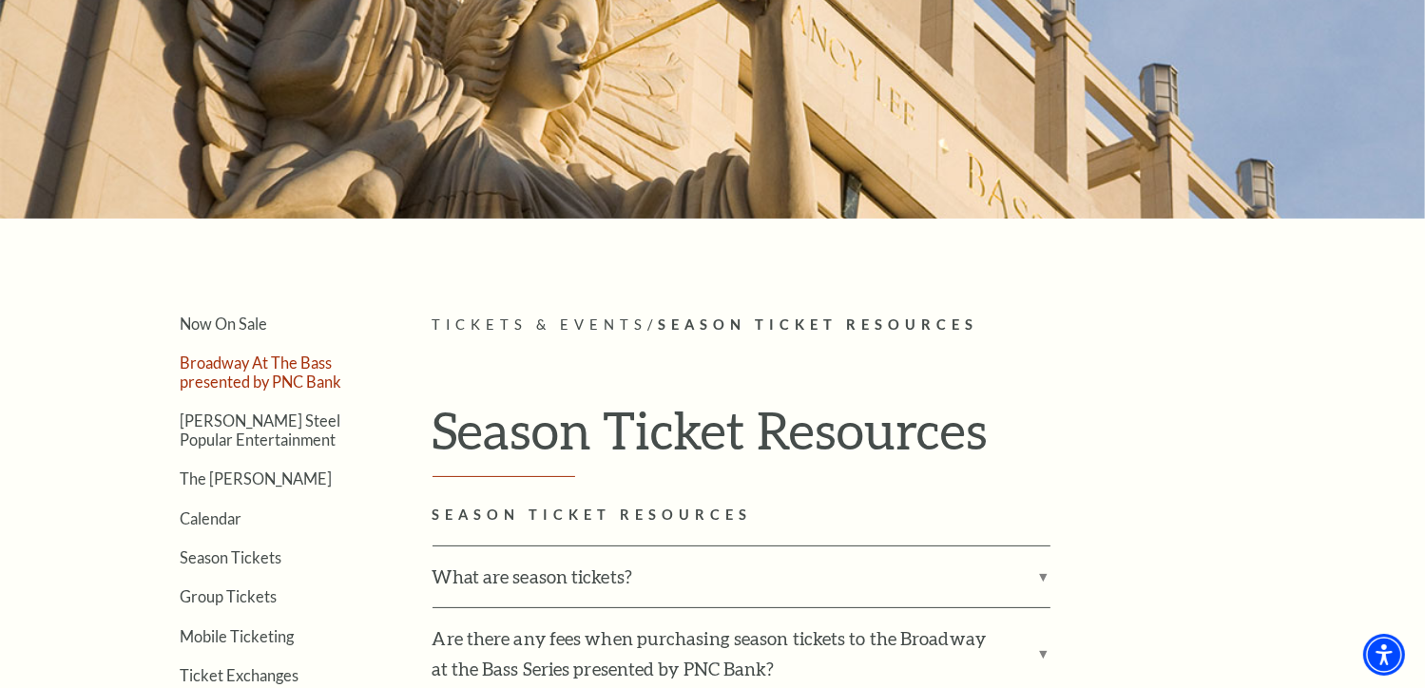
click at [279, 363] on link "Broadway At The Bass presented by PNC Bank" at bounding box center [262, 372] width 162 height 36
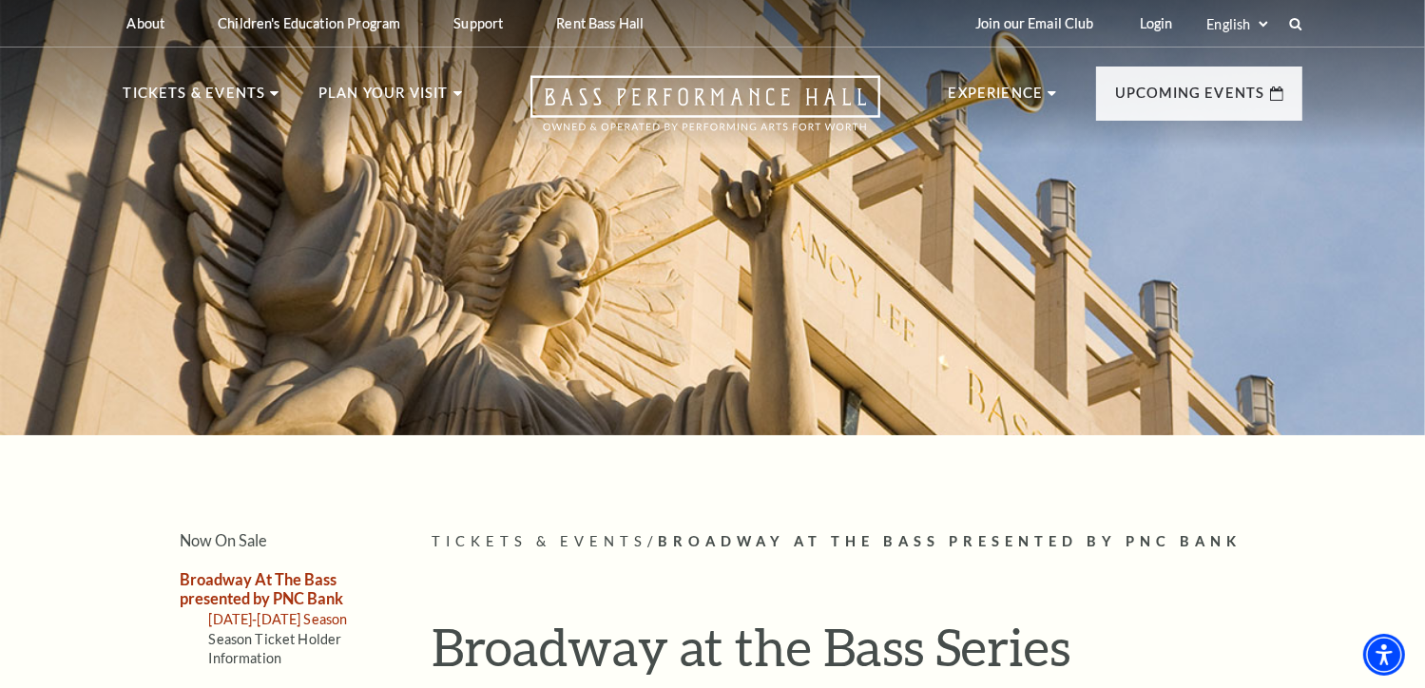
click at [246, 611] on link "[DATE]-[DATE] Season" at bounding box center [278, 619] width 139 height 16
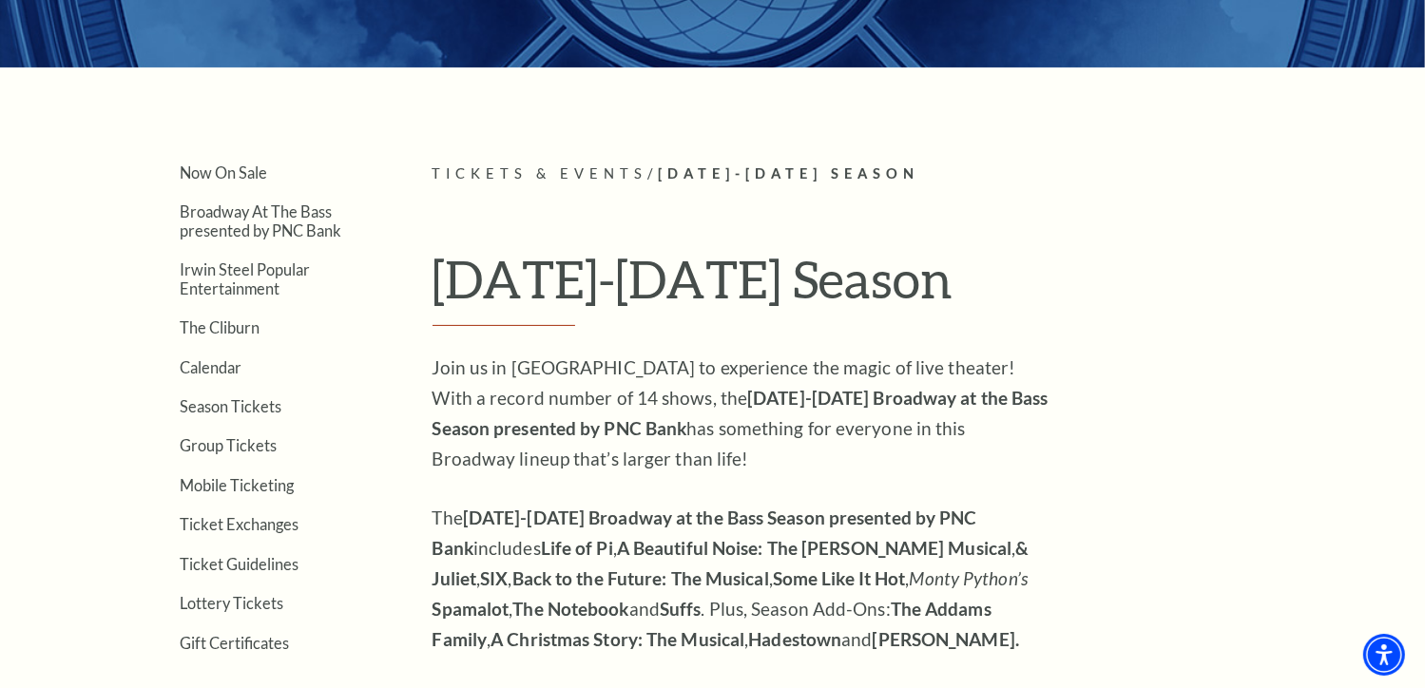
scroll to position [407, 0]
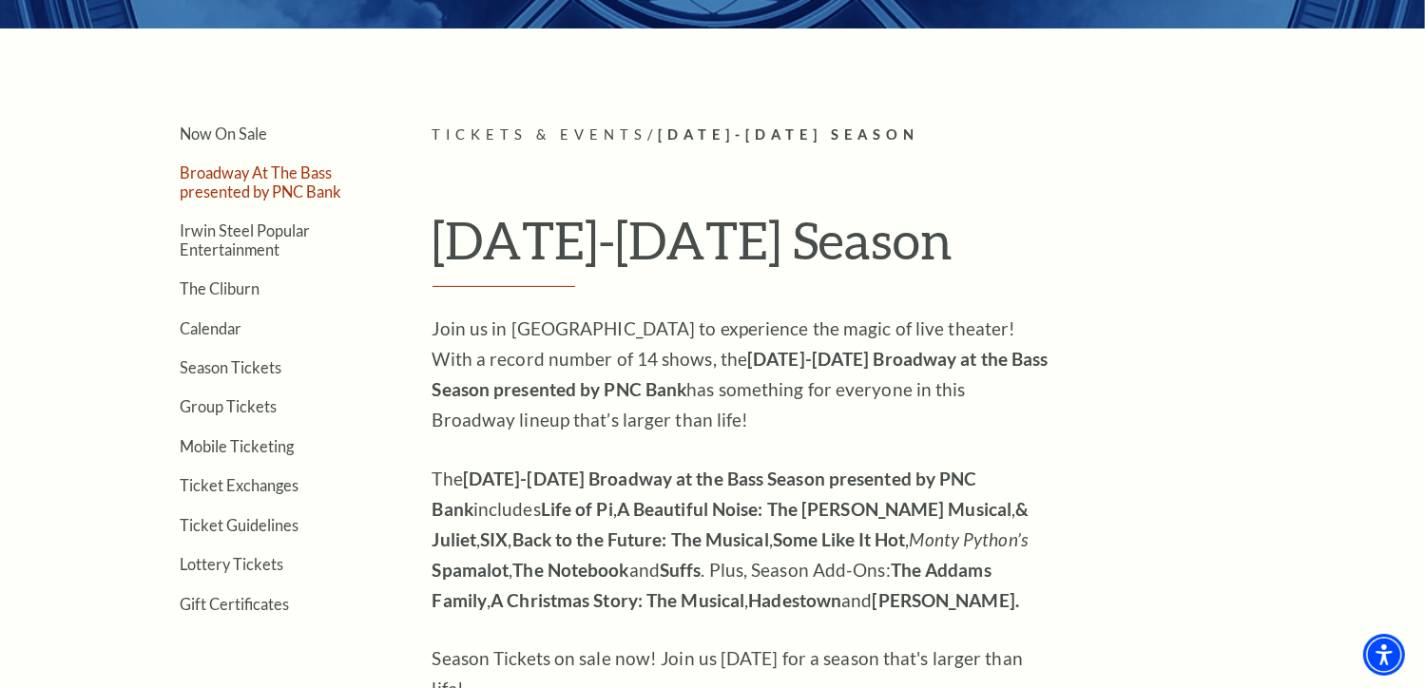
click at [216, 189] on link "Broadway At The Bass presented by PNC Bank" at bounding box center [262, 182] width 162 height 36
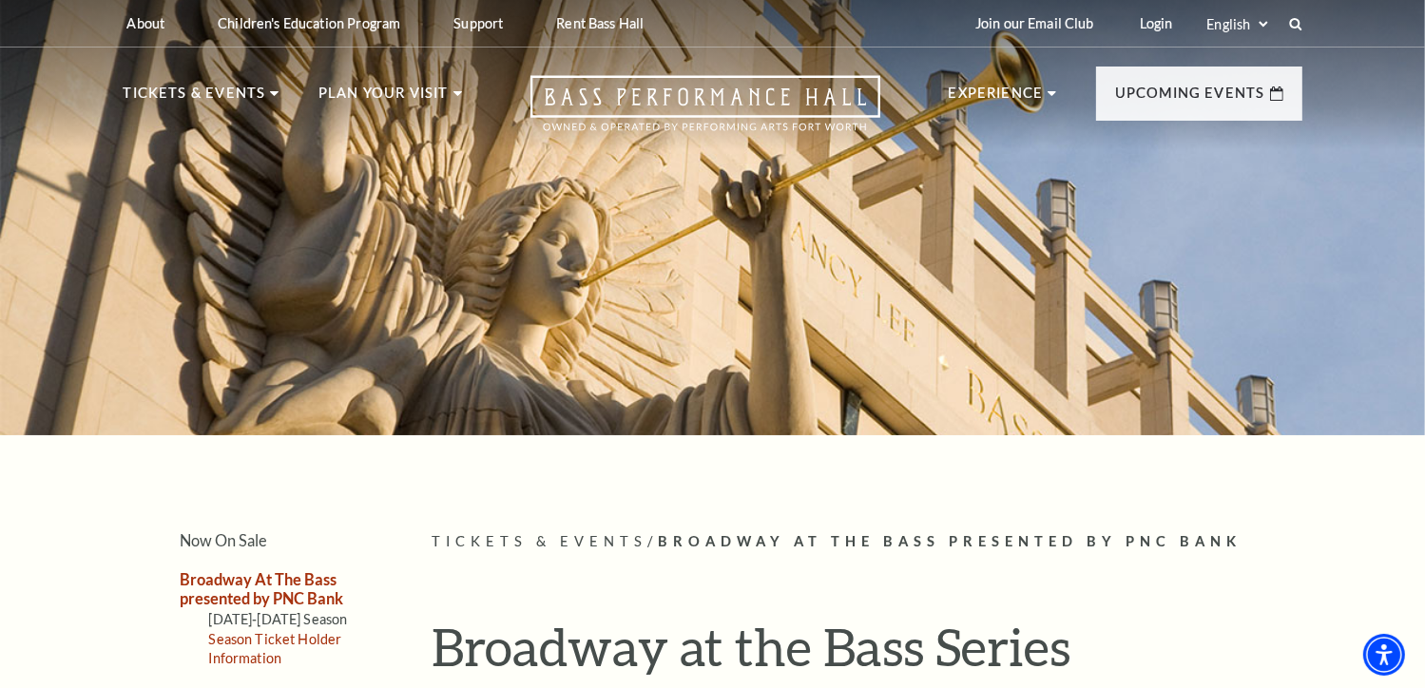
click at [287, 643] on link "Season Ticket Holder Information" at bounding box center [275, 648] width 133 height 35
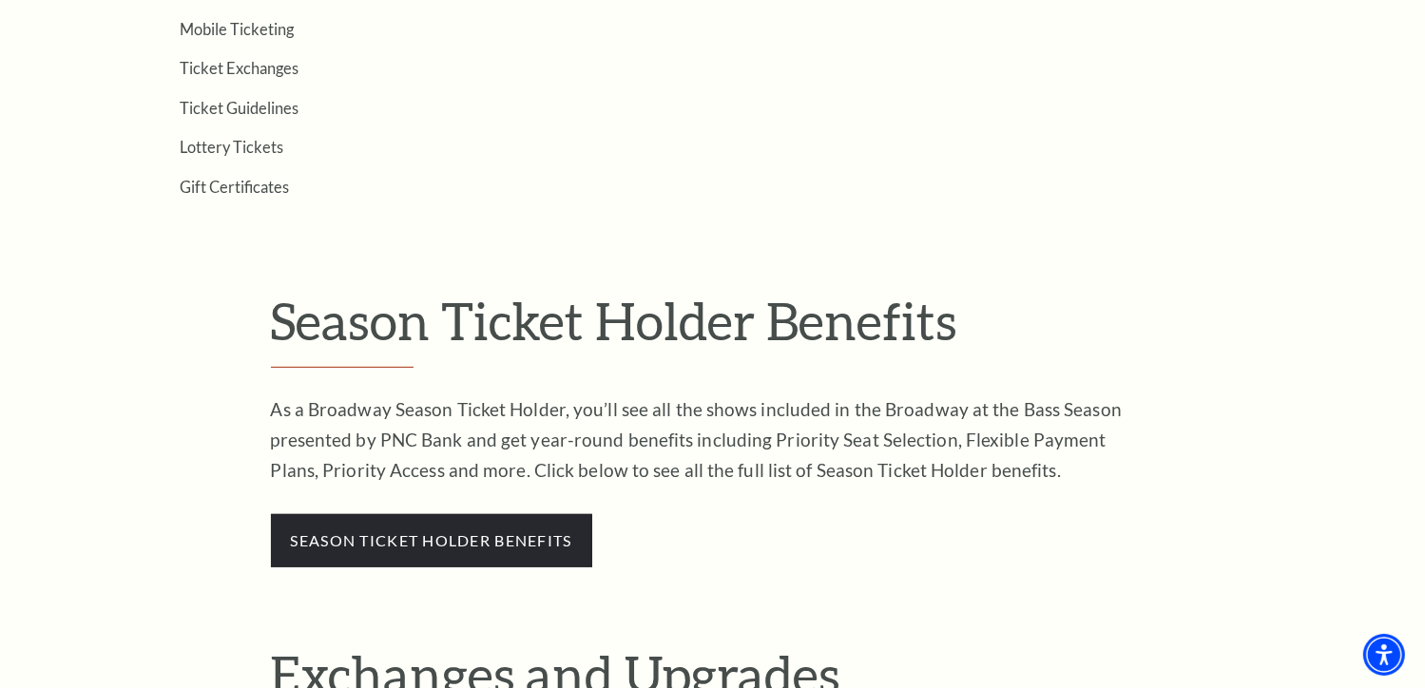
scroll to position [415, 0]
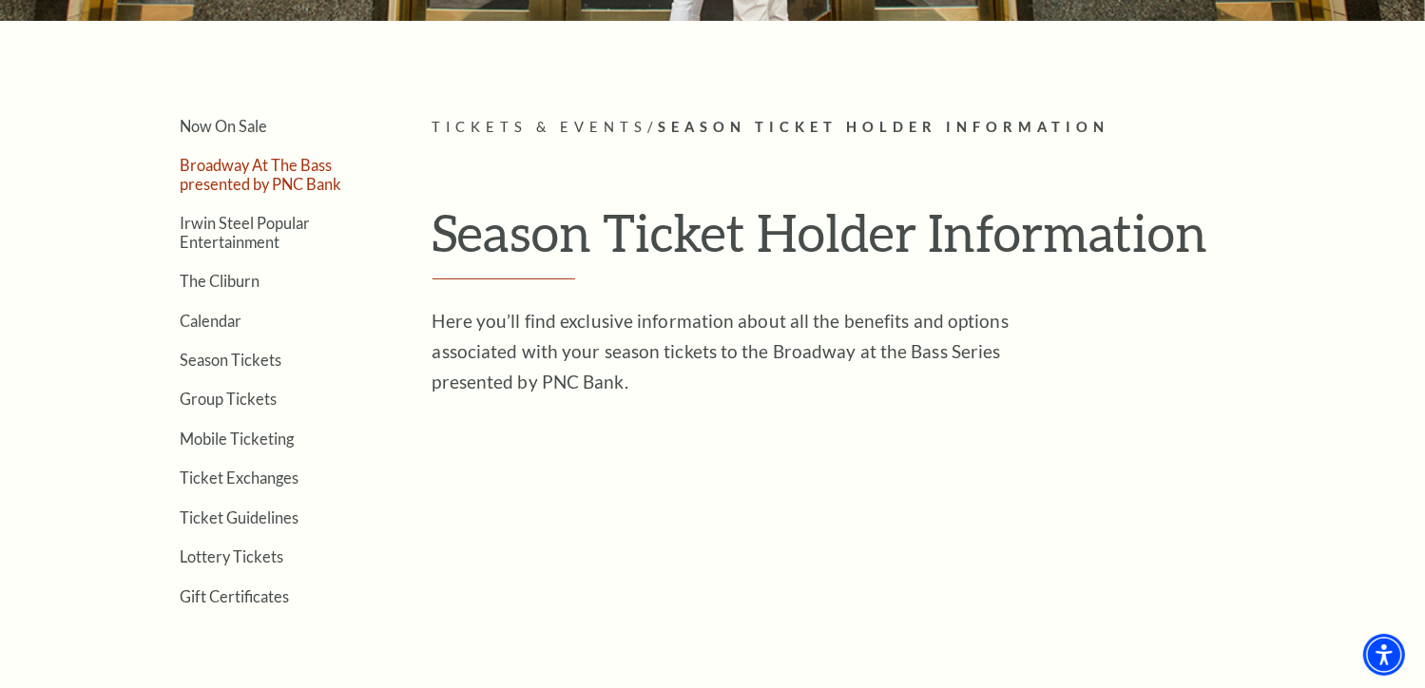
click at [265, 176] on link "Broadway At The Bass presented by PNC Bank" at bounding box center [262, 174] width 162 height 36
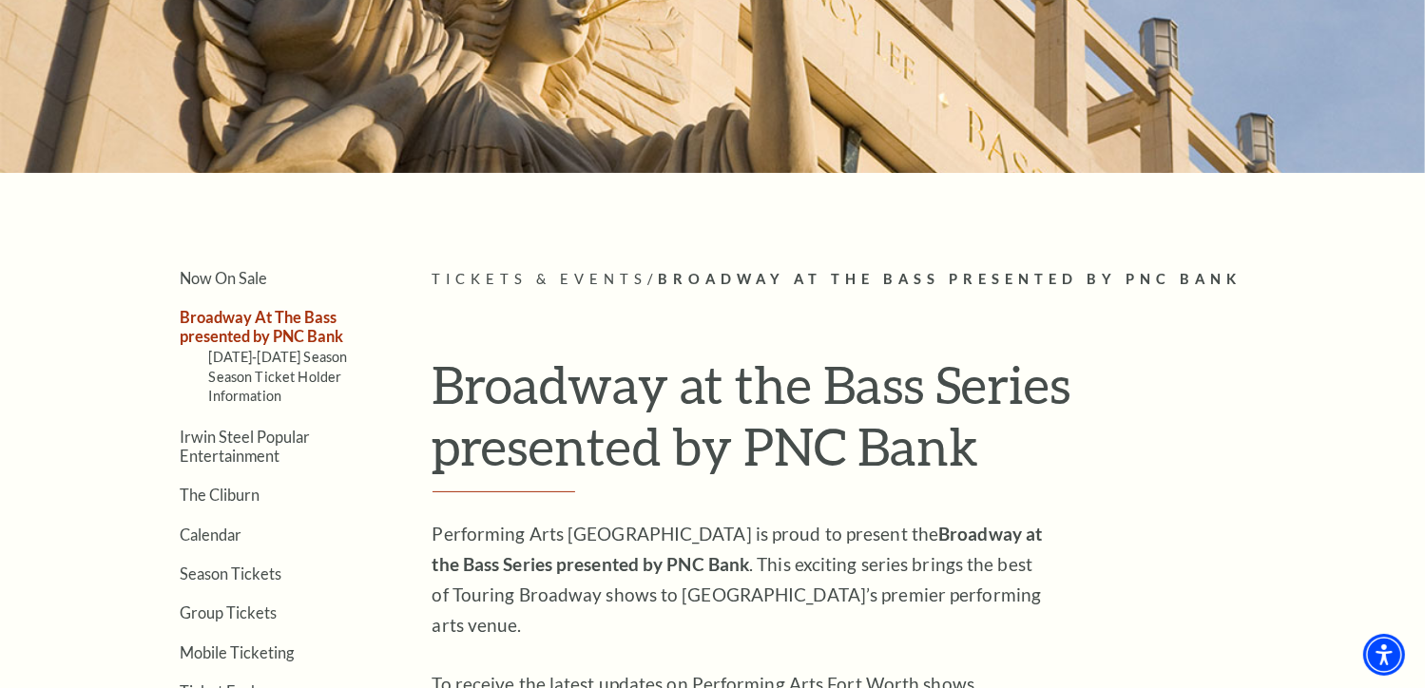
scroll to position [264, 0]
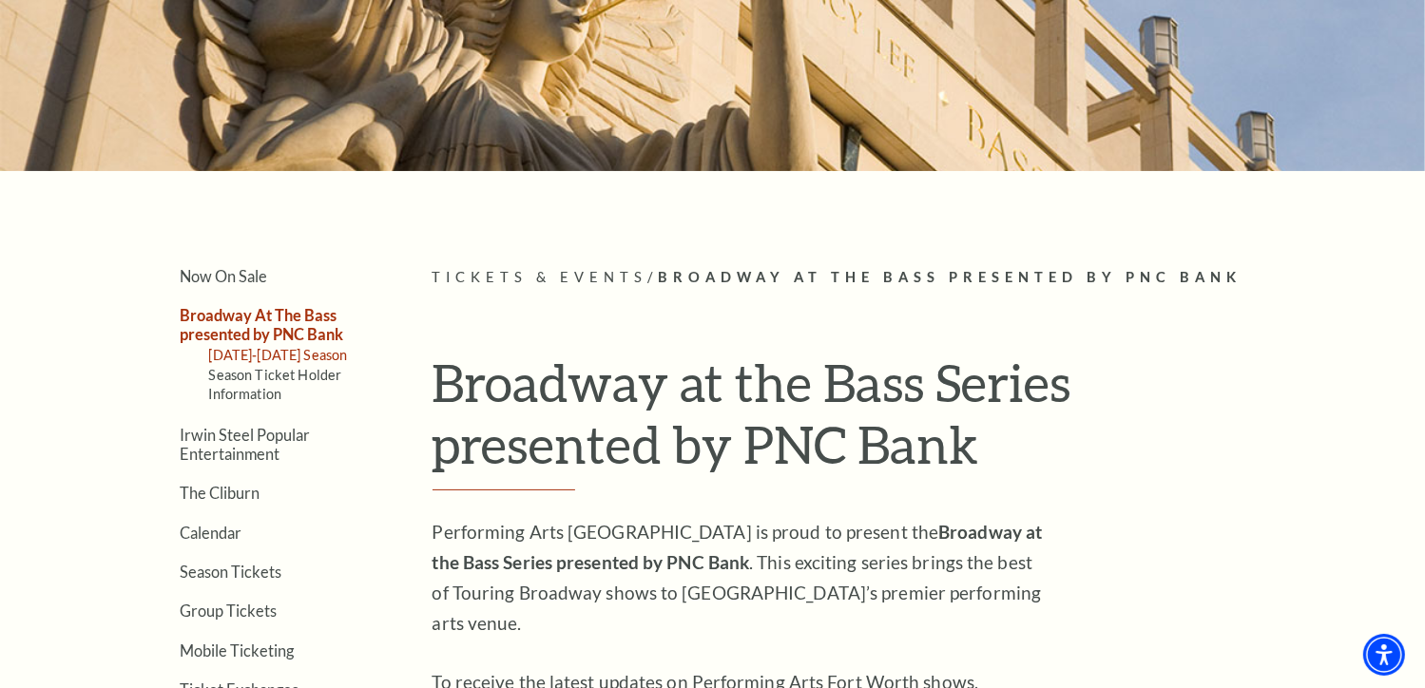
click at [253, 357] on link "[DATE]-[DATE] Season" at bounding box center [278, 355] width 139 height 16
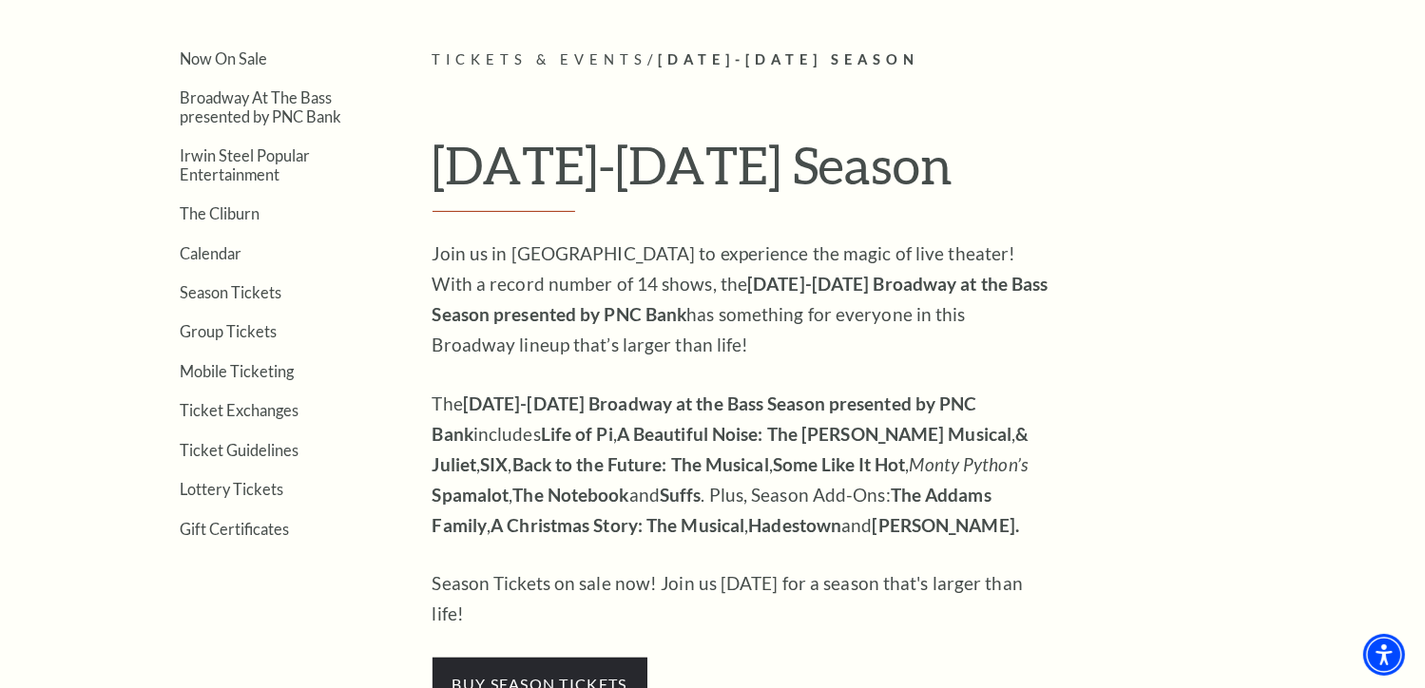
scroll to position [532, 0]
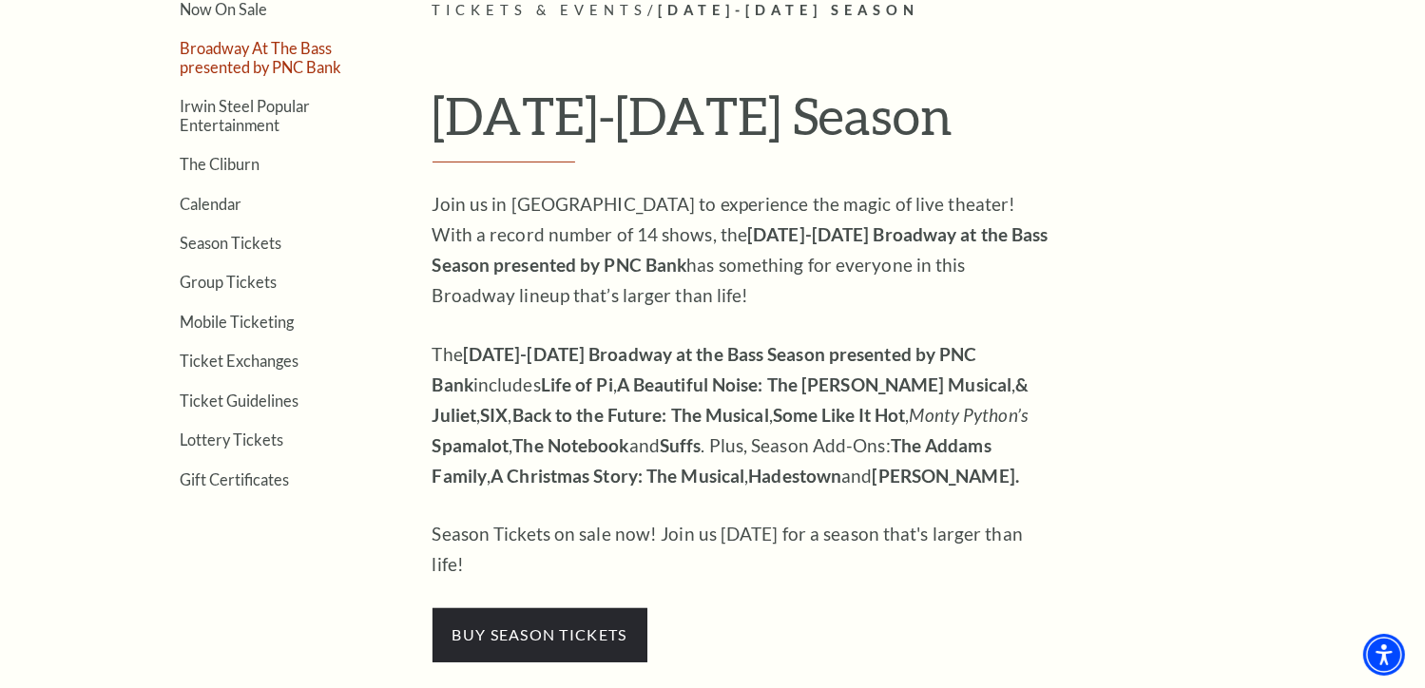
click at [252, 42] on link "Broadway At The Bass presented by PNC Bank" at bounding box center [262, 57] width 162 height 36
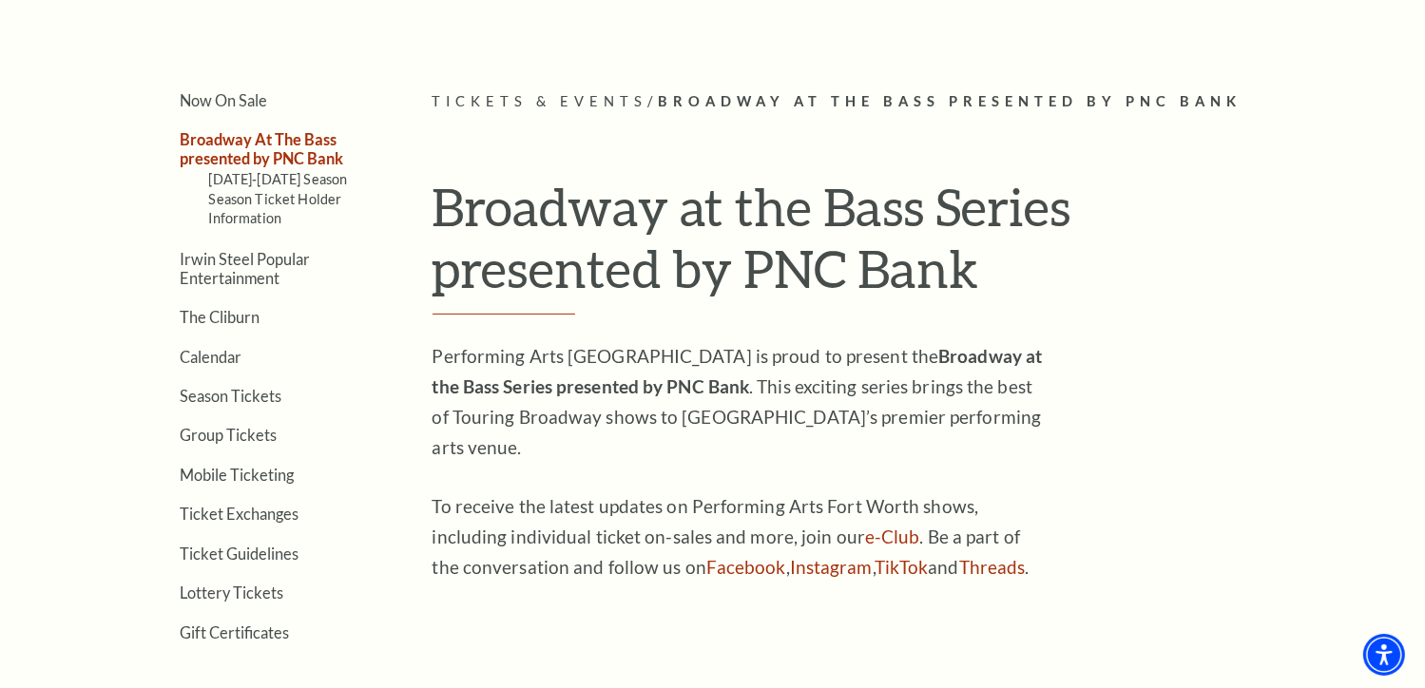
scroll to position [447, 0]
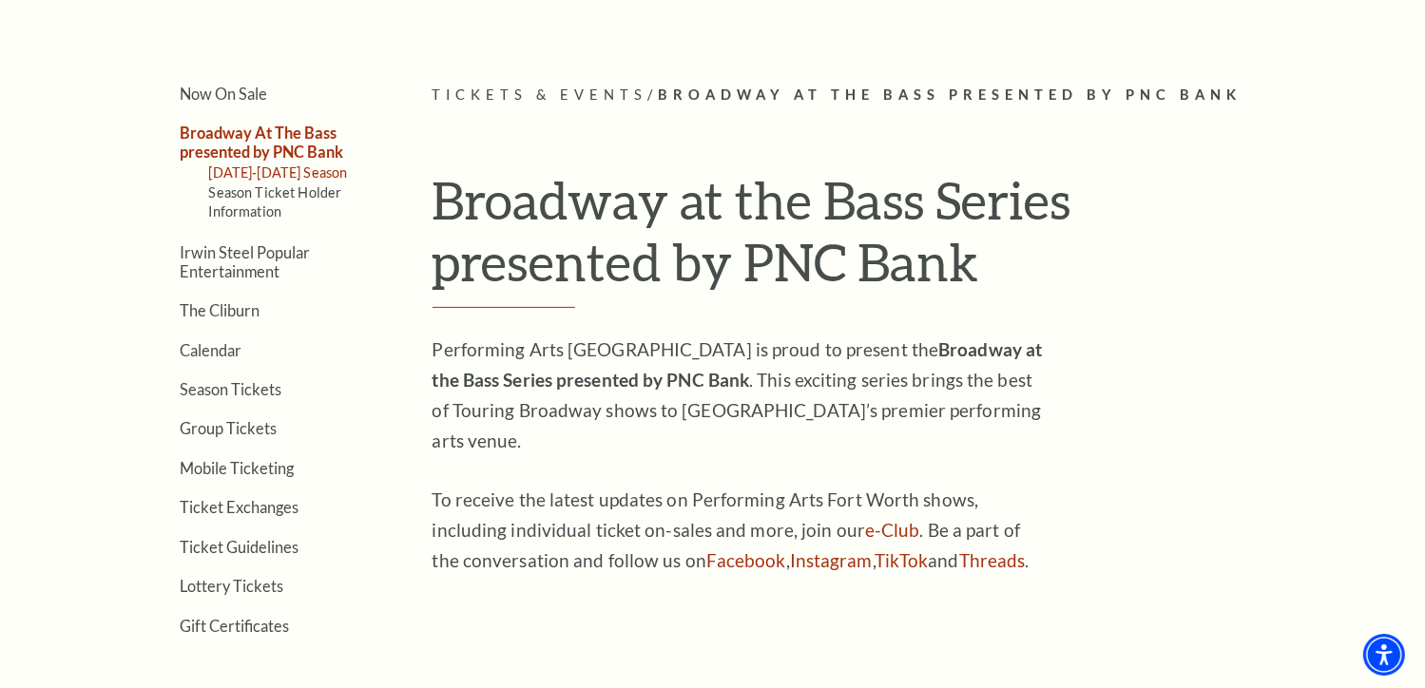
click at [236, 168] on link "[DATE]-[DATE] Season" at bounding box center [278, 172] width 139 height 16
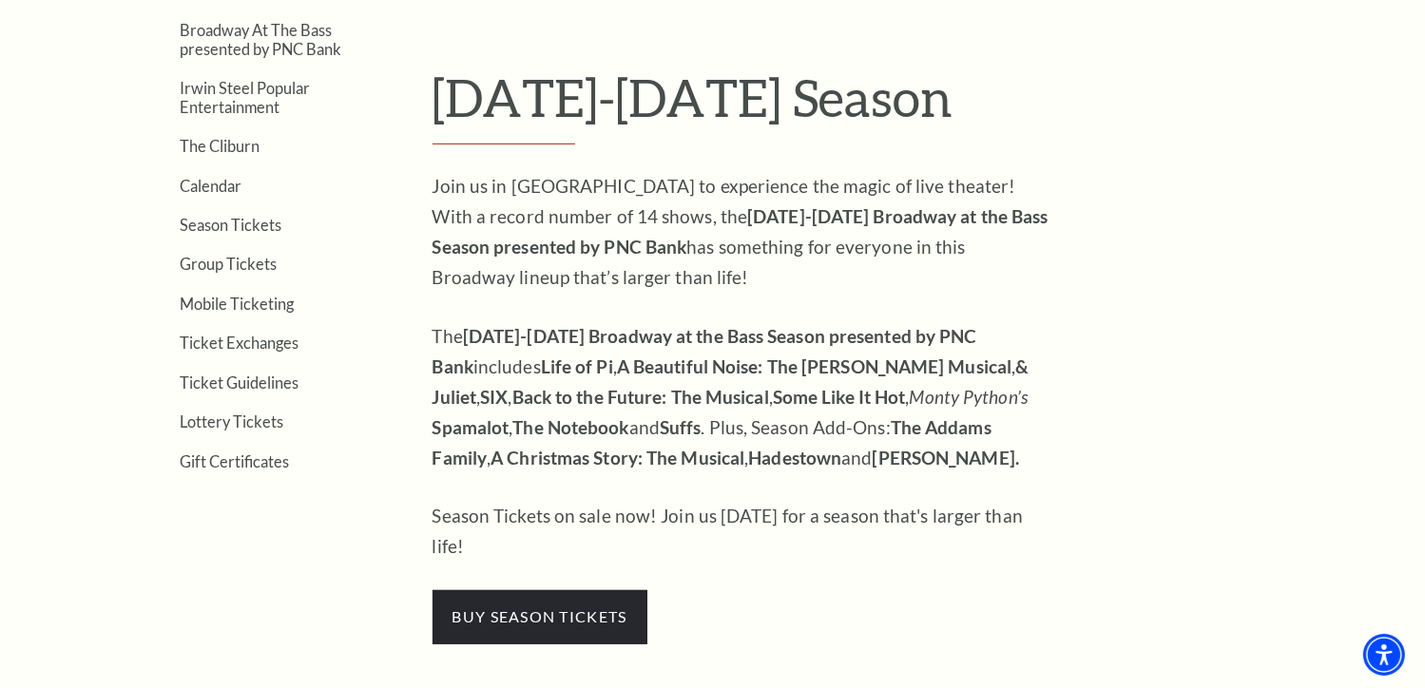
scroll to position [672, 0]
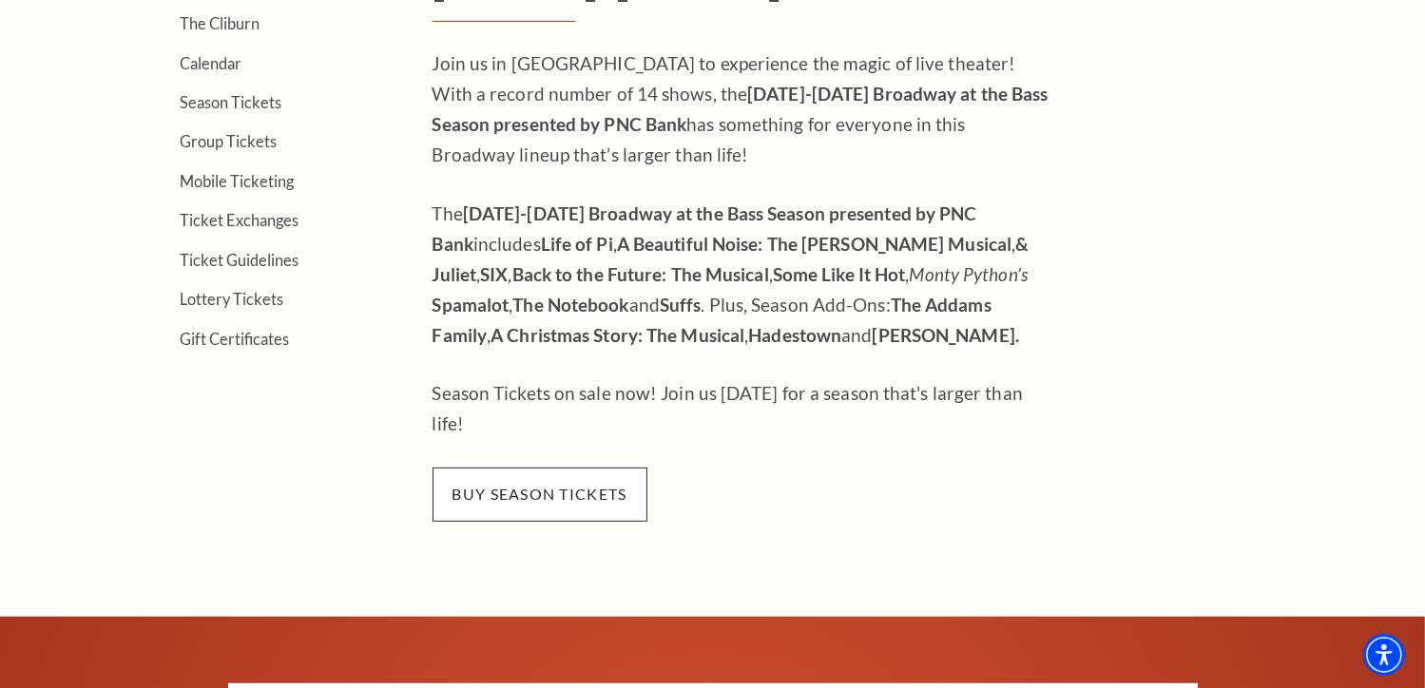
click at [550, 468] on span "buy season tickets" at bounding box center [540, 494] width 215 height 53
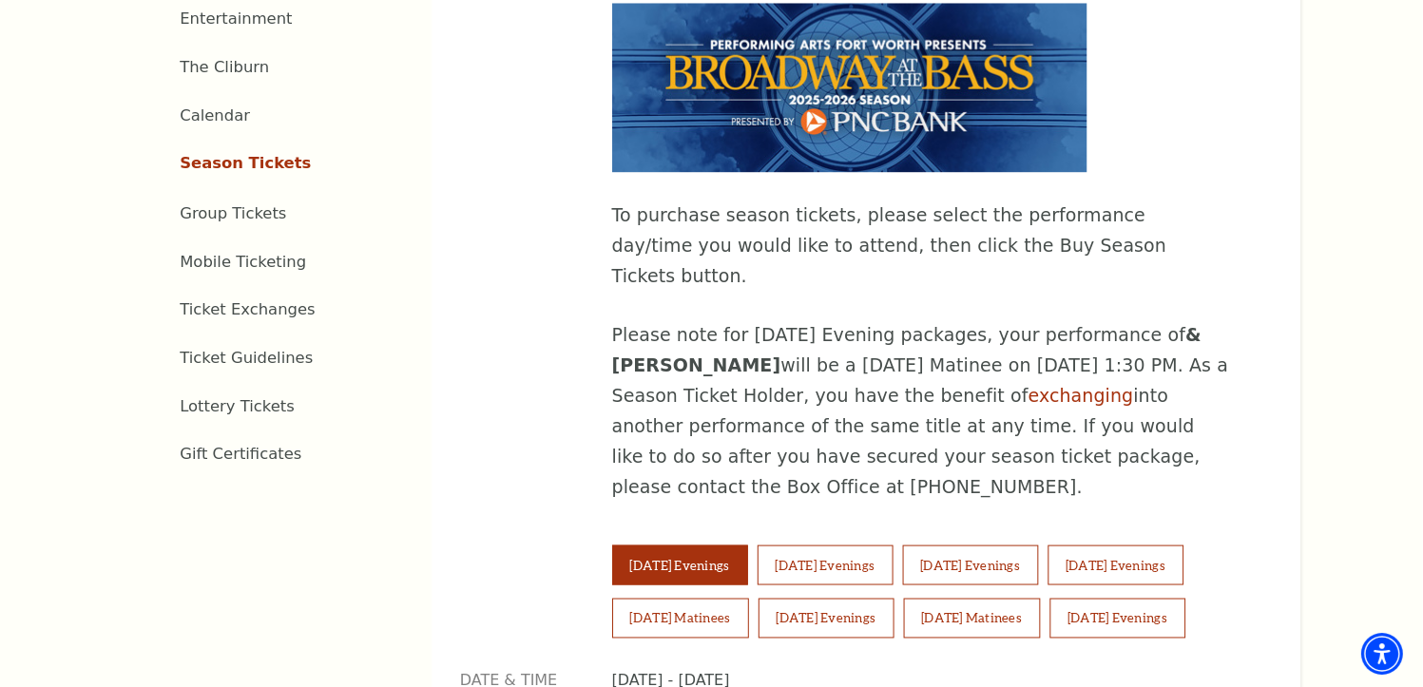
scroll to position [974, 0]
